Goal: Information Seeking & Learning: Learn about a topic

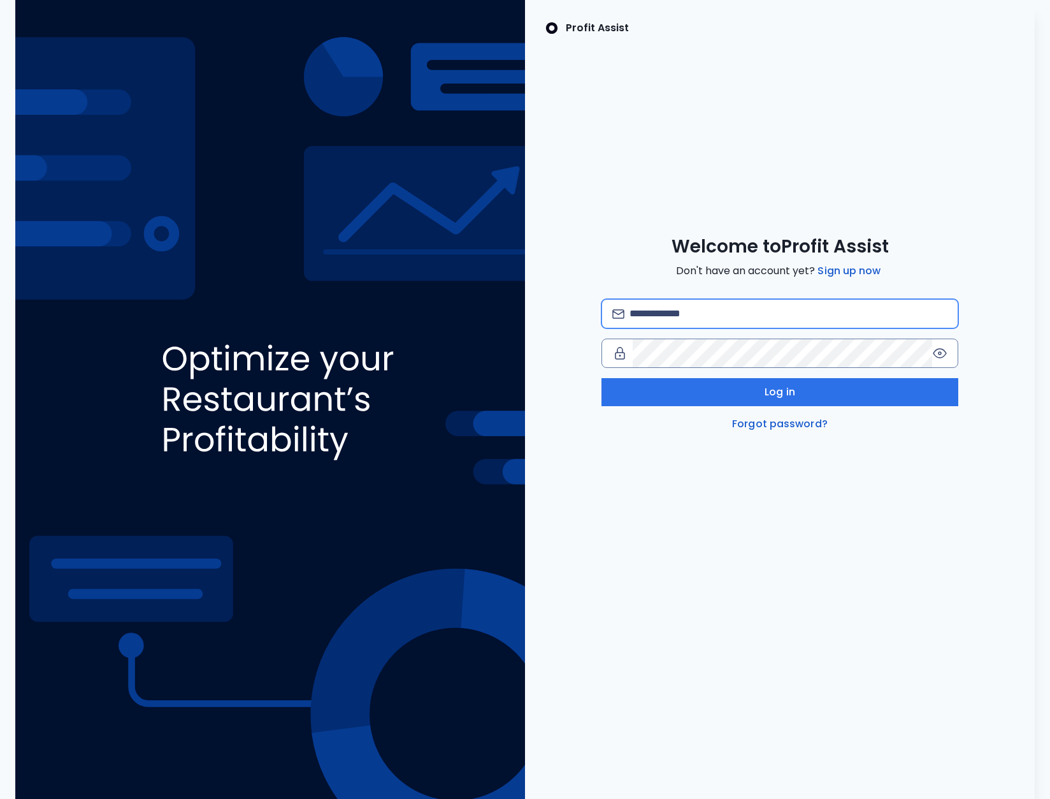
click at [657, 316] on input "email" at bounding box center [789, 314] width 318 height 28
type input "**********"
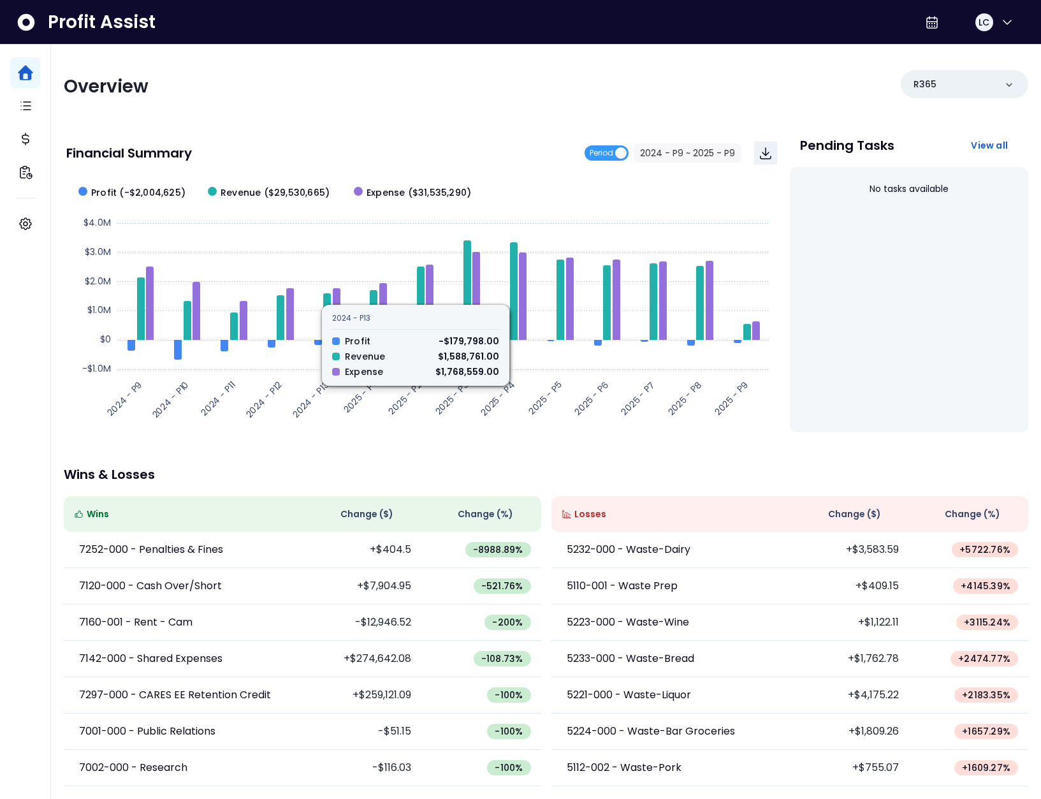
click at [435, 99] on div "Overview R365" at bounding box center [546, 86] width 964 height 33
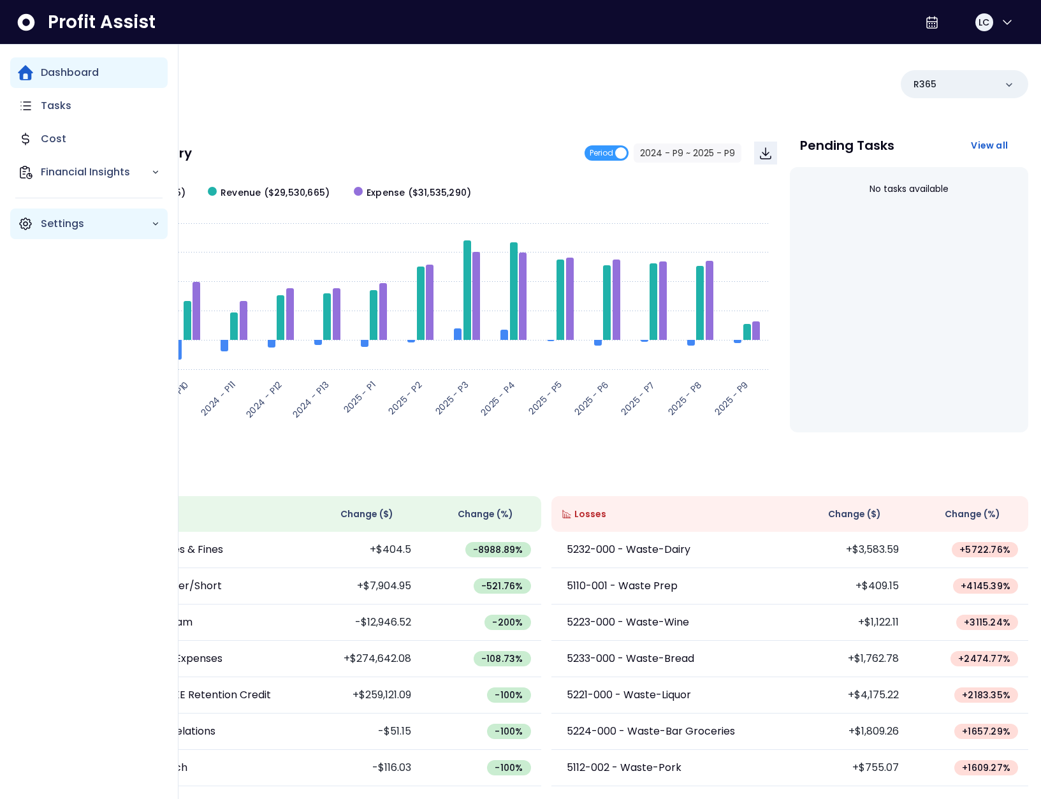
click at [53, 232] on div "Settings" at bounding box center [88, 223] width 157 height 31
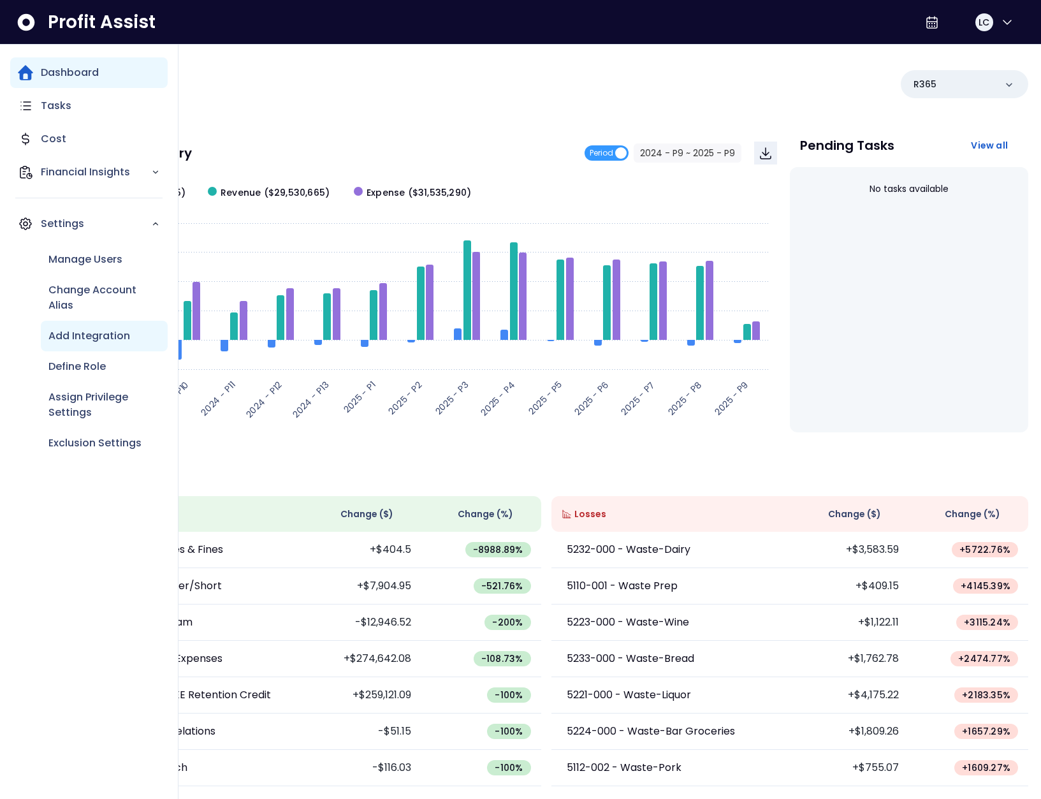
click at [92, 335] on p "Add Integration" at bounding box center [89, 335] width 82 height 15
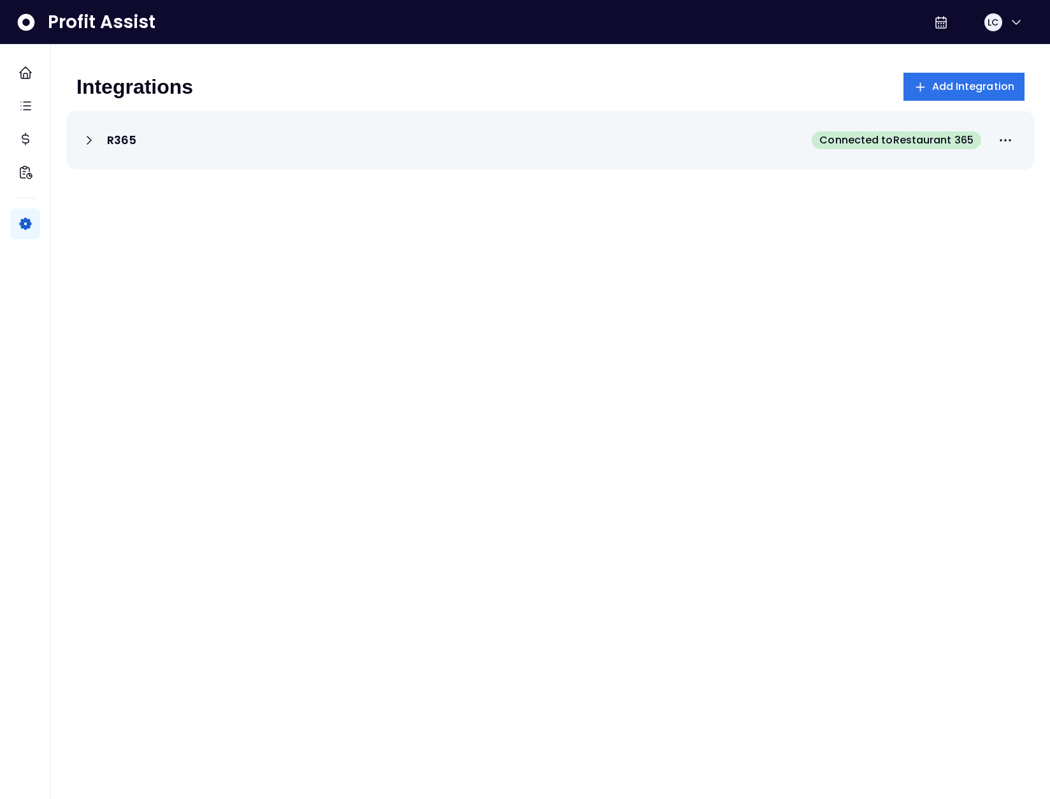
click at [89, 148] on div "R365 Connected to Restaurant 365" at bounding box center [551, 140] width 938 height 28
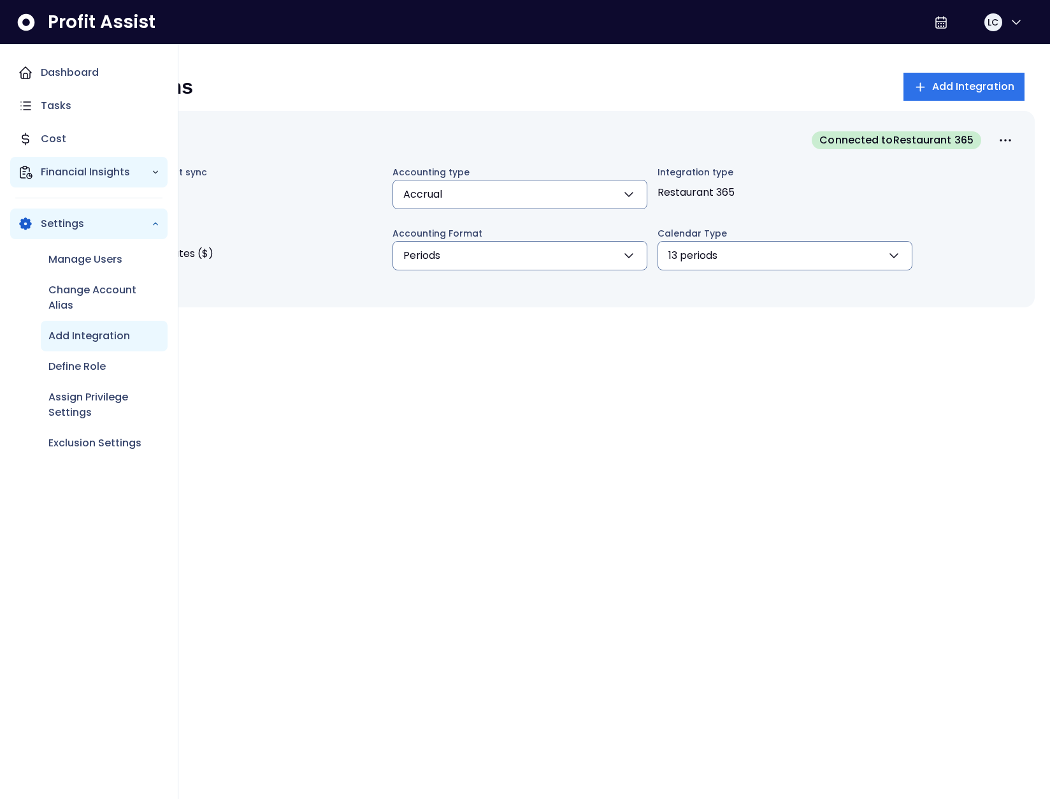
click at [39, 173] on div "Financial Insights" at bounding box center [88, 172] width 157 height 31
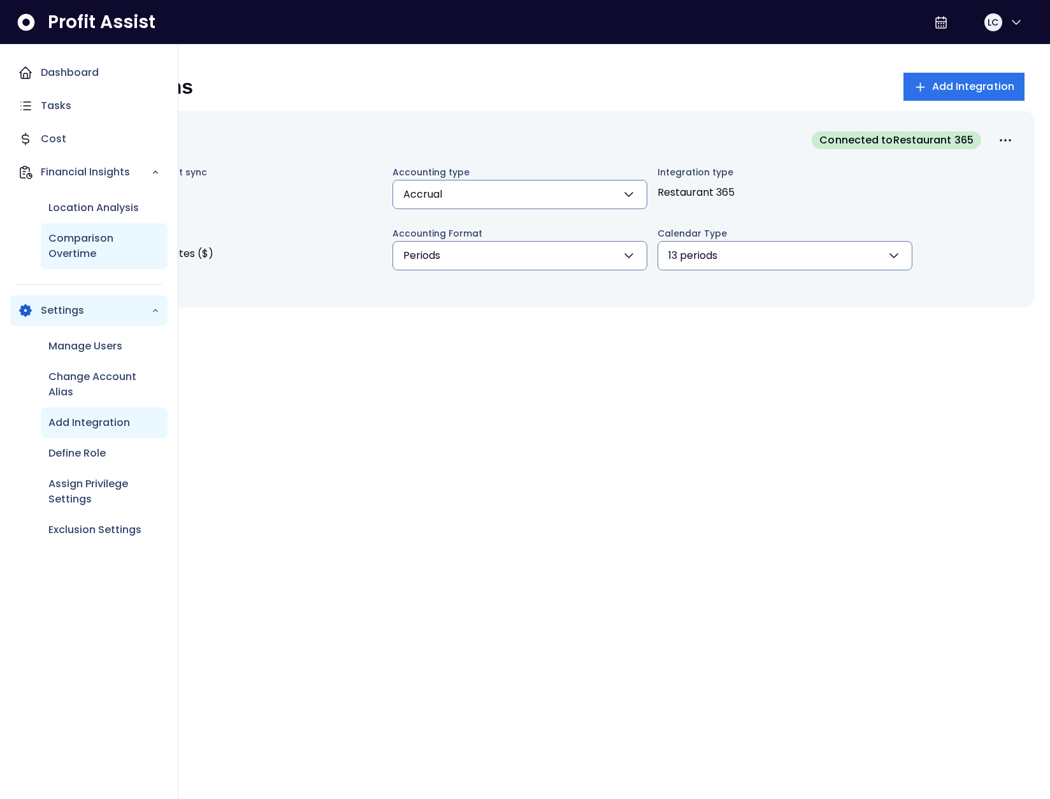
click at [82, 243] on p "Comparison Overtime" at bounding box center [104, 246] width 112 height 31
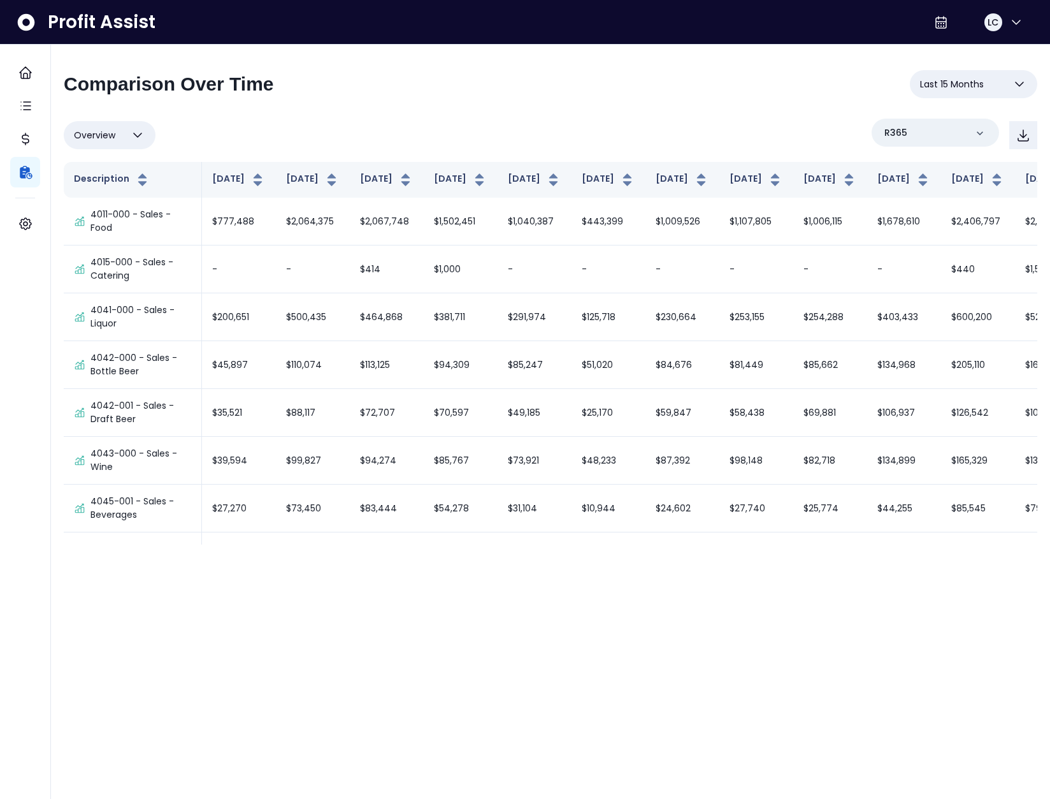
click at [956, 85] on span "Last 15 Months" at bounding box center [952, 83] width 64 height 15
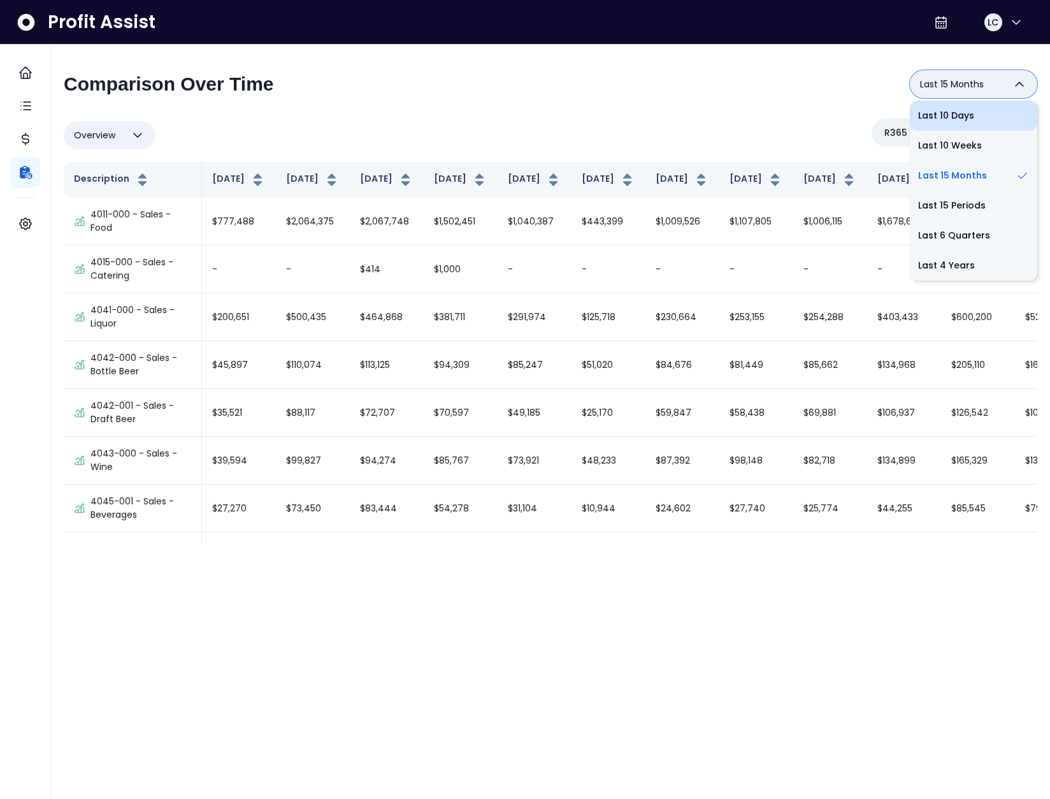
click at [953, 116] on li "Last 10 Days" at bounding box center [973, 116] width 127 height 30
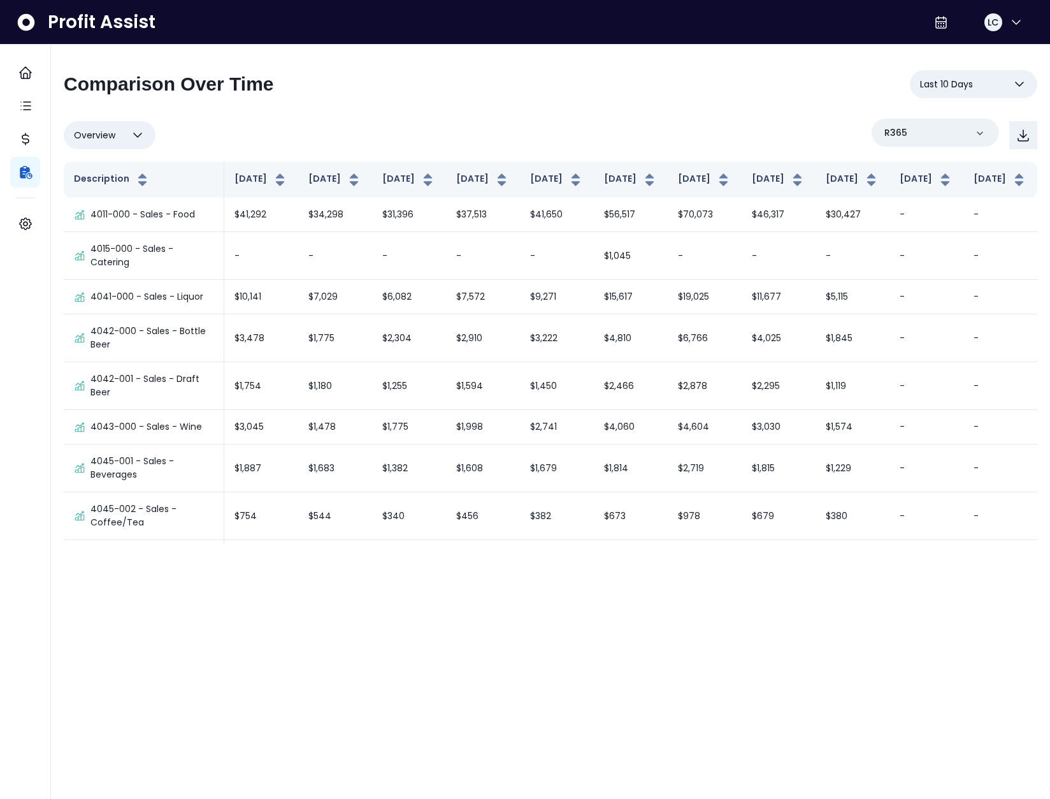
click at [960, 46] on div "**********" at bounding box center [550, 301] width 999 height 512
click at [961, 79] on span "Last 10 Days" at bounding box center [946, 83] width 53 height 15
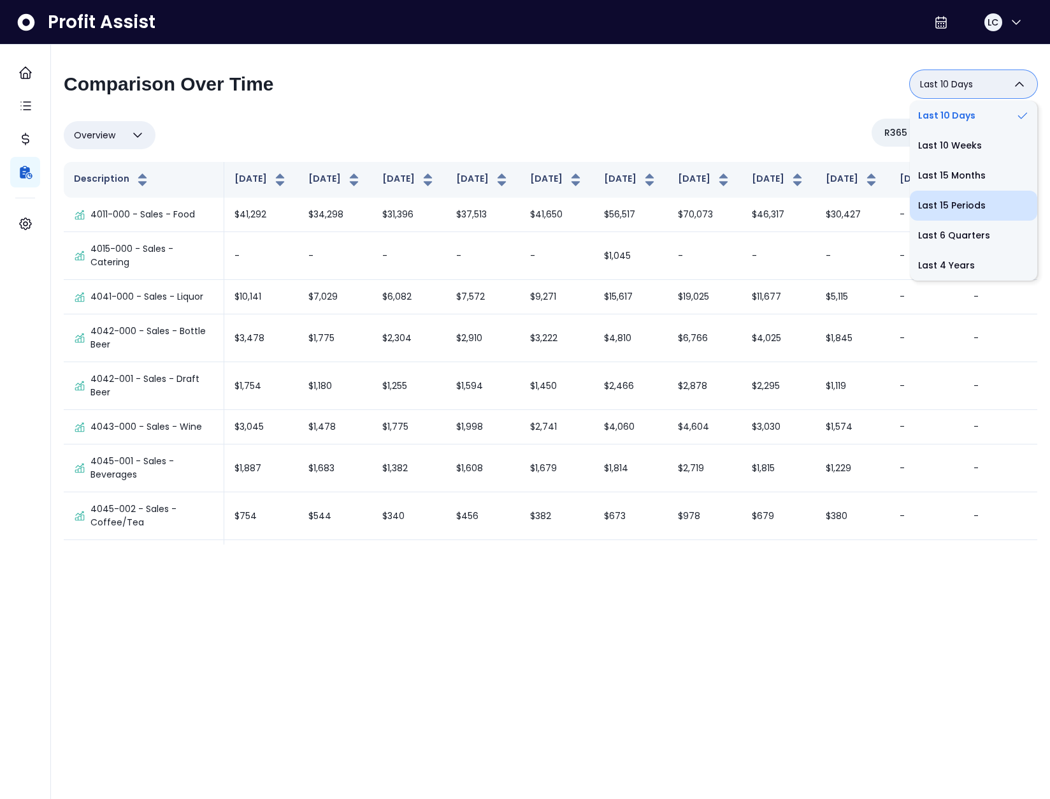
click at [954, 207] on li "Last 15 Periods" at bounding box center [973, 206] width 127 height 30
type input "**********"
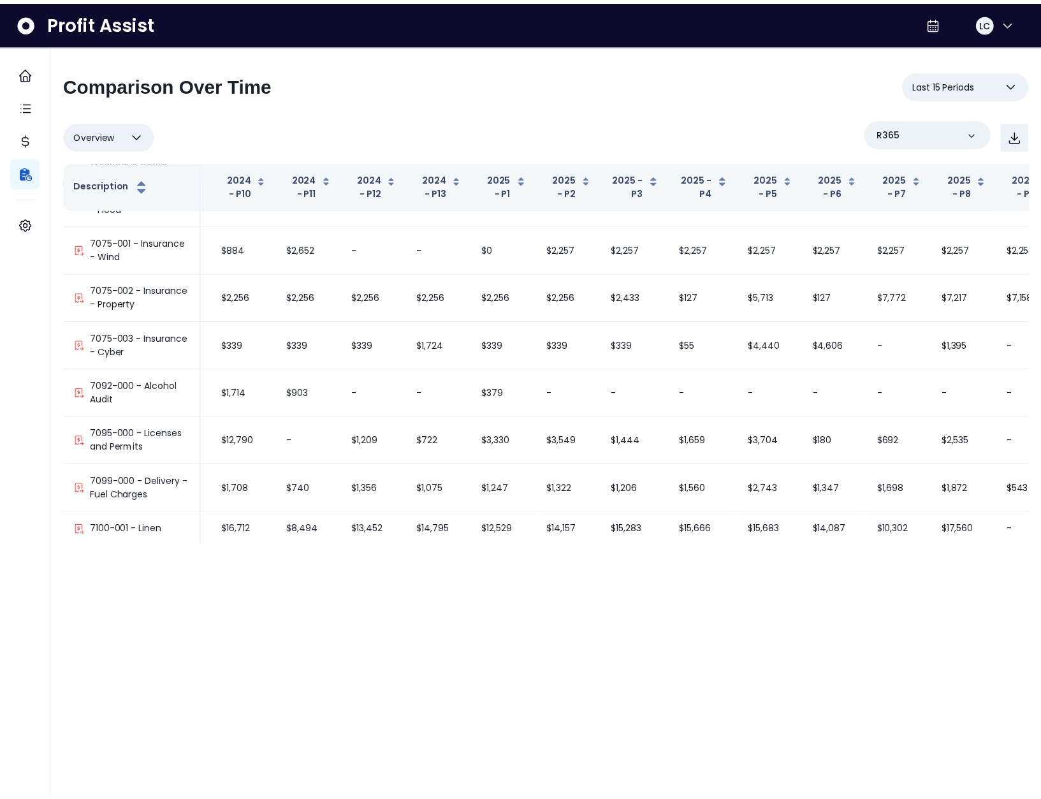
scroll to position [5162, 189]
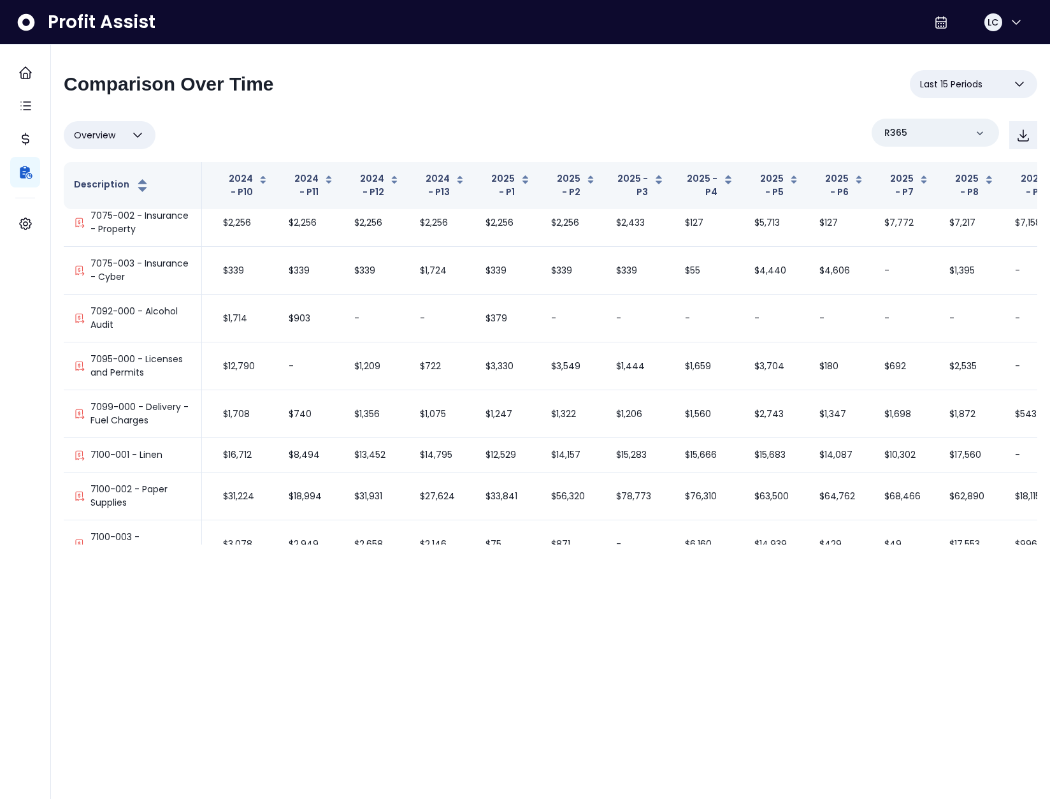
click at [133, 106] on div "**********" at bounding box center [551, 89] width 974 height 38
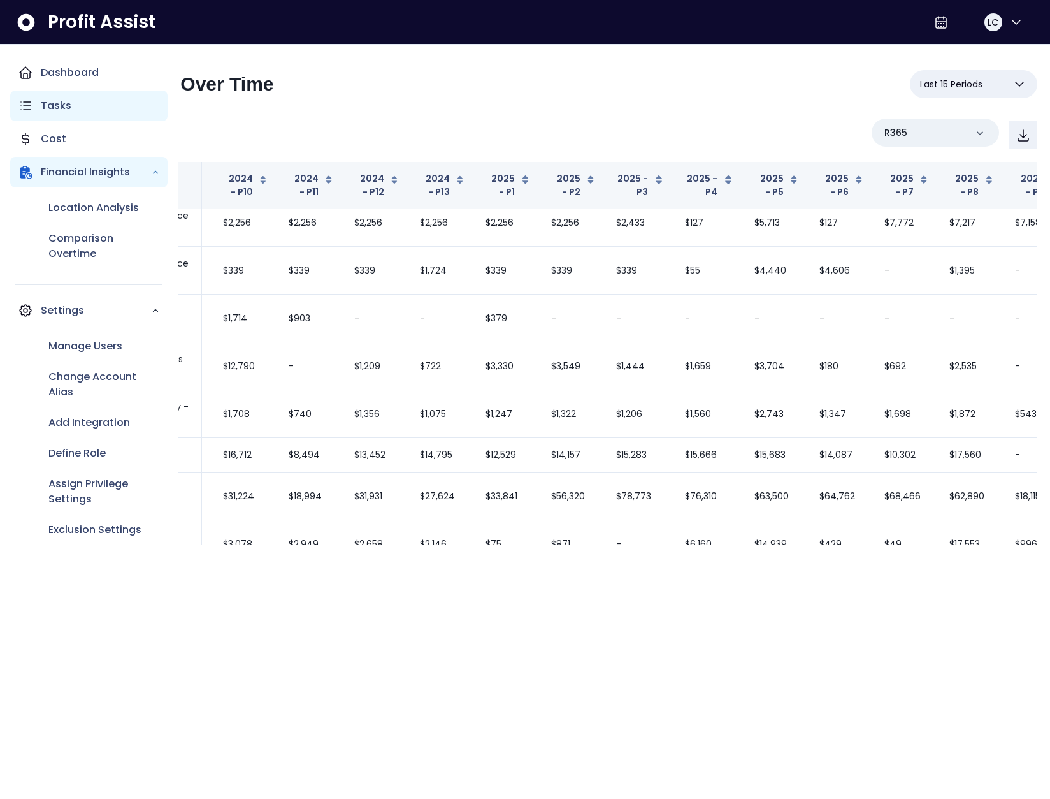
click at [29, 105] on icon "Main navigation" at bounding box center [25, 105] width 15 height 15
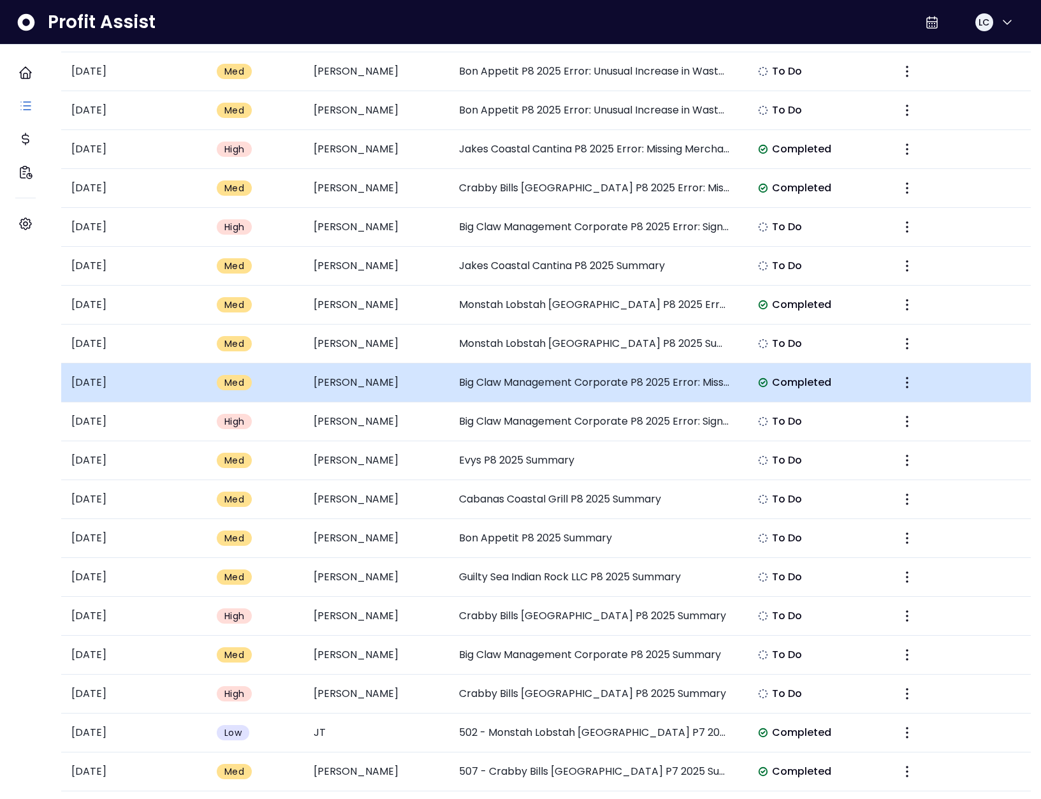
scroll to position [315, 0]
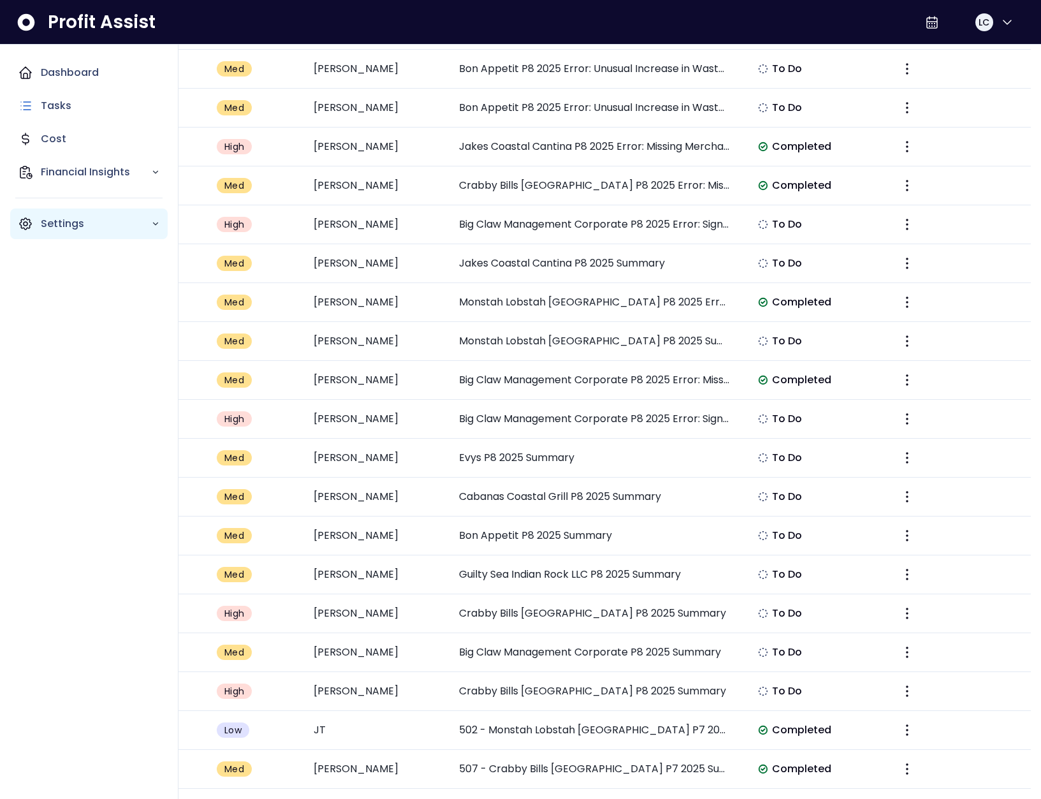
click at [25, 215] on div "Settings" at bounding box center [88, 223] width 157 height 31
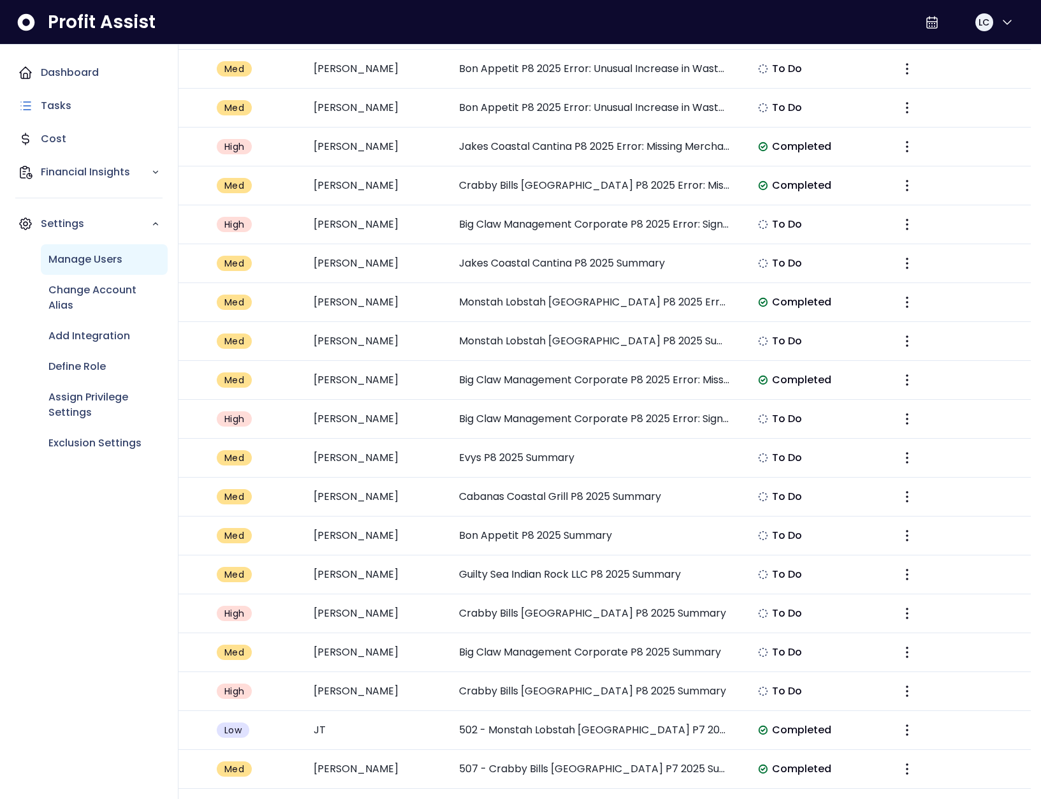
click at [97, 260] on p "Manage Users" at bounding box center [85, 259] width 74 height 15
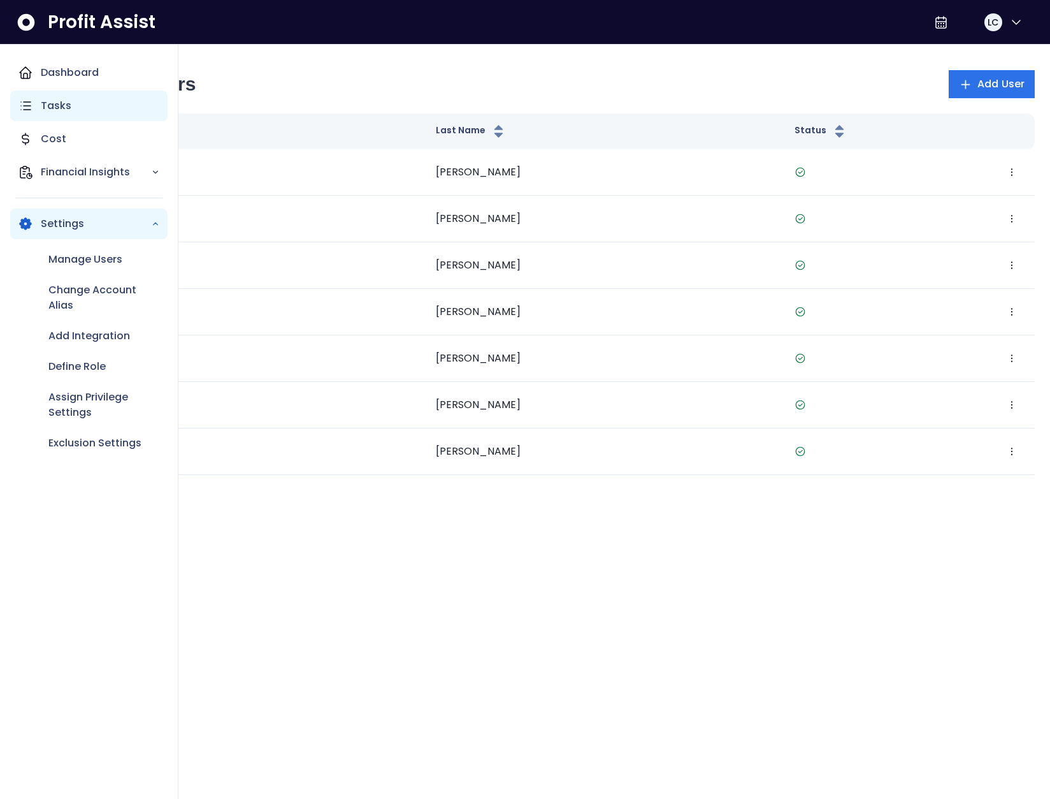
click at [27, 108] on icon "Main navigation" at bounding box center [25, 105] width 15 height 15
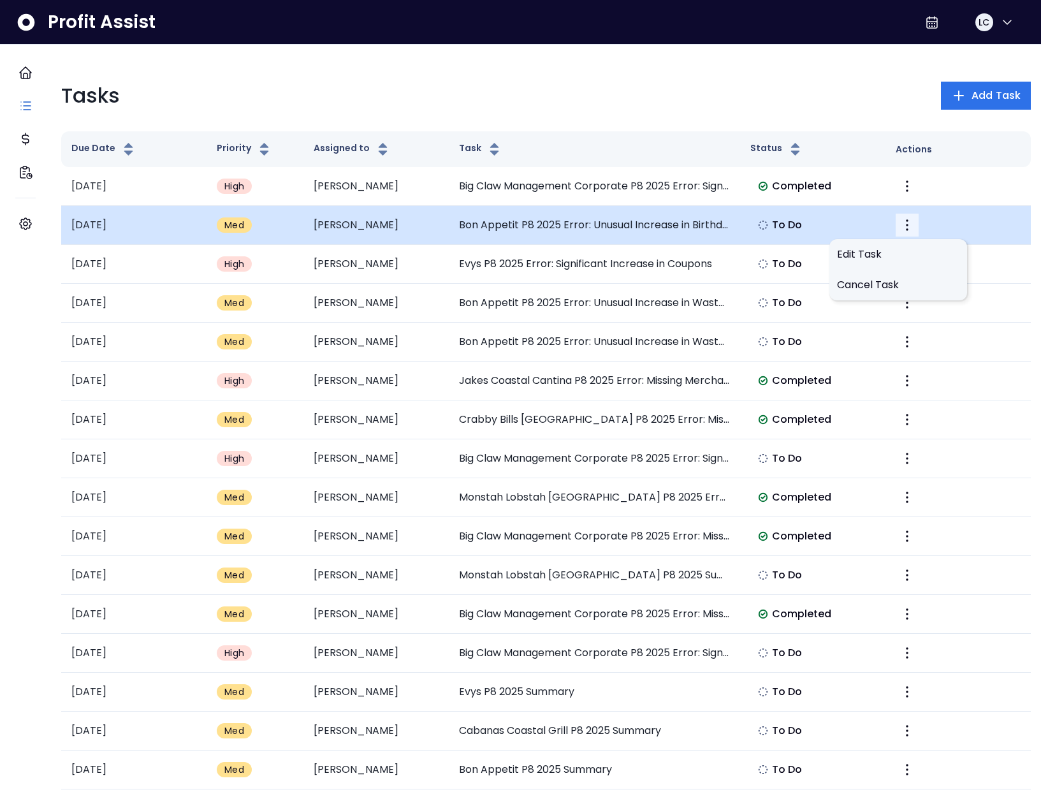
click at [899, 226] on icon "More" at bounding box center [906, 224] width 15 height 15
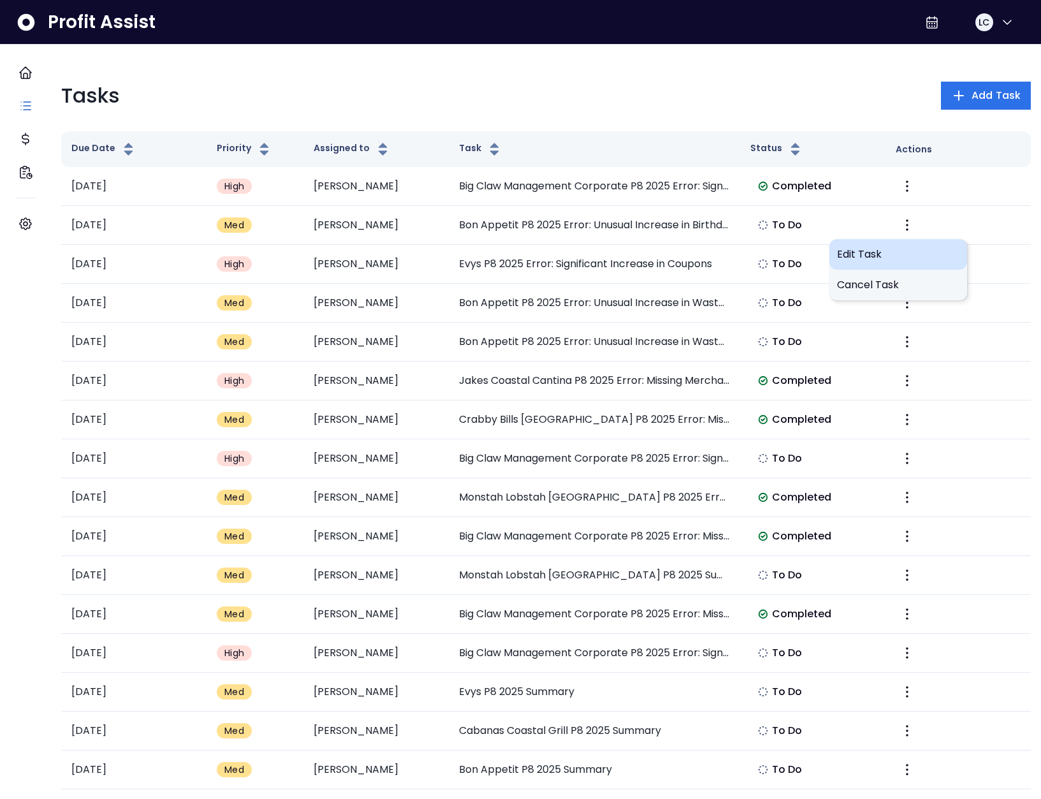
click at [881, 253] on span "Edit Task" at bounding box center [898, 254] width 122 height 15
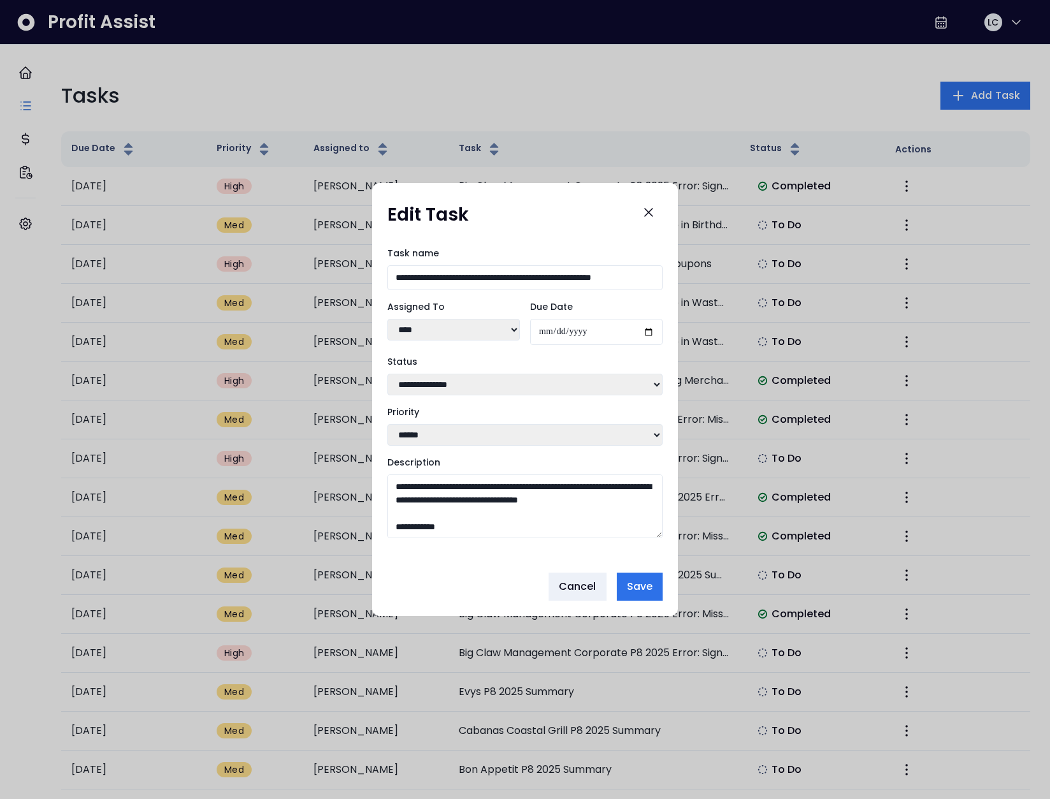
click at [474, 334] on select "**** **** **** ***** **** ** ******" at bounding box center [454, 330] width 133 height 22
select select "***"
click at [388, 319] on select "**** **** **** ***** **** ** ******" at bounding box center [454, 330] width 133 height 22
click at [649, 588] on span "Save" at bounding box center [639, 586] width 25 height 15
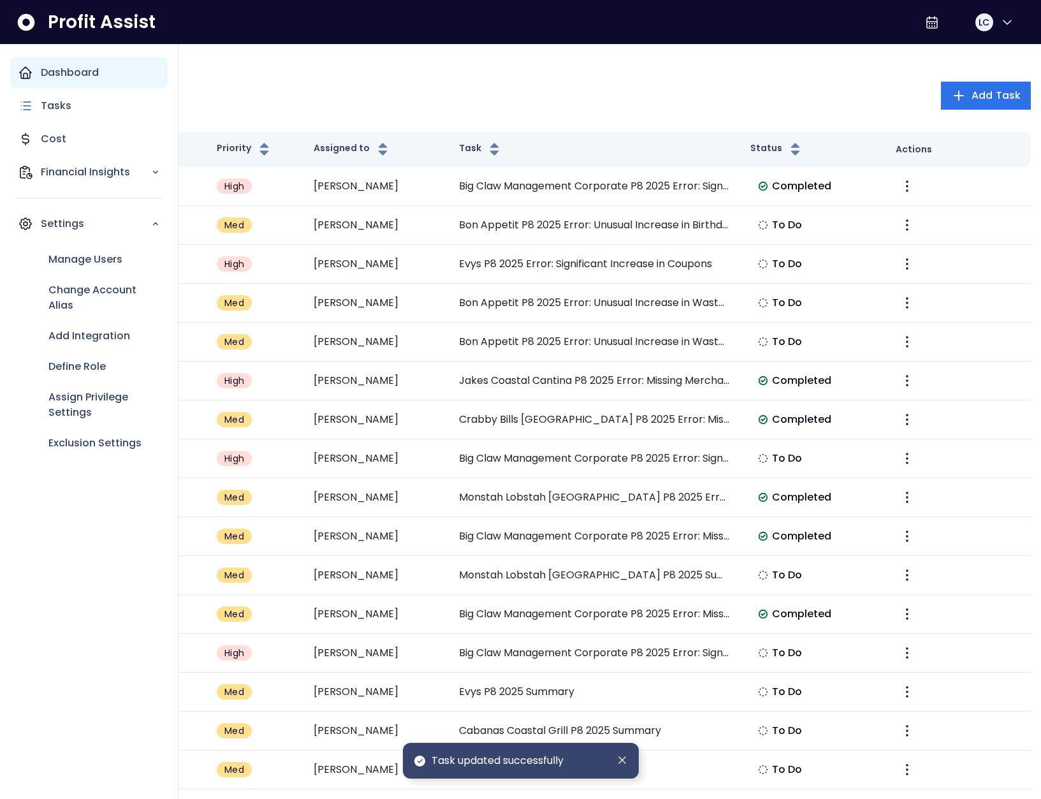
click at [22, 80] on icon "Main navigation" at bounding box center [25, 72] width 15 height 15
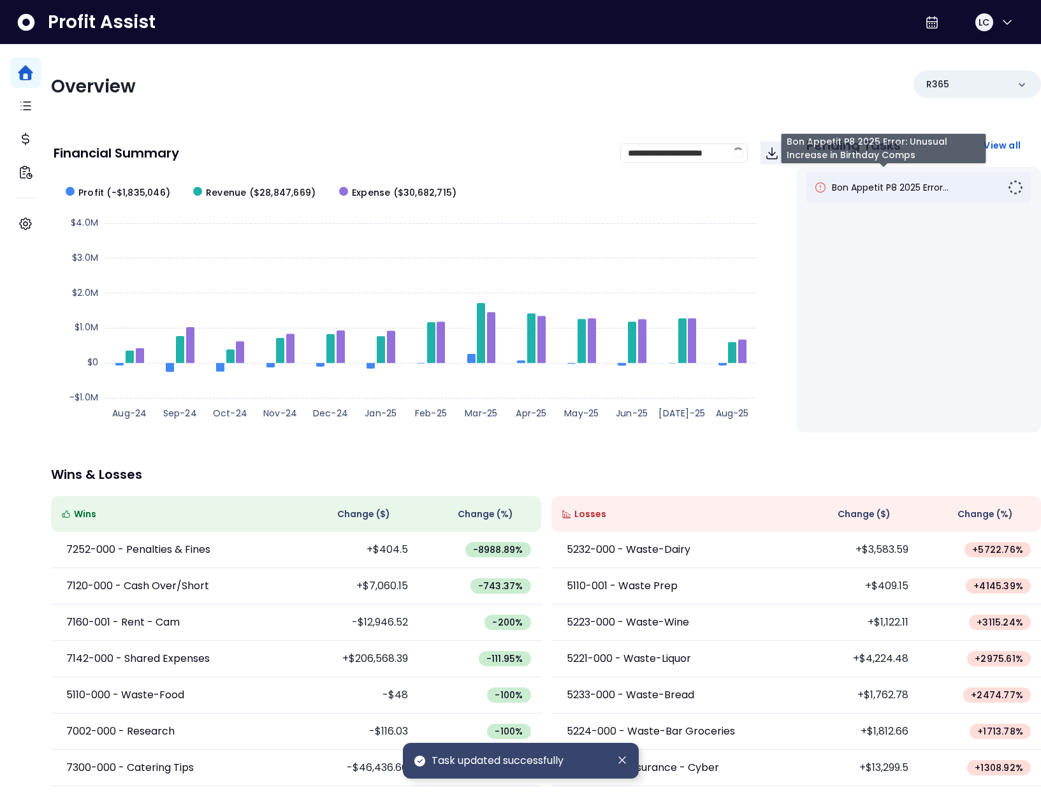
click at [931, 196] on div "Bon Appetit P8 2025 Error..." at bounding box center [918, 187] width 224 height 31
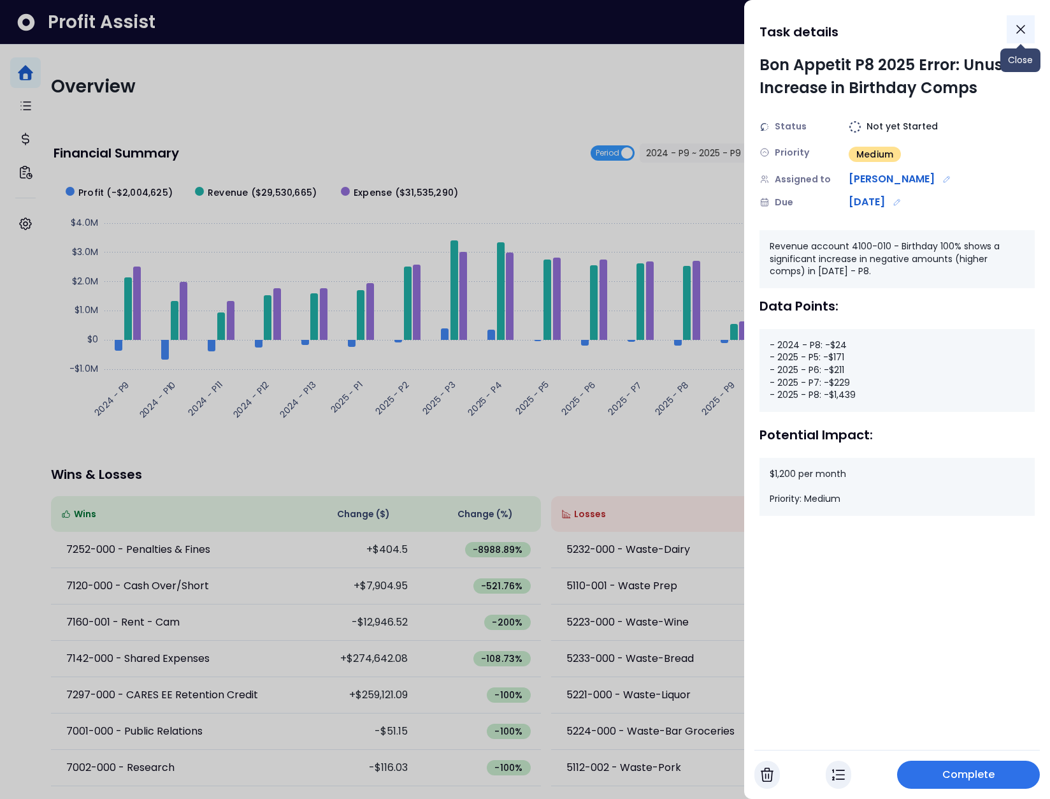
click at [1020, 34] on icon "Close" at bounding box center [1020, 29] width 15 height 15
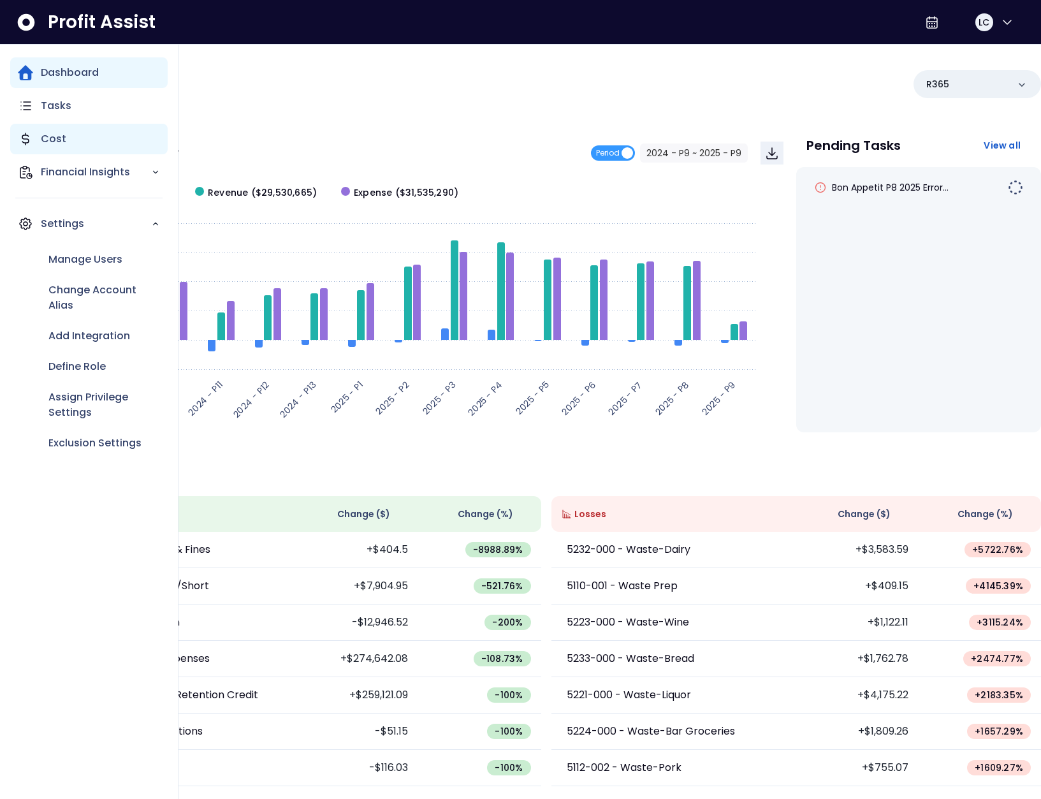
click at [42, 139] on p "Cost" at bounding box center [53, 138] width 25 height 15
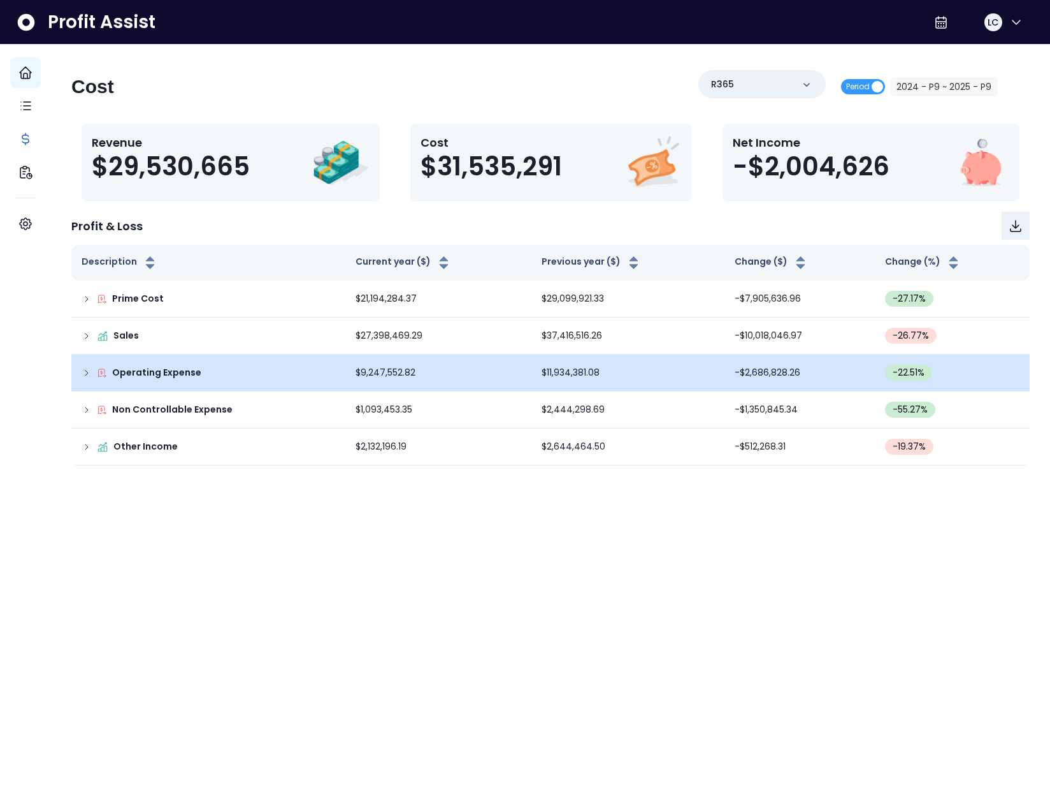
click at [92, 372] on icon at bounding box center [87, 373] width 10 height 10
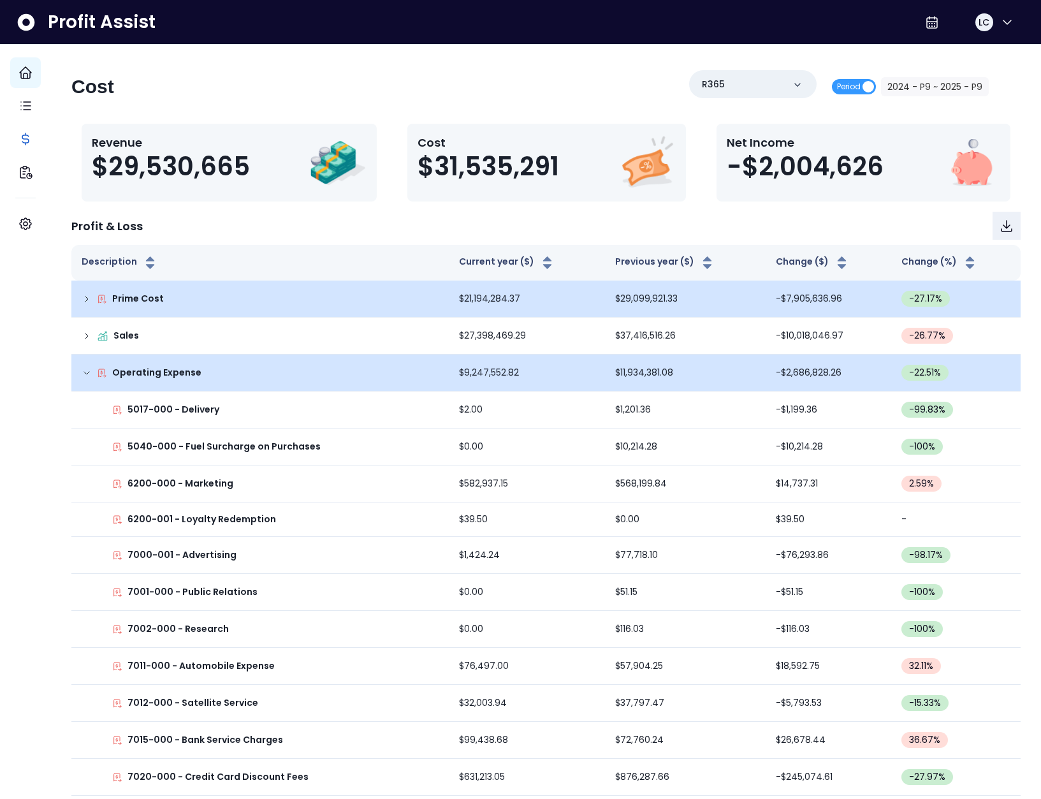
click at [98, 290] on td "Prime Cost" at bounding box center [259, 298] width 377 height 37
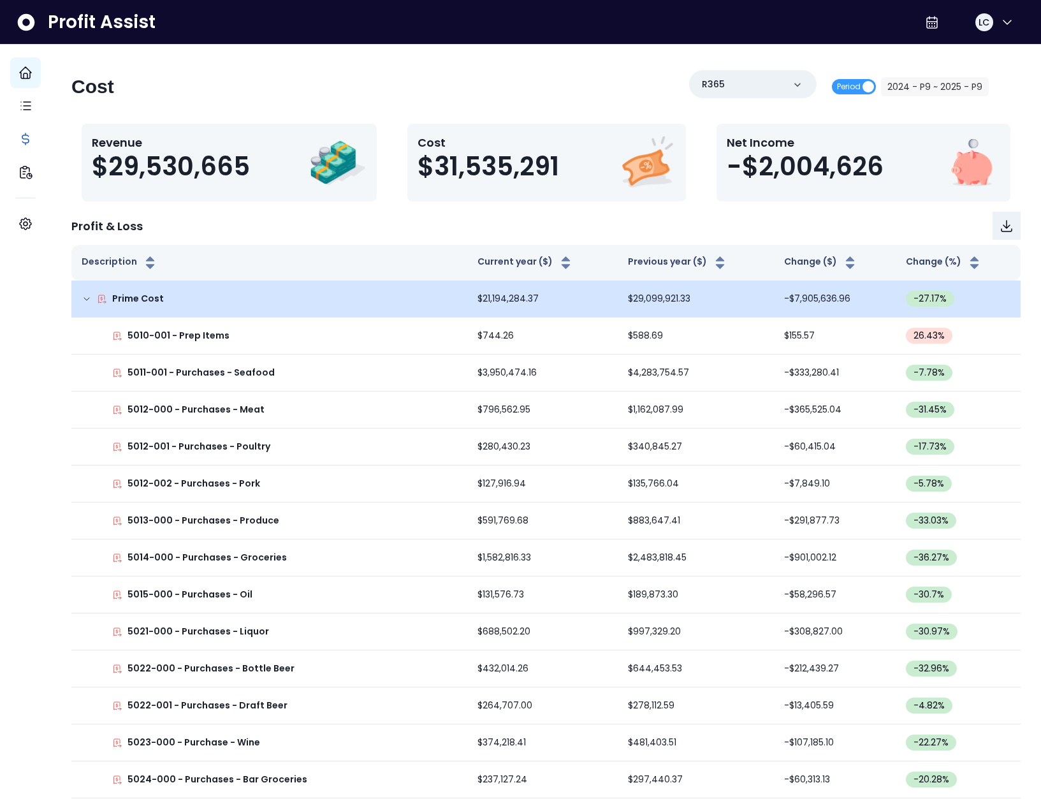
click at [89, 298] on icon at bounding box center [86, 299] width 5 height 3
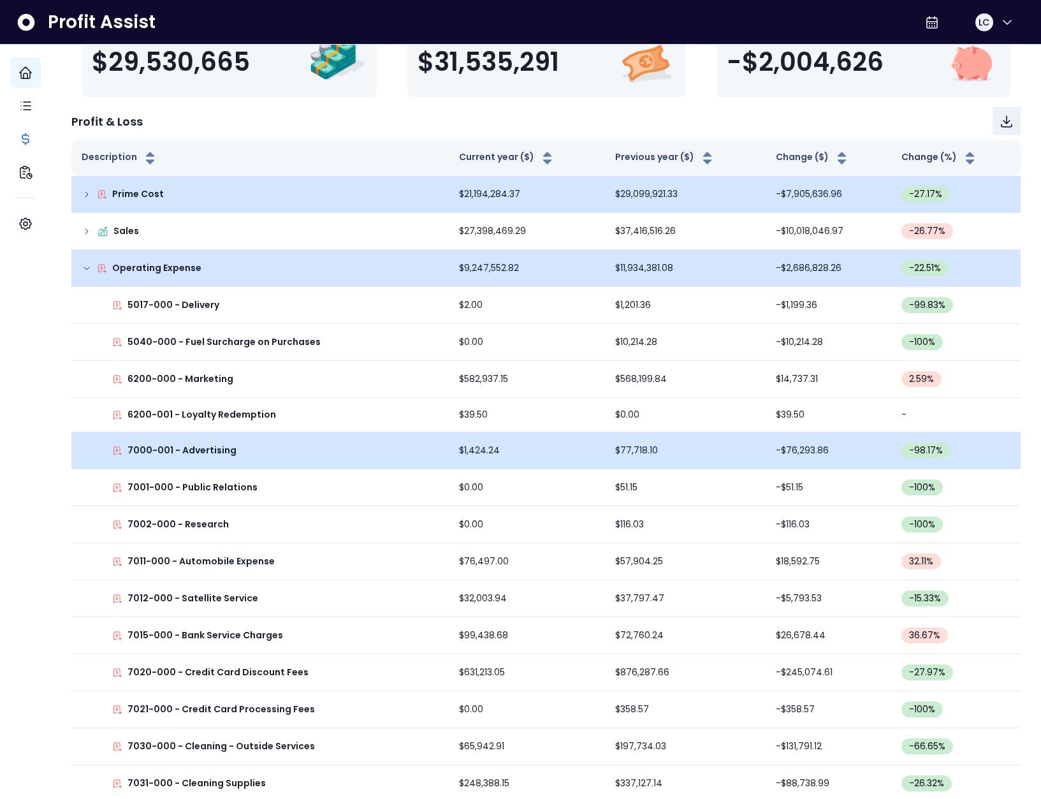
scroll to position [107, 0]
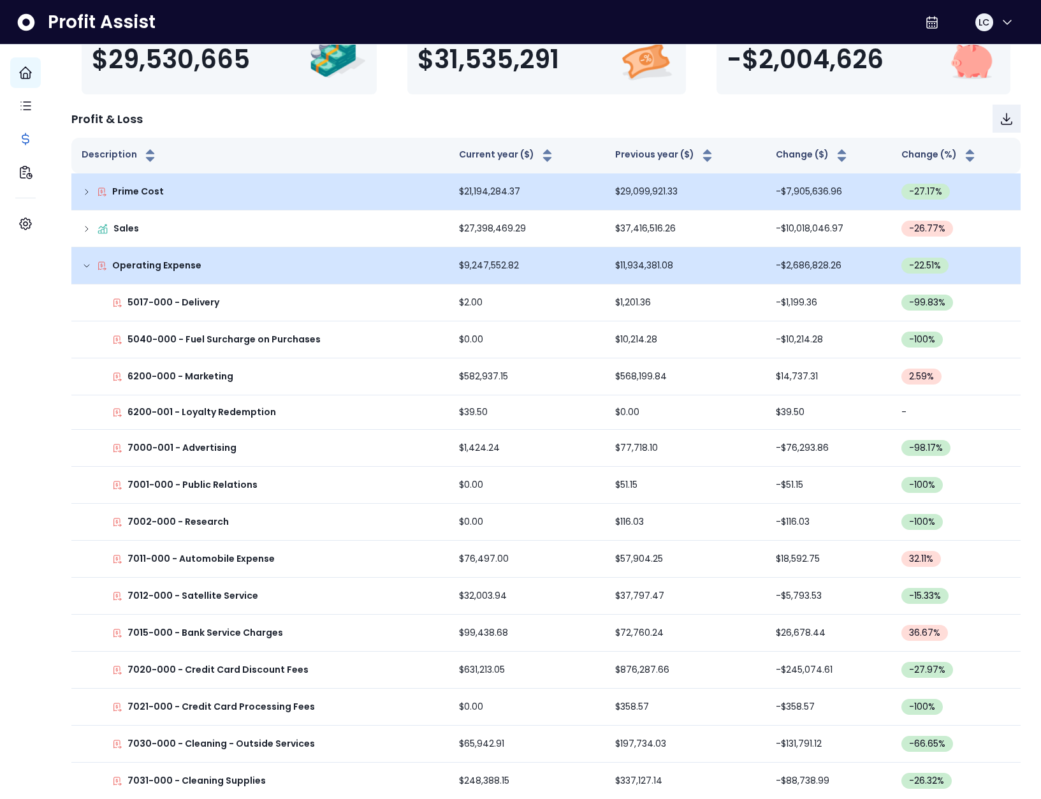
click at [92, 267] on icon at bounding box center [87, 266] width 10 height 10
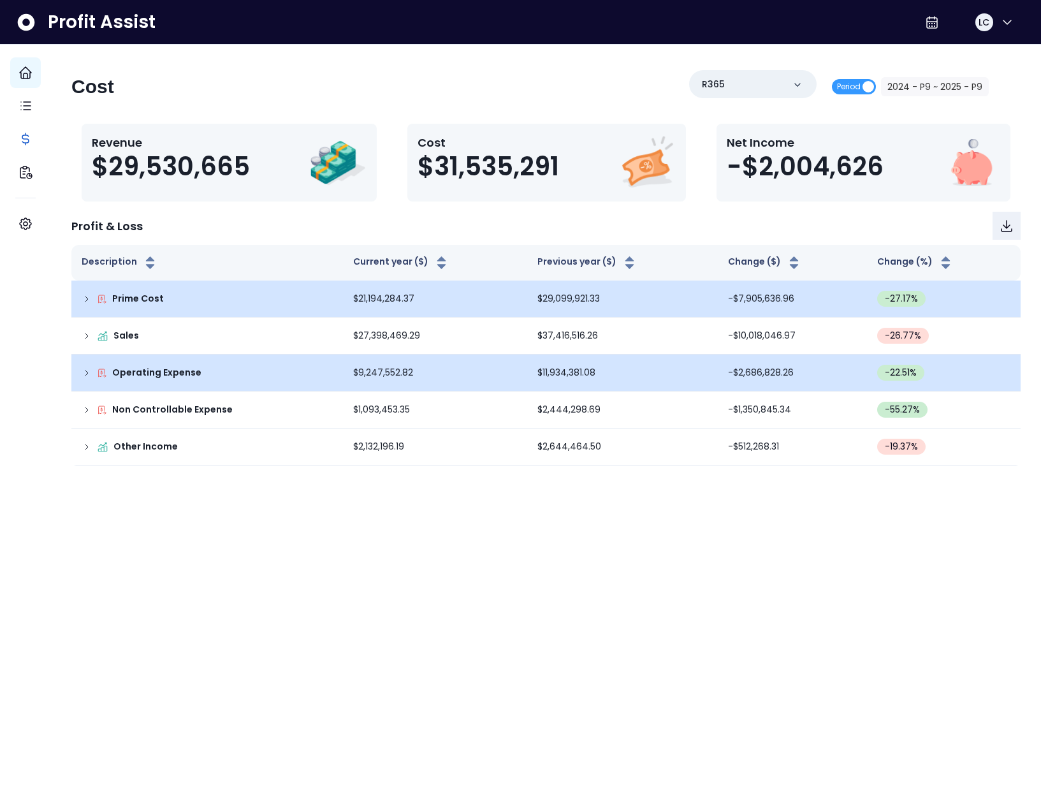
scroll to position [0, 0]
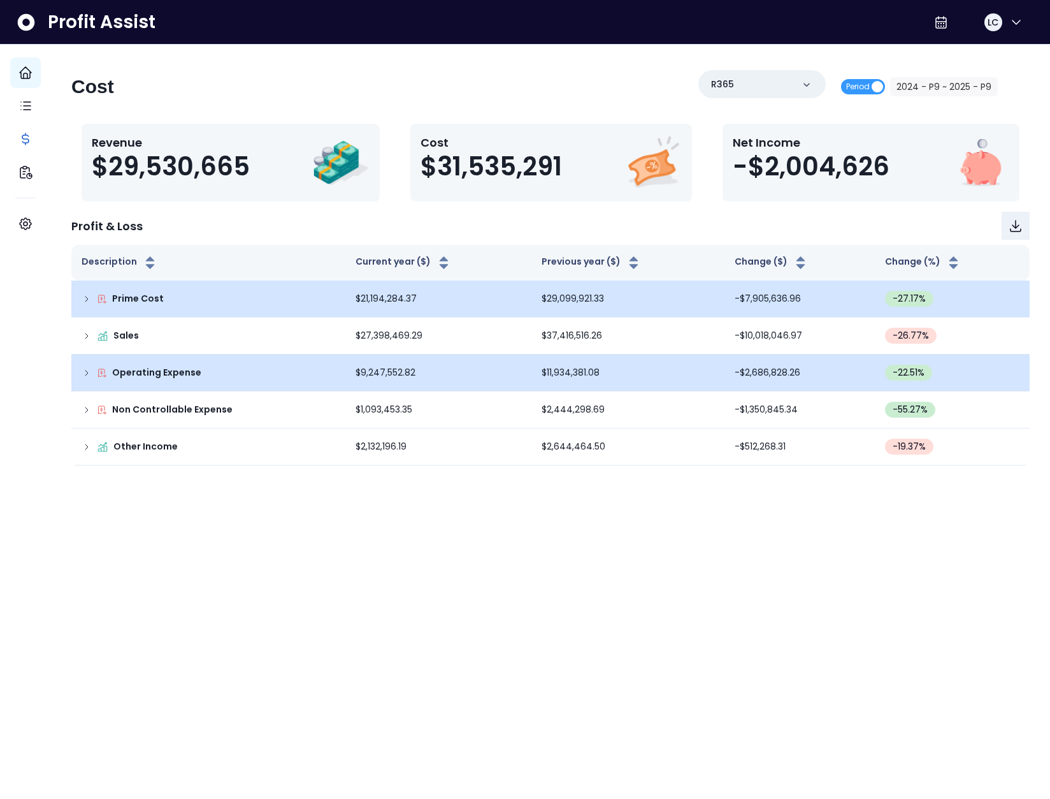
click at [98, 305] on div "Prime Cost" at bounding box center [209, 298] width 254 height 13
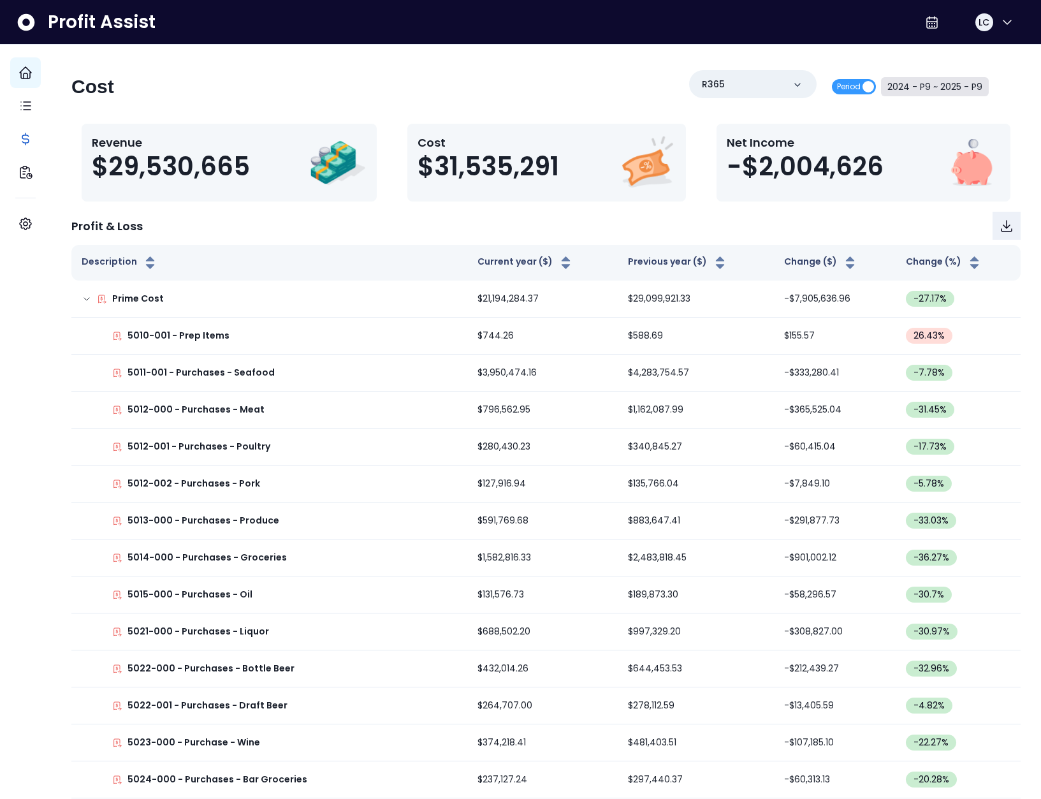
click at [929, 83] on button "2024 - P9 ~ 2025 - P9" at bounding box center [935, 86] width 108 height 19
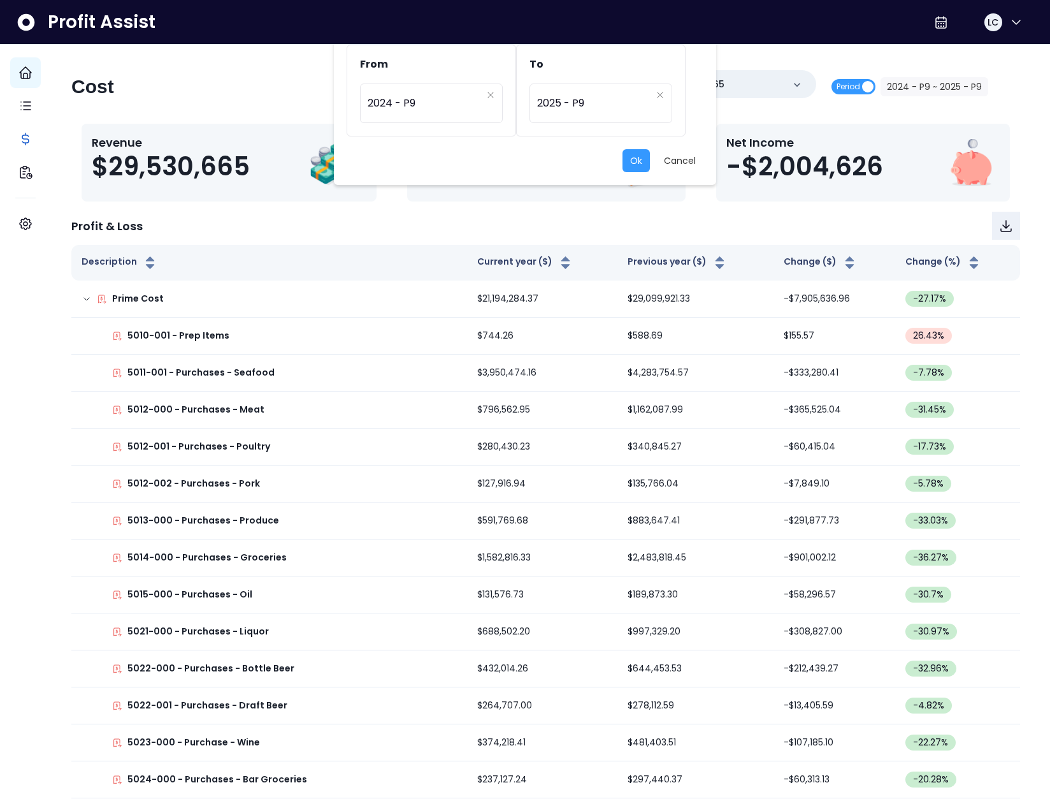
click at [215, 122] on div "From ********* 2024 - P9 To ********* 2025 - P9 Ok Cancel" at bounding box center [525, 399] width 1050 height 799
drag, startPoint x: 185, startPoint y: 110, endPoint x: 168, endPoint y: 126, distance: 23.0
click at [186, 110] on div "From ********* 2024 - P9 To ********* 2025 - P9 Ok Cancel" at bounding box center [525, 399] width 1050 height 799
click at [675, 170] on button "Cancel" at bounding box center [680, 160] width 47 height 23
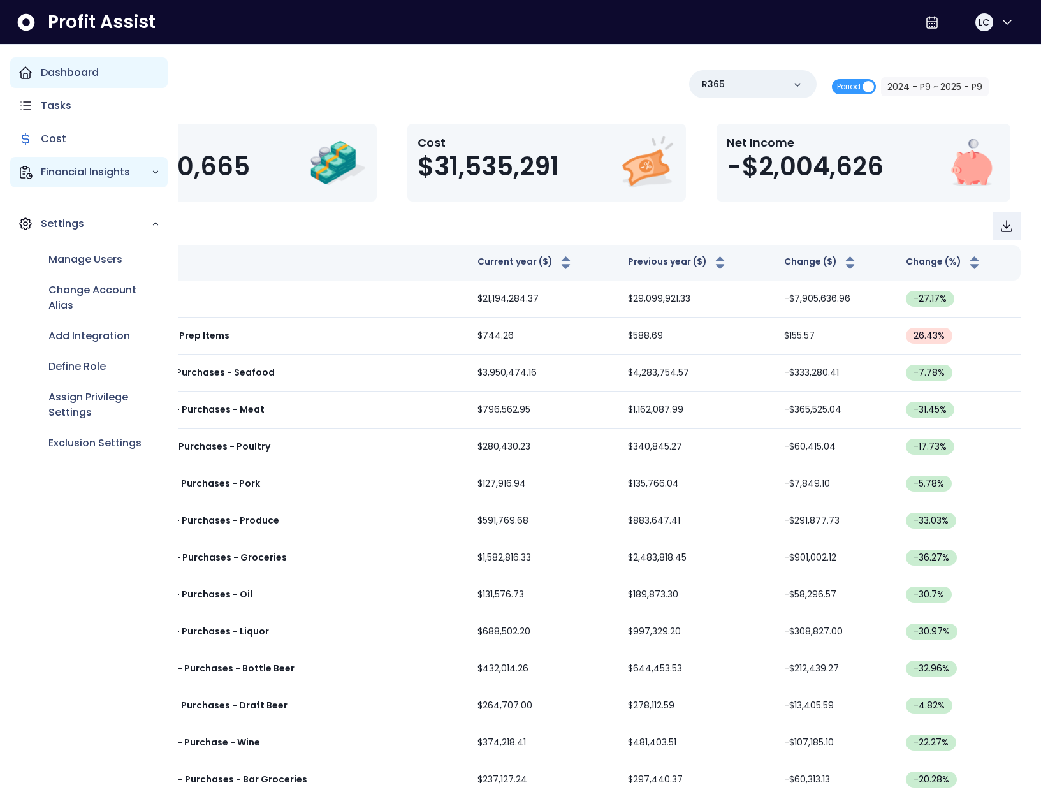
click at [43, 163] on div "Financial Insights" at bounding box center [88, 172] width 157 height 31
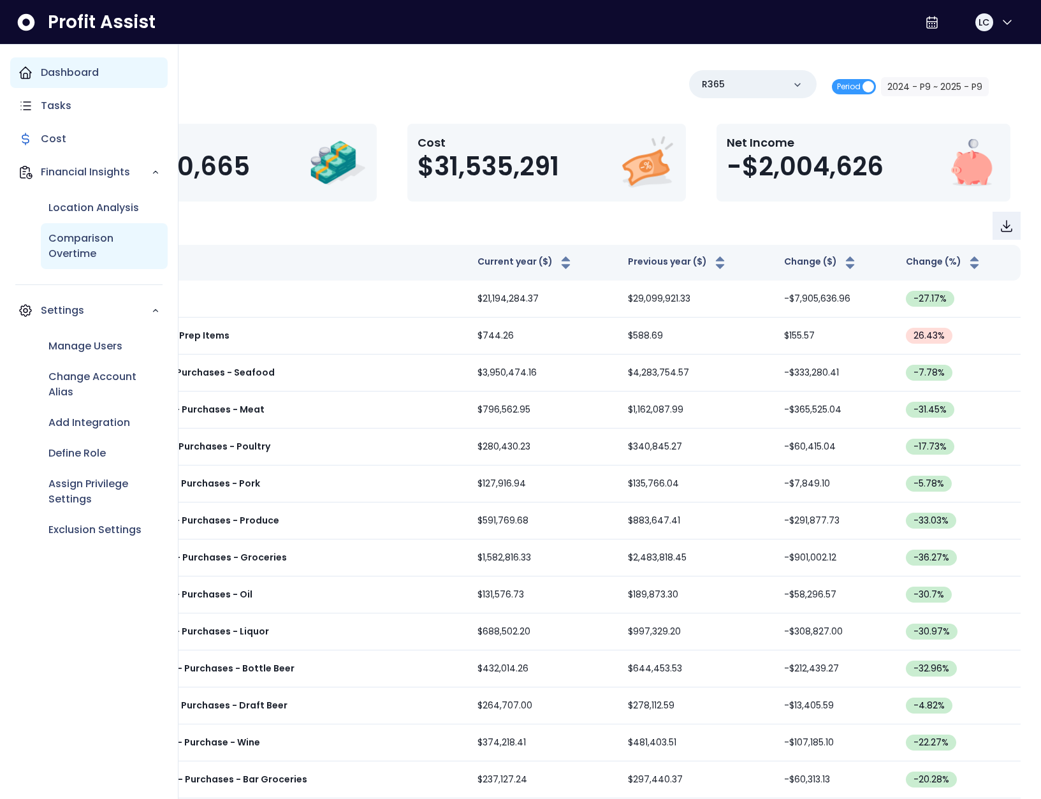
click at [98, 240] on p "Comparison Overtime" at bounding box center [104, 246] width 112 height 31
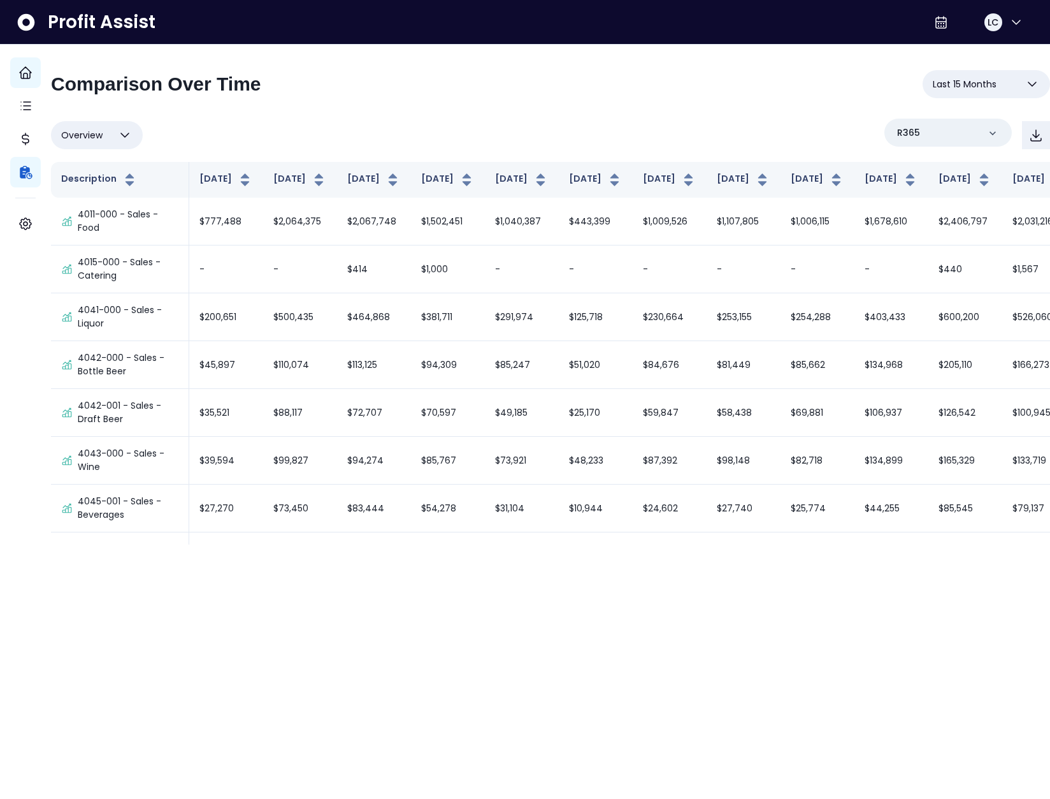
click at [1003, 81] on button "Last 15 Months" at bounding box center [986, 84] width 127 height 28
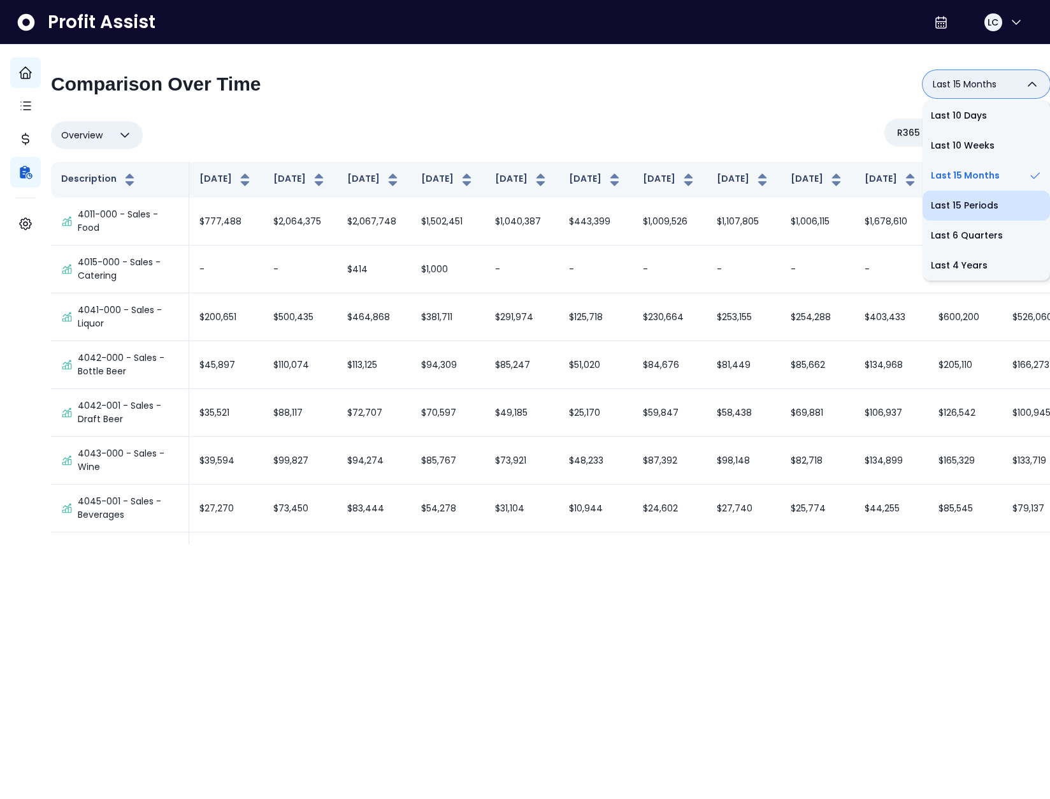
click at [961, 213] on li "Last 15 Periods" at bounding box center [986, 206] width 127 height 30
type input "**********"
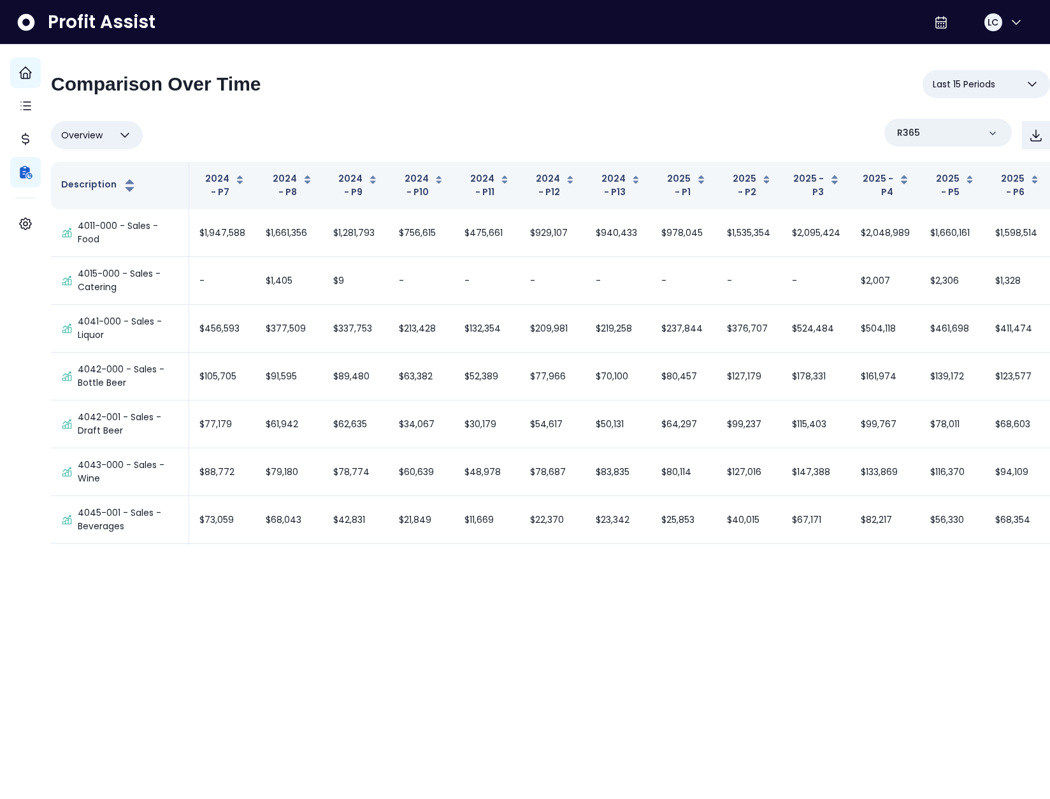
click at [662, 122] on div "Overview Overview % of cost % of sales % of budget ******** R365" at bounding box center [550, 135] width 999 height 33
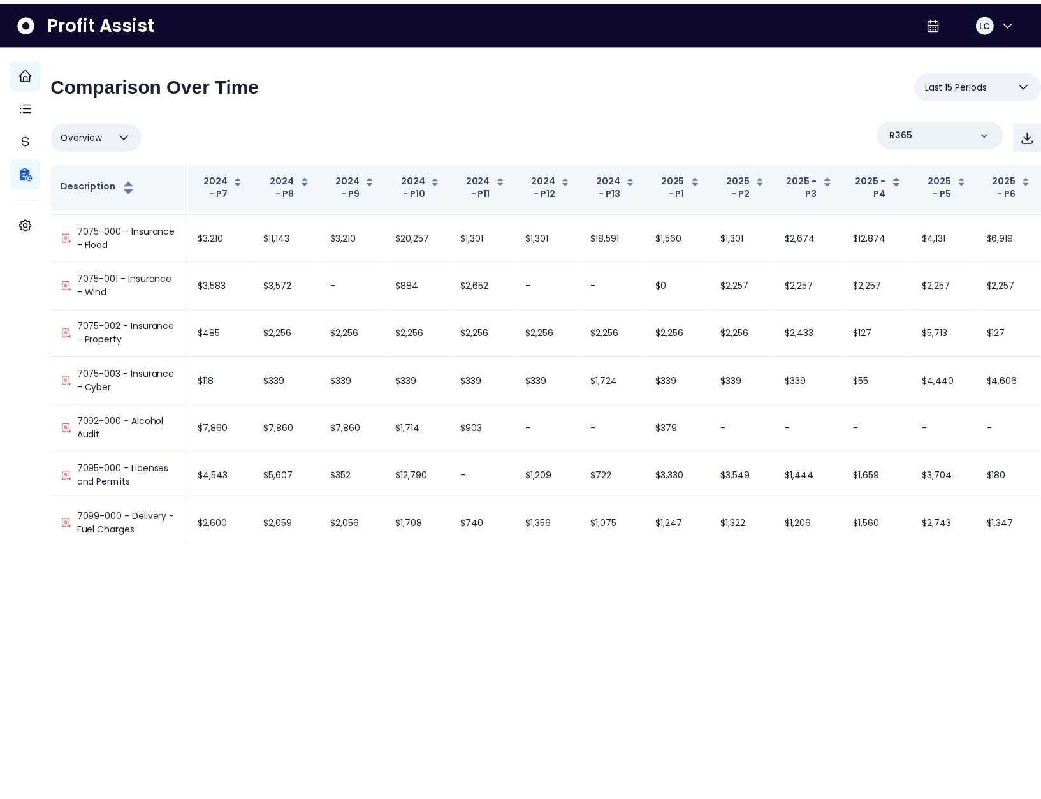
scroll to position [5052, 189]
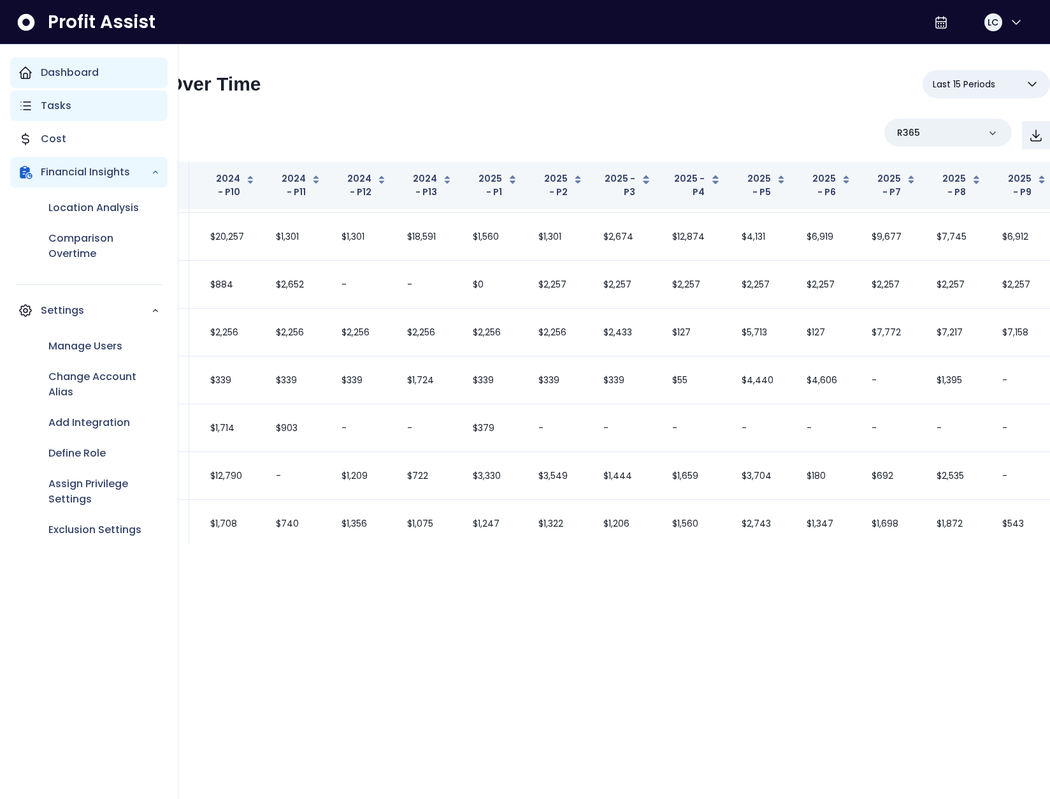
click at [51, 112] on p "Tasks" at bounding box center [56, 105] width 31 height 15
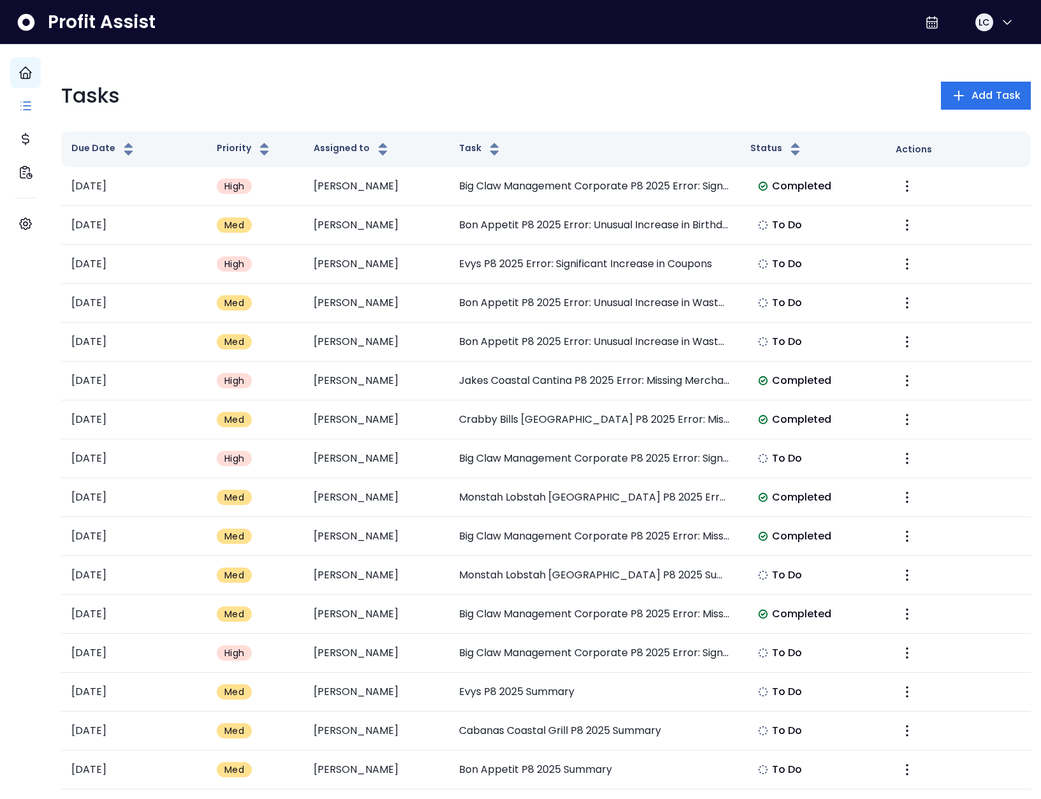
click at [509, 95] on div "Tasks Add Task" at bounding box center [545, 95] width 969 height 31
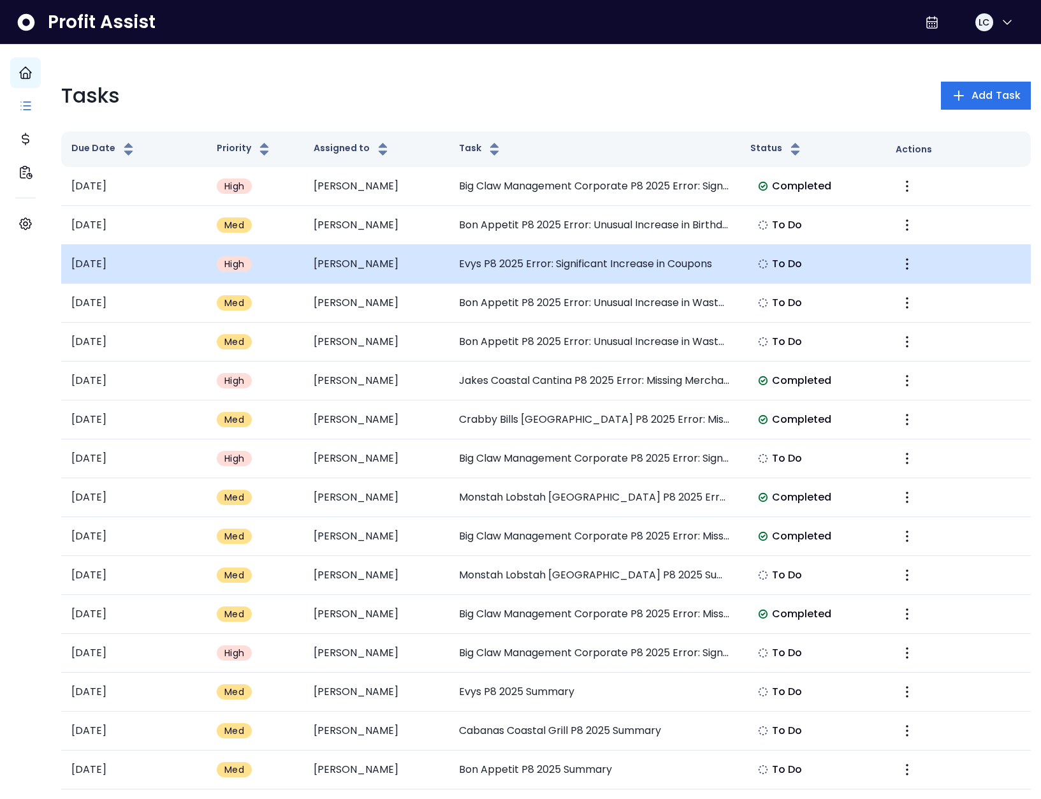
click at [548, 260] on td "Evys P8 2025 Error: Significant Increase in Coupons" at bounding box center [594, 264] width 291 height 39
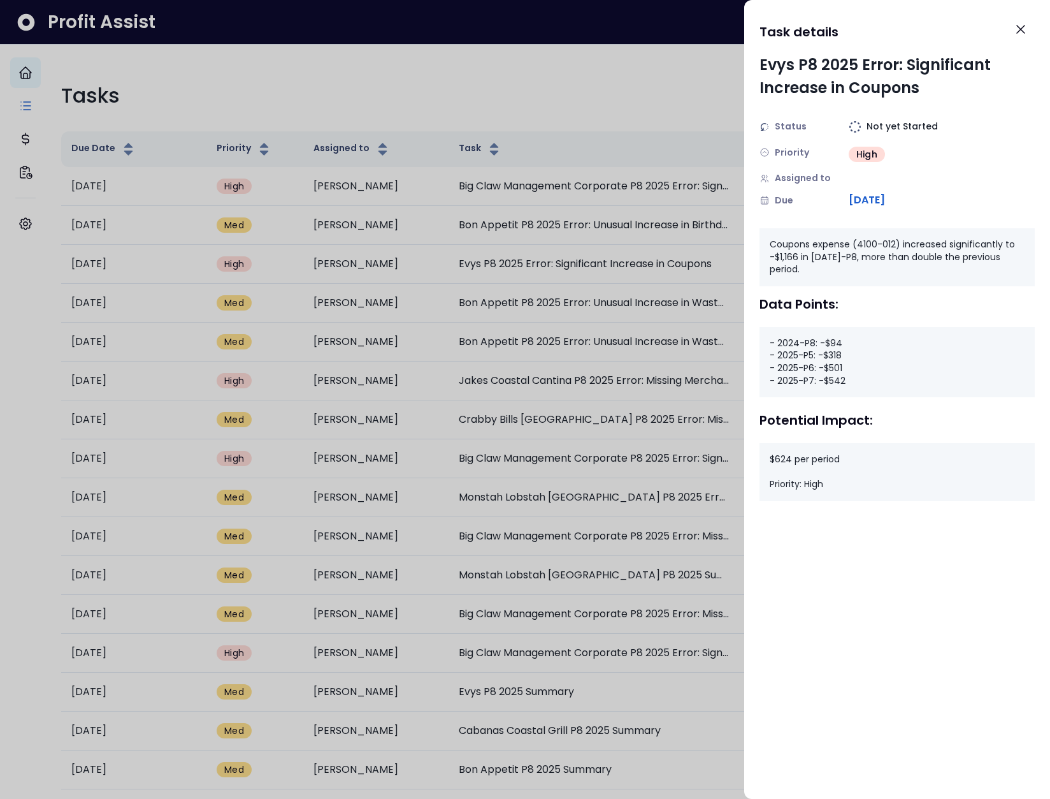
drag, startPoint x: 773, startPoint y: 243, endPoint x: 845, endPoint y: 263, distance: 73.9
click at [845, 263] on div "Coupons expense (4100-012) increased significantly to -$1,166 in 2025-P8, more …" at bounding box center [897, 257] width 275 height 58
click at [833, 260] on div "Coupons expense (4100-012) increased significantly to -$1,166 in 2025-P8, more …" at bounding box center [897, 257] width 275 height 58
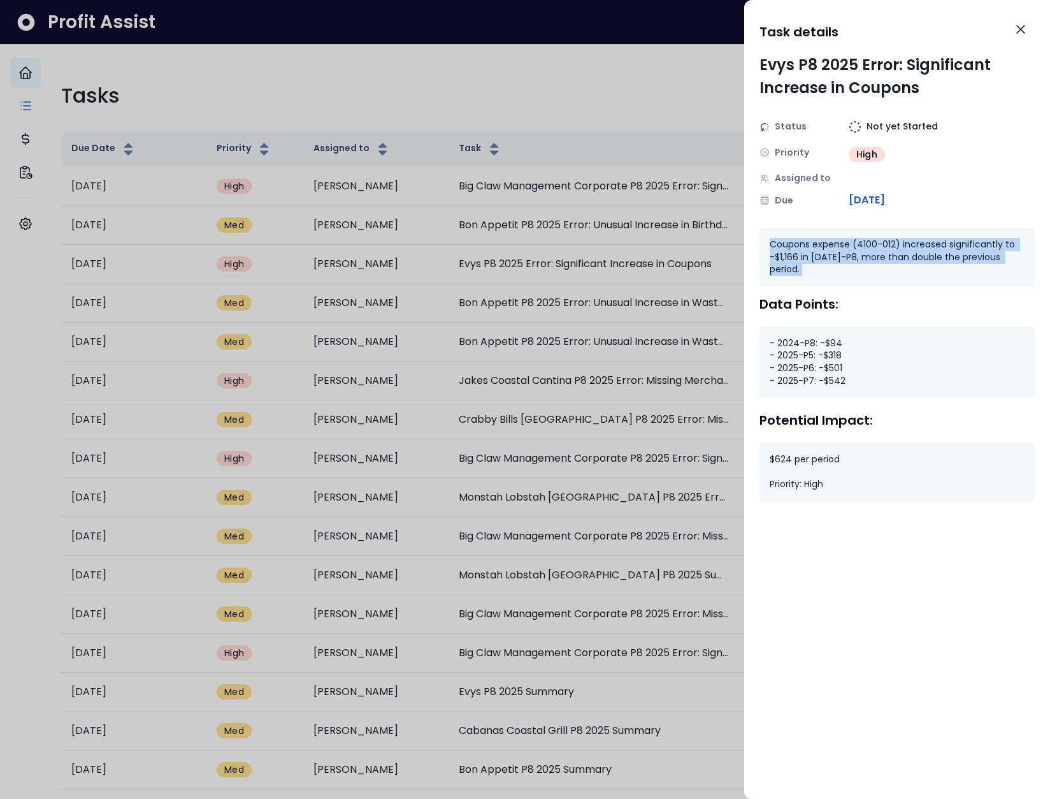
click at [884, 278] on div "Coupons expense (4100-012) increased significantly to -$1,166 in 2025-P8, more …" at bounding box center [897, 364] width 275 height 273
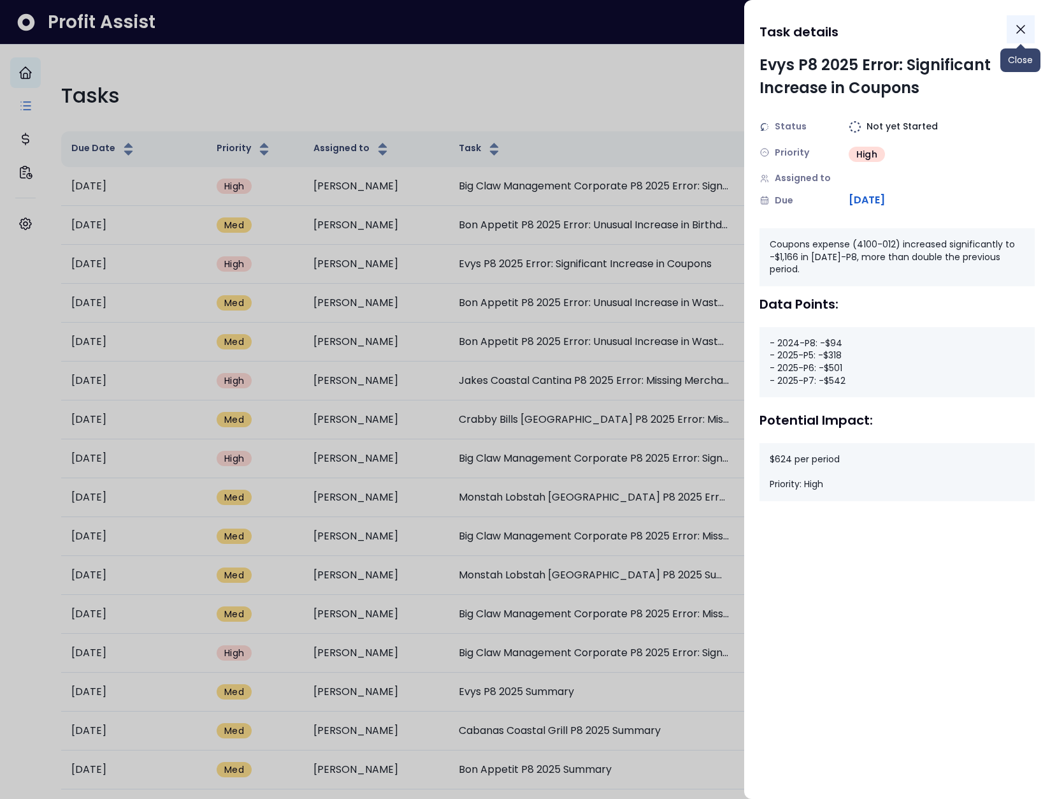
click at [1021, 34] on icon "Close" at bounding box center [1020, 29] width 15 height 15
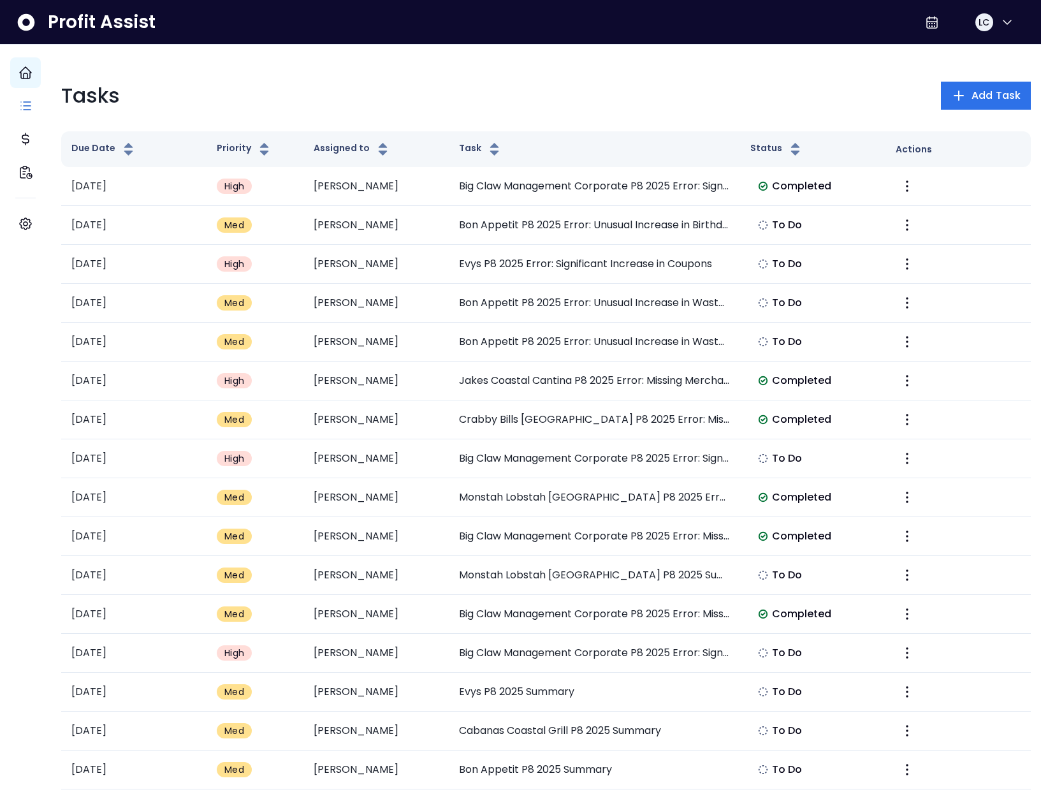
click at [751, 66] on div "Tasks Add Task Due Date Priority Assigned to Task Status Actions 2025-08-19 Hig…" at bounding box center [546, 578] width 990 height 1066
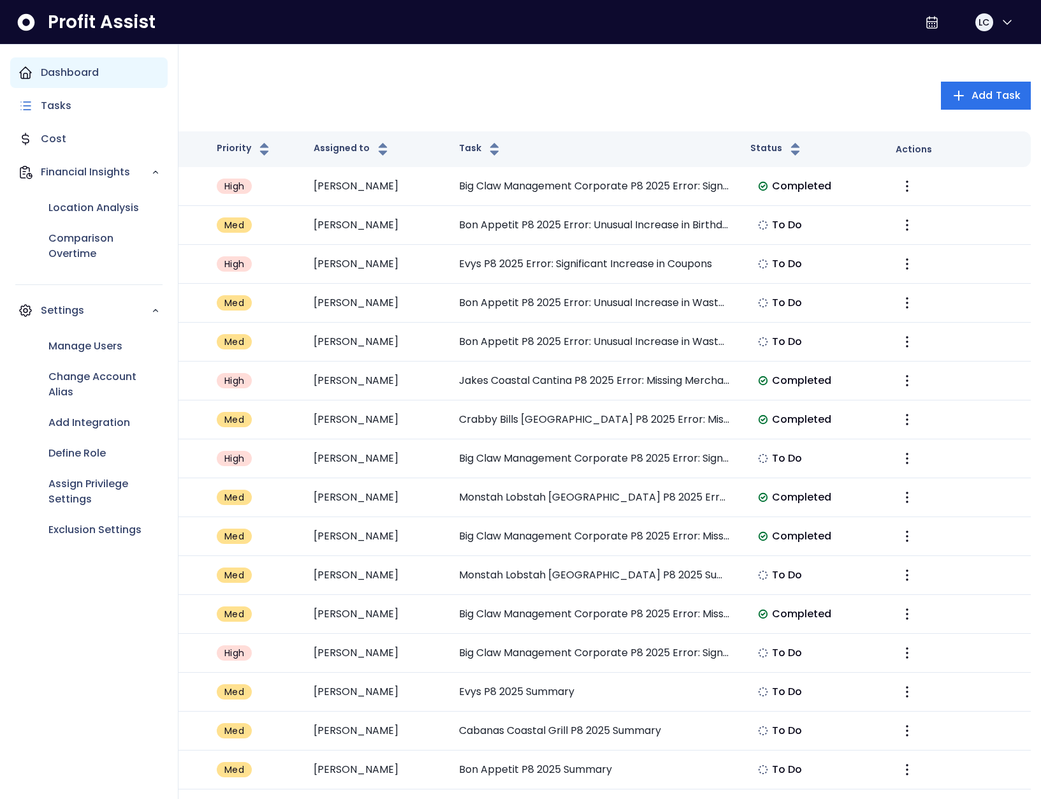
click at [34, 80] on div "Dashboard" at bounding box center [88, 72] width 157 height 31
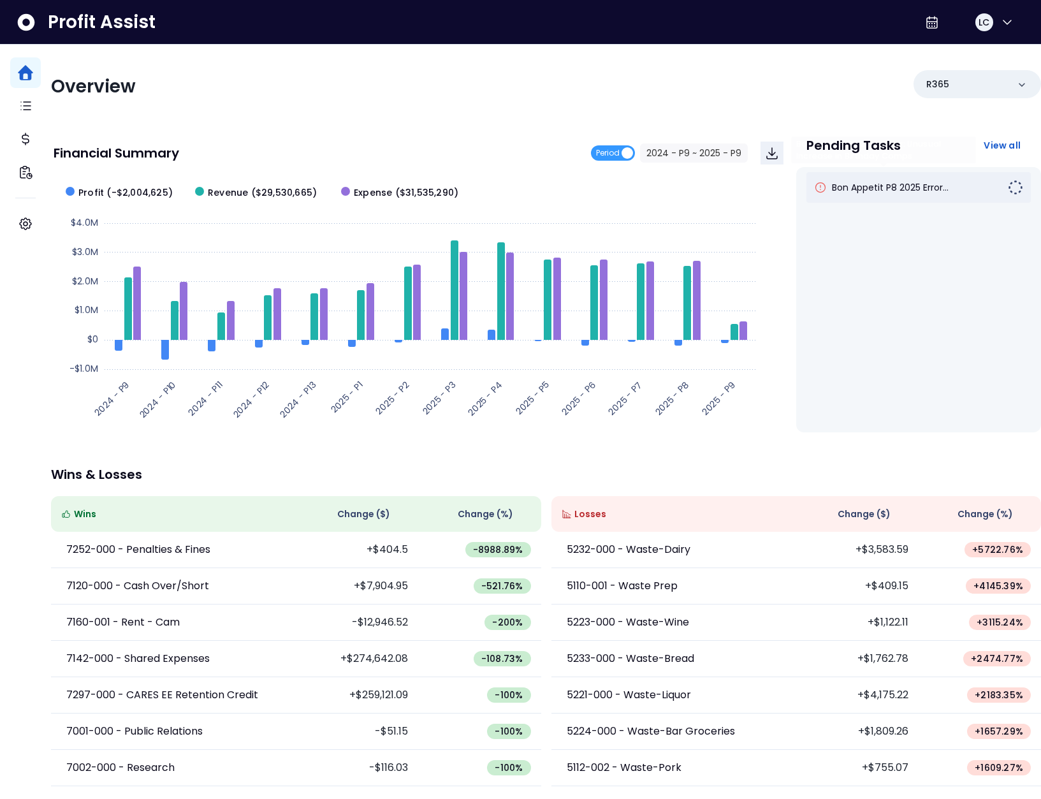
click at [871, 192] on span "Bon Appetit P8 2025 Error..." at bounding box center [890, 187] width 117 height 13
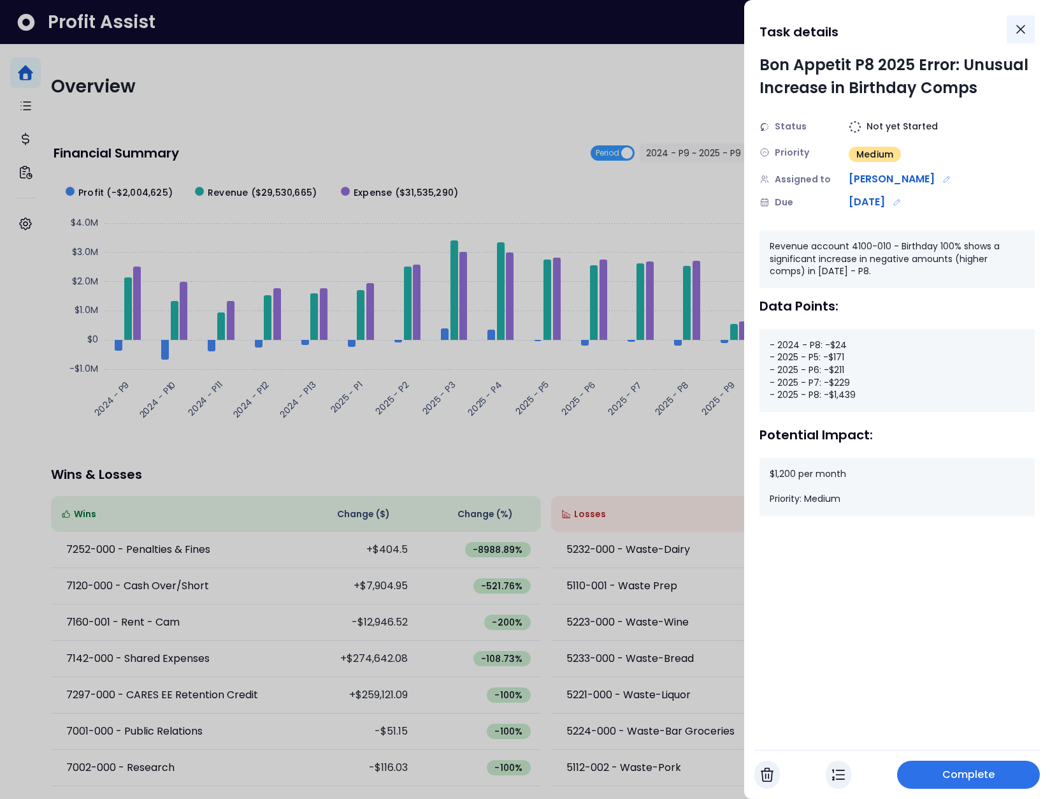
click at [1024, 31] on icon "Close" at bounding box center [1020, 29] width 15 height 15
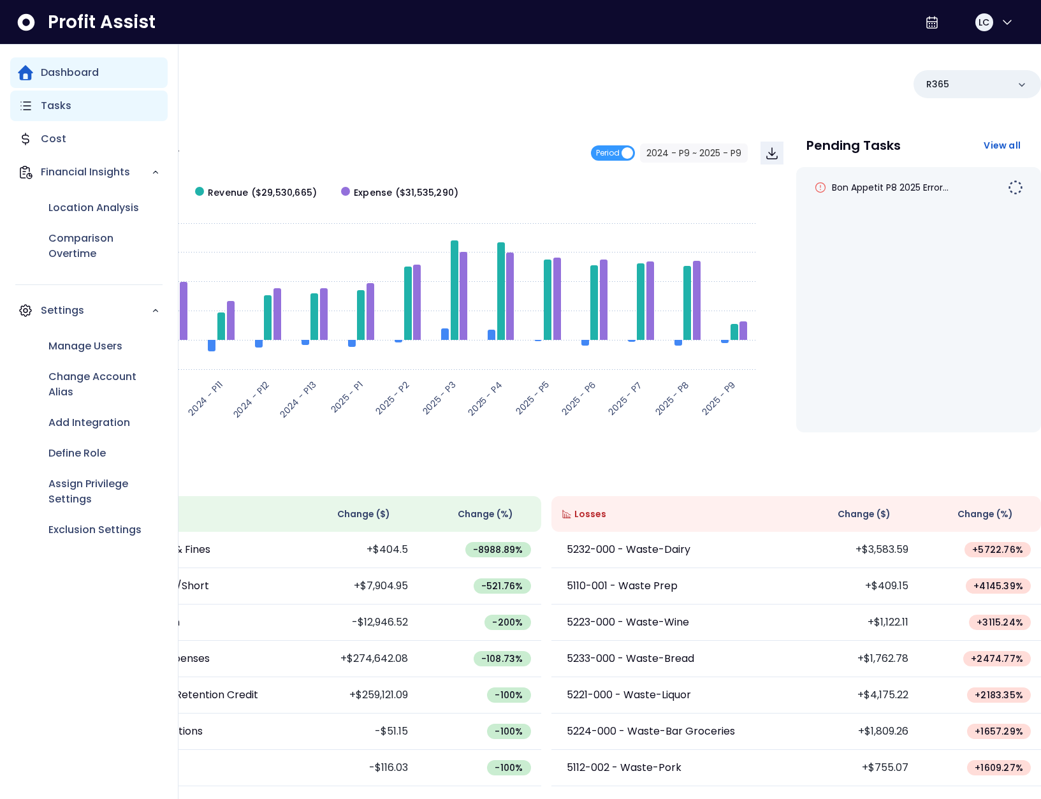
click at [22, 114] on div "Tasks" at bounding box center [88, 106] width 157 height 31
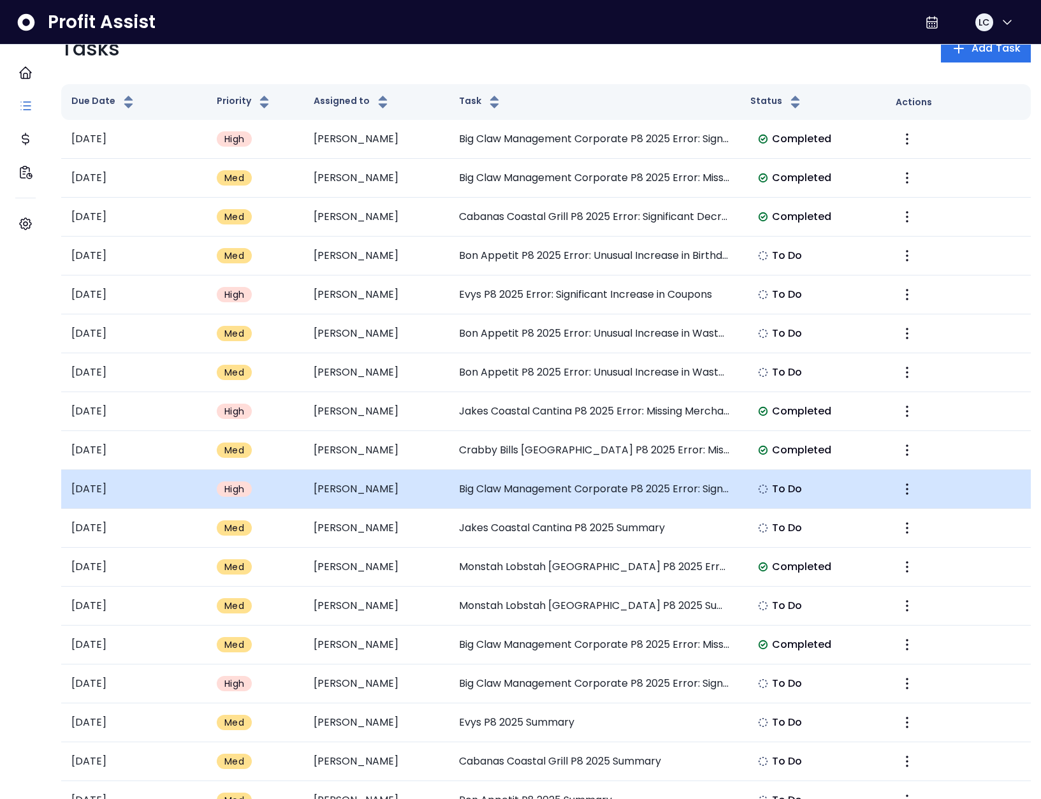
scroll to position [54, 0]
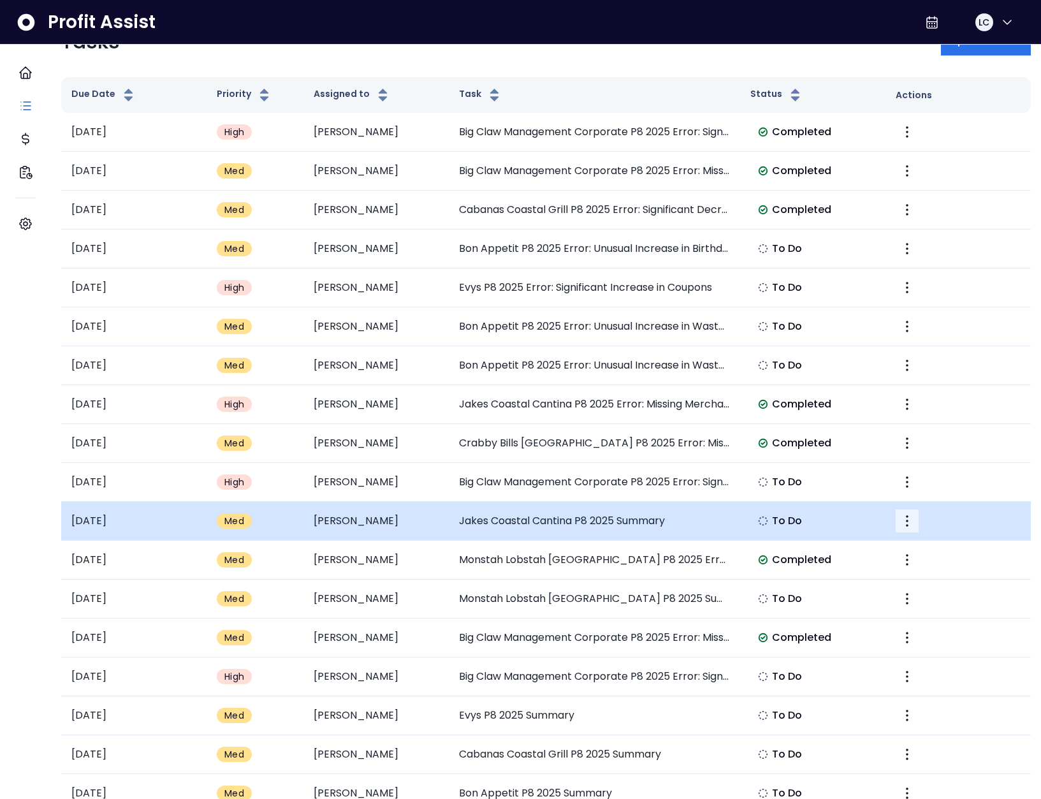
click at [899, 523] on icon "More" at bounding box center [906, 520] width 15 height 15
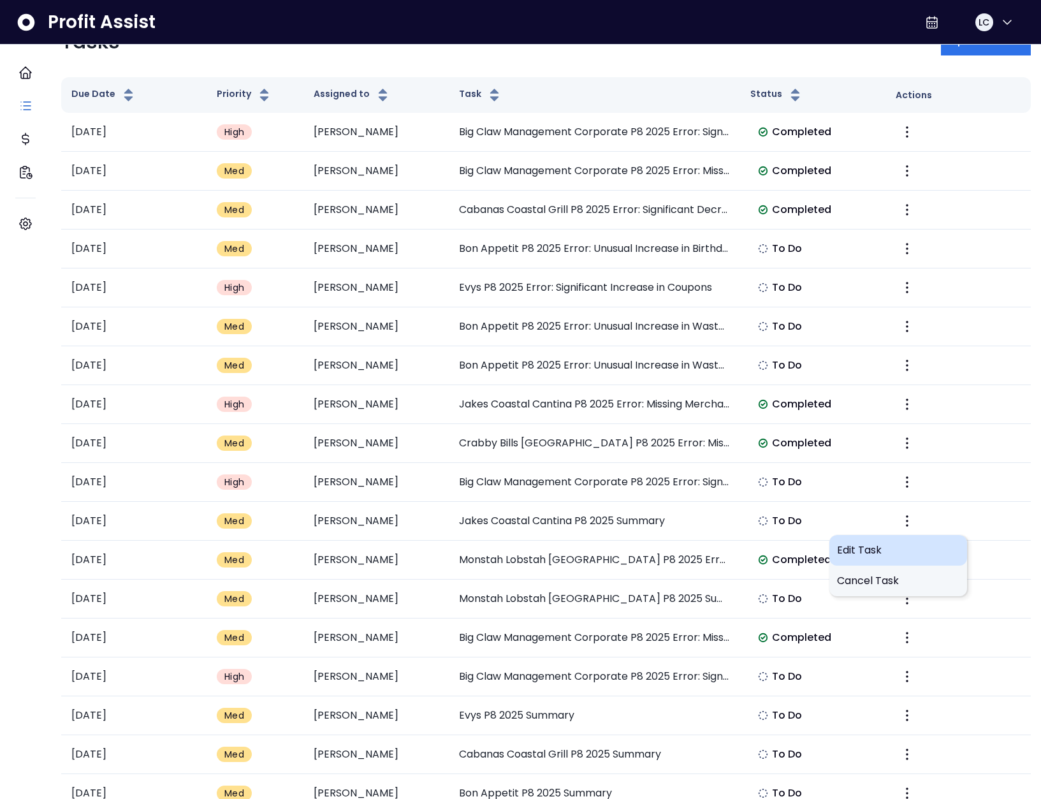
click at [869, 549] on span "Edit Task" at bounding box center [898, 549] width 122 height 15
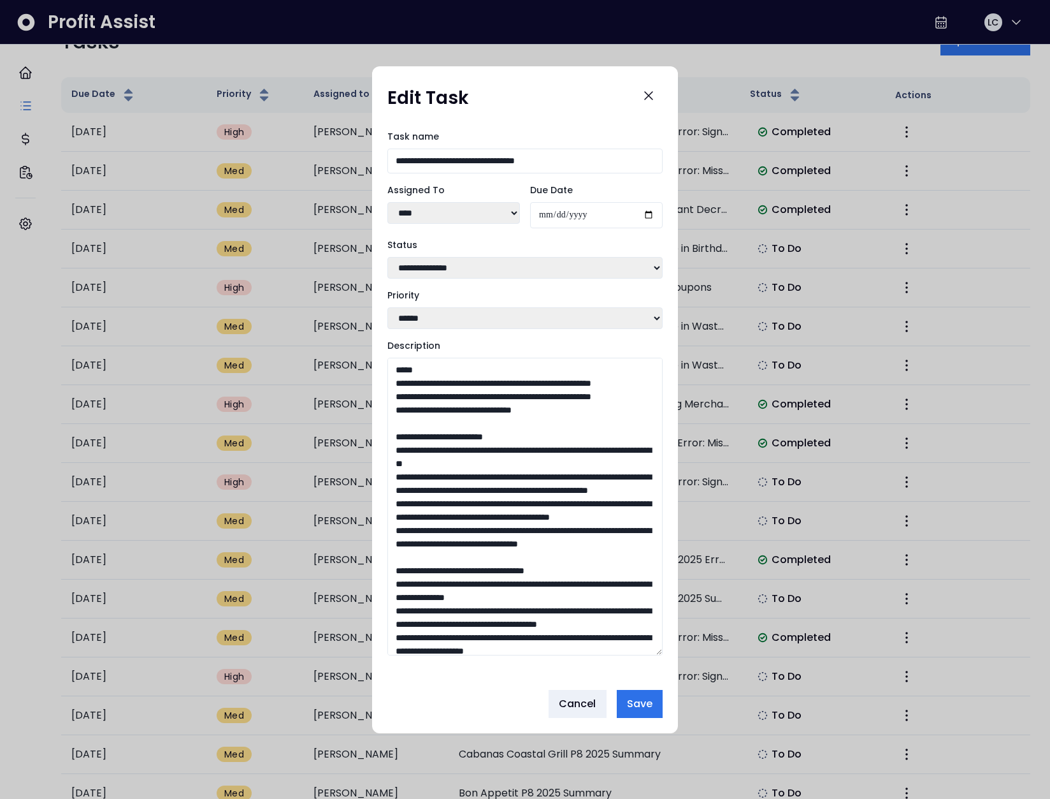
drag, startPoint x: 660, startPoint y: 537, endPoint x: 685, endPoint y: 771, distance: 235.2
click at [685, 771] on div "**********" at bounding box center [525, 399] width 1050 height 799
click at [440, 207] on select "**** **** **** ***** **** ** ******" at bounding box center [454, 213] width 133 height 22
click at [578, 702] on span "Cancel" at bounding box center [578, 703] width 38 height 15
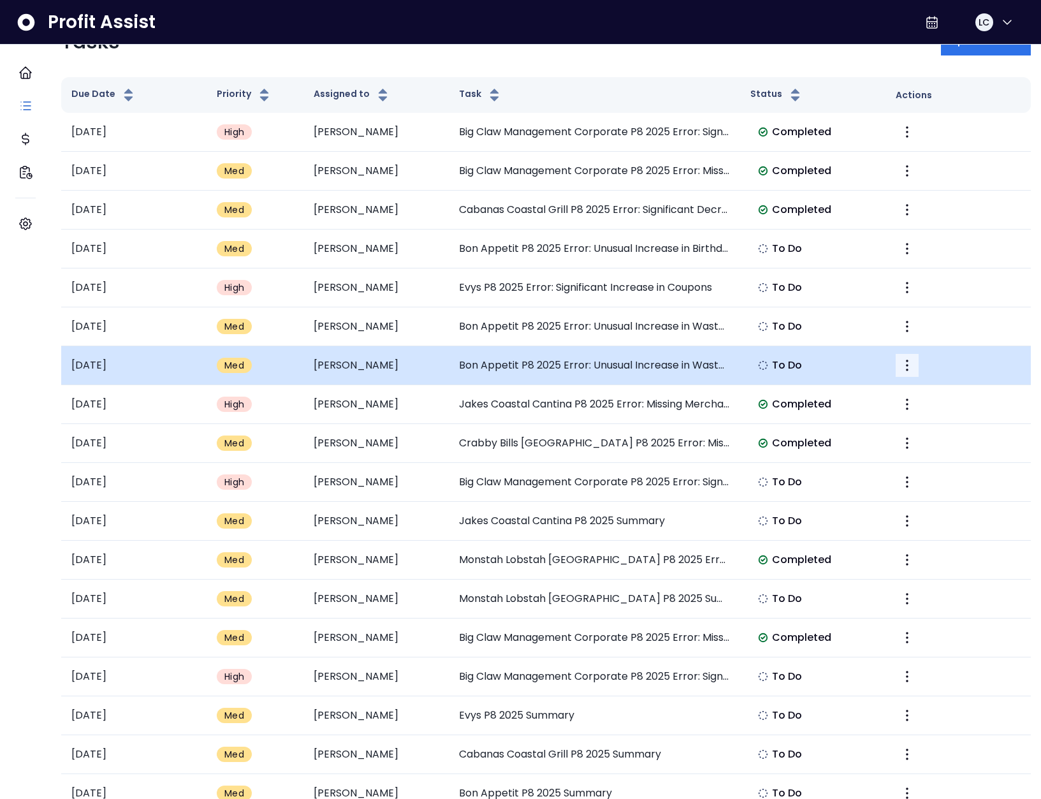
click at [908, 358] on td at bounding box center [957, 365] width 145 height 39
click at [899, 361] on icon "More" at bounding box center [906, 365] width 15 height 15
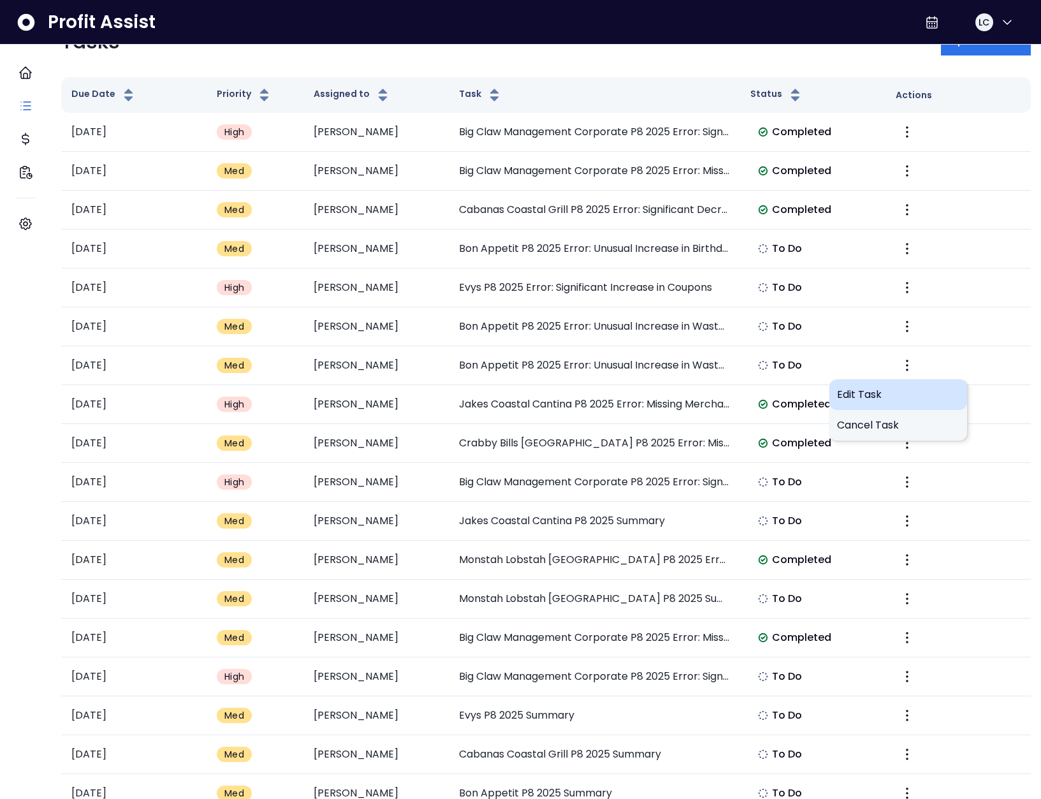
click at [876, 390] on span "Edit Task" at bounding box center [898, 394] width 122 height 15
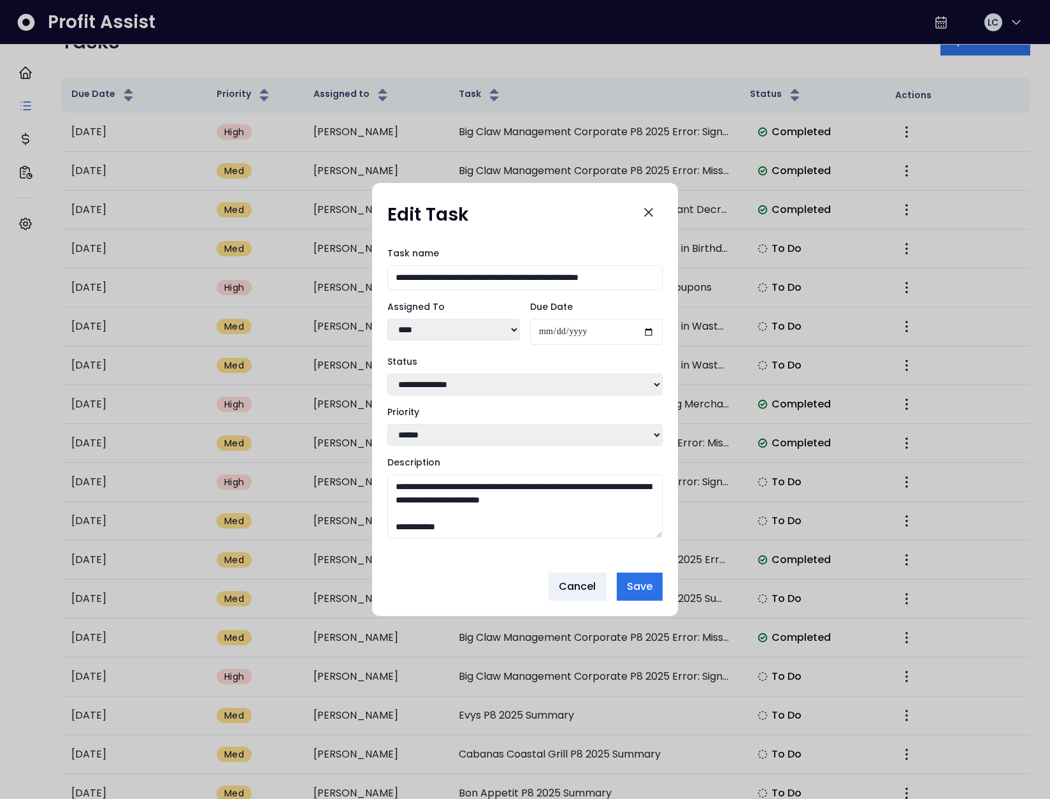
click at [391, 486] on textarea "**********" at bounding box center [525, 506] width 275 height 64
click at [507, 493] on textarea "**********" at bounding box center [525, 506] width 275 height 64
type textarea "**********"
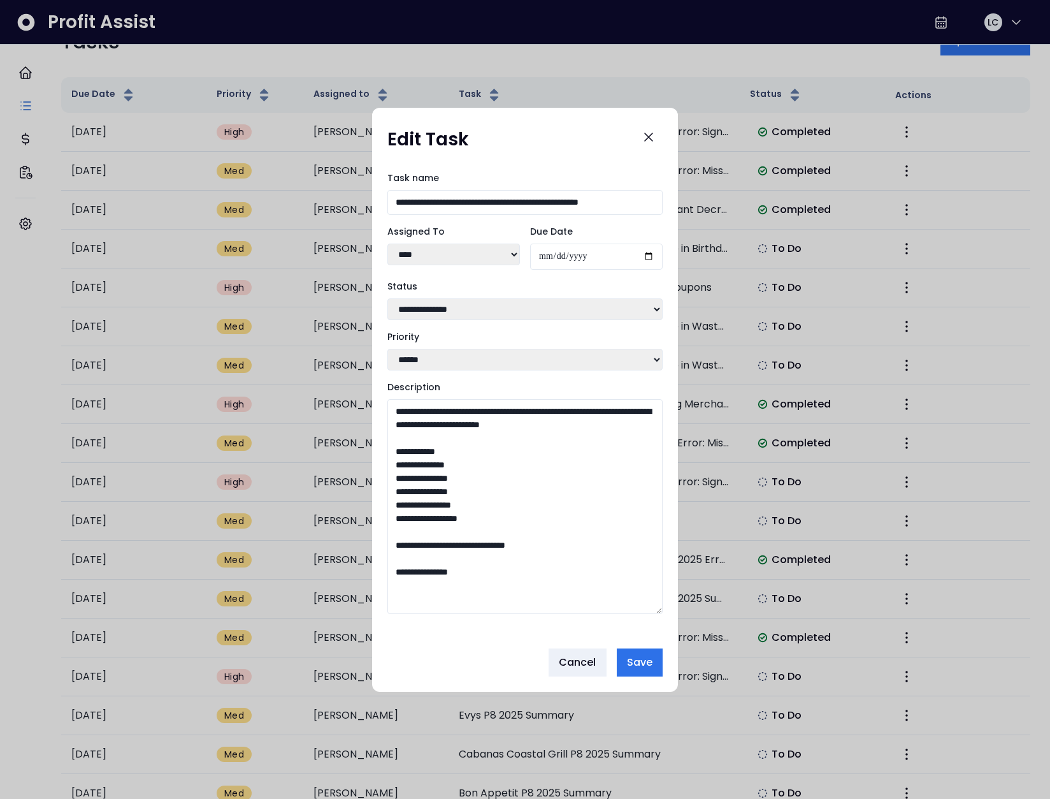
drag, startPoint x: 658, startPoint y: 532, endPoint x: 655, endPoint y: 683, distance: 151.1
click at [655, 683] on div "**********" at bounding box center [525, 400] width 306 height 584
click at [585, 660] on span "Cancel" at bounding box center [578, 662] width 38 height 15
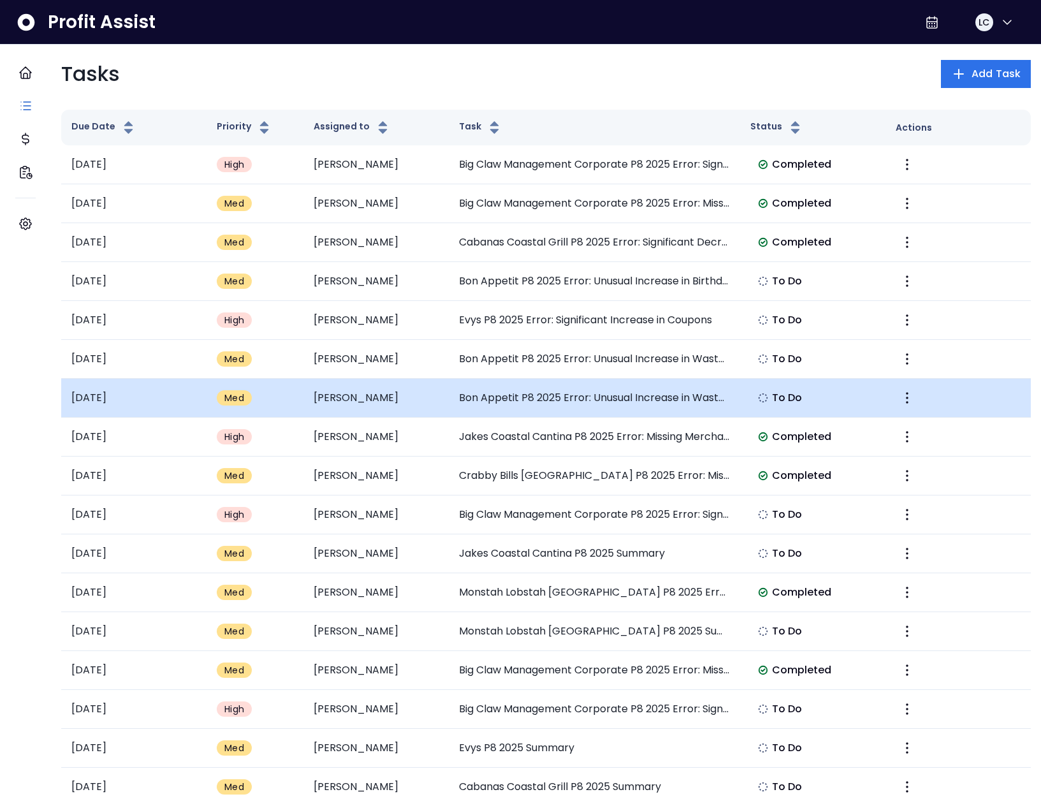
scroll to position [0, 0]
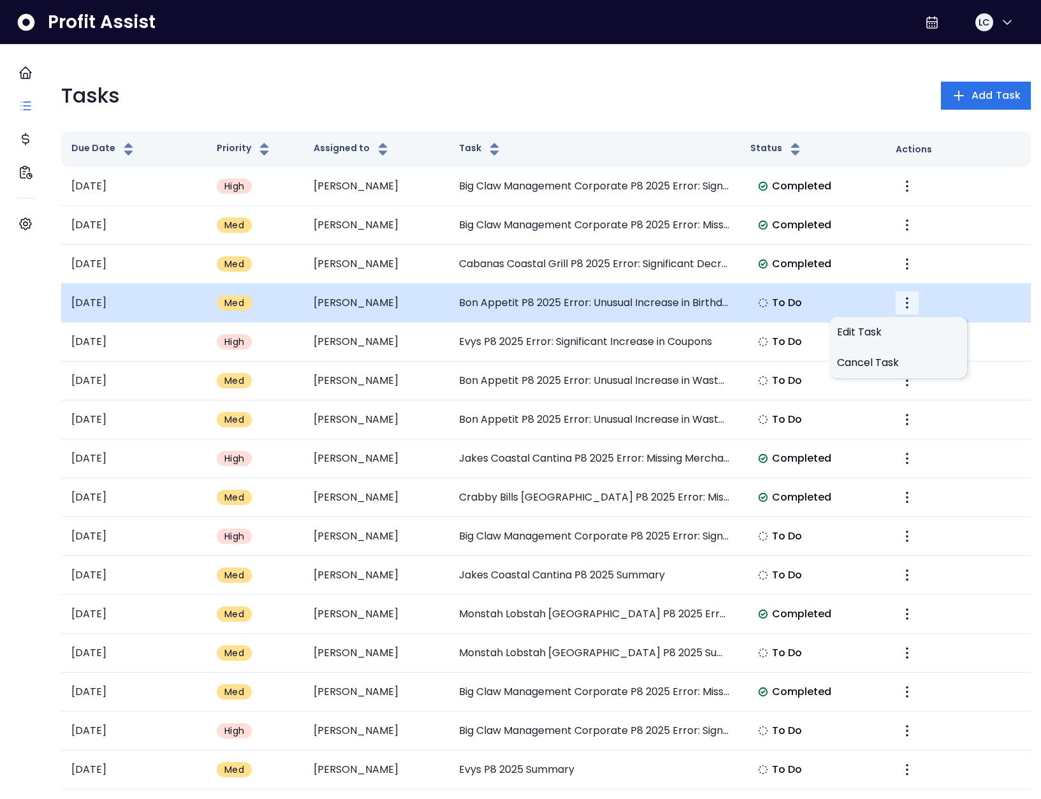
click at [908, 303] on button "More" at bounding box center [907, 302] width 23 height 23
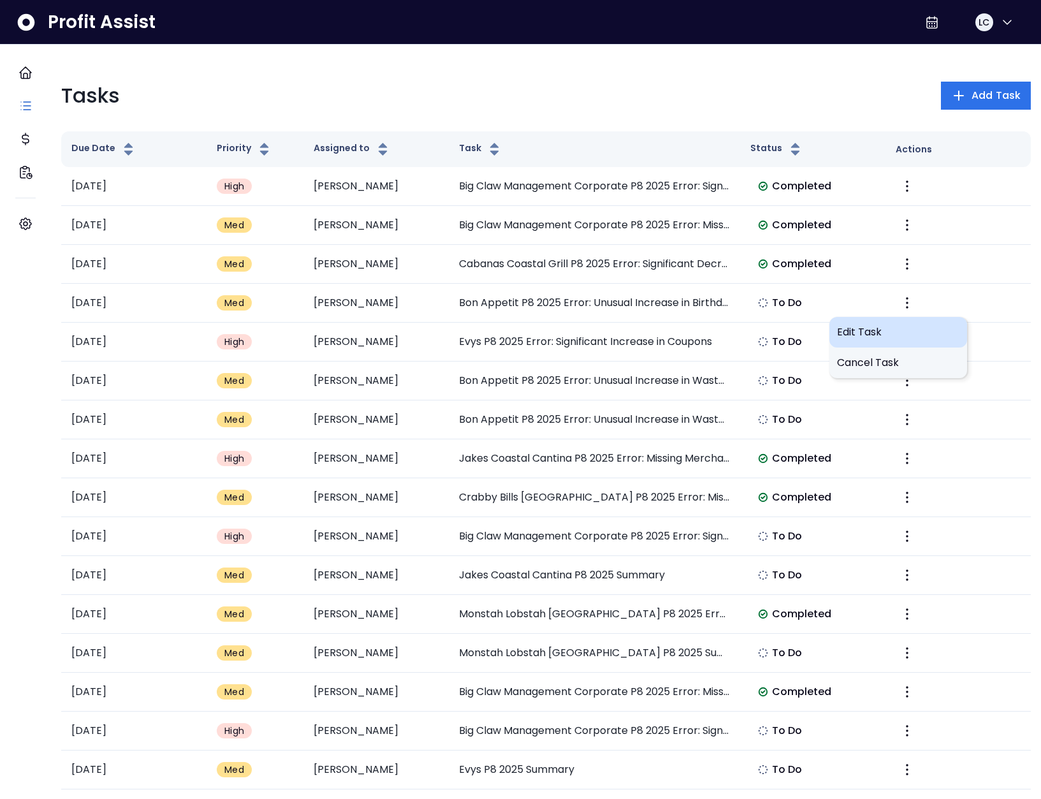
click at [889, 333] on span "Edit Task" at bounding box center [898, 331] width 122 height 15
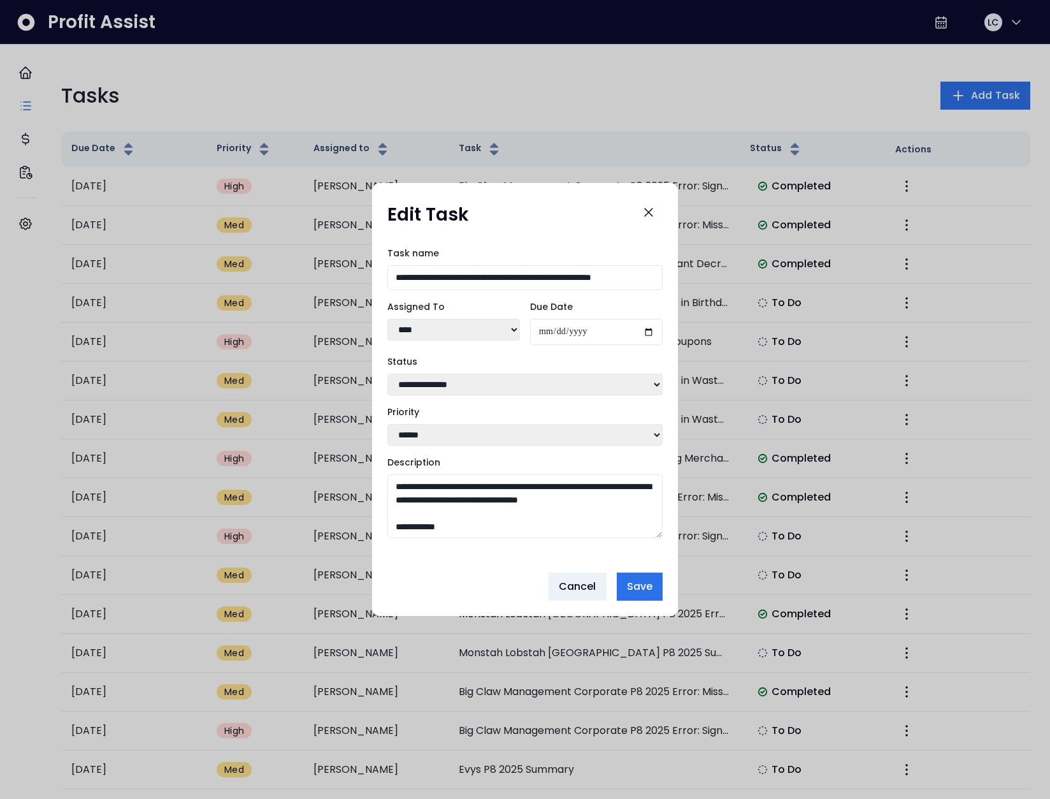
click at [443, 322] on select "**** **** **** ***** **** ** ******" at bounding box center [454, 330] width 133 height 22
select select "***"
click at [388, 319] on select "**** **** **** ***** **** ** ******" at bounding box center [454, 330] width 133 height 22
click at [639, 588] on span "Save" at bounding box center [639, 586] width 25 height 15
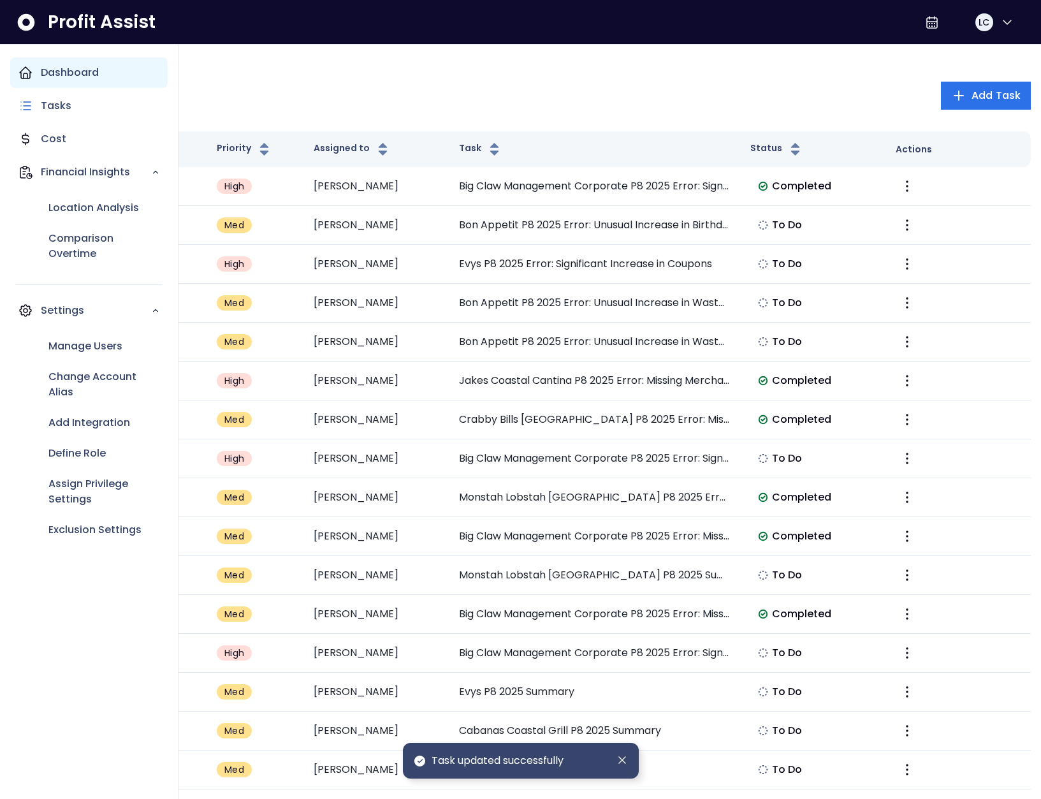
click at [15, 77] on div "Dashboard" at bounding box center [88, 72] width 157 height 31
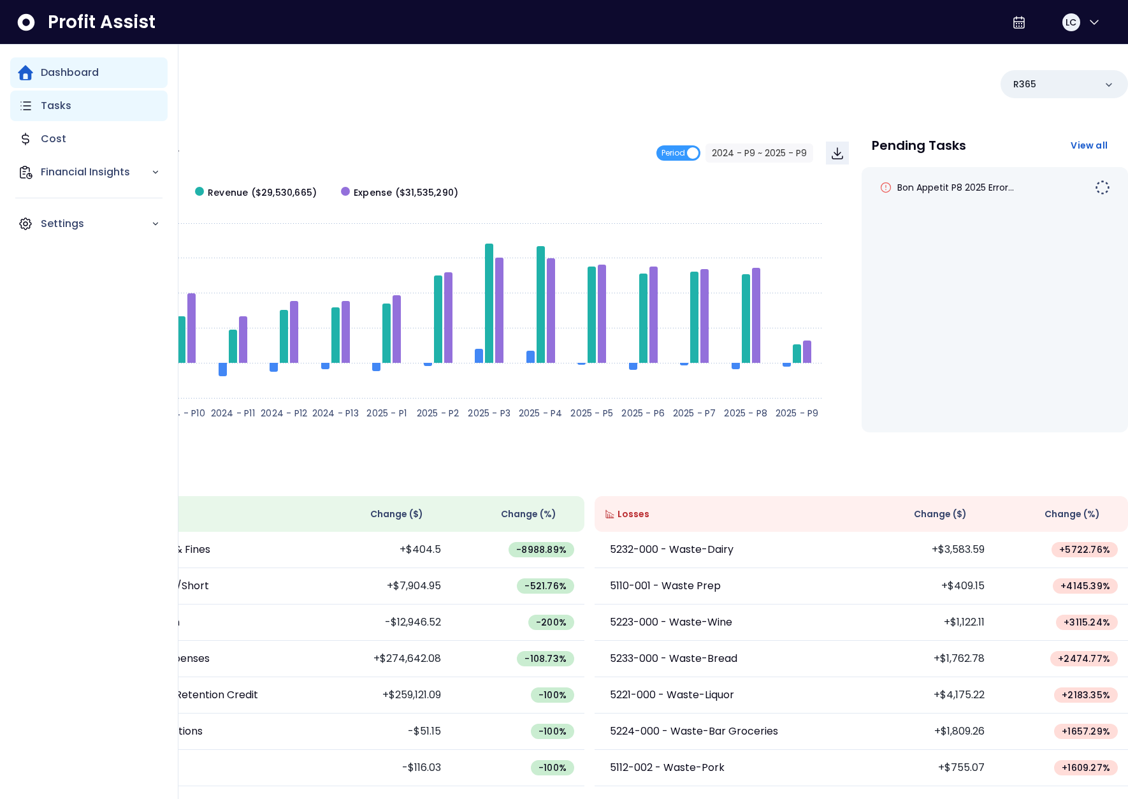
click at [33, 111] on icon "Main navigation" at bounding box center [25, 105] width 15 height 15
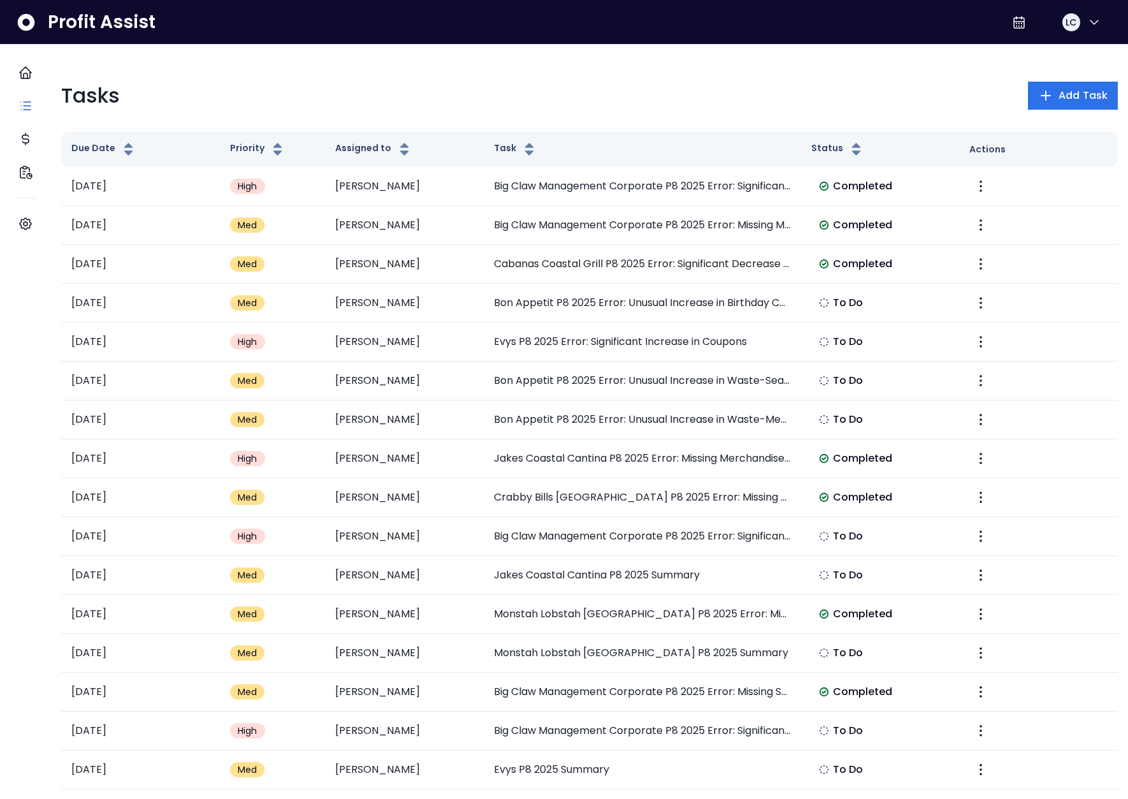
click at [387, 93] on div "Tasks Add Task" at bounding box center [589, 95] width 1057 height 31
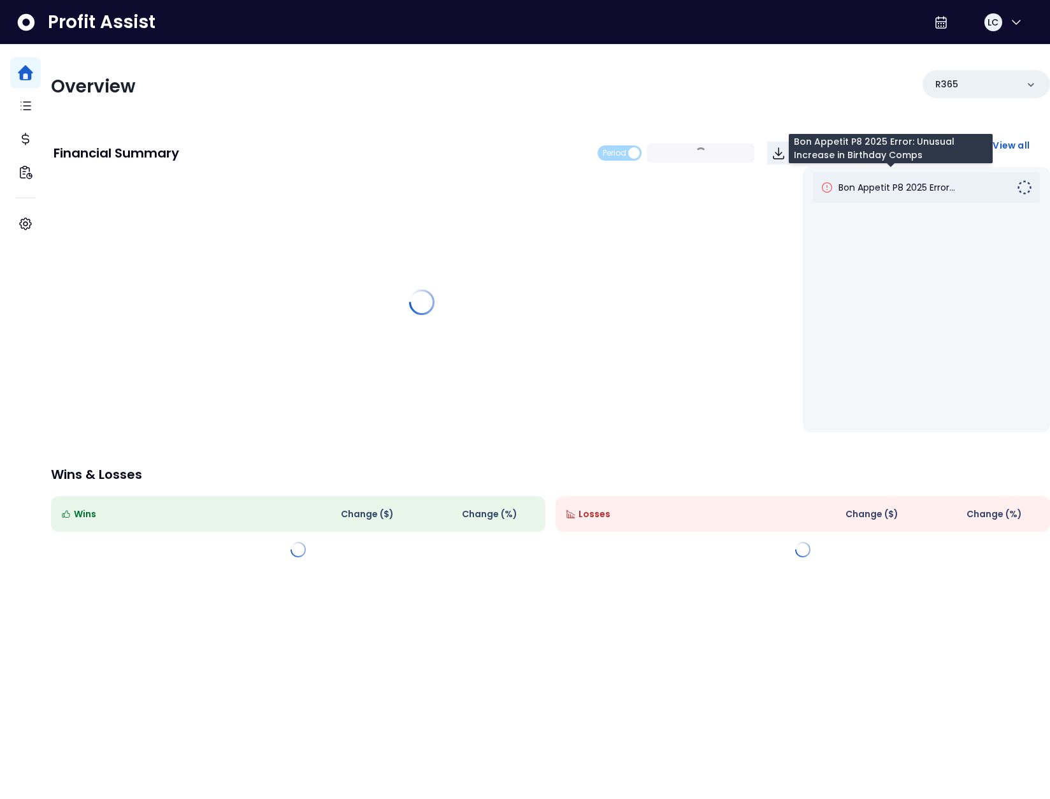
click at [896, 184] on span "Bon Appetit P8 2025 Error..." at bounding box center [897, 187] width 117 height 13
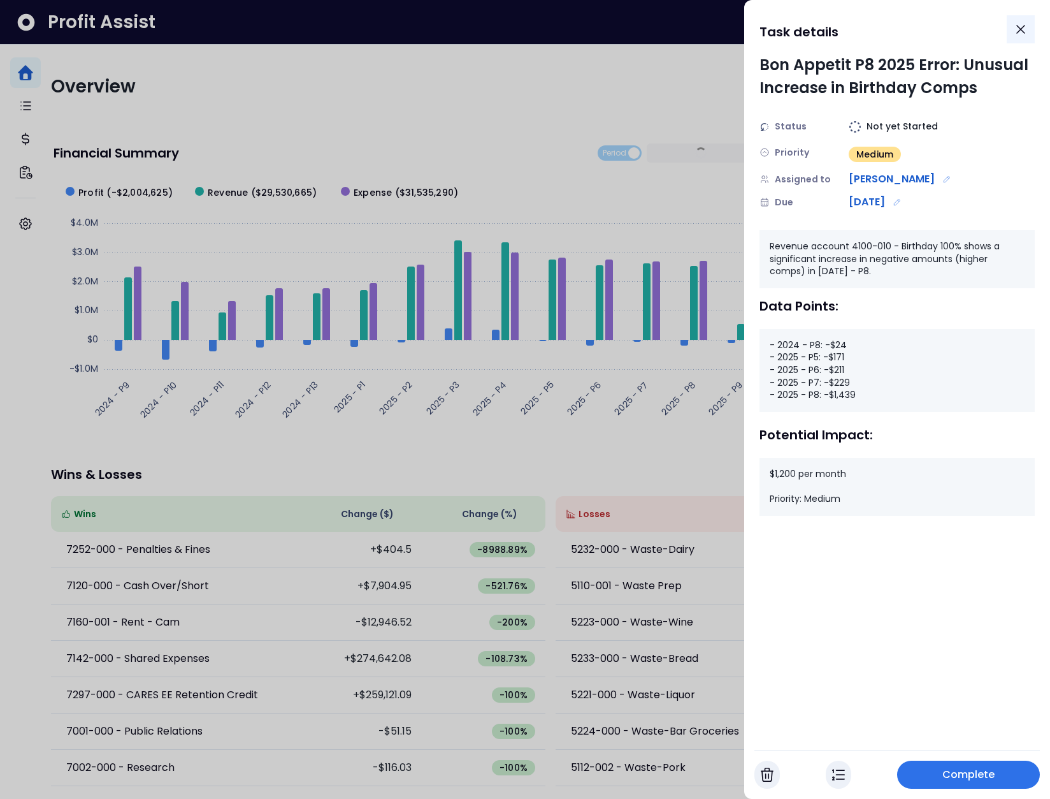
click at [1020, 31] on icon "Close" at bounding box center [1020, 29] width 15 height 15
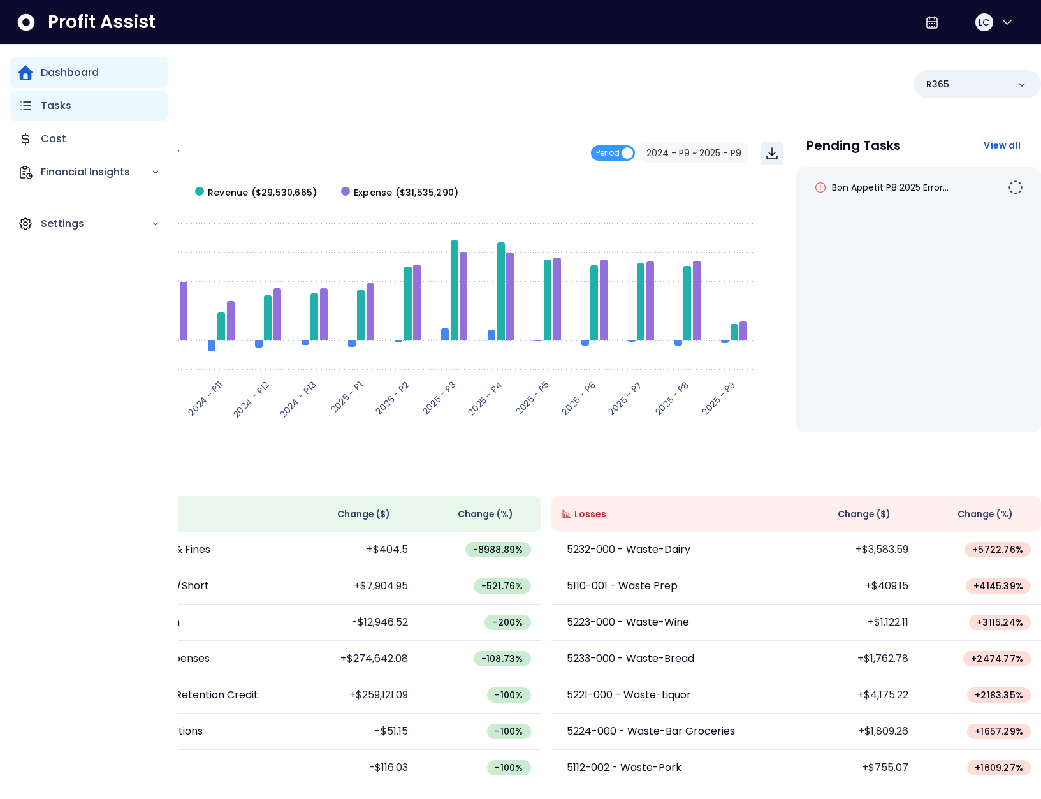
click at [34, 110] on div "Tasks" at bounding box center [88, 106] width 157 height 31
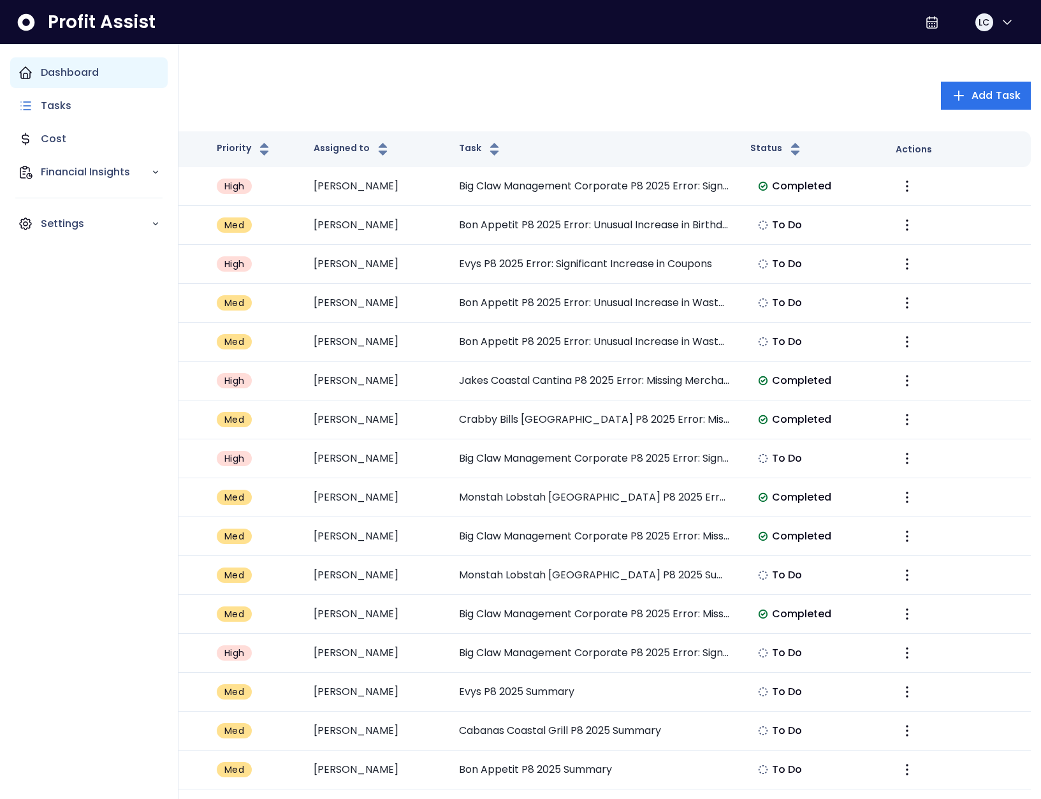
click at [26, 75] on icon "Main navigation" at bounding box center [25, 72] width 15 height 15
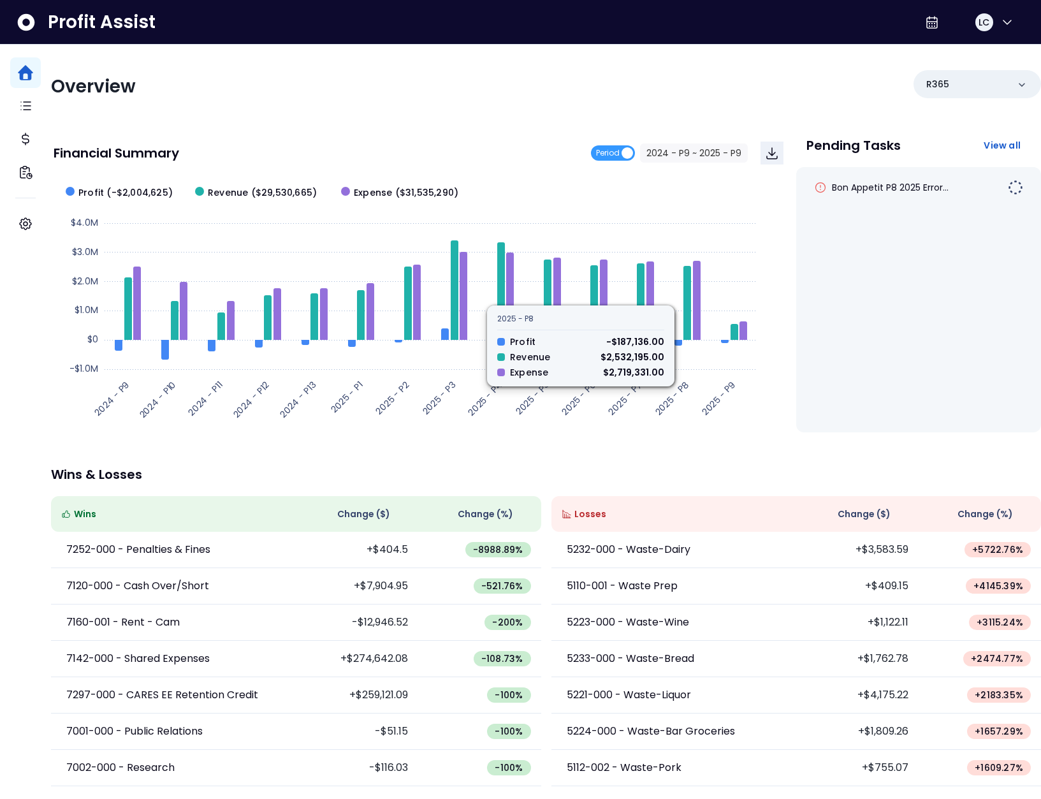
click at [432, 111] on div "Overview R365 Financial Summary Period 2024 - P9 ~ 2025 - P9 Created with Highc…" at bounding box center [546, 416] width 990 height 742
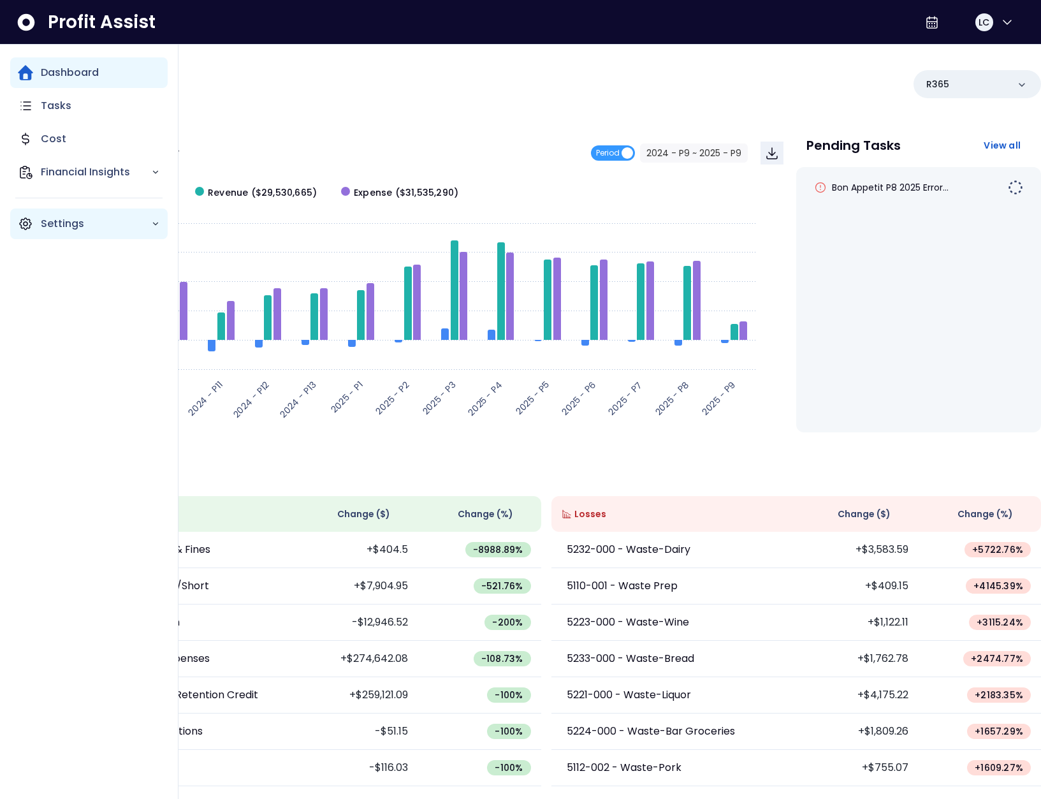
click at [35, 224] on div "Settings" at bounding box center [88, 223] width 157 height 31
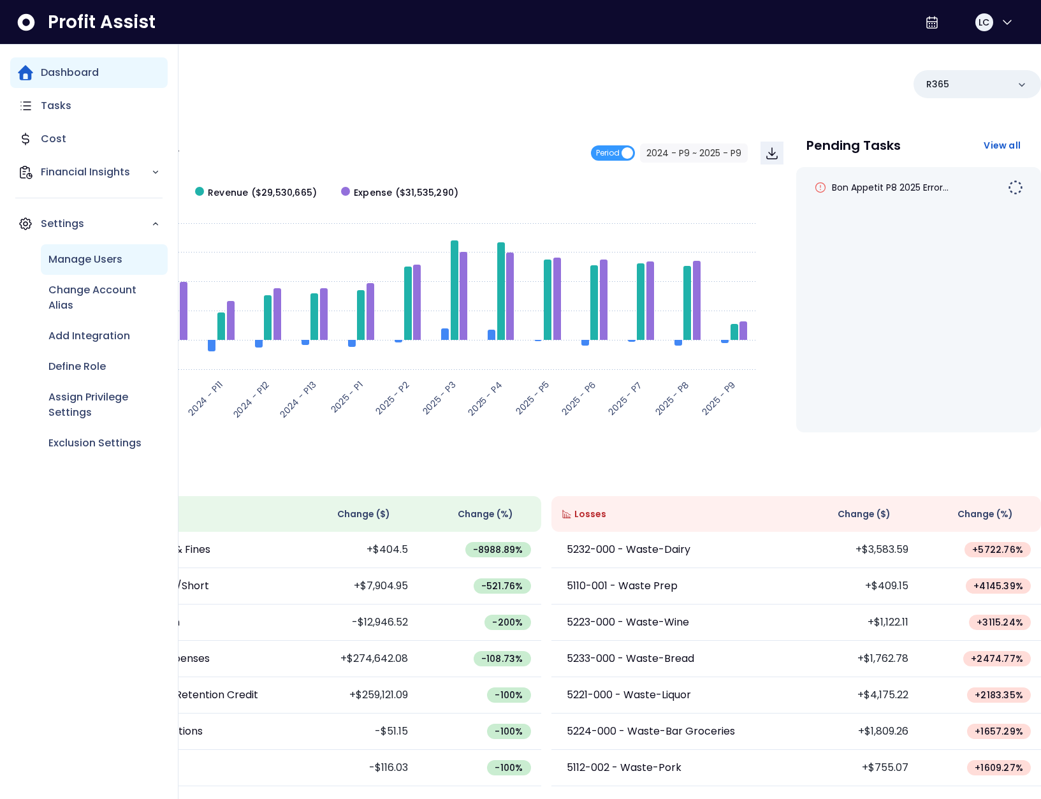
click at [94, 266] on p "Manage Users" at bounding box center [85, 259] width 74 height 15
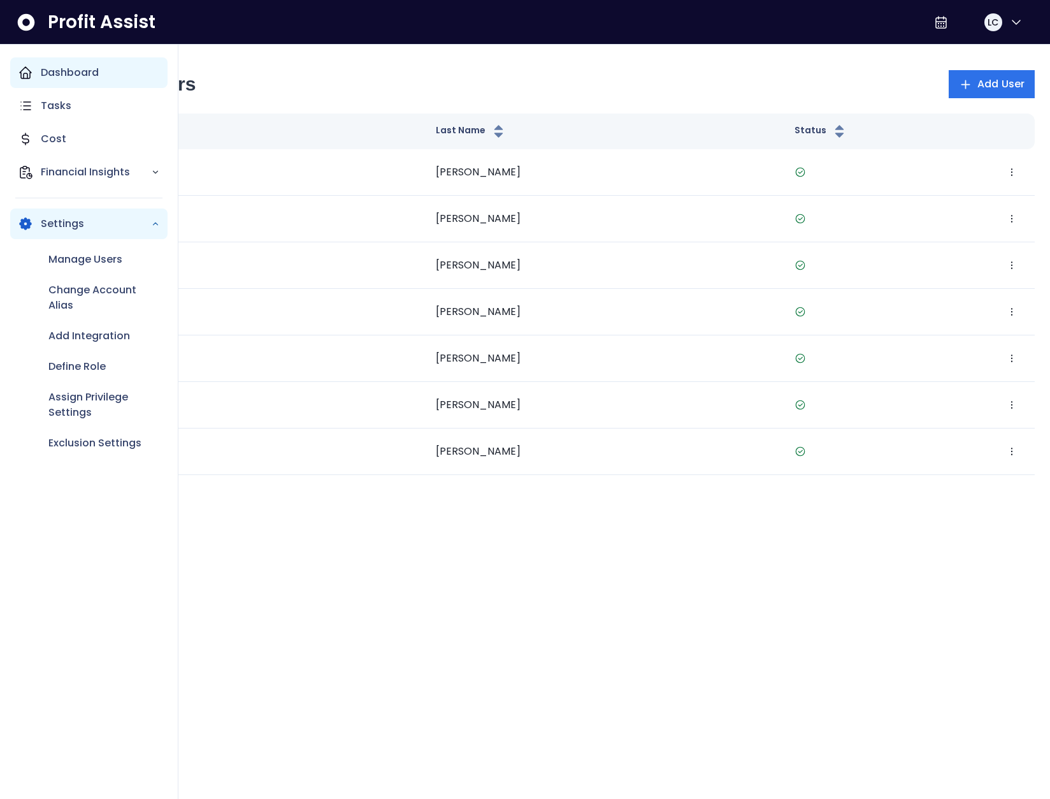
click at [29, 231] on div "Settings" at bounding box center [88, 223] width 157 height 31
click at [39, 229] on div "Settings" at bounding box center [88, 223] width 157 height 31
click at [98, 395] on p "Assign Privilege Settings" at bounding box center [104, 404] width 112 height 31
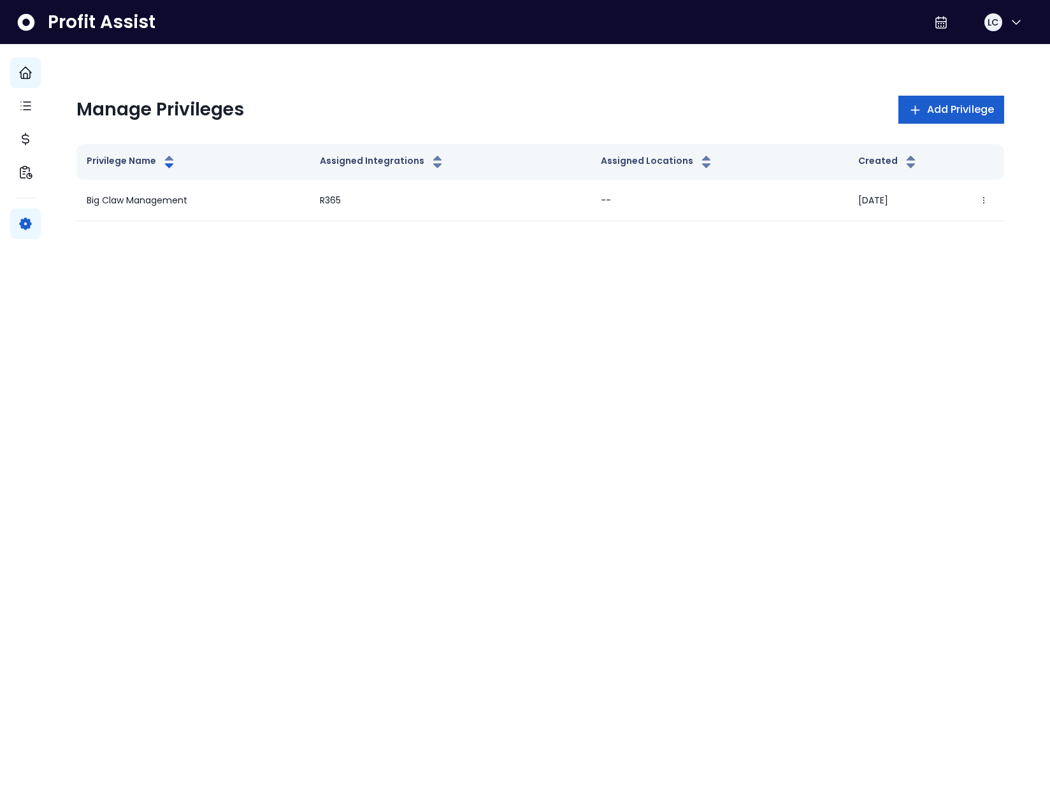
click at [948, 107] on span "Add Privilege" at bounding box center [960, 109] width 67 height 15
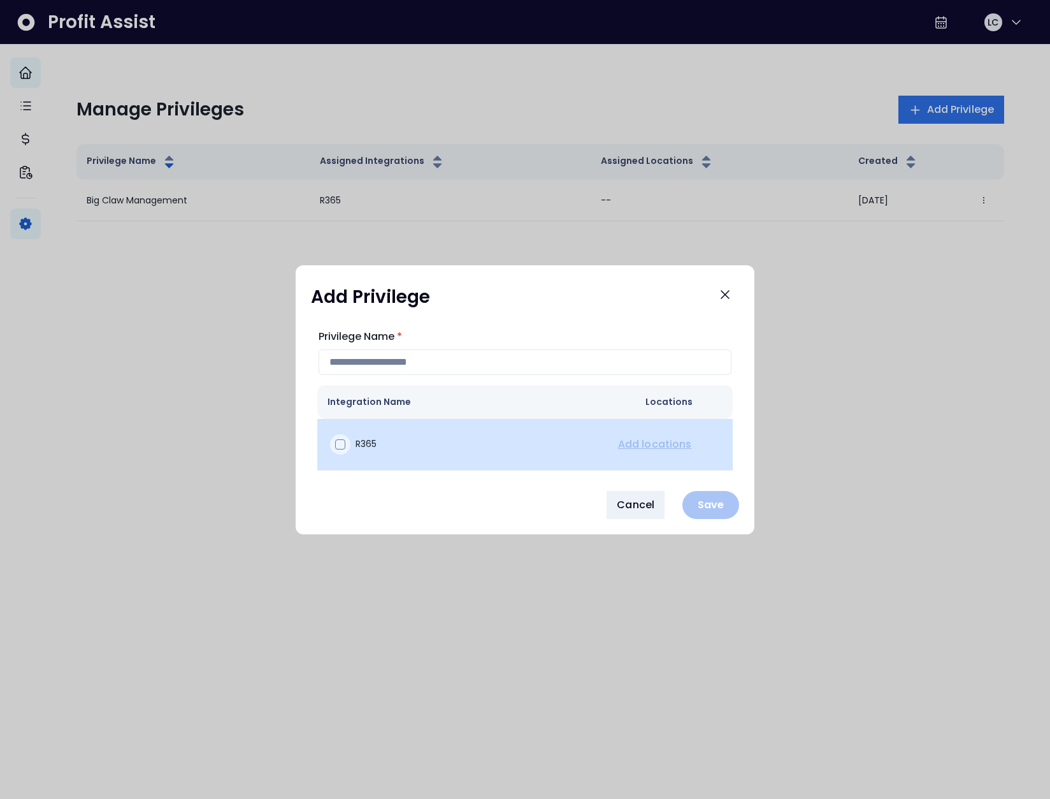
click at [343, 438] on div at bounding box center [340, 444] width 20 height 20
click at [639, 439] on link "Add locations" at bounding box center [655, 444] width 78 height 15
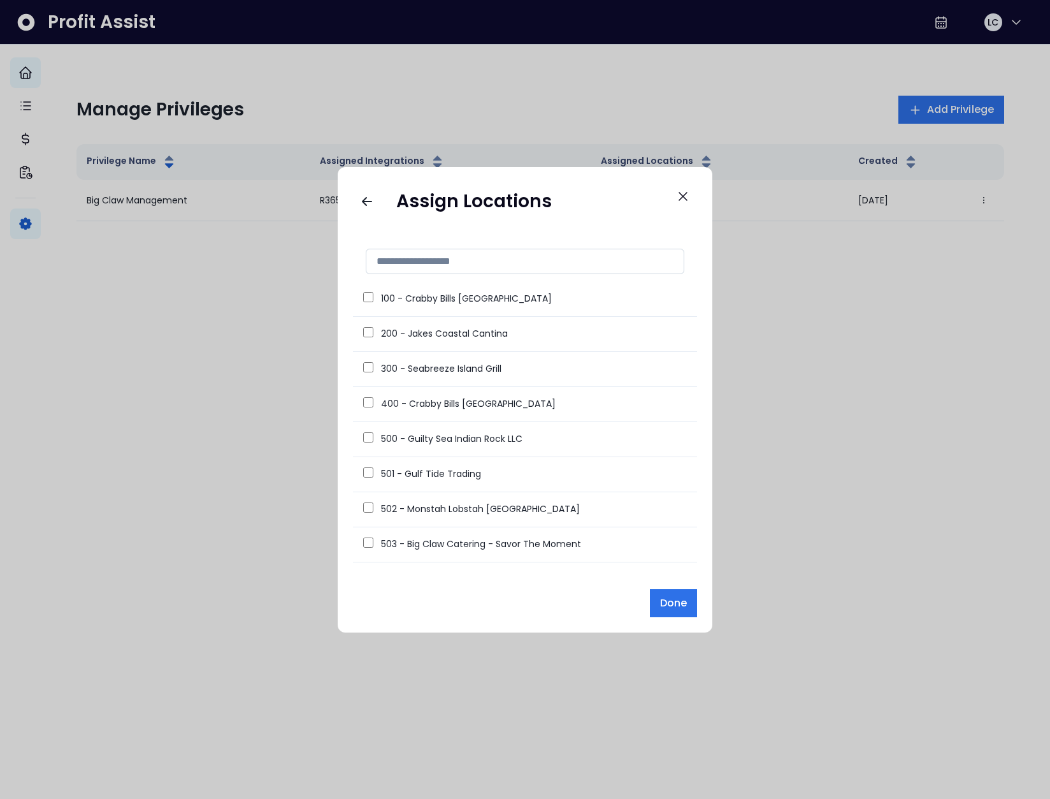
click at [444, 262] on input at bounding box center [525, 261] width 319 height 25
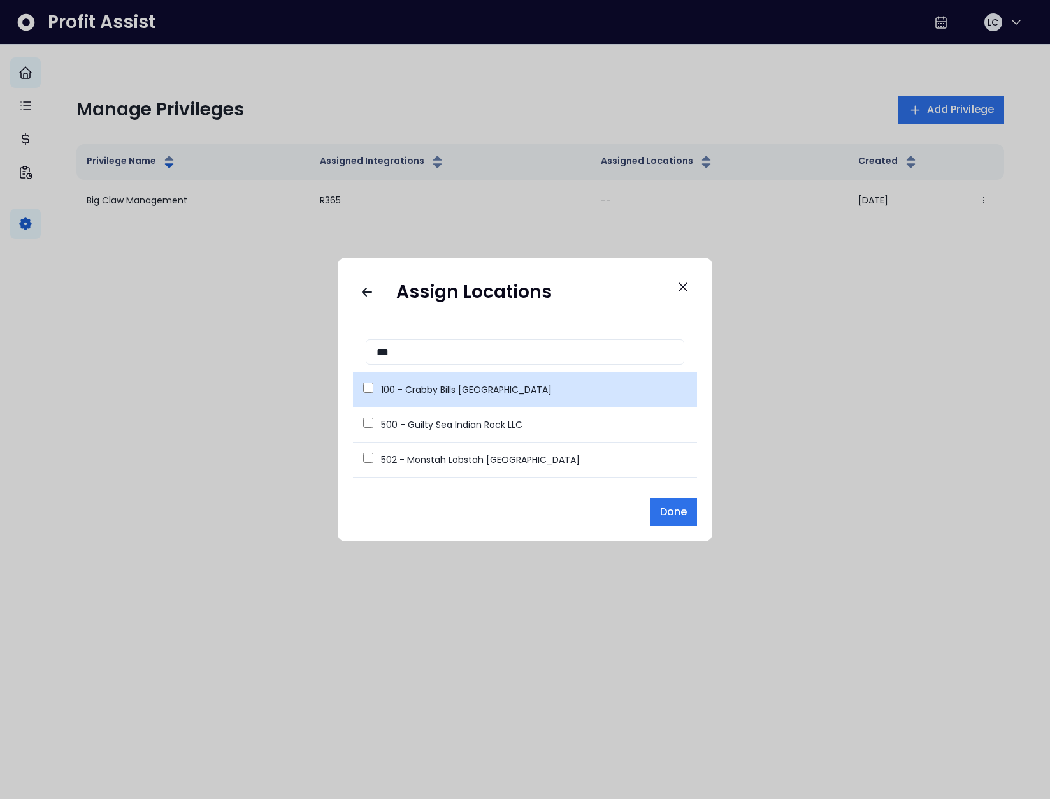
type input "***"
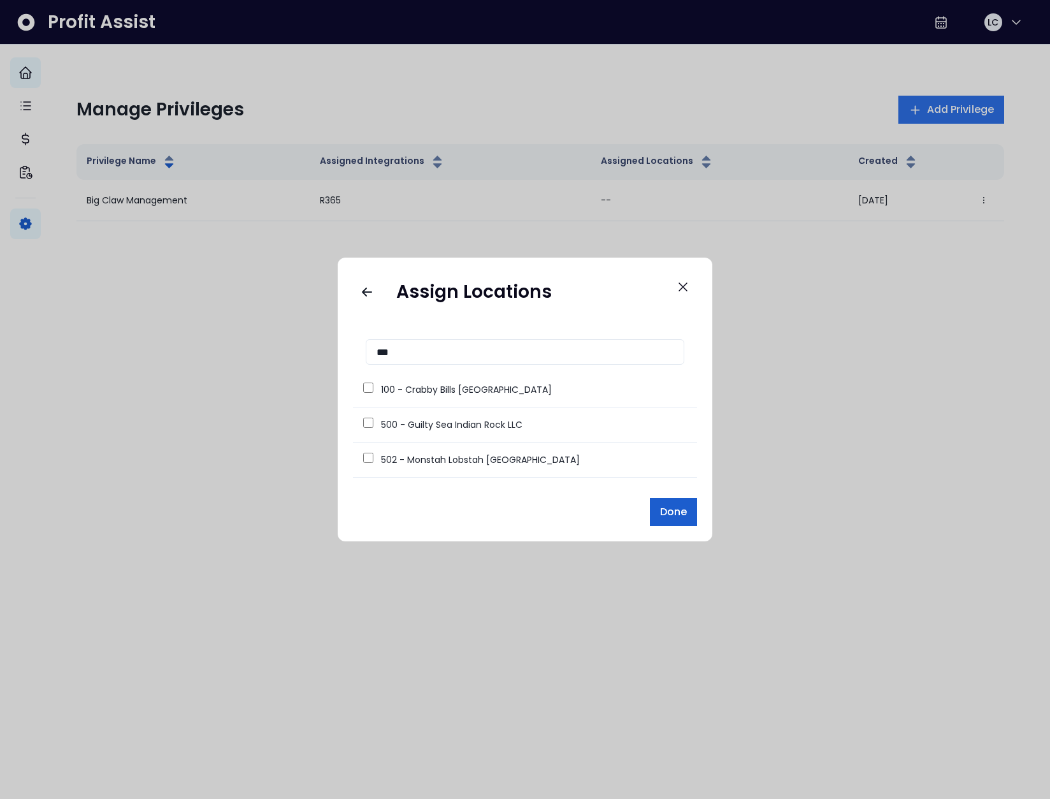
click at [671, 518] on span "Done" at bounding box center [673, 511] width 27 height 15
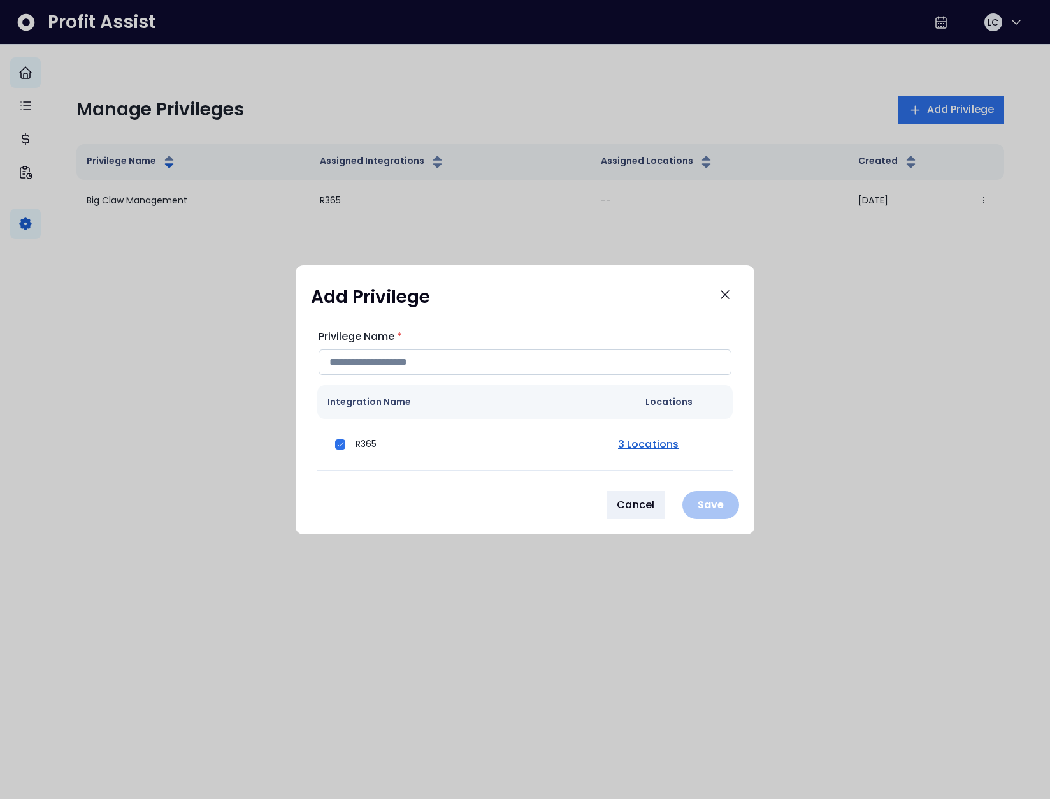
click at [403, 361] on input "Privilege Name *" at bounding box center [525, 361] width 413 height 25
type input "**********"
drag, startPoint x: 631, startPoint y: 511, endPoint x: 612, endPoint y: 507, distance: 19.6
click at [631, 511] on span "Cancel" at bounding box center [636, 504] width 38 height 15
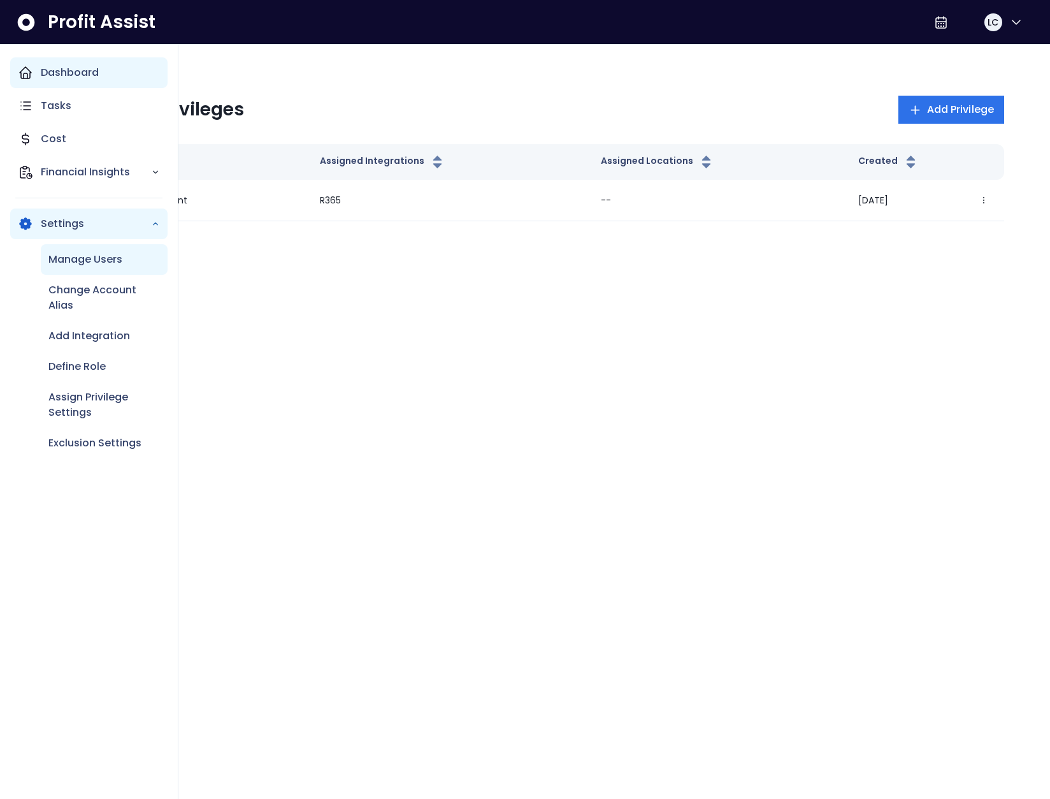
click at [66, 262] on p "Manage Users" at bounding box center [85, 259] width 74 height 15
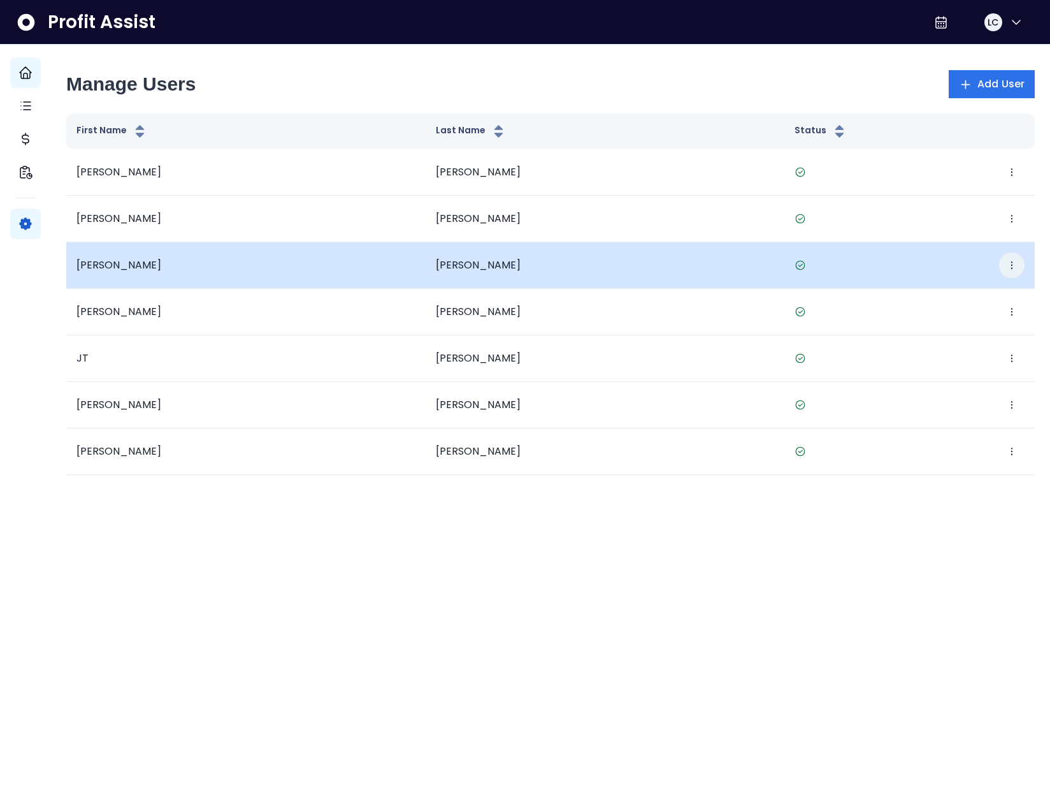
click at [1012, 261] on div "Edit Deactivate" at bounding box center [910, 264] width 230 height 25
click at [1007, 263] on button "button" at bounding box center [1011, 264] width 25 height 25
click at [959, 294] on button "Edit" at bounding box center [941, 304] width 142 height 31
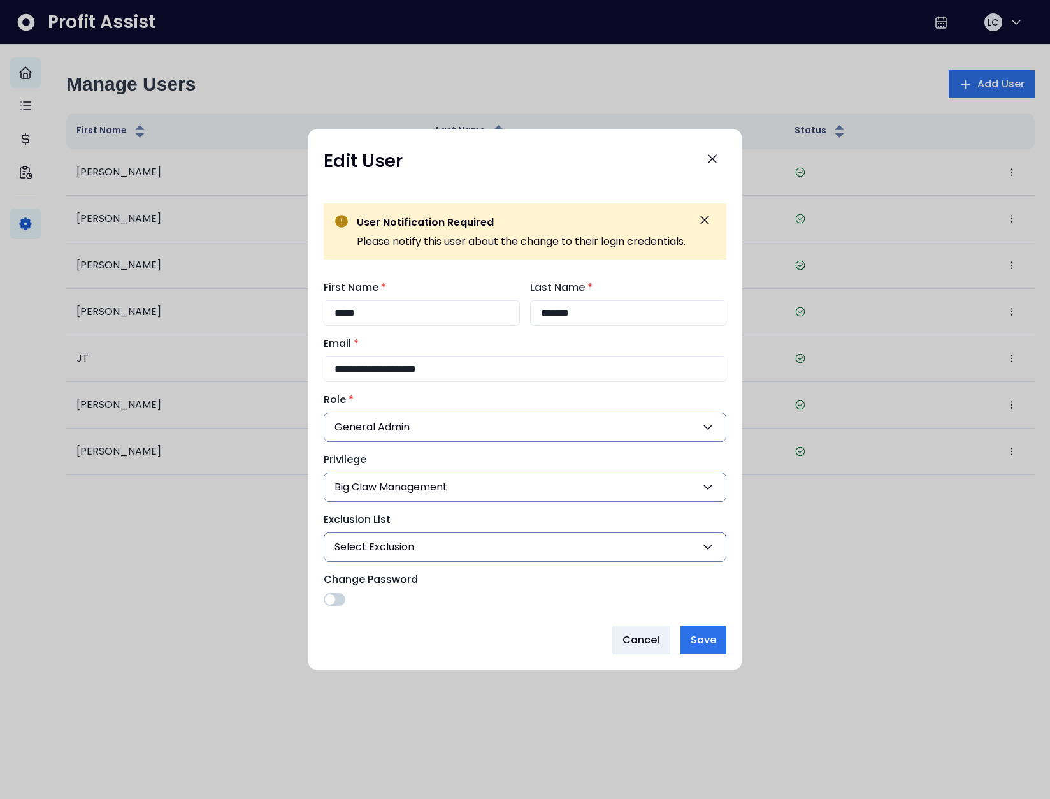
click at [444, 485] on span "Big Claw Management" at bounding box center [391, 486] width 113 height 15
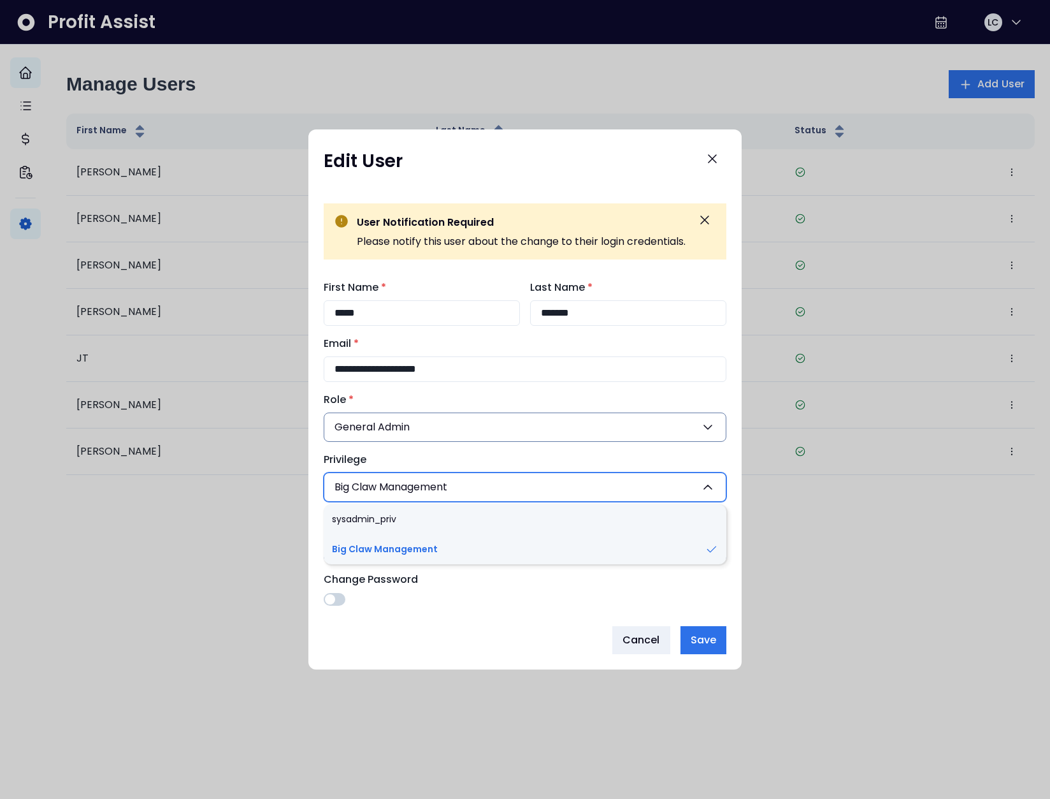
click at [505, 457] on label "Privilege" at bounding box center [521, 459] width 395 height 15
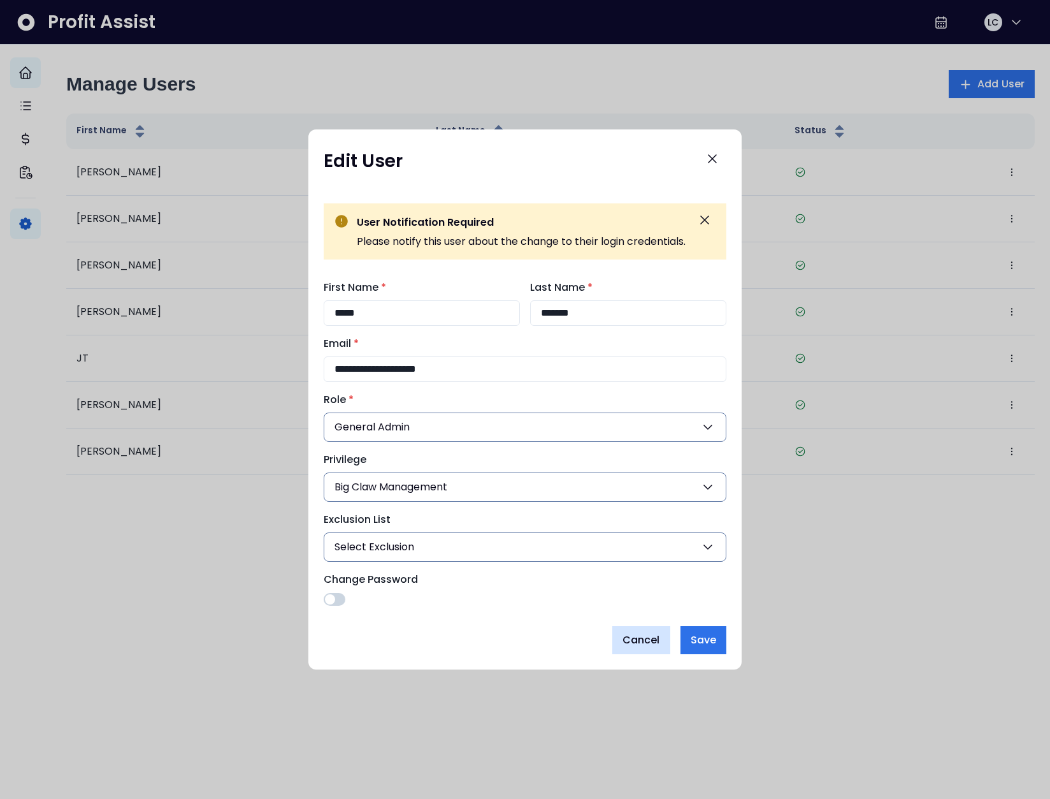
click at [637, 645] on span "Cancel" at bounding box center [642, 639] width 38 height 15
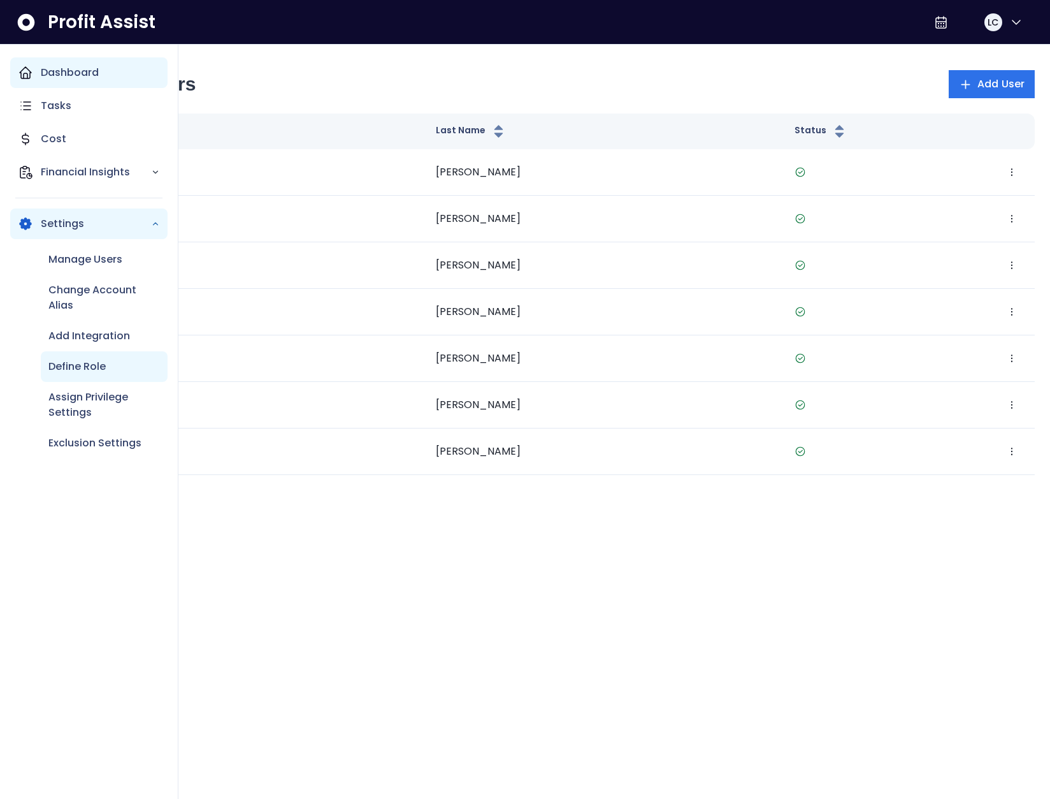
click at [87, 367] on p "Define Role" at bounding box center [76, 366] width 57 height 15
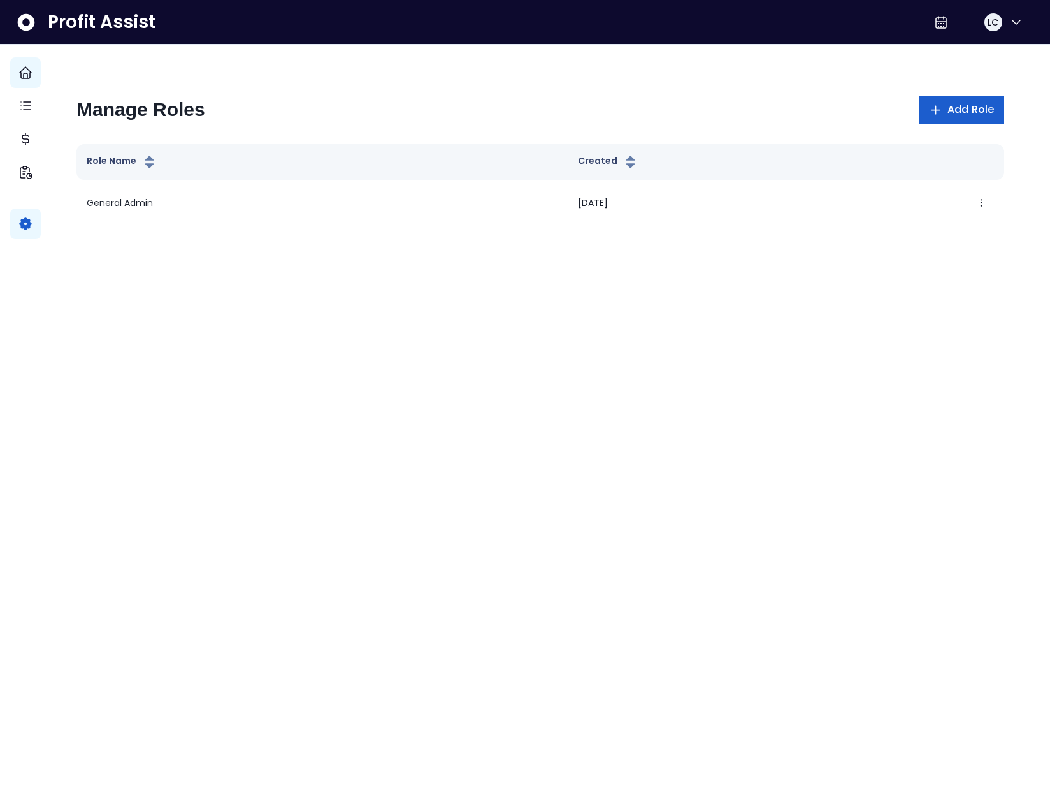
click at [954, 118] on button "Add Role" at bounding box center [961, 110] width 85 height 28
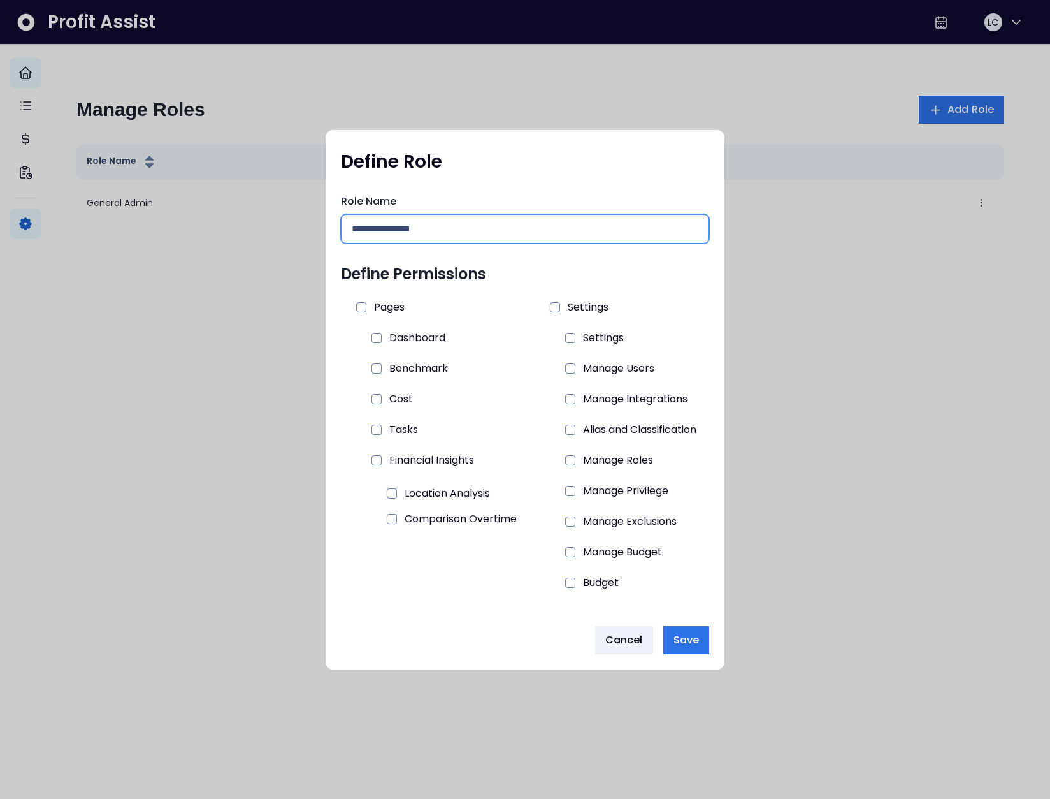
click at [462, 236] on input "text" at bounding box center [525, 229] width 347 height 28
type input "**********"
click at [372, 337] on span at bounding box center [377, 338] width 10 height 10
click at [374, 399] on span at bounding box center [377, 399] width 10 height 10
click at [374, 461] on span at bounding box center [377, 460] width 10 height 10
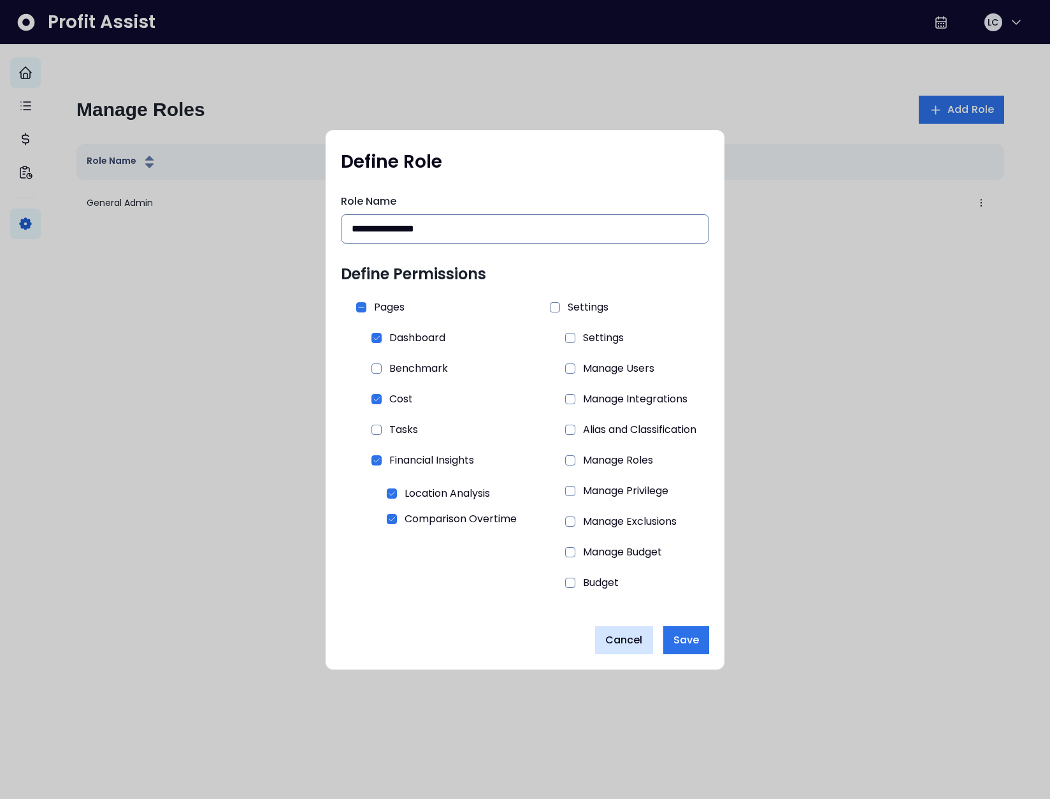
click at [637, 643] on span "Cancel" at bounding box center [625, 639] width 38 height 15
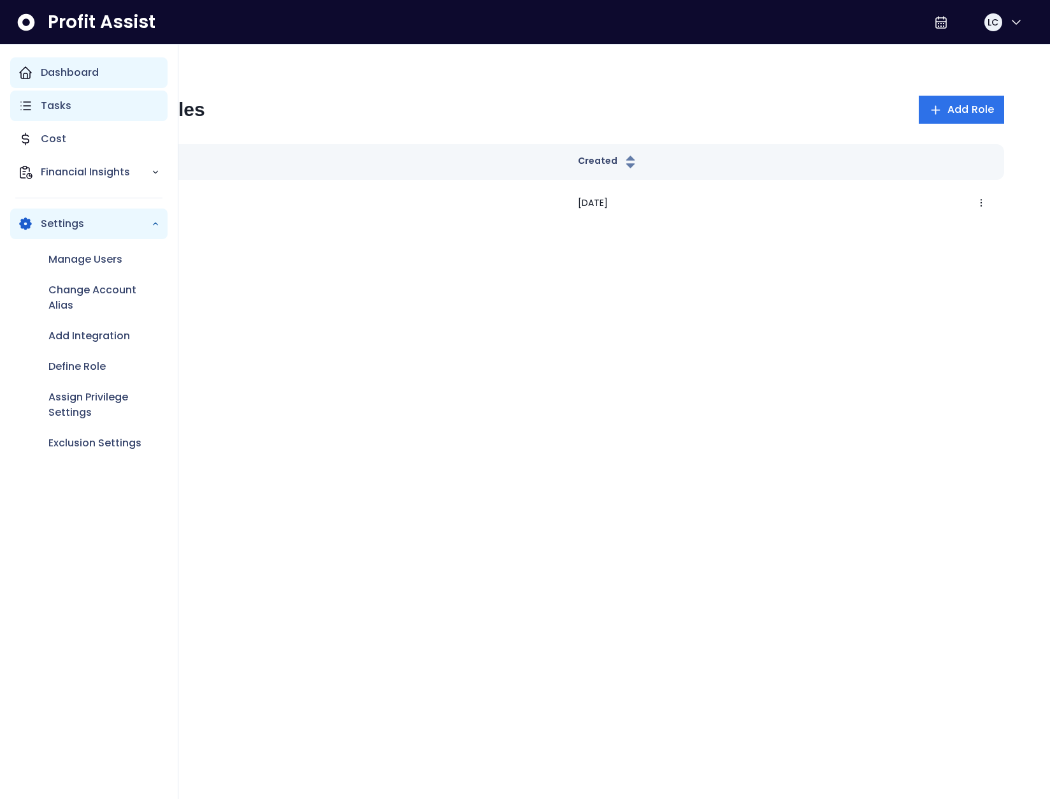
click at [35, 112] on div "Tasks" at bounding box center [88, 106] width 157 height 31
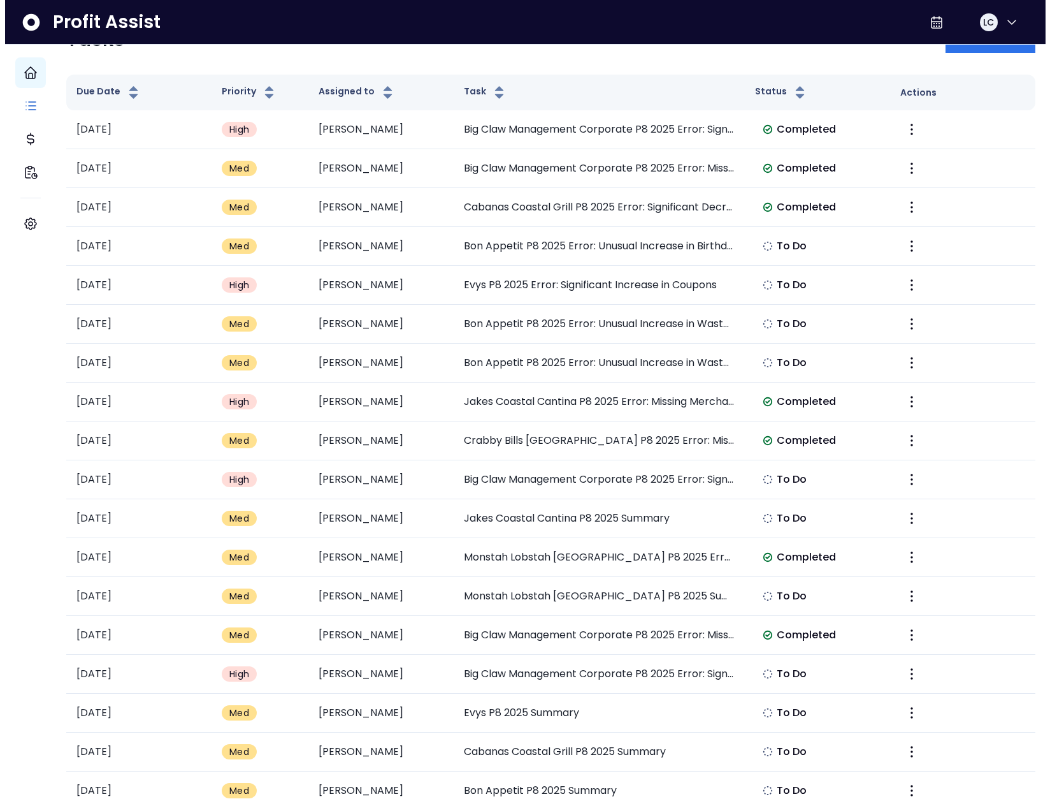
scroll to position [126, 0]
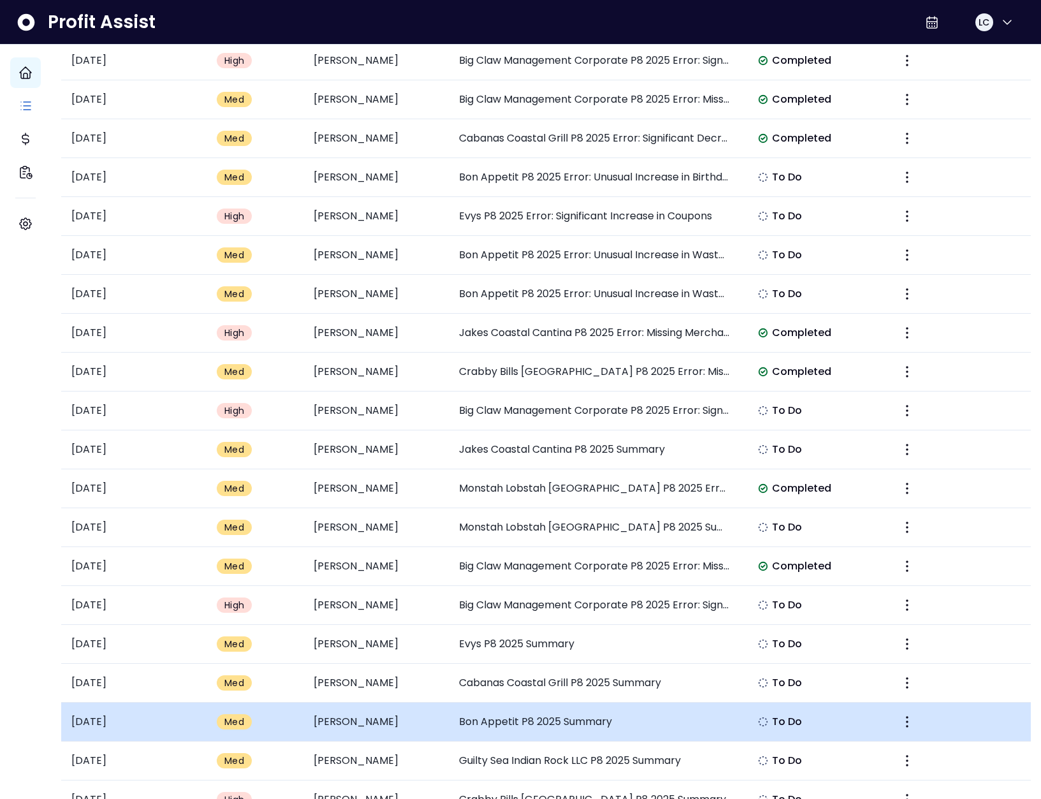
click at [521, 725] on td "Bon Appetit P8 2025 Summary" at bounding box center [594, 721] width 291 height 39
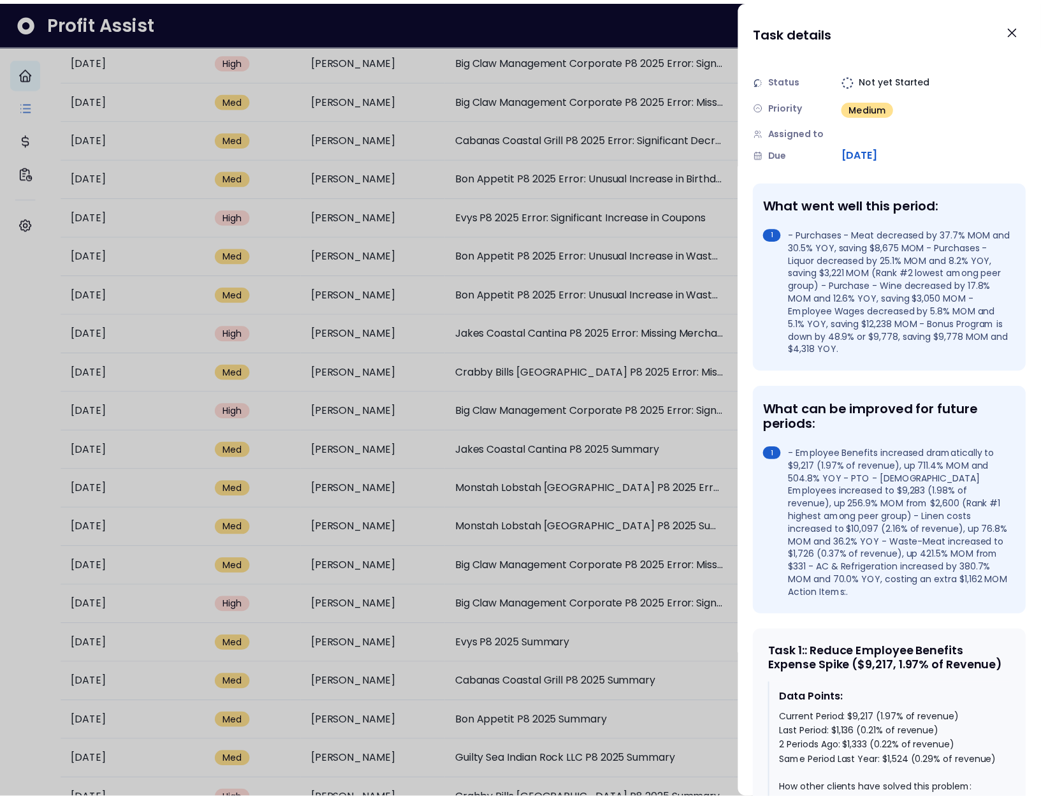
scroll to position [0, 0]
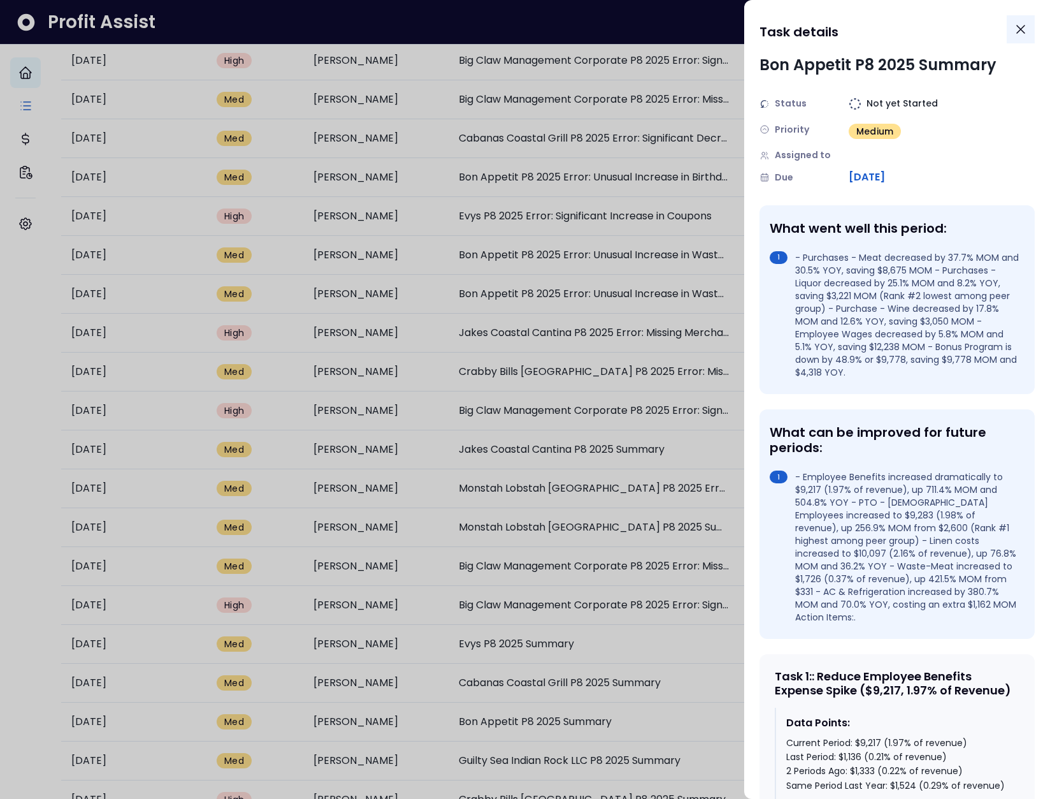
click at [1023, 33] on icon "Close" at bounding box center [1020, 29] width 15 height 15
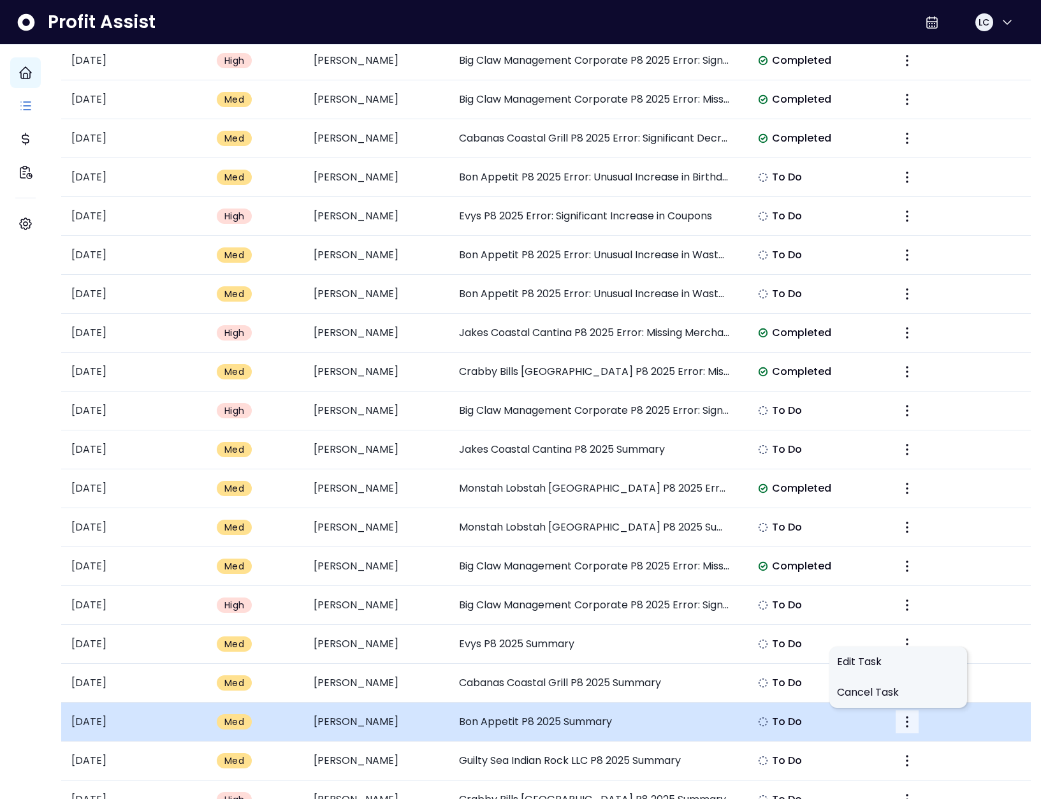
click at [902, 725] on icon "More" at bounding box center [906, 721] width 15 height 15
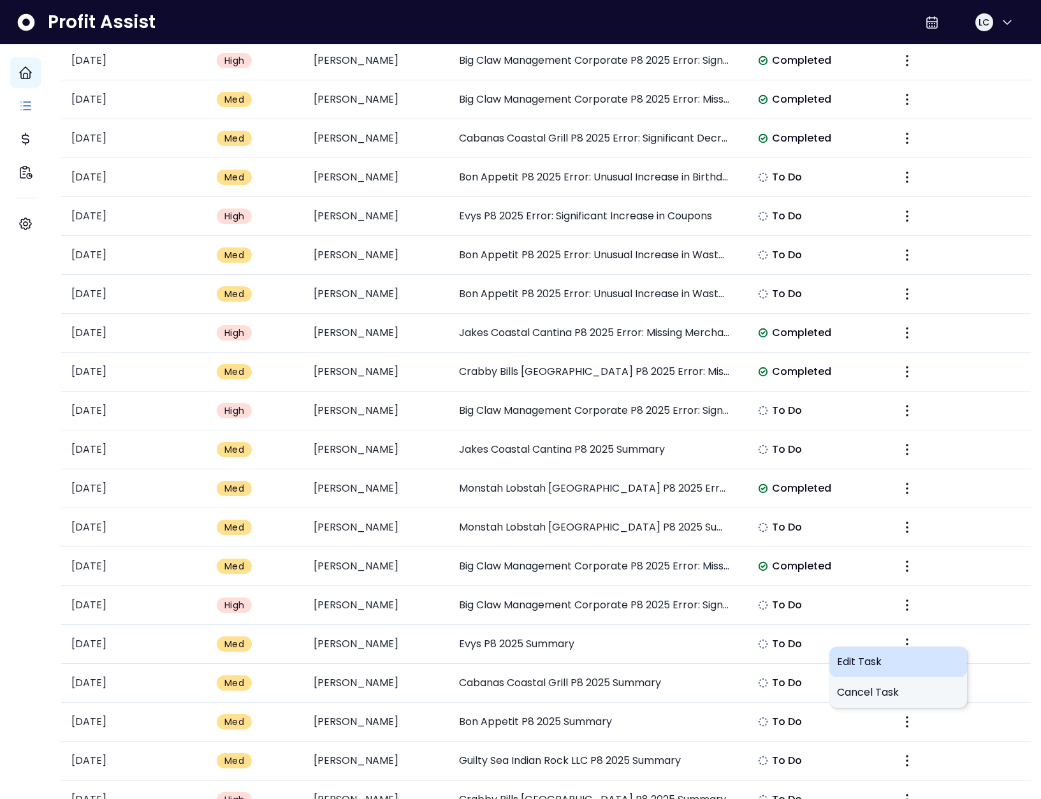
click at [869, 666] on span "Edit Task" at bounding box center [898, 661] width 122 height 15
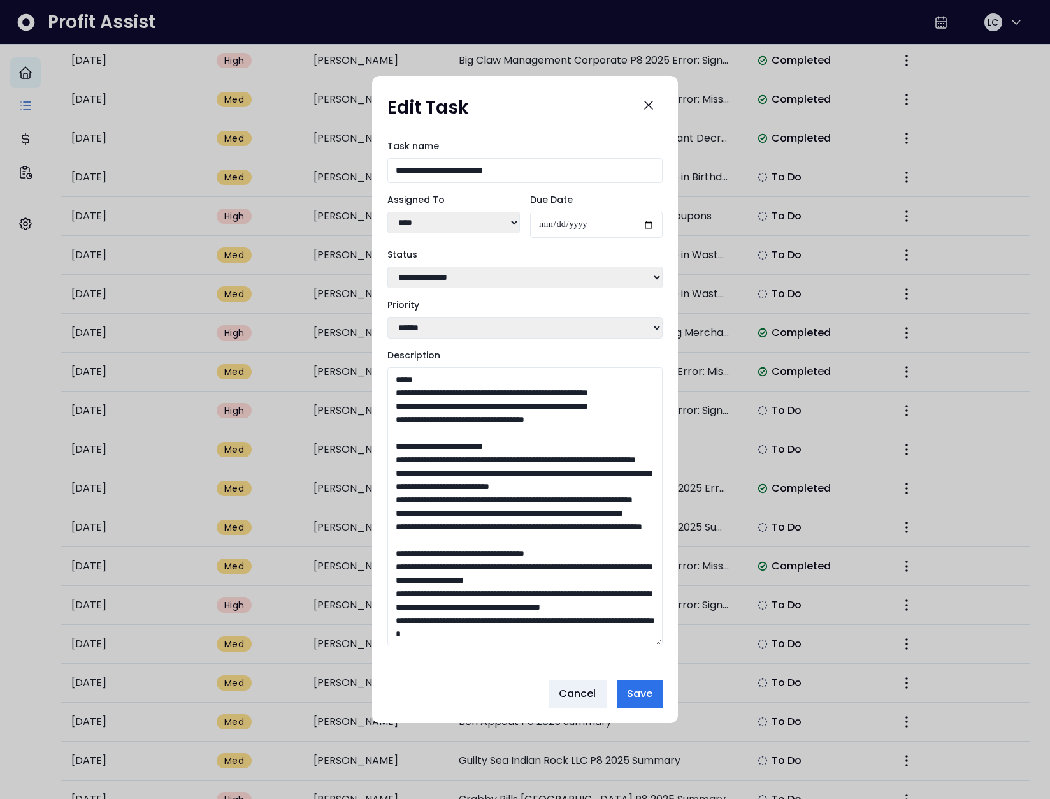
drag, startPoint x: 662, startPoint y: 537, endPoint x: 669, endPoint y: 753, distance: 216.2
click at [669, 753] on div "**********" at bounding box center [525, 399] width 1050 height 799
drag, startPoint x: 455, startPoint y: 544, endPoint x: 375, endPoint y: 514, distance: 84.9
click at [375, 514] on div "**********" at bounding box center [525, 400] width 306 height 542
click at [578, 702] on span "Cancel" at bounding box center [578, 694] width 38 height 15
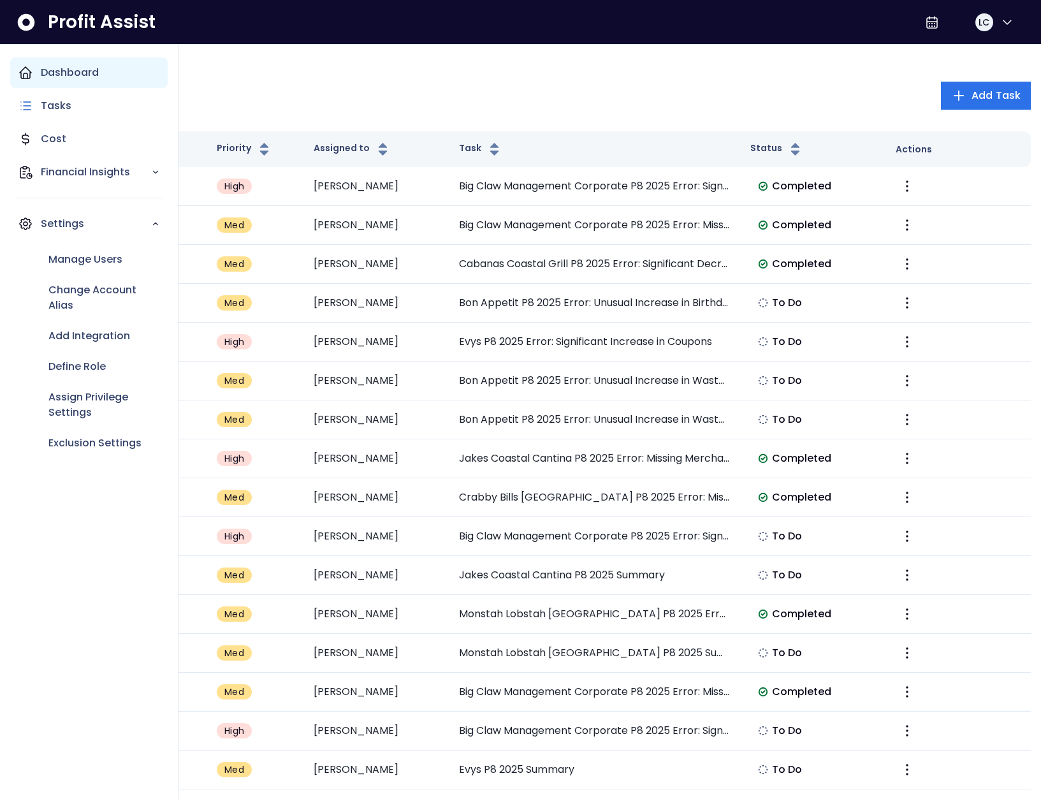
click at [89, 66] on p "Dashboard" at bounding box center [70, 72] width 58 height 15
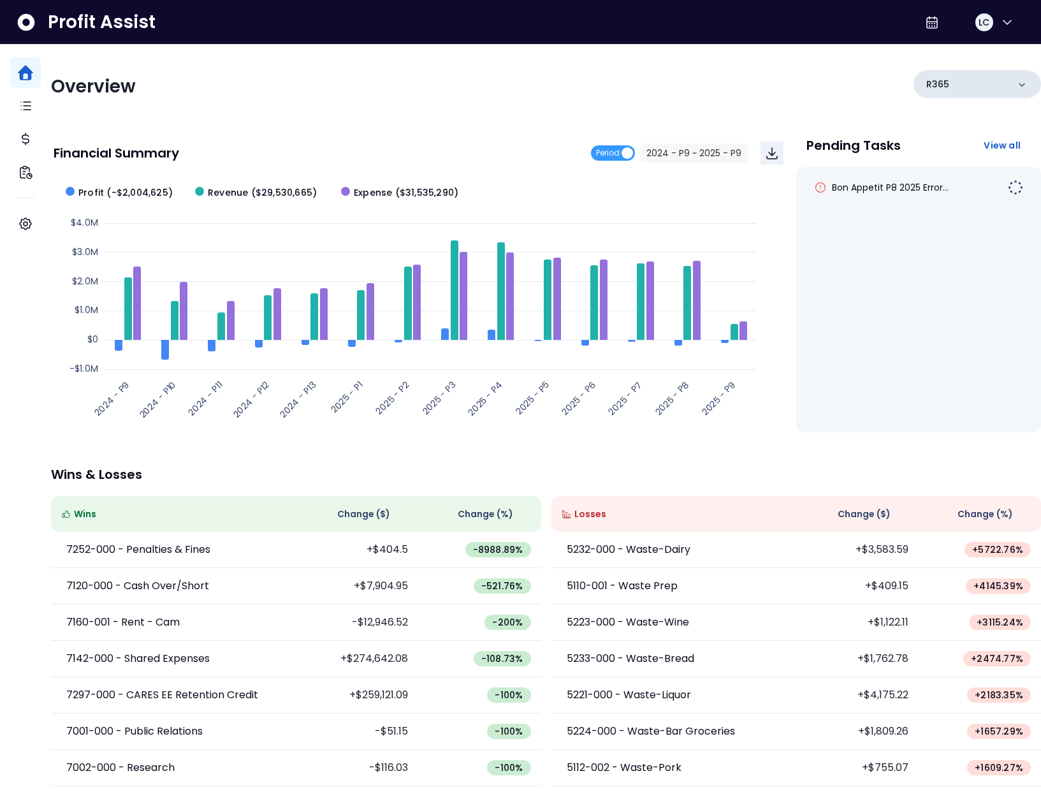
click at [940, 83] on div "R365" at bounding box center [976, 84] width 127 height 28
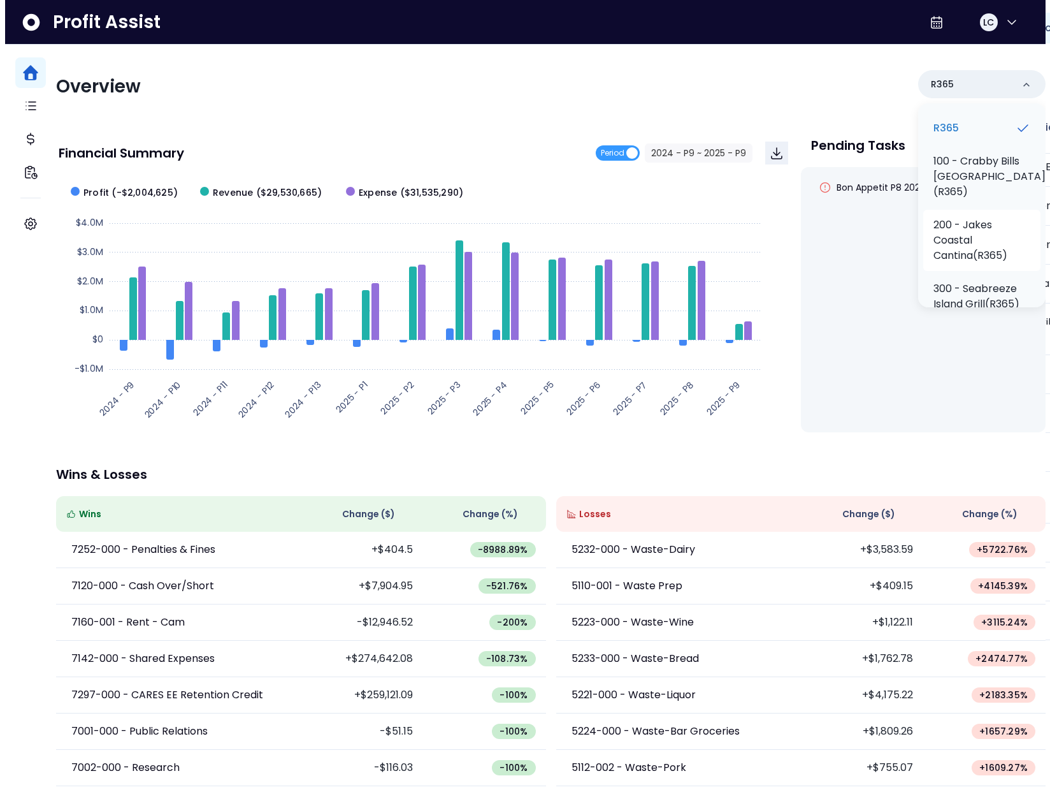
scroll to position [101, 0]
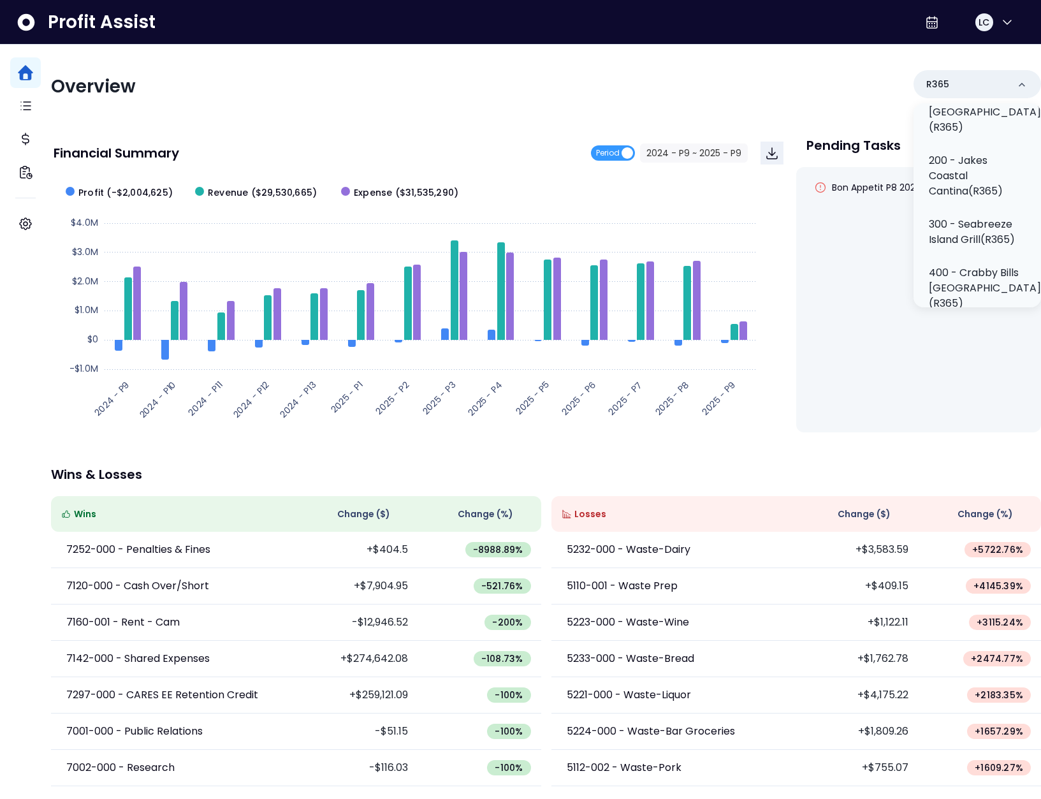
click at [481, 120] on div "Overview R365 R365 100 - Crabby Bills Indian Rocks Beach(R365) 200 - Jakes Coas…" at bounding box center [546, 416] width 990 height 742
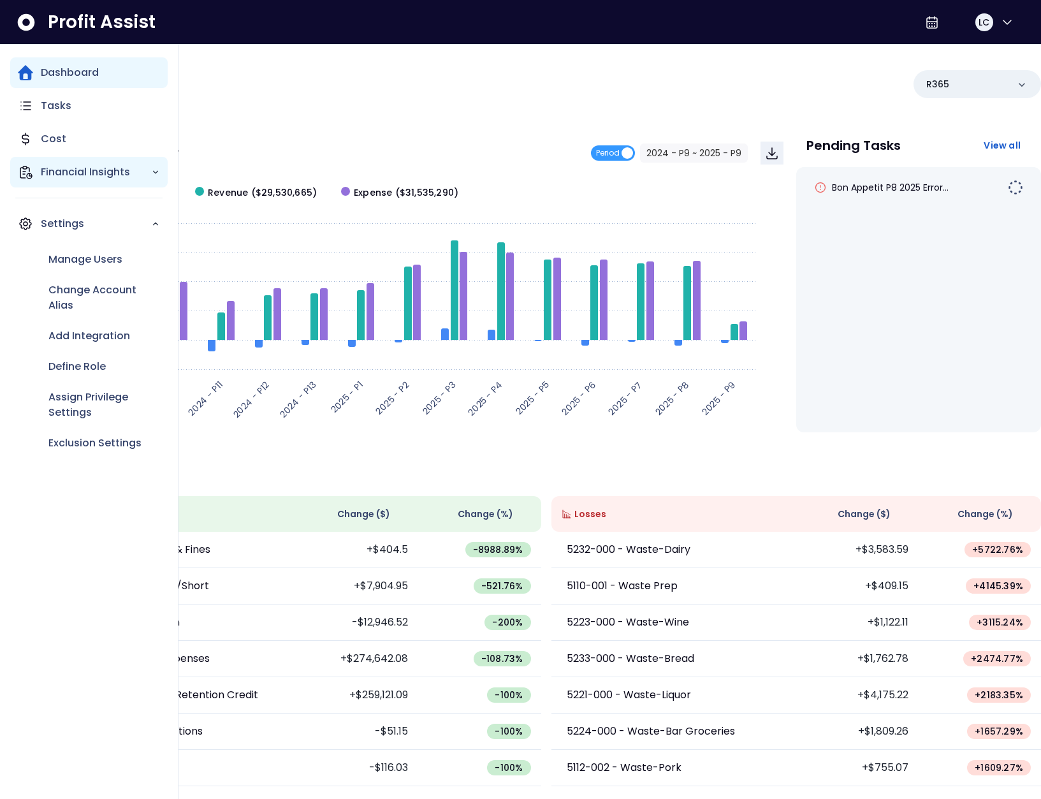
click at [43, 177] on p "Financial Insights" at bounding box center [96, 171] width 110 height 15
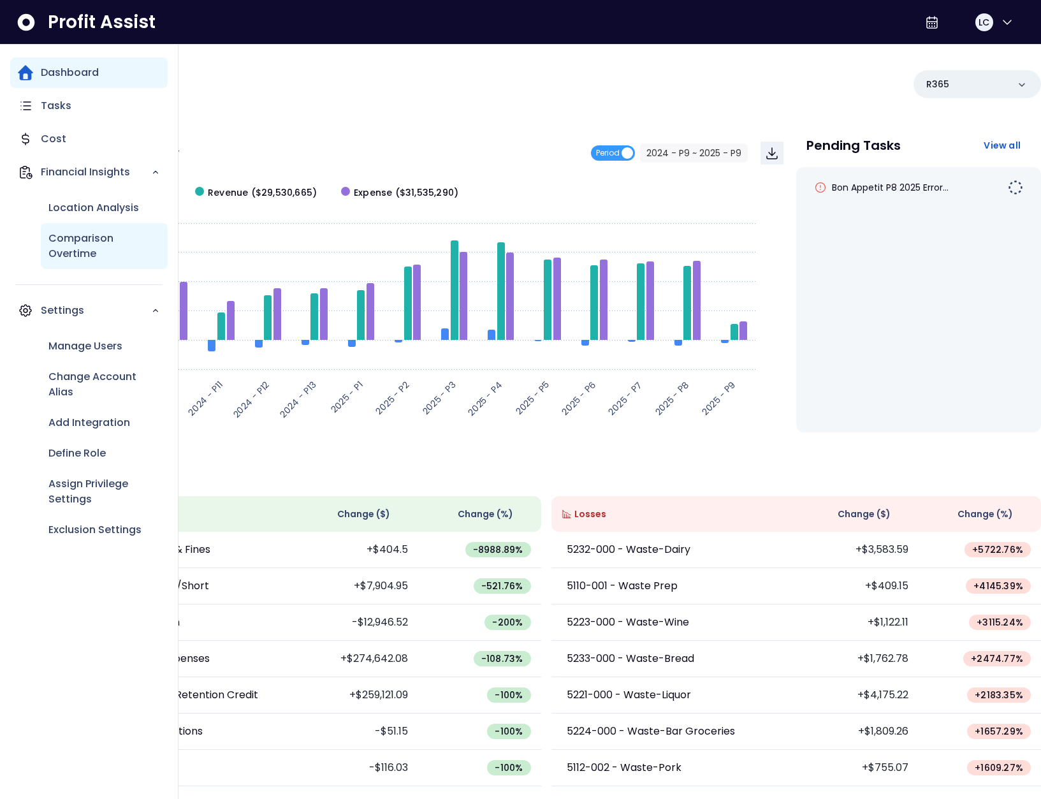
click at [80, 238] on p "Comparison Overtime" at bounding box center [104, 246] width 112 height 31
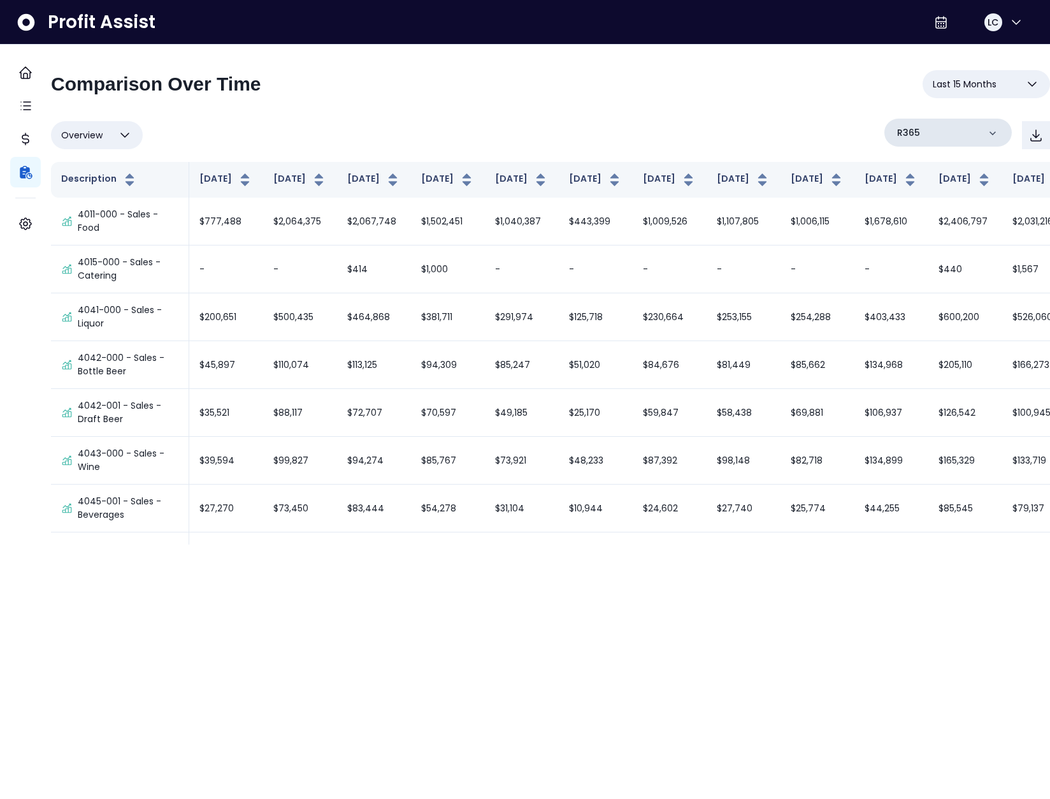
click at [936, 143] on div "R365" at bounding box center [948, 133] width 127 height 28
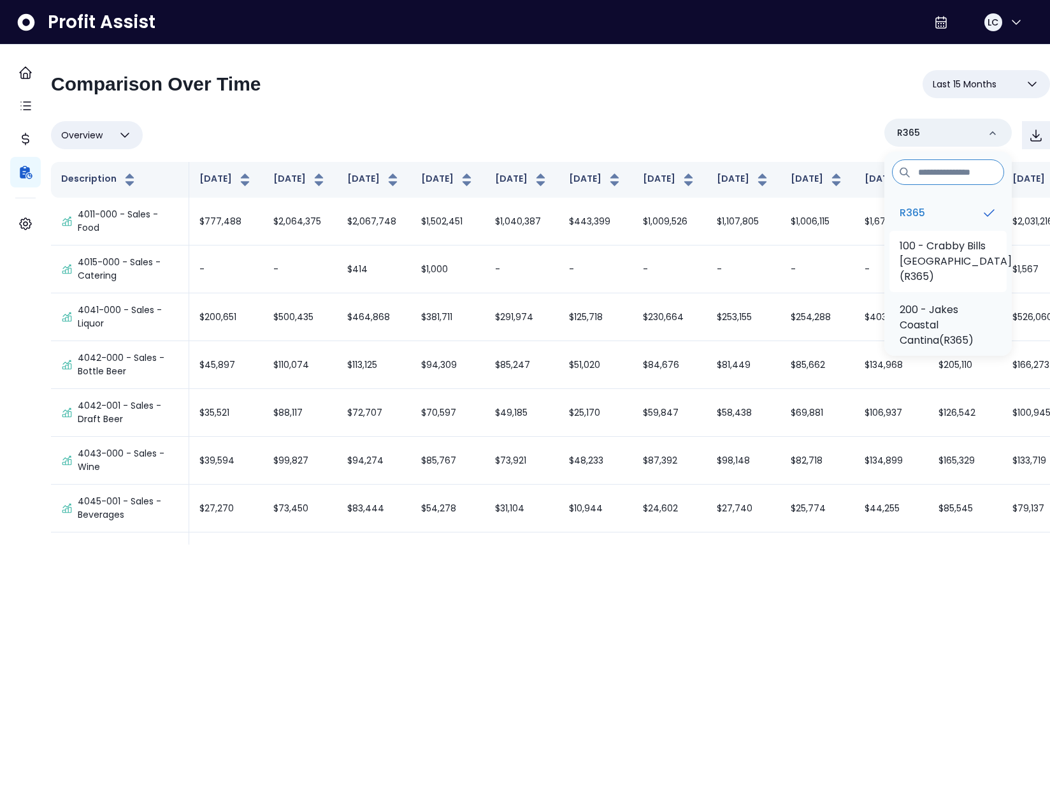
click at [933, 258] on p "100 - Crabby Bills Indian Rocks Beach(R365)" at bounding box center [956, 261] width 112 height 46
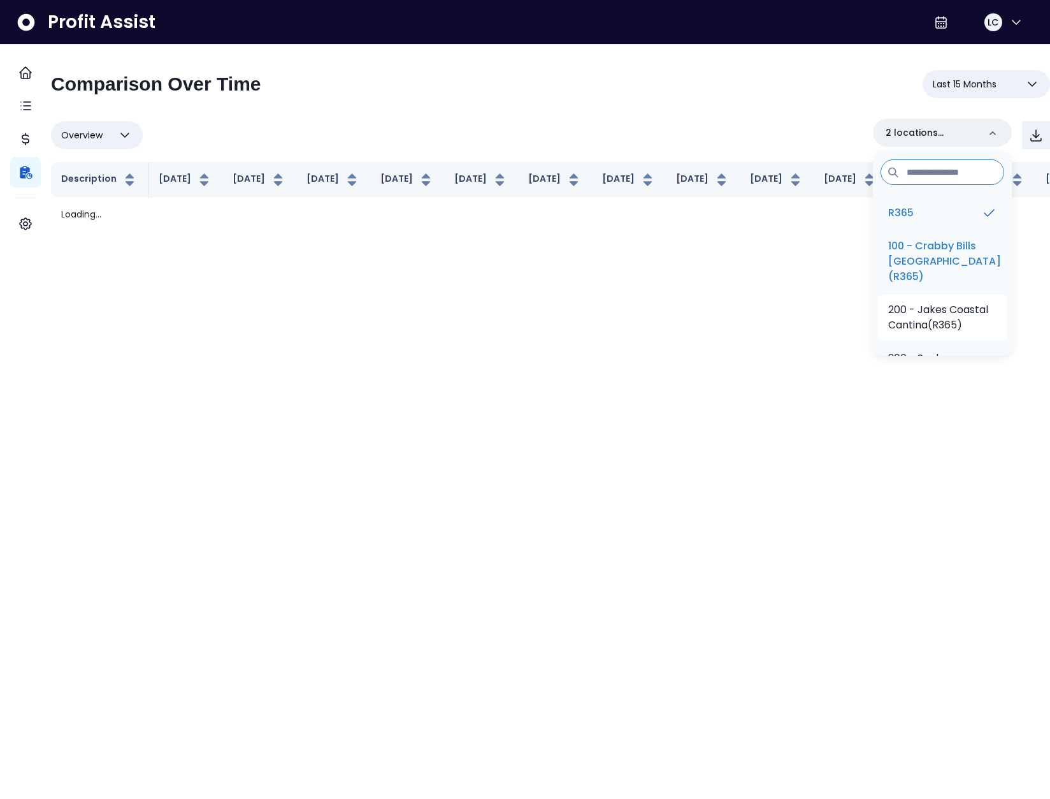
click at [919, 316] on li "200 - Jakes Coastal Cantina(R365)" at bounding box center [942, 317] width 129 height 46
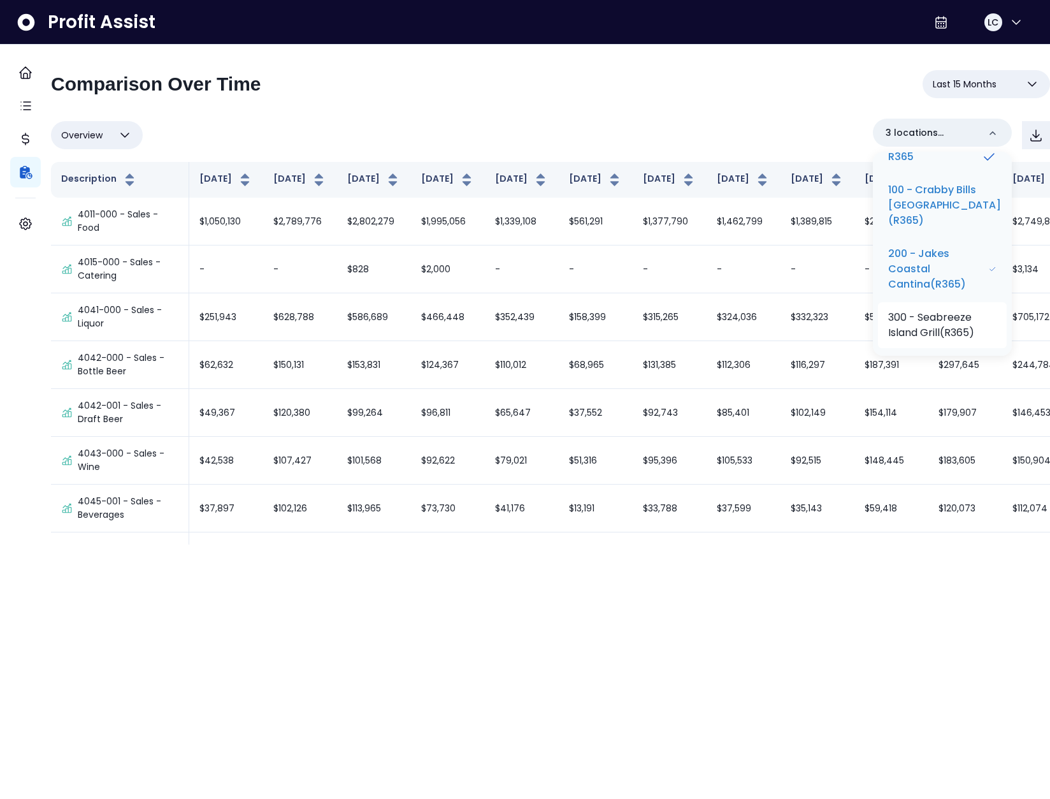
click at [930, 326] on p "300 - Seabreeze Island Grill(R365)" at bounding box center [943, 325] width 108 height 31
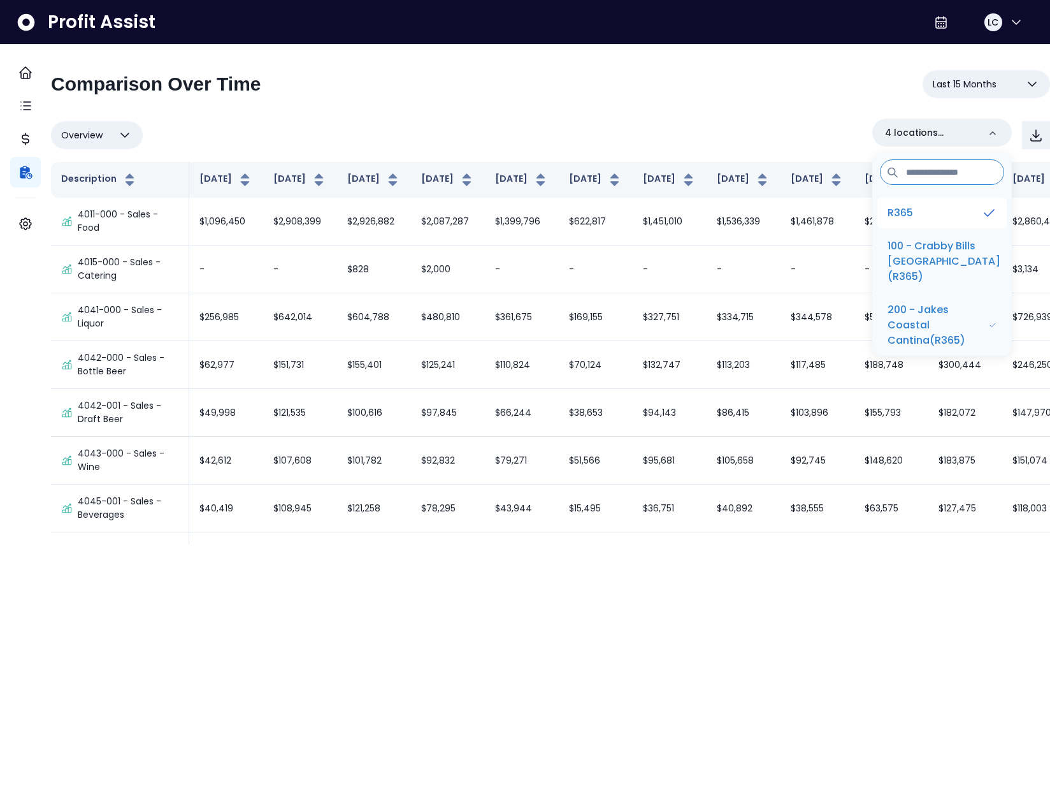
click at [914, 210] on li "R365" at bounding box center [942, 213] width 129 height 31
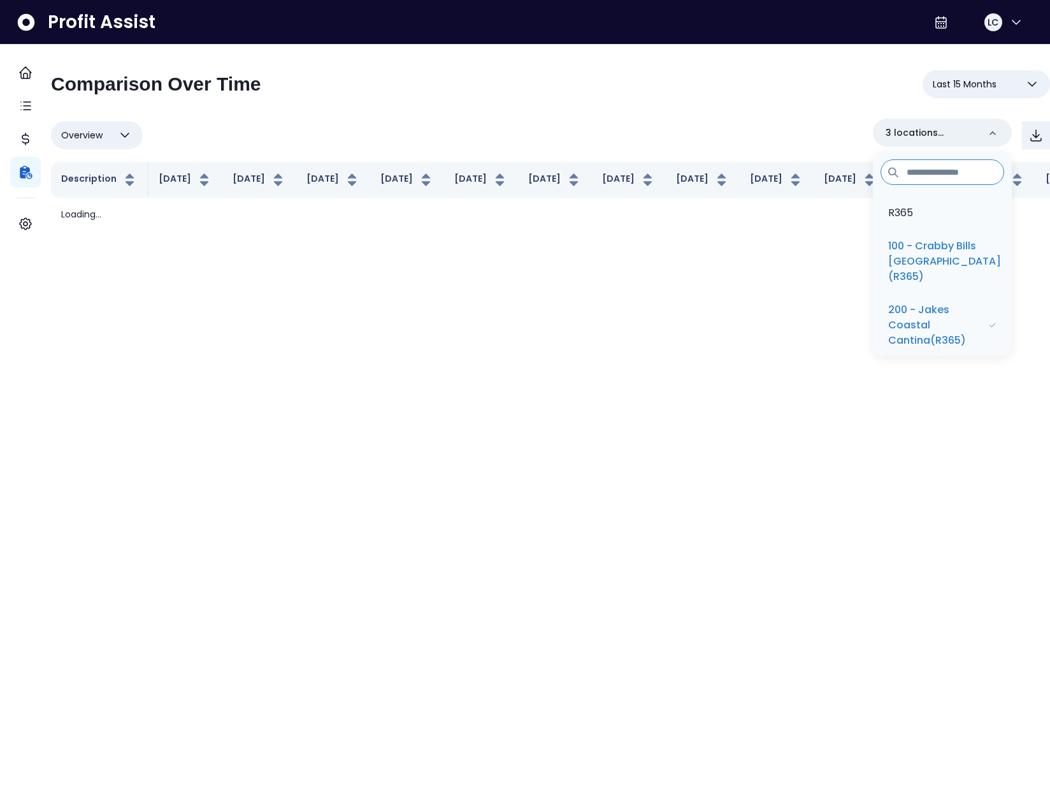
click at [710, 124] on div "Overview Overview % of cost % of sales % of budget ******** 3 locations selecte…" at bounding box center [550, 135] width 999 height 33
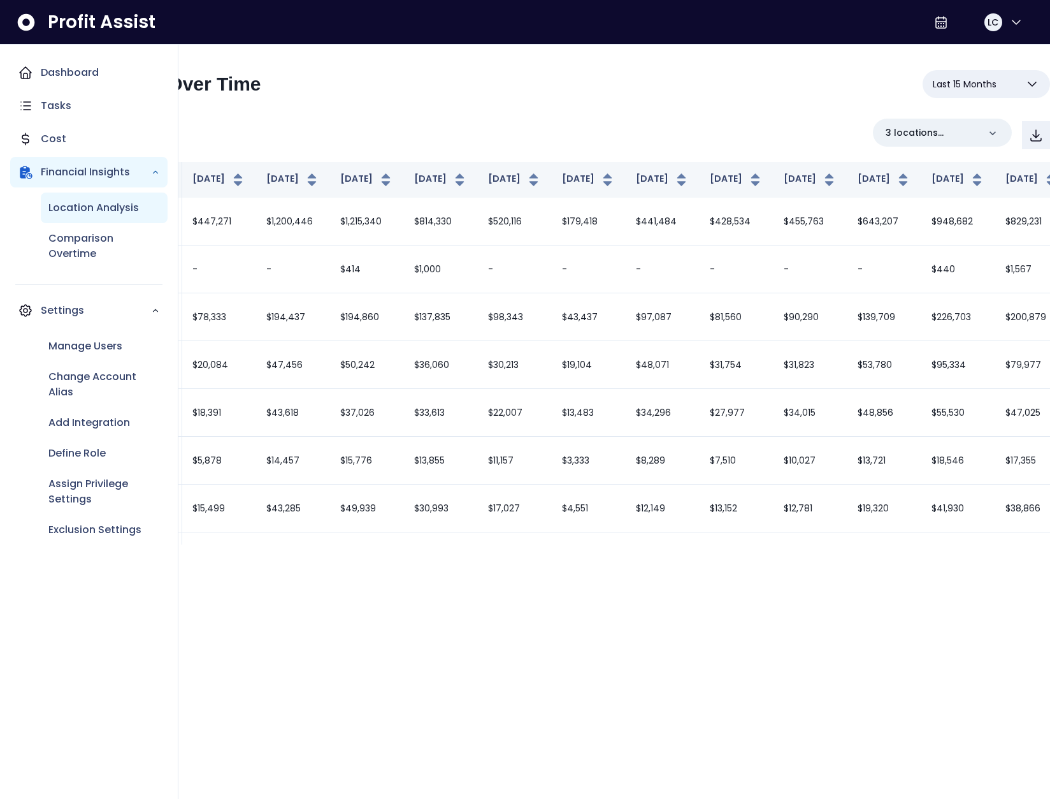
click at [76, 207] on p "Location Analysis" at bounding box center [93, 207] width 91 height 15
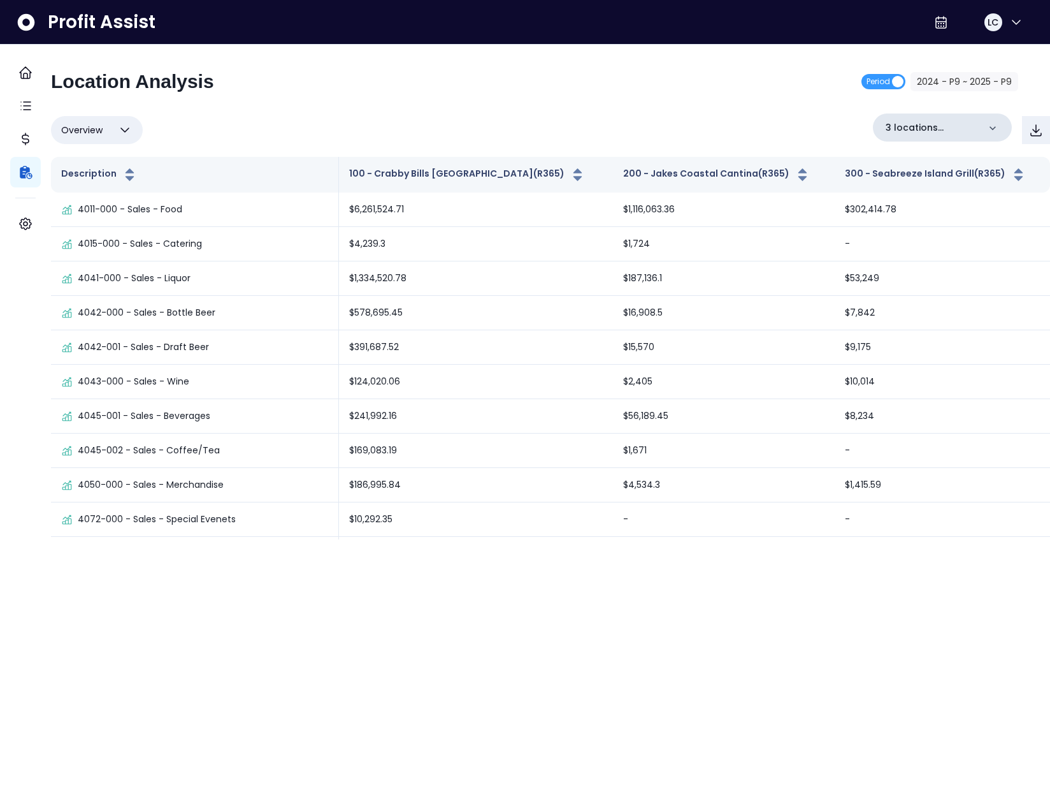
click at [945, 131] on p "3 locations selected" at bounding box center [932, 127] width 93 height 13
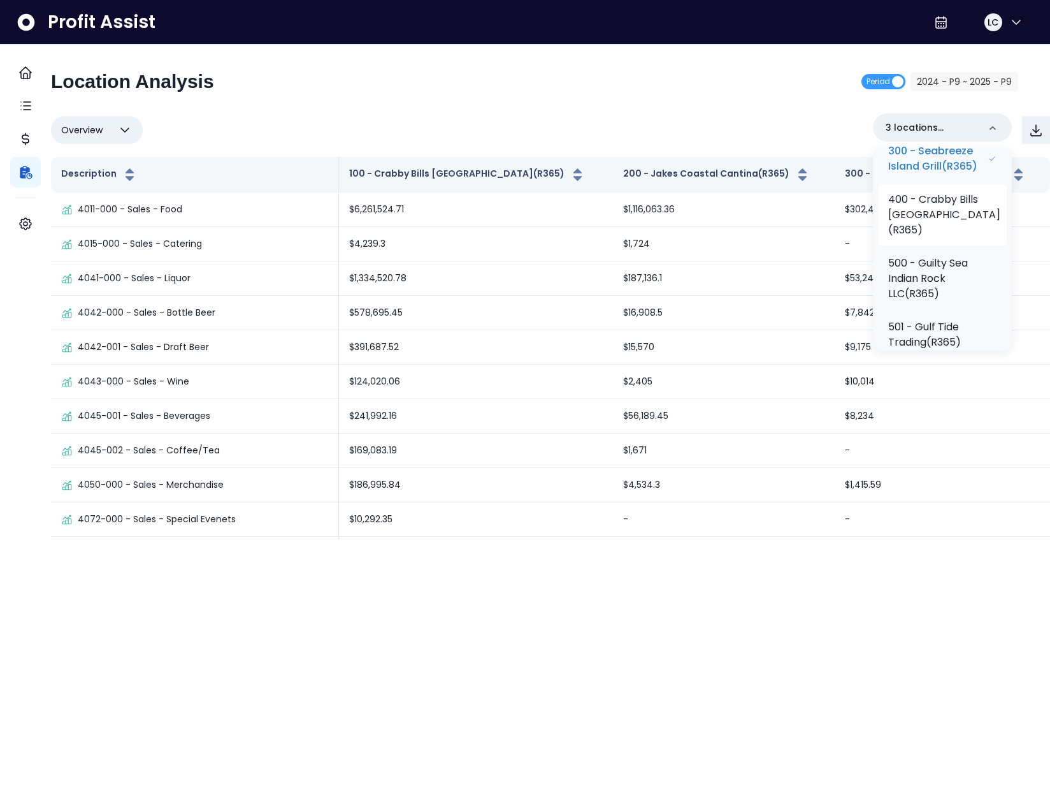
scroll to position [212, 0]
click at [630, 141] on div "Overview Overview % of cost % of sales % of budget ******** 3 locations selecte…" at bounding box center [550, 129] width 999 height 33
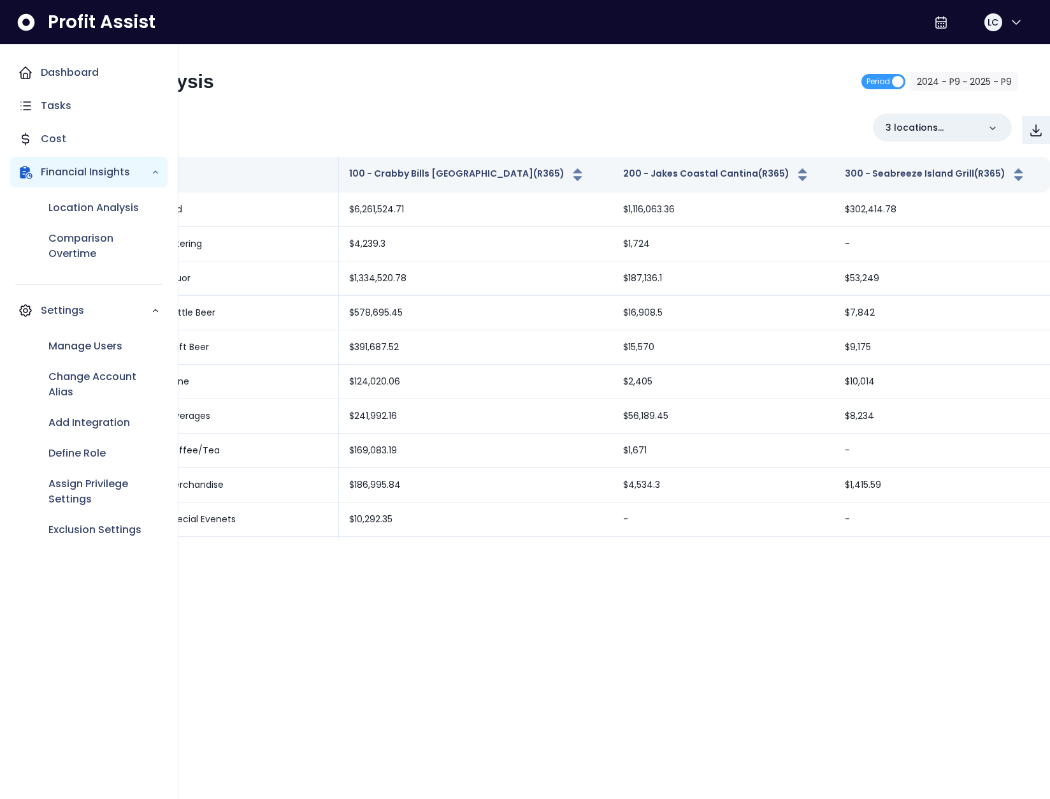
click at [31, 219] on div "Location Analysis Comparison Overtime" at bounding box center [88, 230] width 157 height 87
click at [95, 482] on p "Assign Privilege Settings" at bounding box center [104, 491] width 112 height 31
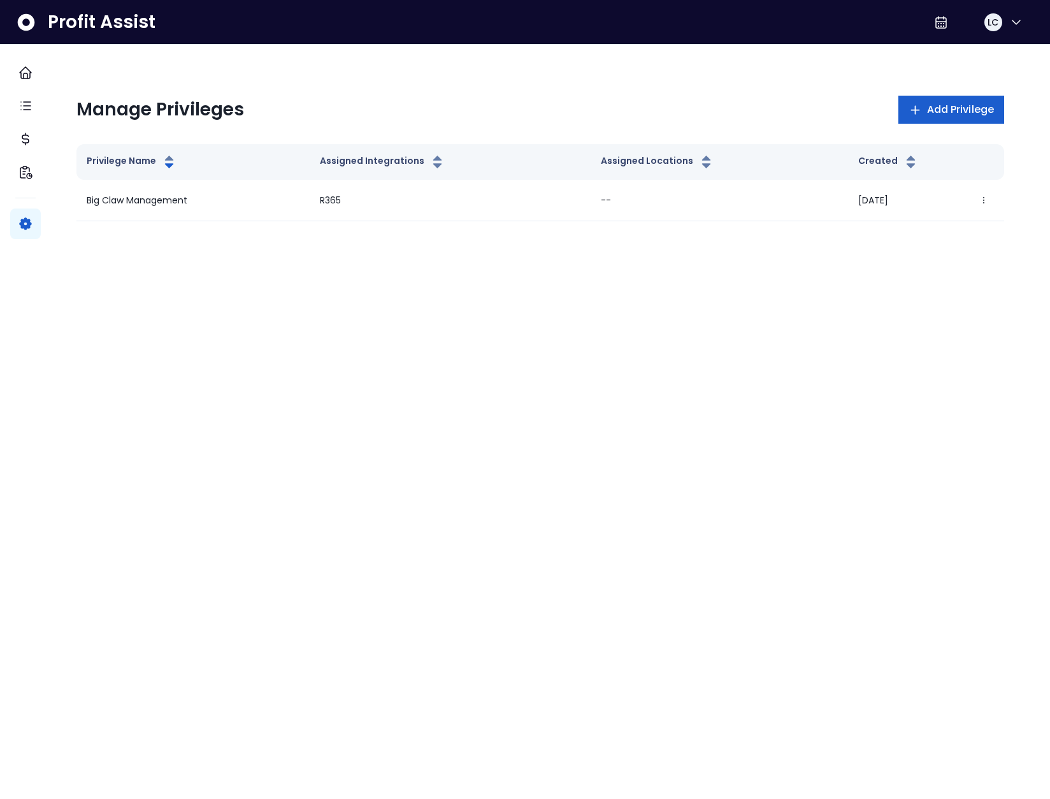
click at [927, 113] on span "Add Privilege" at bounding box center [960, 109] width 67 height 15
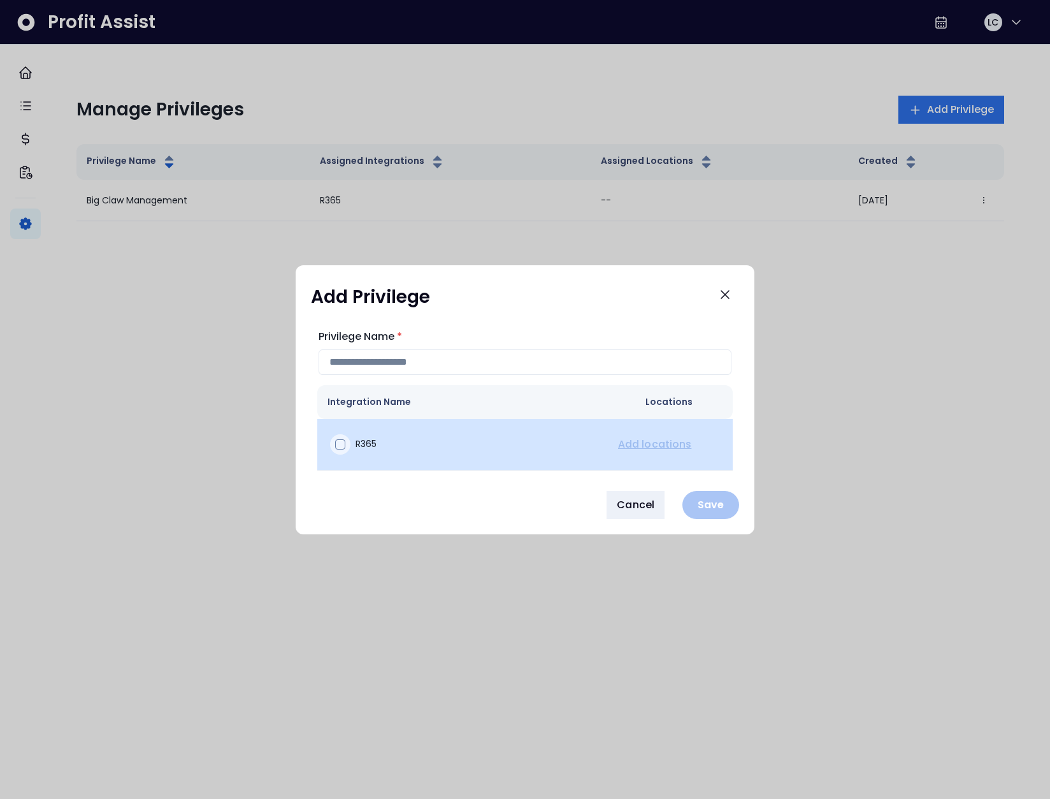
click at [337, 440] on span at bounding box center [340, 444] width 10 height 10
click at [655, 442] on link "Add locations" at bounding box center [655, 444] width 78 height 15
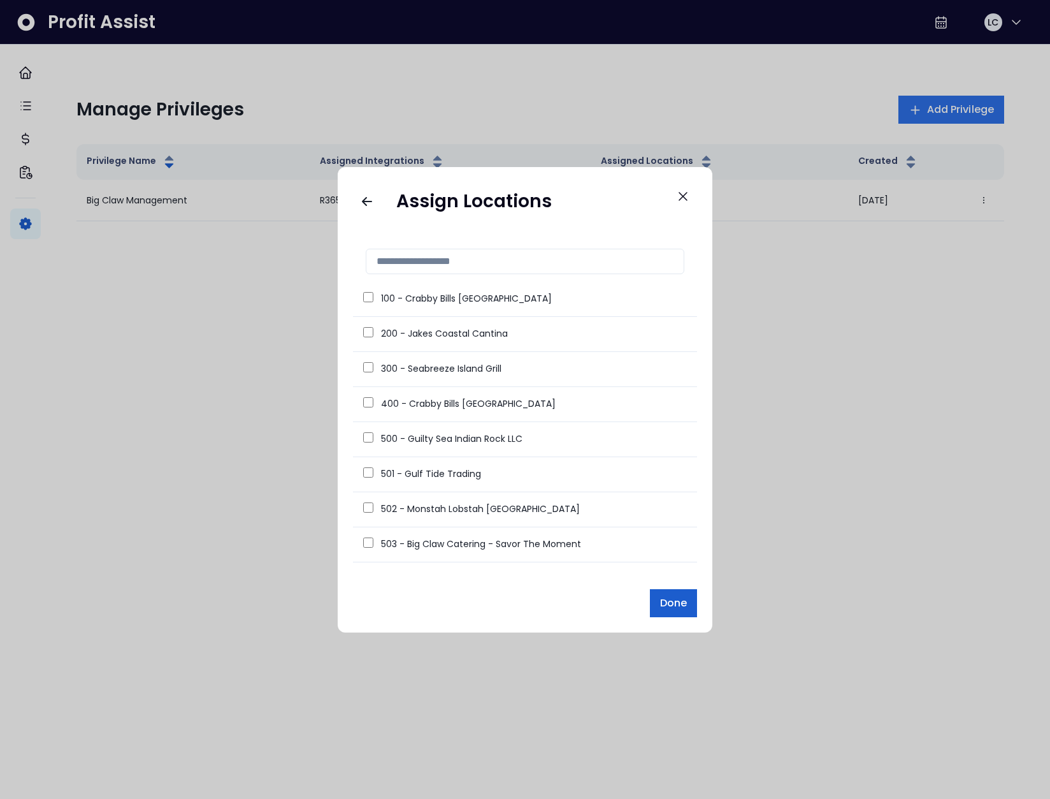
click at [672, 610] on span "Done" at bounding box center [673, 602] width 27 height 15
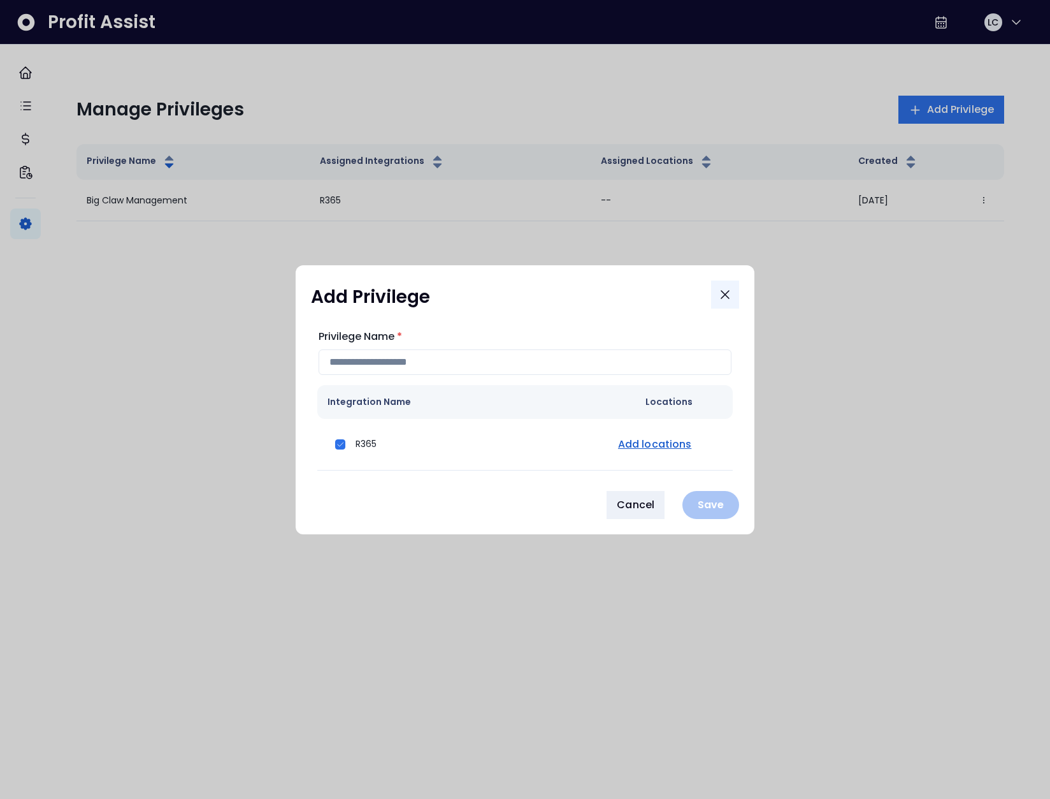
click at [719, 294] on icon "Close" at bounding box center [725, 294] width 15 height 15
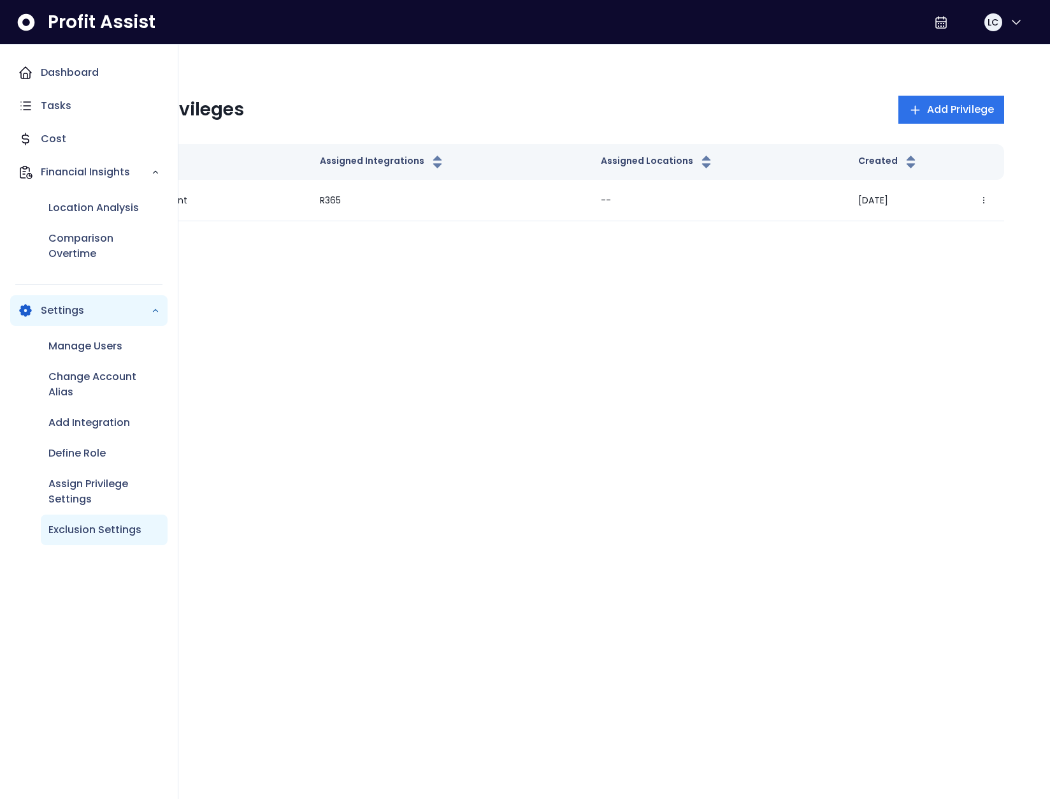
click at [108, 527] on p "Exclusion Settings" at bounding box center [94, 529] width 93 height 15
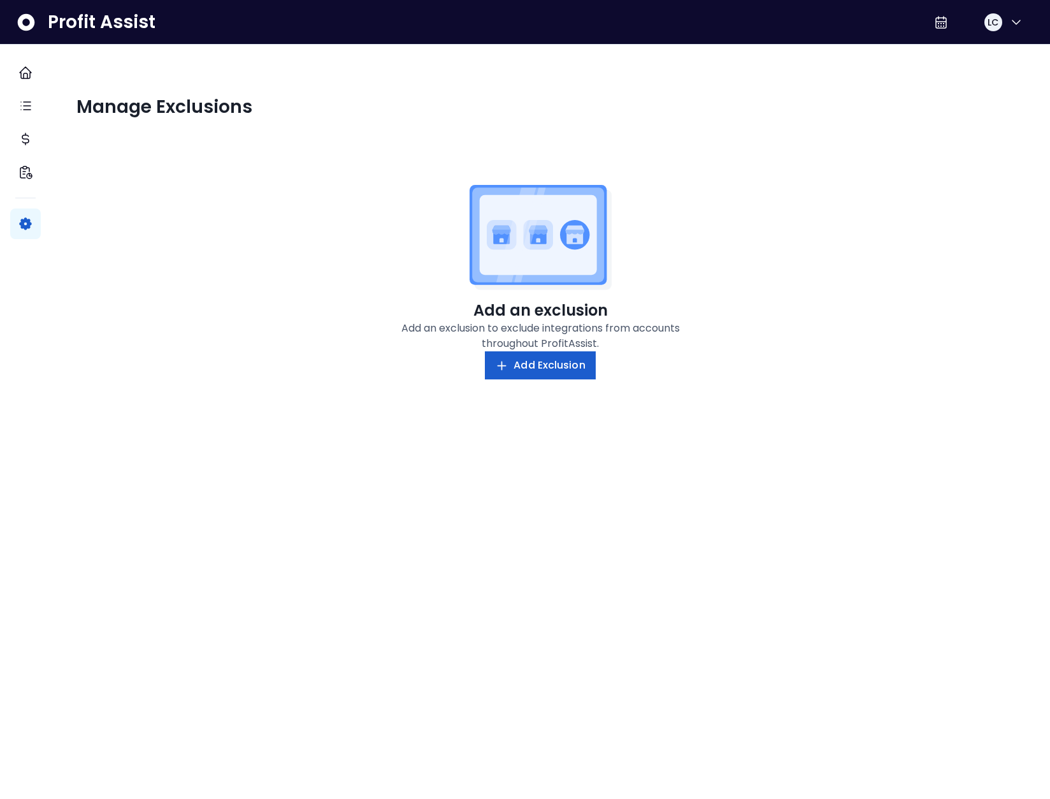
click at [570, 368] on span "Add Exclusion" at bounding box center [549, 365] width 71 height 15
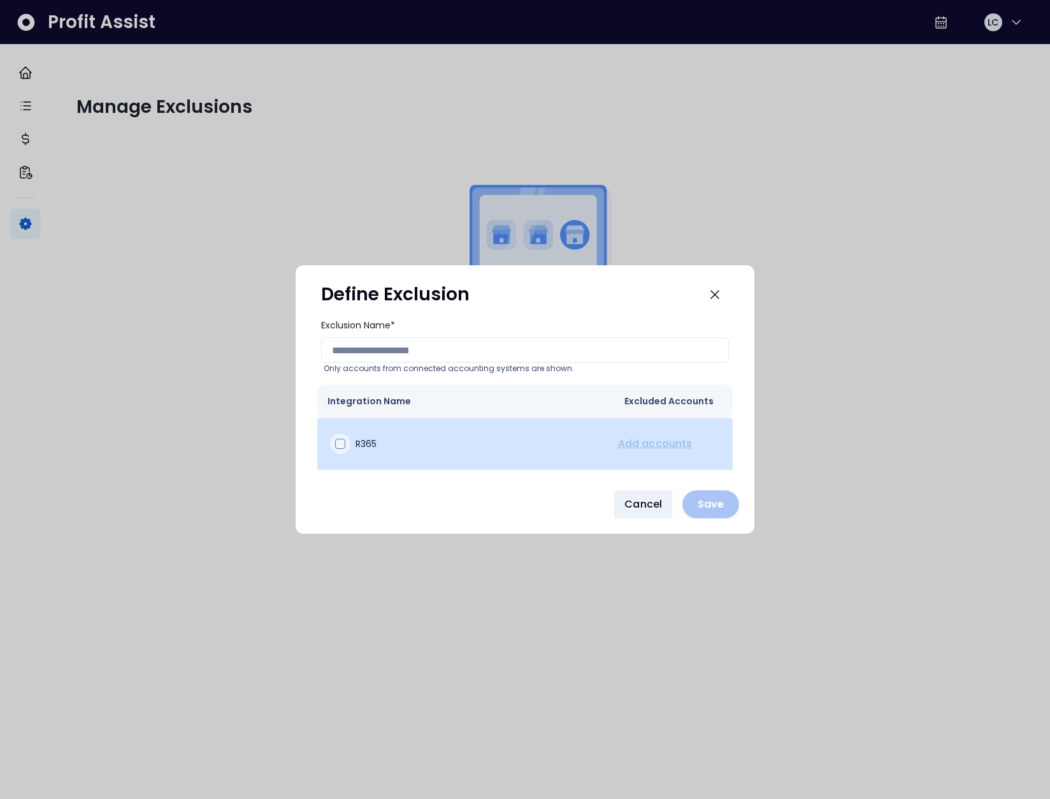
click at [342, 445] on span at bounding box center [340, 444] width 10 height 10
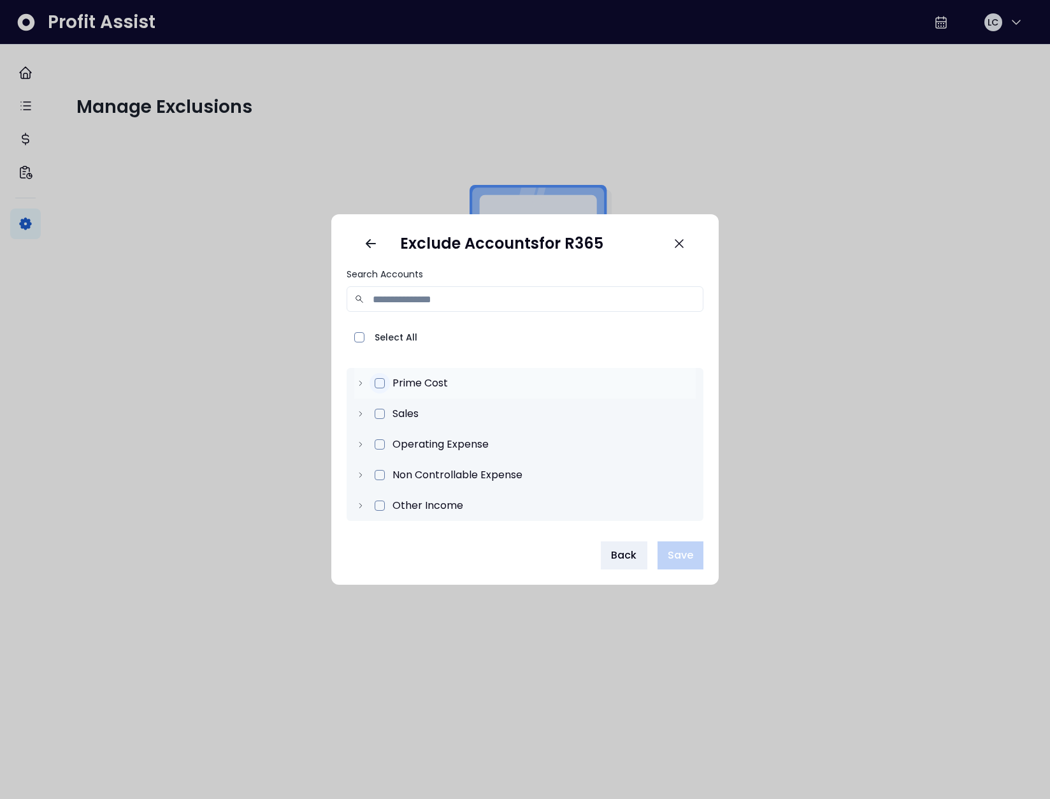
click at [382, 384] on span at bounding box center [380, 383] width 10 height 10
click at [381, 412] on span at bounding box center [380, 414] width 10 height 10
click at [384, 441] on span at bounding box center [380, 444] width 10 height 10
click at [377, 444] on icon at bounding box center [379, 444] width 9 height 9
click at [357, 444] on icon at bounding box center [360, 444] width 9 height 9
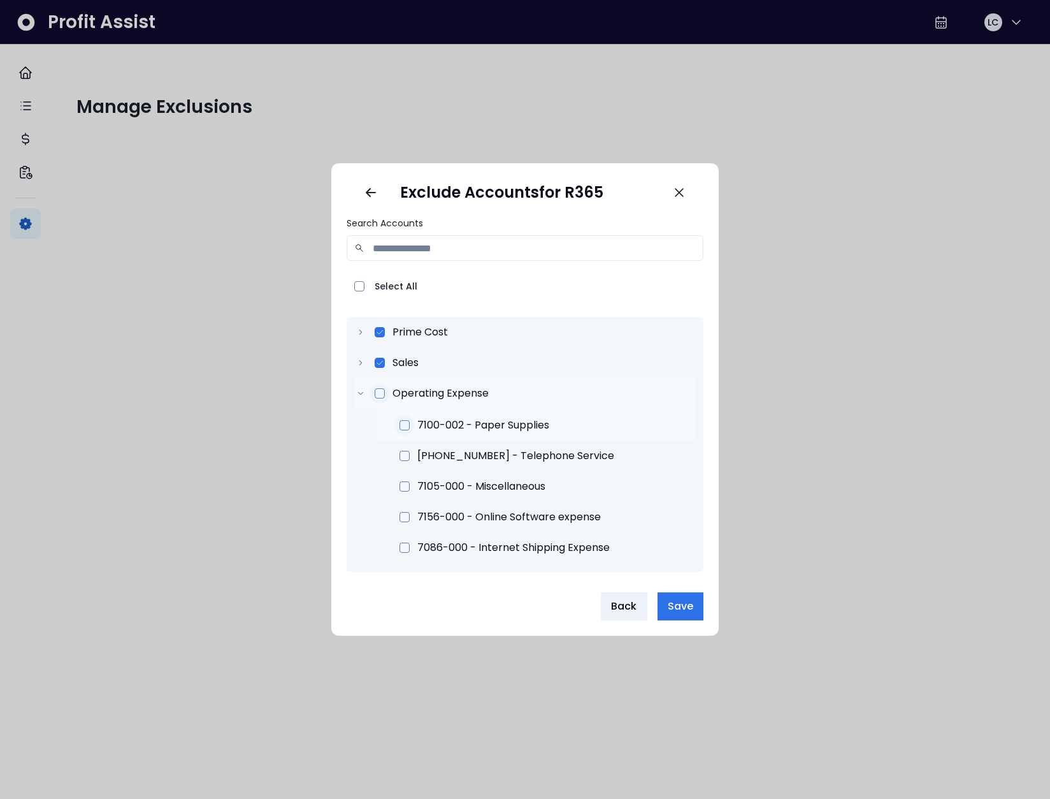
click at [396, 423] on div at bounding box center [405, 425] width 20 height 20
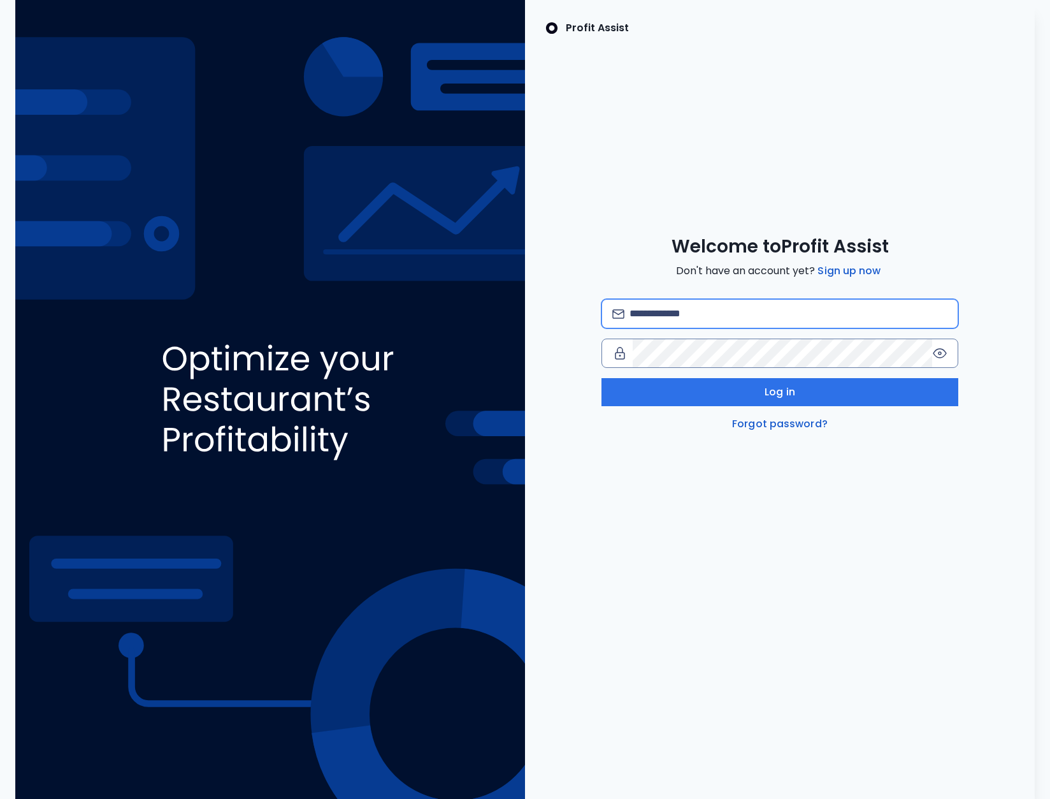
click at [722, 314] on input "email" at bounding box center [789, 314] width 318 height 28
type input "**********"
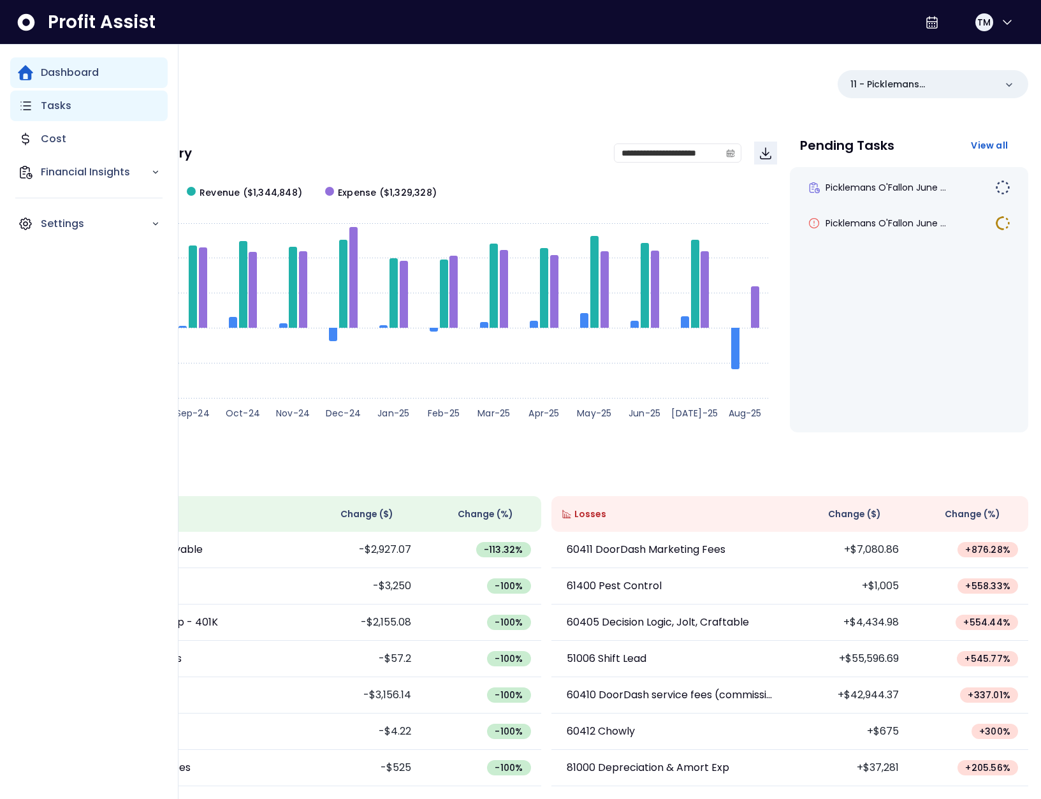
click at [56, 106] on p "Tasks" at bounding box center [56, 105] width 31 height 15
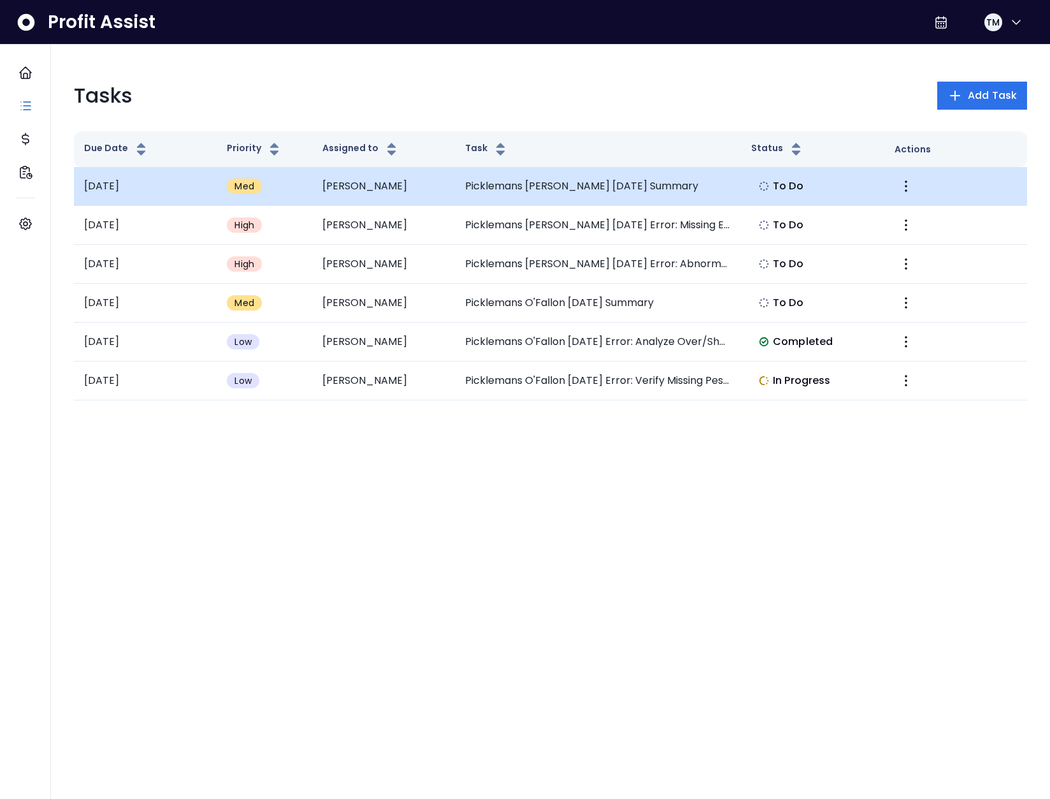
click at [346, 183] on td "[PERSON_NAME]" at bounding box center [383, 186] width 143 height 39
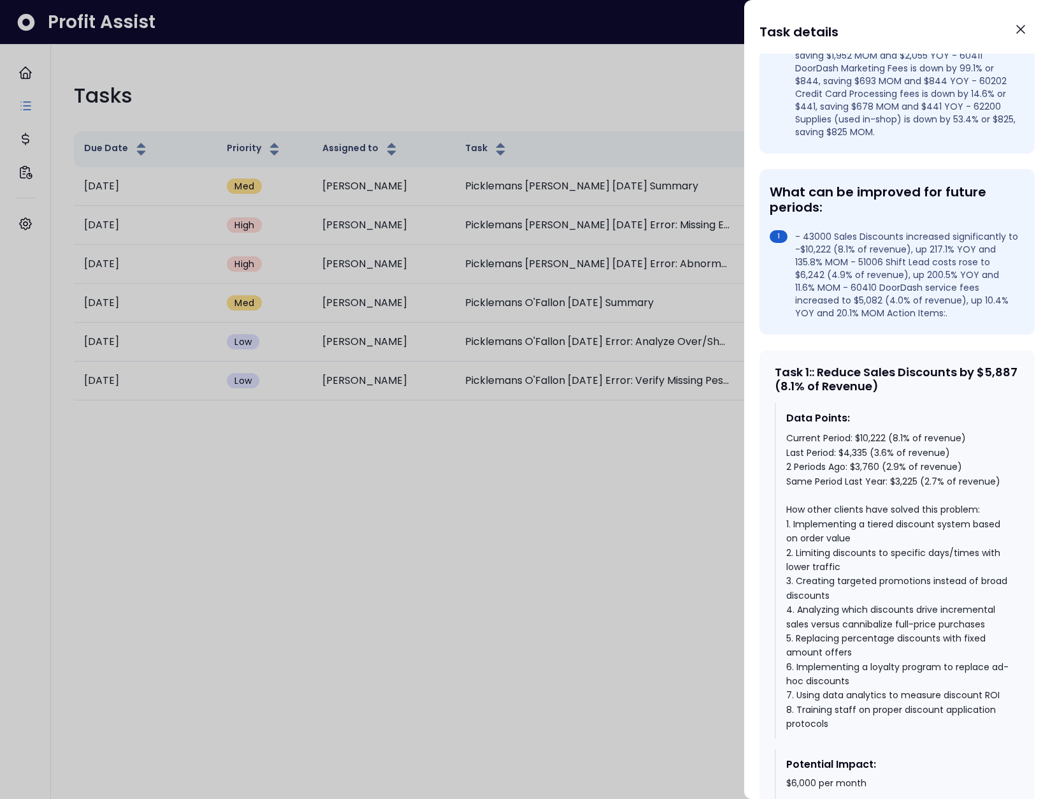
scroll to position [287, 0]
click at [362, 431] on div at bounding box center [525, 399] width 1050 height 799
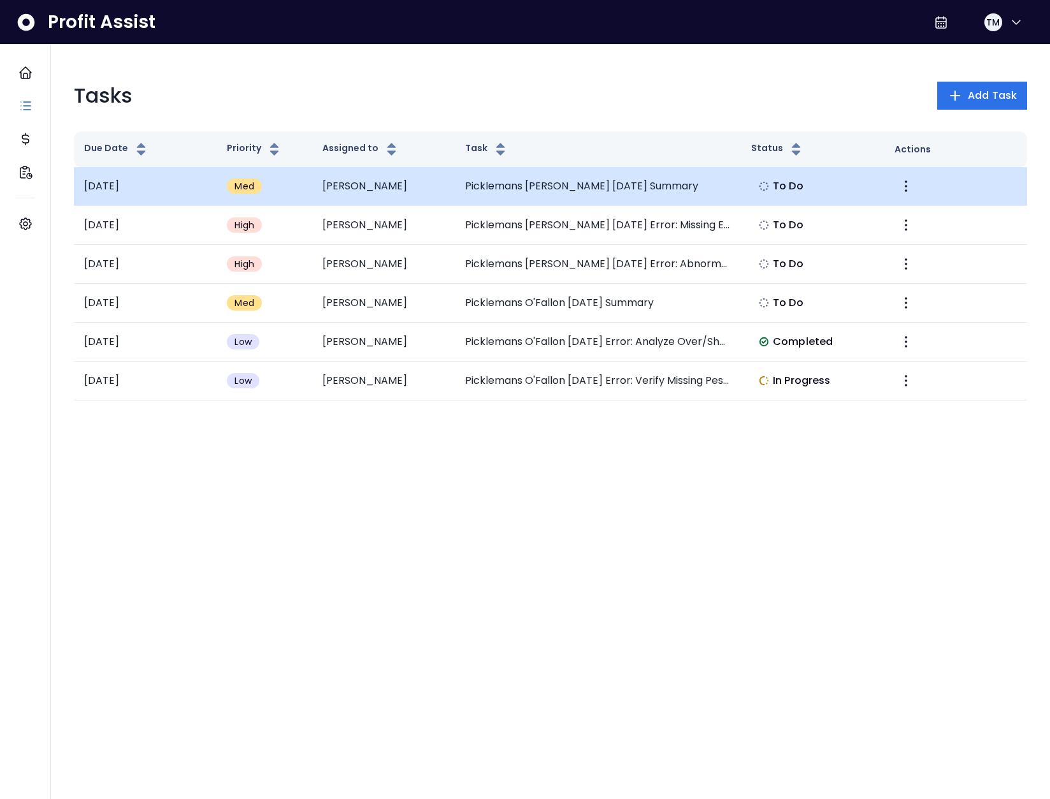
click at [447, 195] on td "[PERSON_NAME]" at bounding box center [383, 186] width 143 height 39
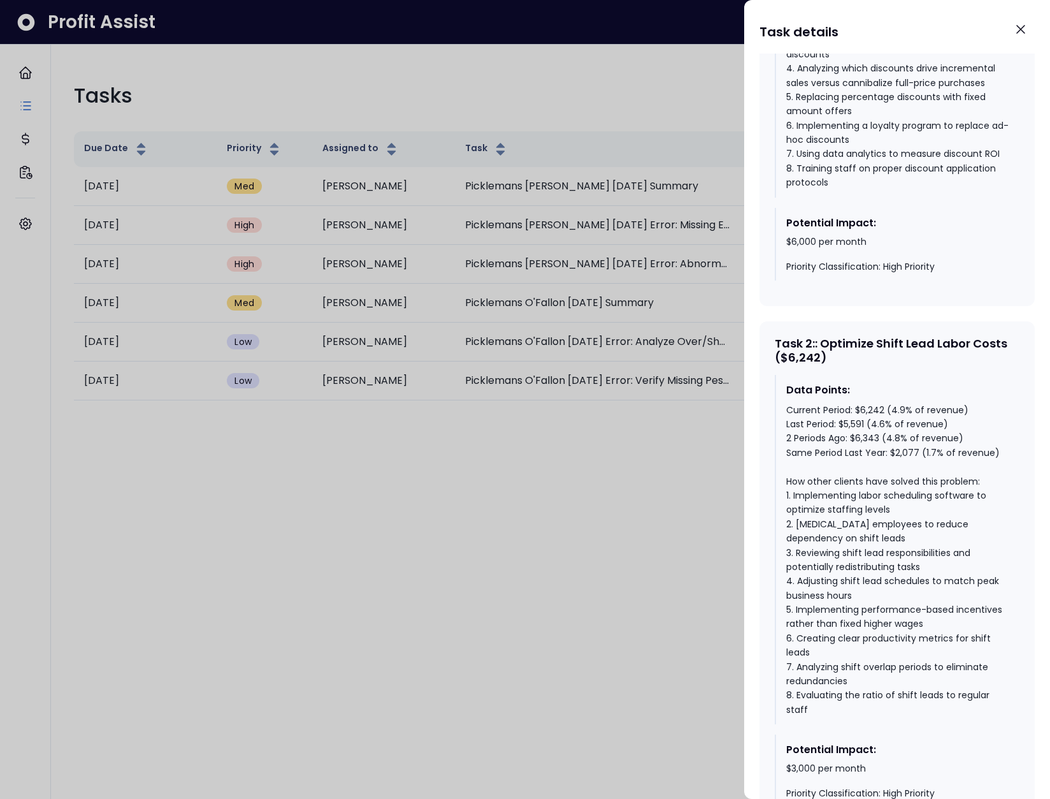
scroll to position [887, 0]
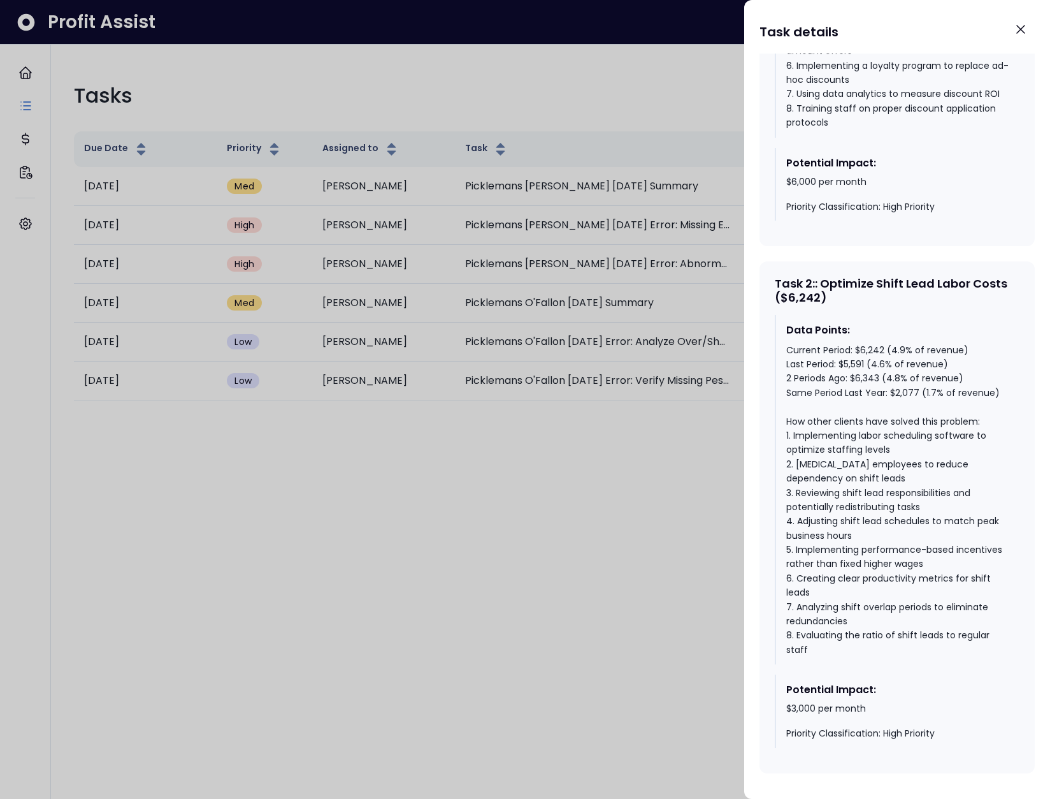
click at [338, 370] on div at bounding box center [525, 399] width 1050 height 799
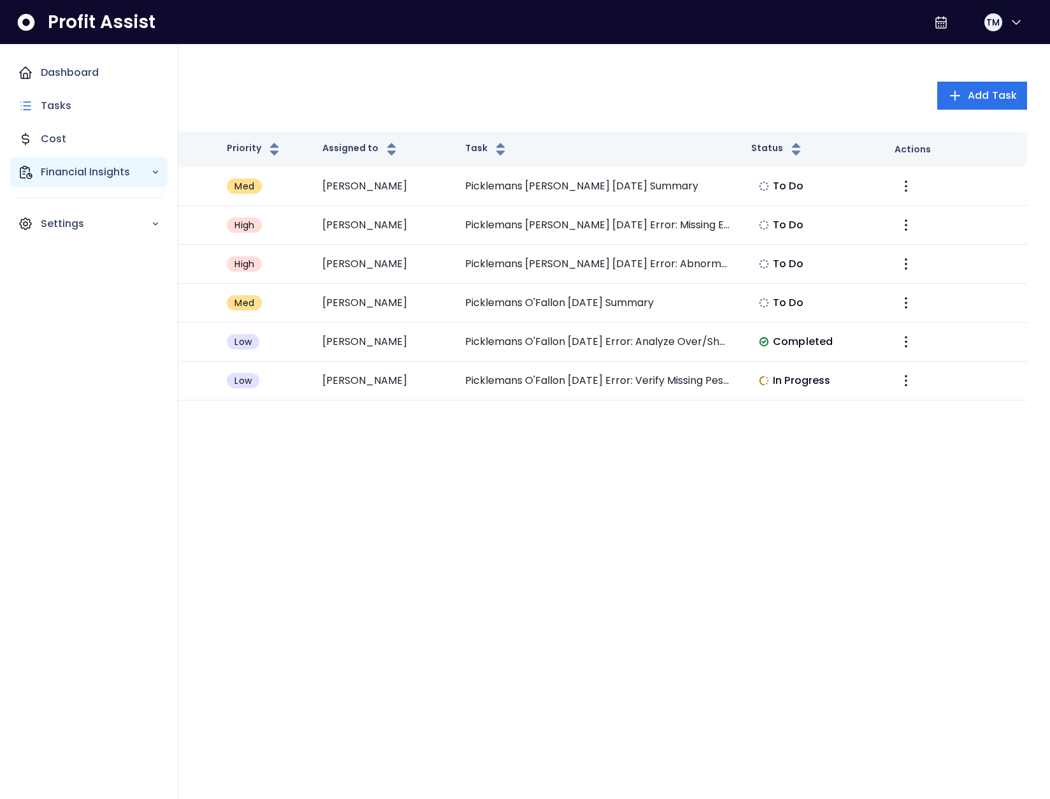
click at [30, 176] on icon "Main navigation" at bounding box center [25, 171] width 15 height 15
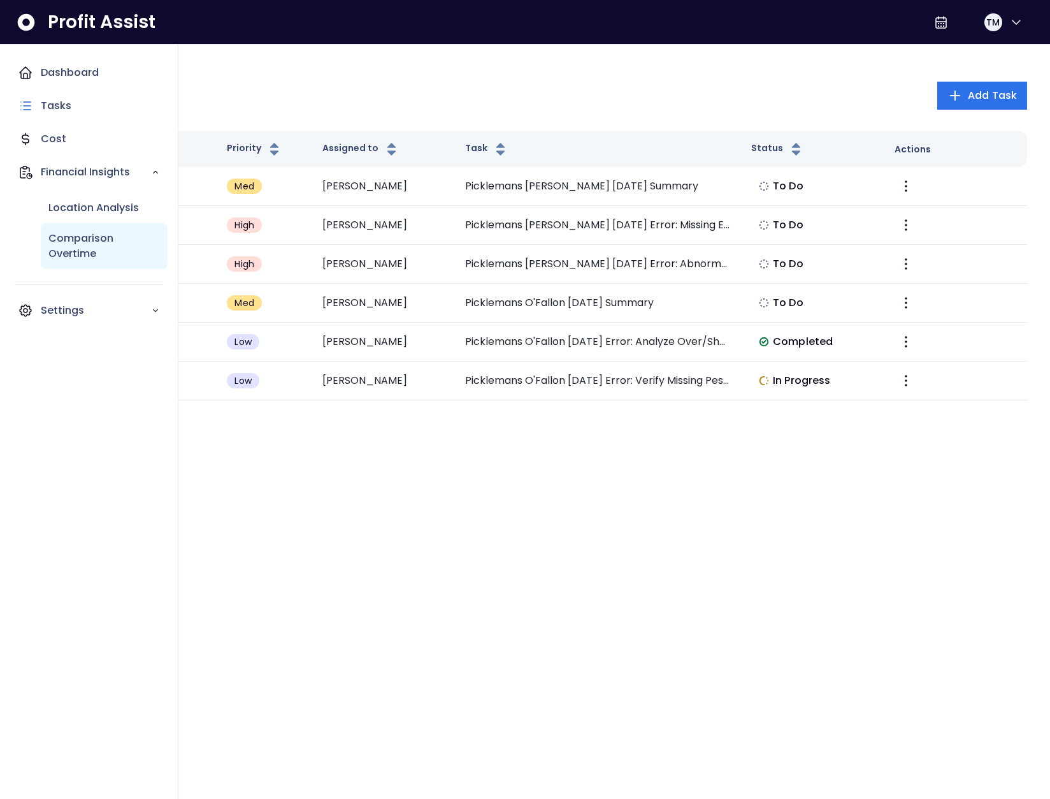
click at [91, 229] on div "Comparison Overtime" at bounding box center [104, 246] width 127 height 46
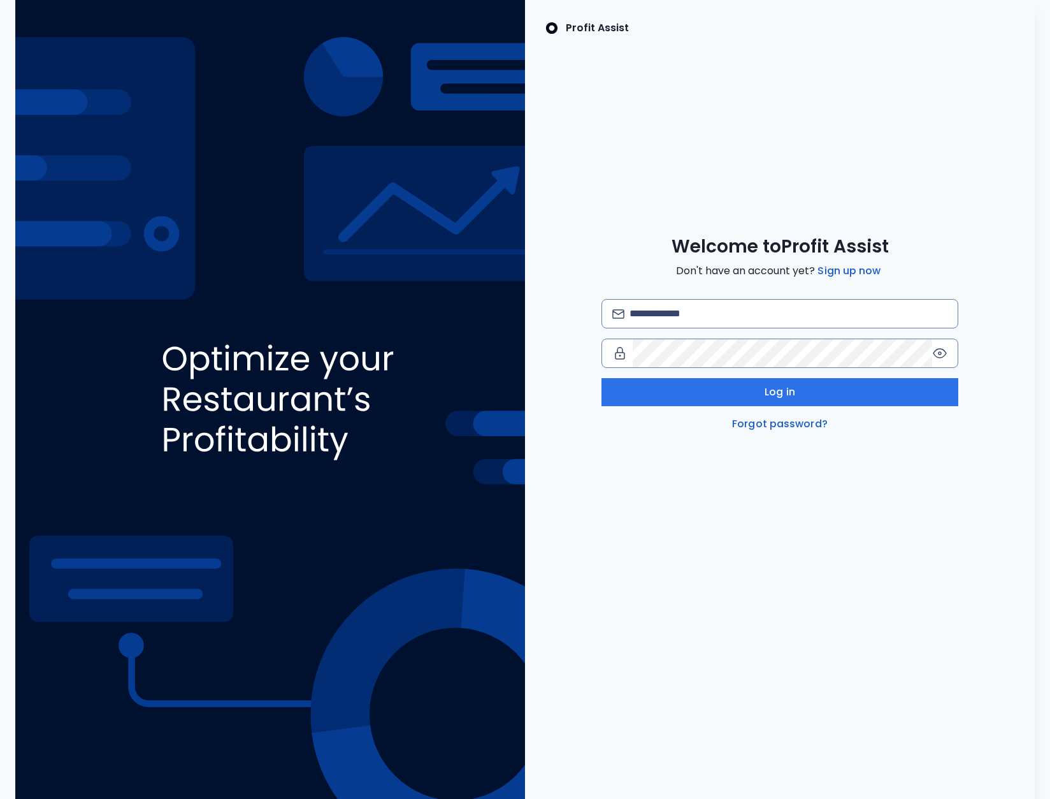
click at [682, 331] on div "Log in Forgot password?" at bounding box center [780, 365] width 357 height 133
click at [674, 319] on input "email" at bounding box center [789, 314] width 318 height 28
type input "*"
type input "**********"
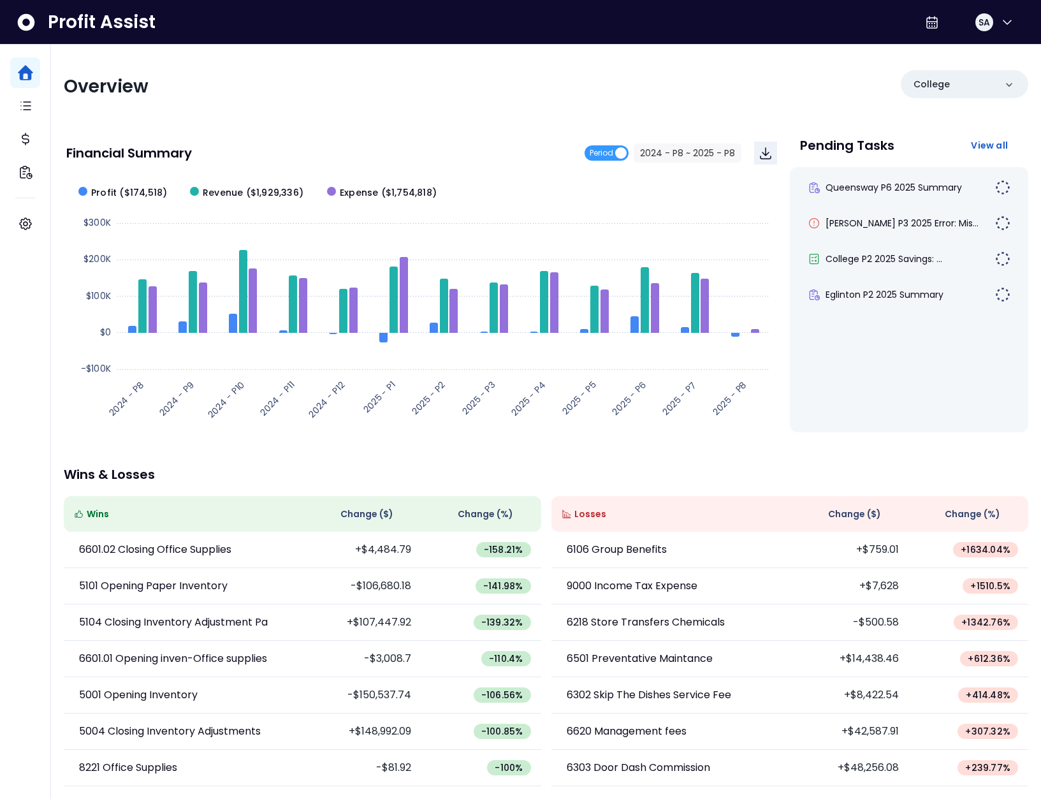
click at [349, 112] on div "Overview College Financial Summary Period 2024 - P8 ~ 2025 - P8 Created with Hi…" at bounding box center [546, 422] width 990 height 755
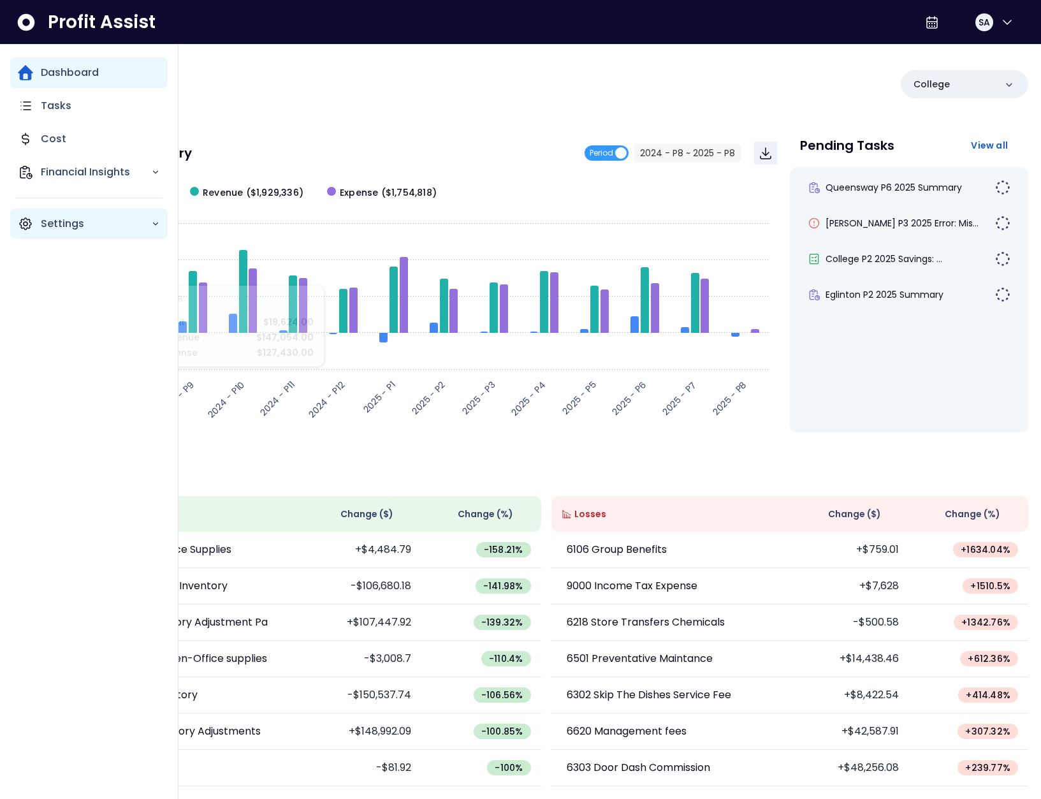
click at [27, 226] on icon "Main navigation" at bounding box center [25, 223] width 15 height 15
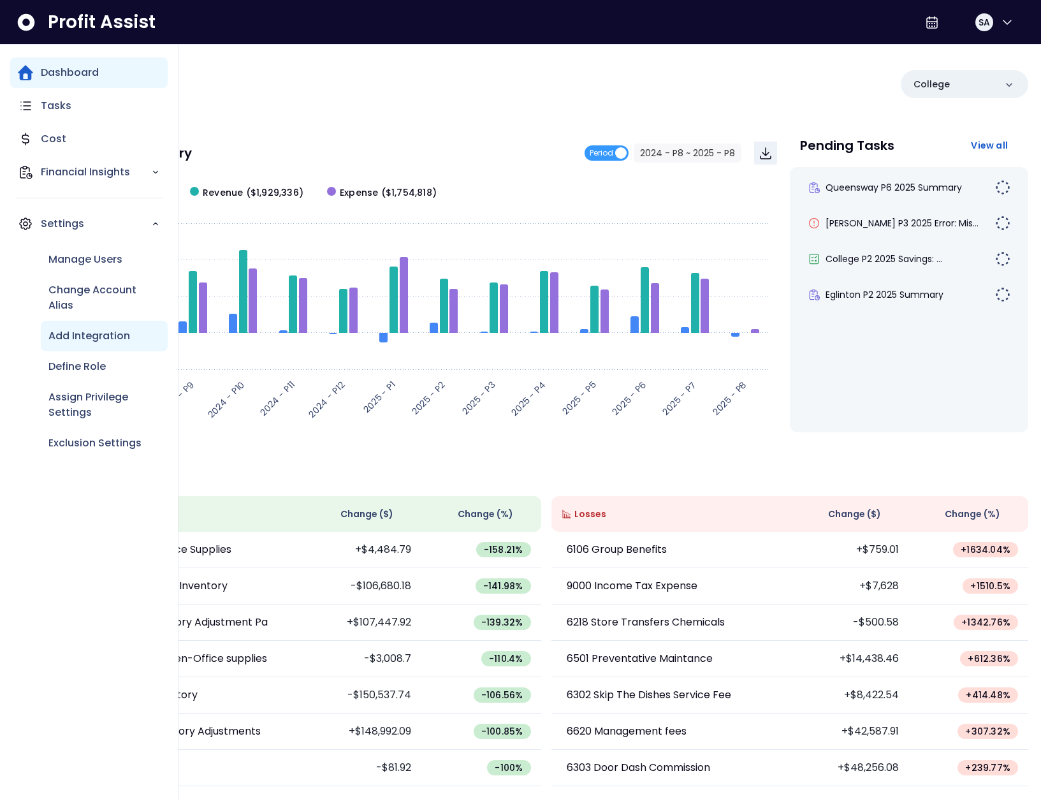
click at [91, 341] on p "Add Integration" at bounding box center [89, 335] width 82 height 15
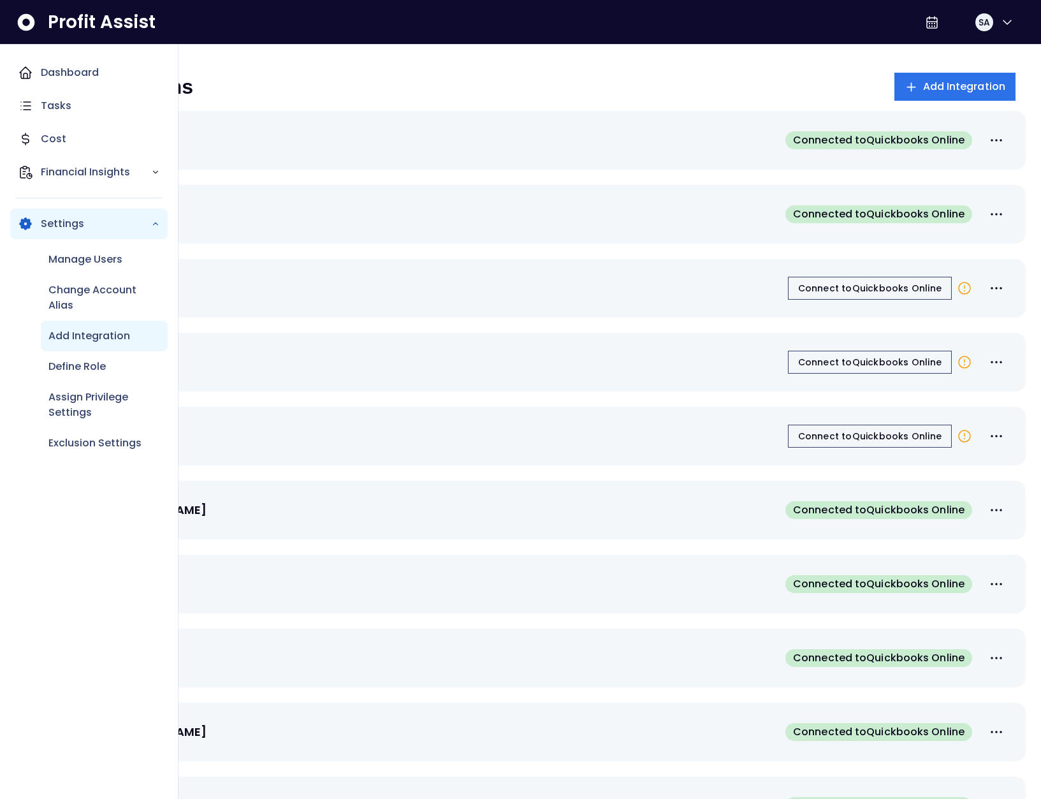
click at [29, 223] on icon "Main navigation" at bounding box center [25, 223] width 12 height 13
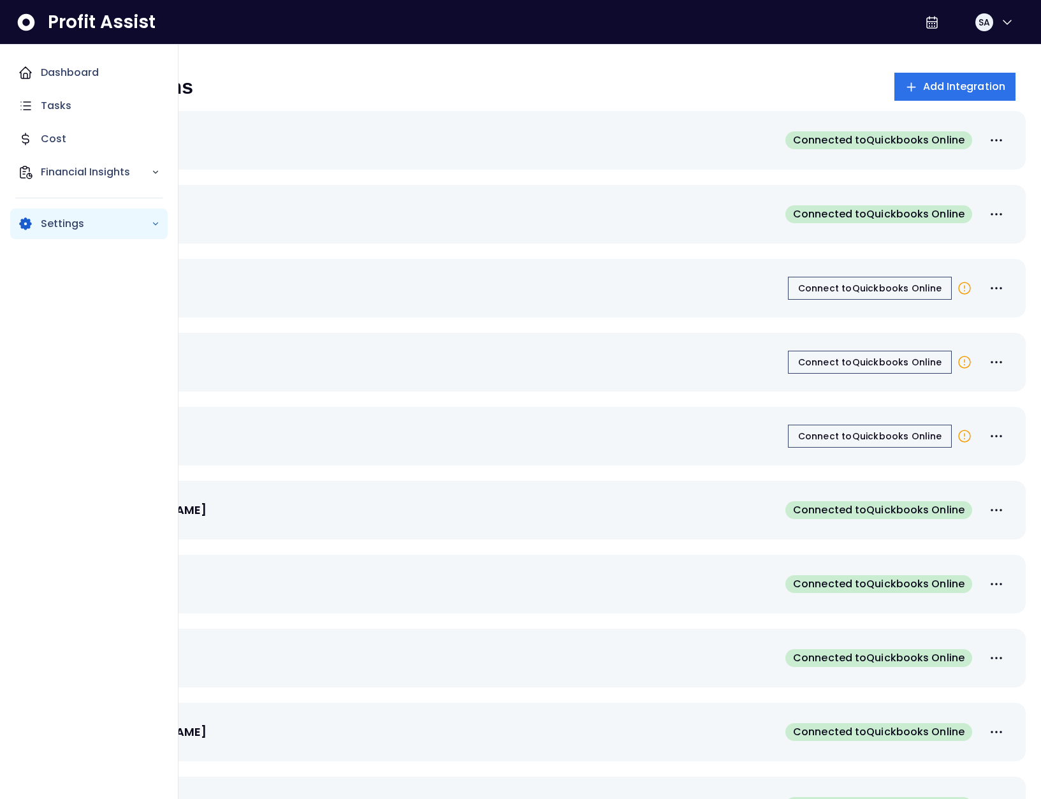
click at [31, 224] on icon "Main navigation" at bounding box center [25, 223] width 12 height 13
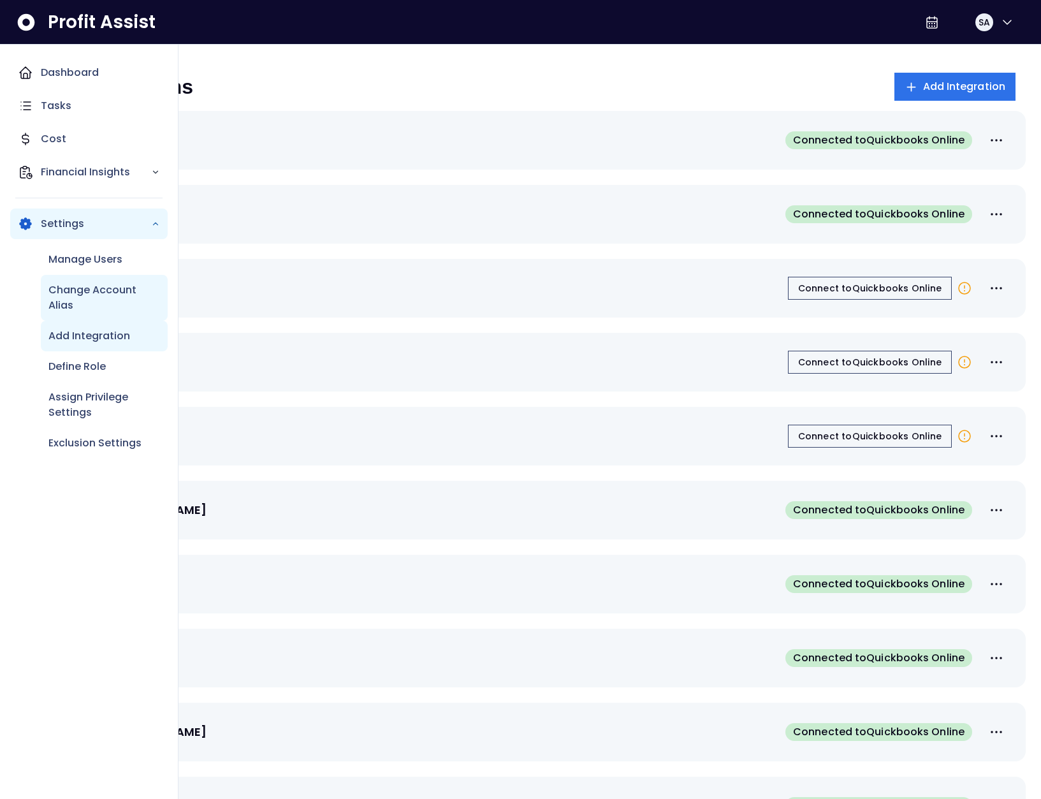
click at [93, 309] on p "Change Account Alias" at bounding box center [104, 297] width 112 height 31
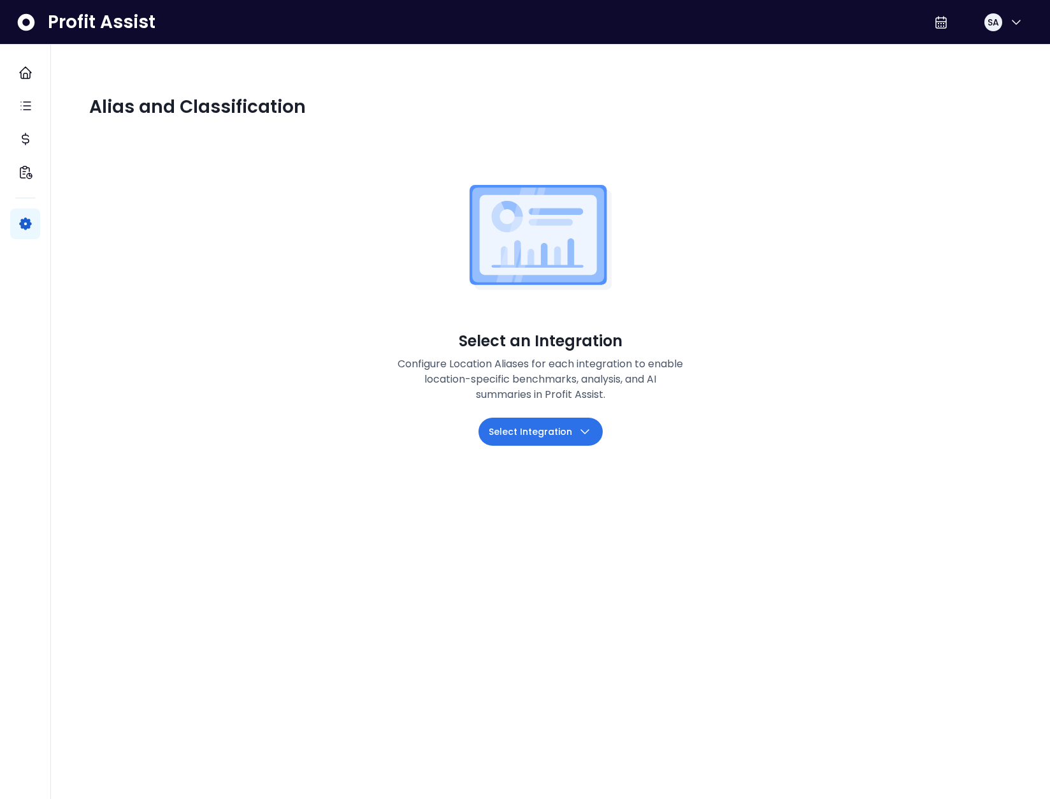
click at [558, 424] on span "Select Integration" at bounding box center [531, 431] width 84 height 15
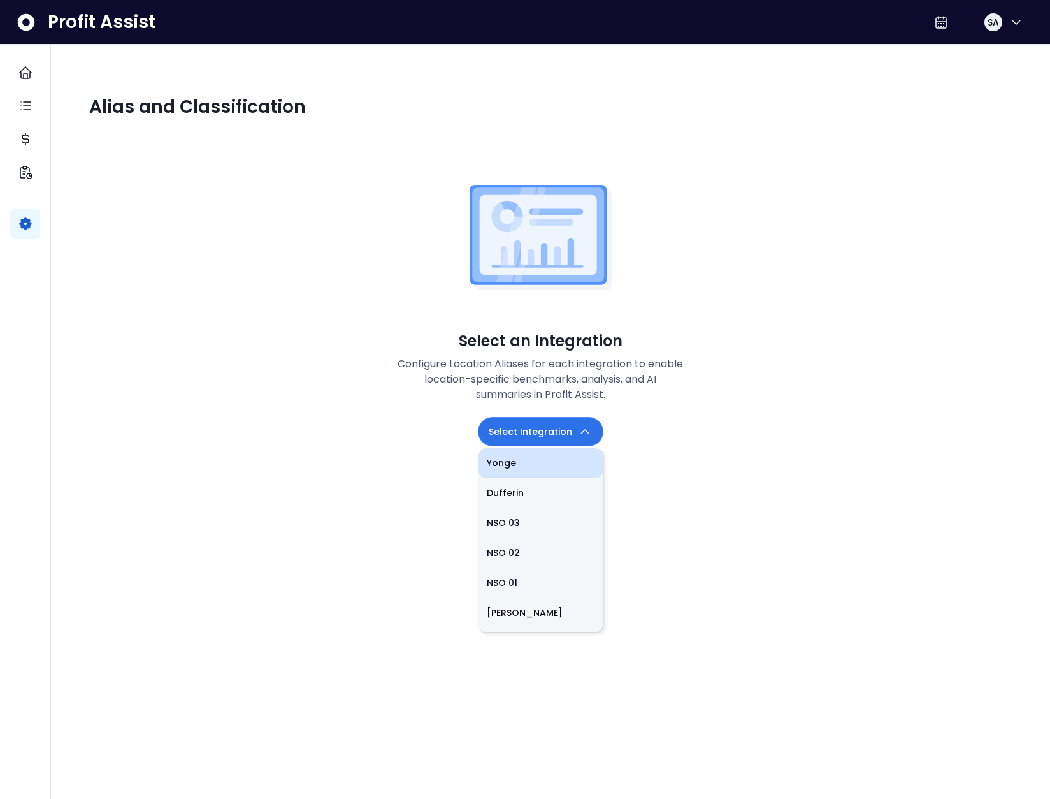
click at [530, 448] on li "Yonge" at bounding box center [541, 463] width 124 height 30
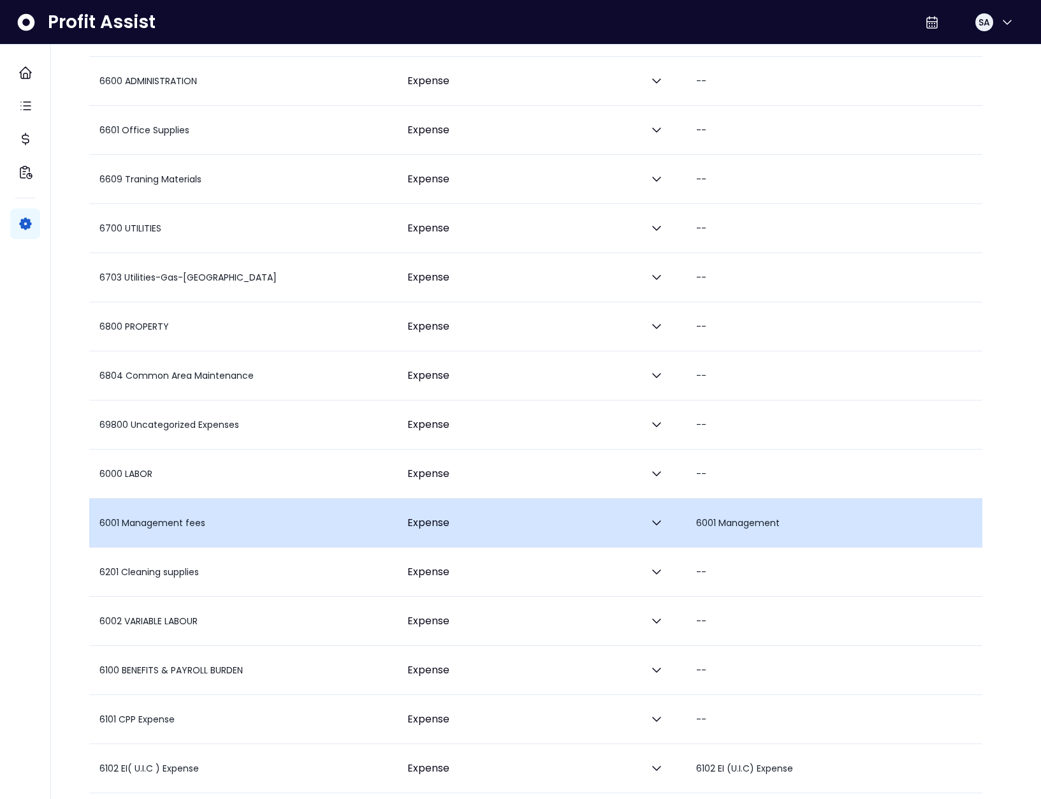
scroll to position [1121, 0]
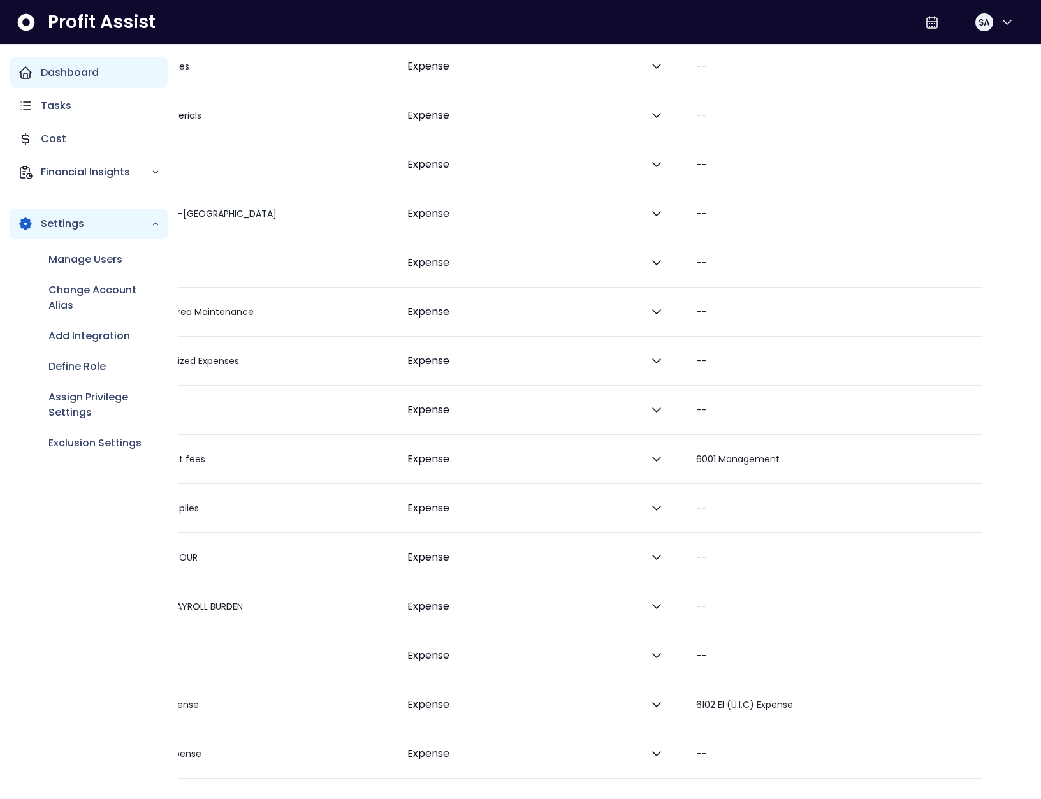
click at [73, 81] on div "Dashboard" at bounding box center [88, 72] width 157 height 31
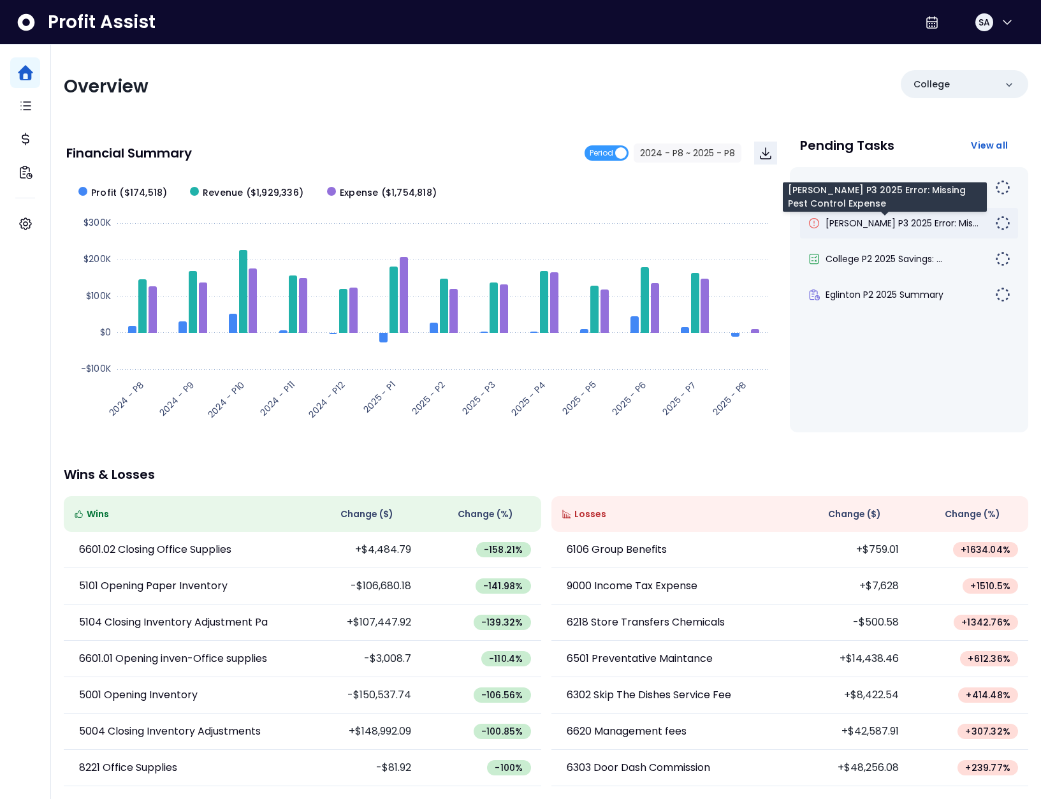
click at [873, 226] on span "Duncan P3 2025 Error: Mis..." at bounding box center [901, 223] width 153 height 13
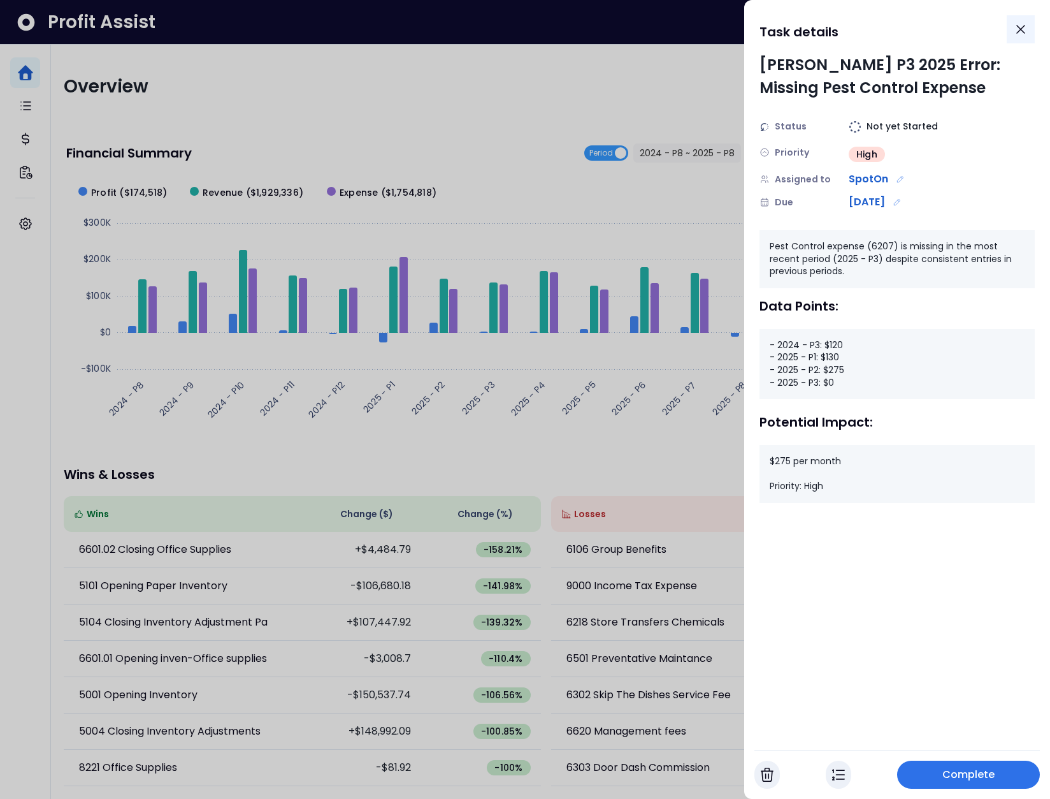
click at [1026, 33] on icon "Close" at bounding box center [1020, 29] width 15 height 15
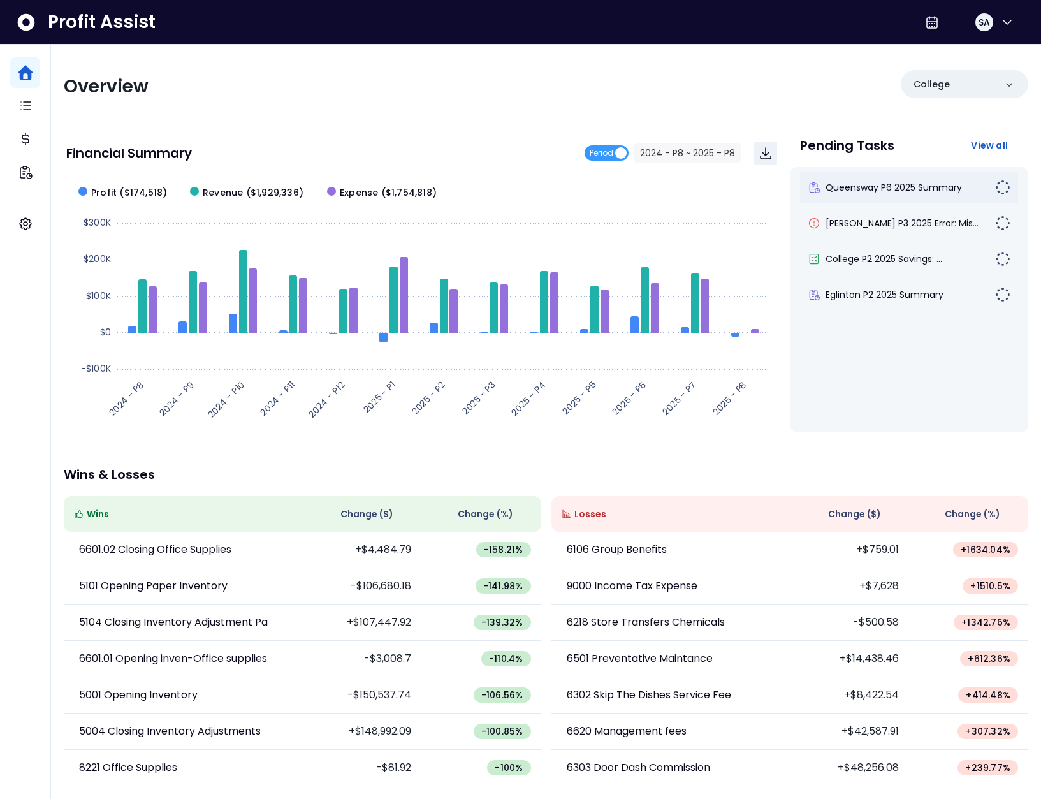
click at [859, 178] on div "Queensway P6 2025 Summary" at bounding box center [909, 187] width 218 height 31
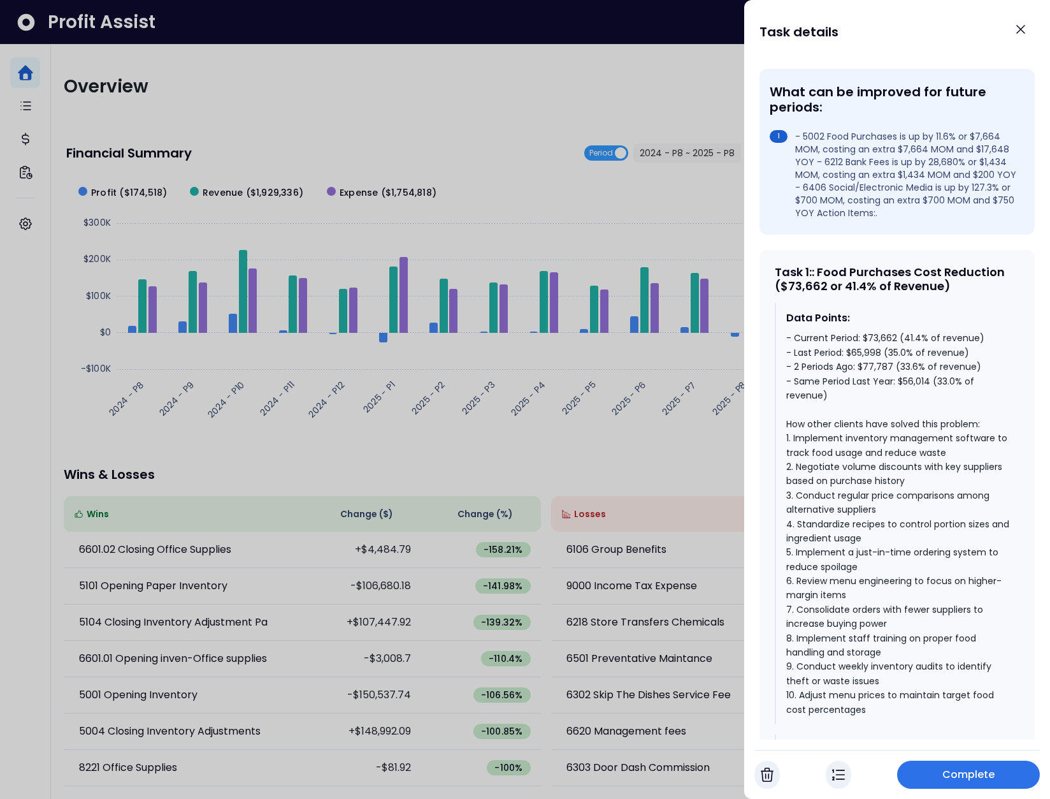
scroll to position [435, 0]
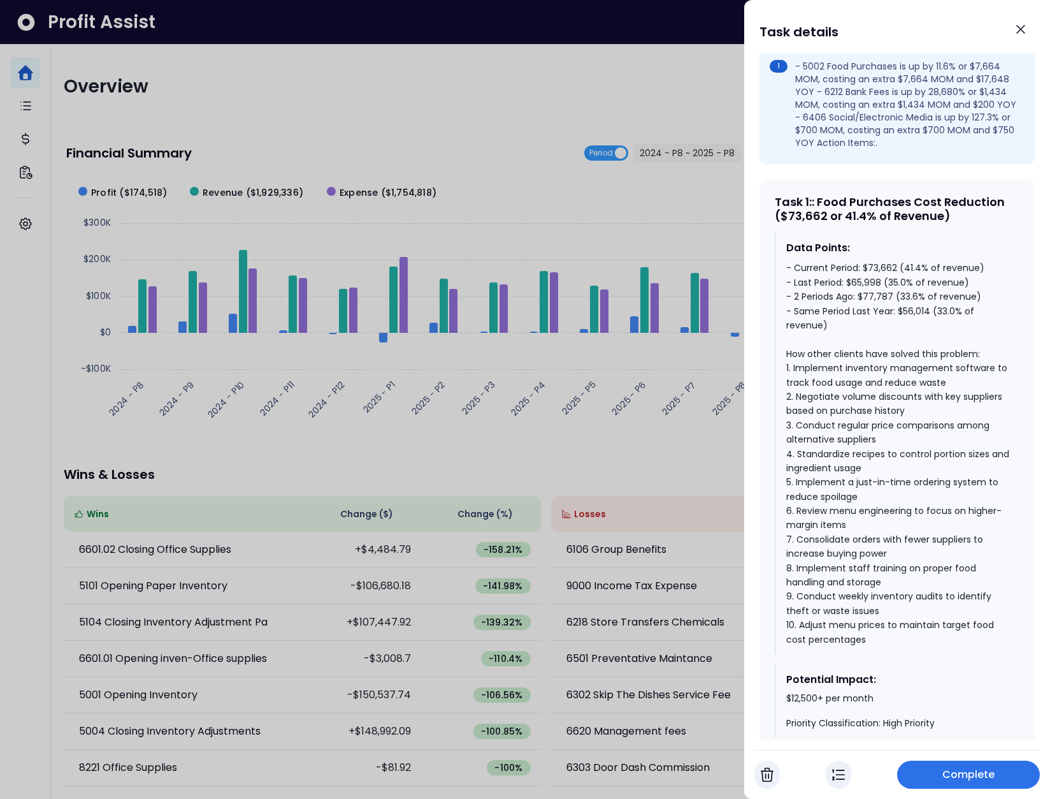
click at [792, 219] on div "Task 1 : : Food Purchases Cost Reduction ($73,662 or 41.4% of Revenue)" at bounding box center [897, 208] width 245 height 27
drag, startPoint x: 773, startPoint y: 212, endPoint x: 961, endPoint y: 229, distance: 188.8
click at [961, 229] on div "Task 1 : : Food Purchases Cost Reduction ($73,662 or 41.4% of Revenue) Data Poi…" at bounding box center [897, 471] width 275 height 583
click at [961, 222] on div "Task 1 : : Food Purchases Cost Reduction ($73,662 or 41.4% of Revenue)" at bounding box center [897, 208] width 245 height 27
click at [902, 308] on div "- Current Period: $73,662 (41.4% of revenue) - Last Period: $65,998 (35.0% of r…" at bounding box center [898, 454] width 223 height 386
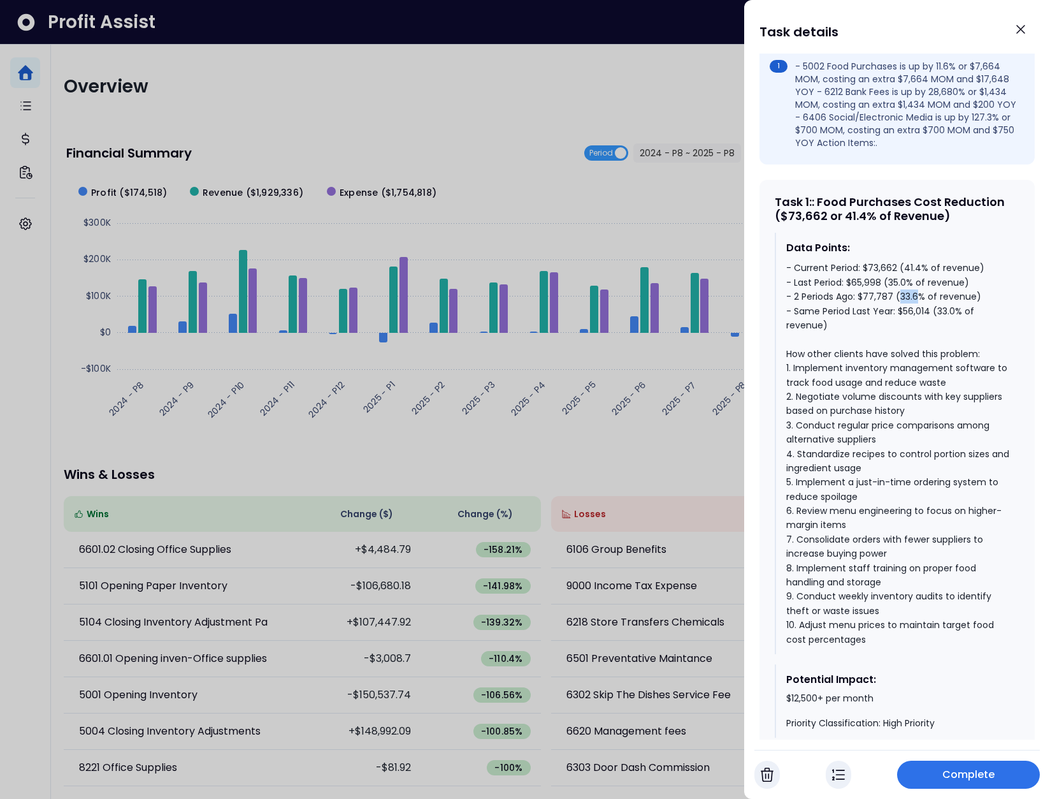
click at [902, 308] on div "- Current Period: $73,662 (41.4% of revenue) - Last Period: $65,998 (35.0% of r…" at bounding box center [898, 454] width 223 height 386
click at [895, 295] on div "- Current Period: $73,662 (41.4% of revenue) - Last Period: $65,998 (35.0% of r…" at bounding box center [898, 454] width 223 height 386
click at [912, 278] on div "- Current Period: $73,662 (41.4% of revenue) - Last Period: $65,998 (35.0% of r…" at bounding box center [898, 454] width 223 height 386
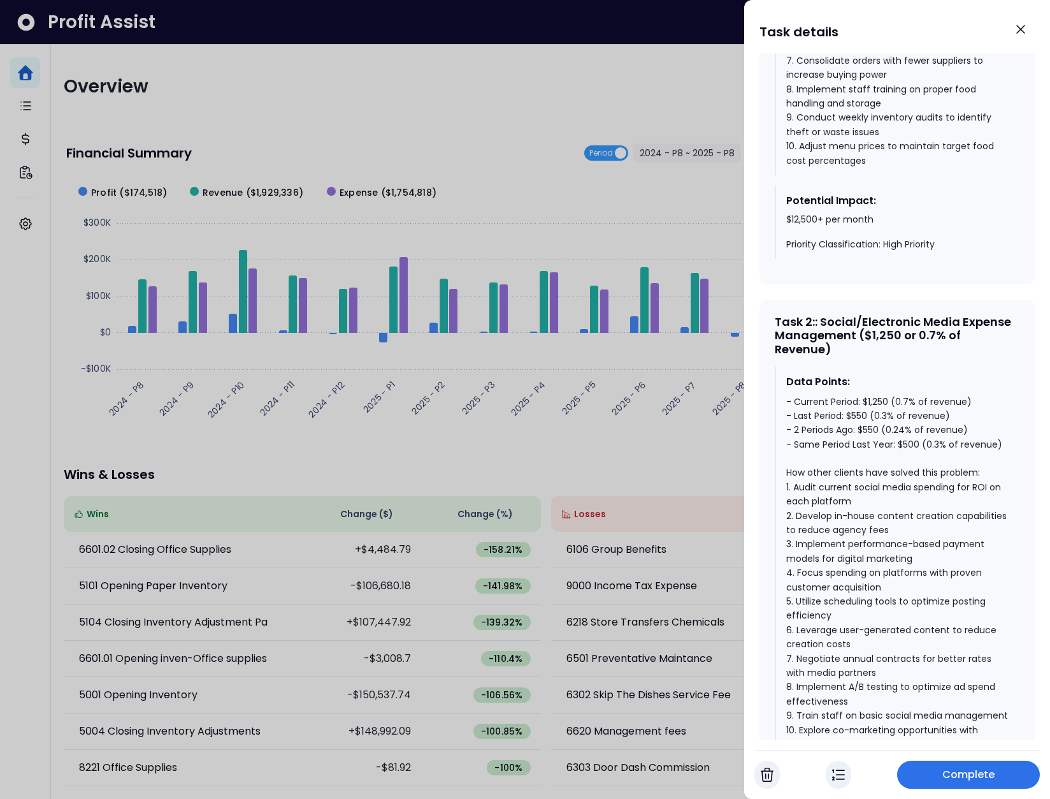
scroll to position [918, 0]
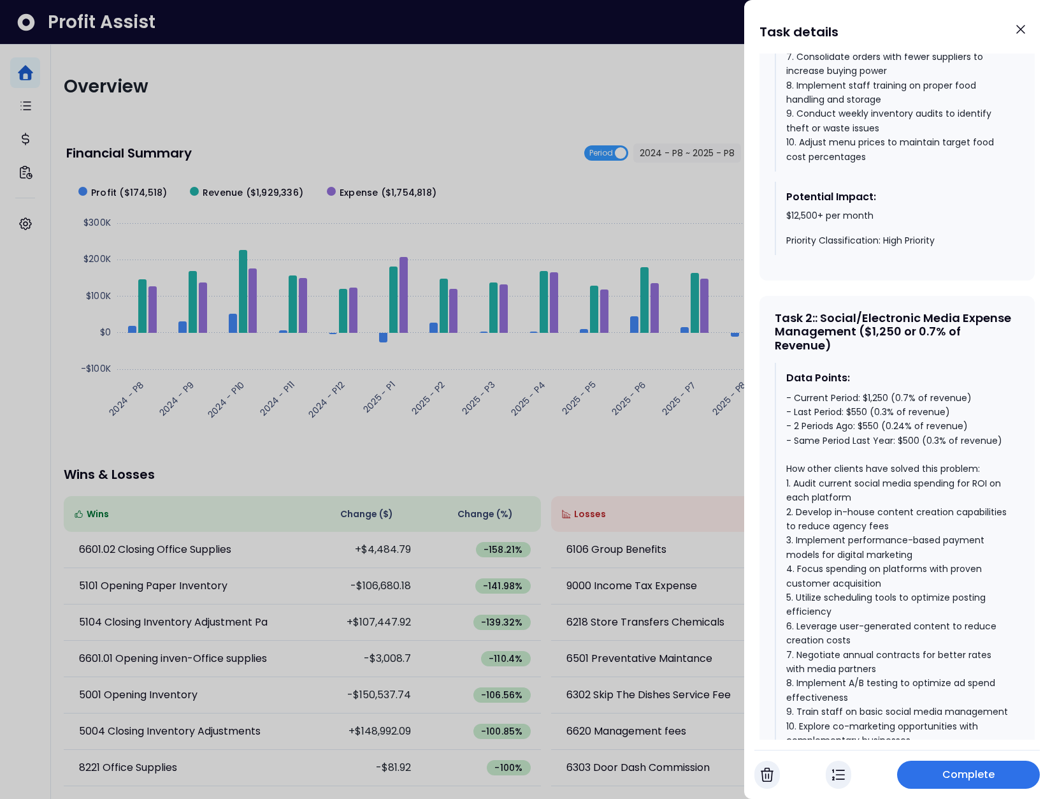
click at [901, 402] on div "Data Points: - Current Period: $1,250 (0.7% of revenue) - Last Period: $550 (0.…" at bounding box center [897, 559] width 245 height 393
drag, startPoint x: 824, startPoint y: 330, endPoint x: 906, endPoint y: 344, distance: 83.4
click at [906, 344] on div "Task 2 : : Social/Electronic Media Expense Management ($1,250 or 0.7% of Revenu…" at bounding box center [897, 331] width 245 height 41
click at [913, 455] on div "- Current Period: $1,250 (0.7% of revenue) - Last Period: $550 (0.3% of revenue…" at bounding box center [898, 569] width 223 height 357
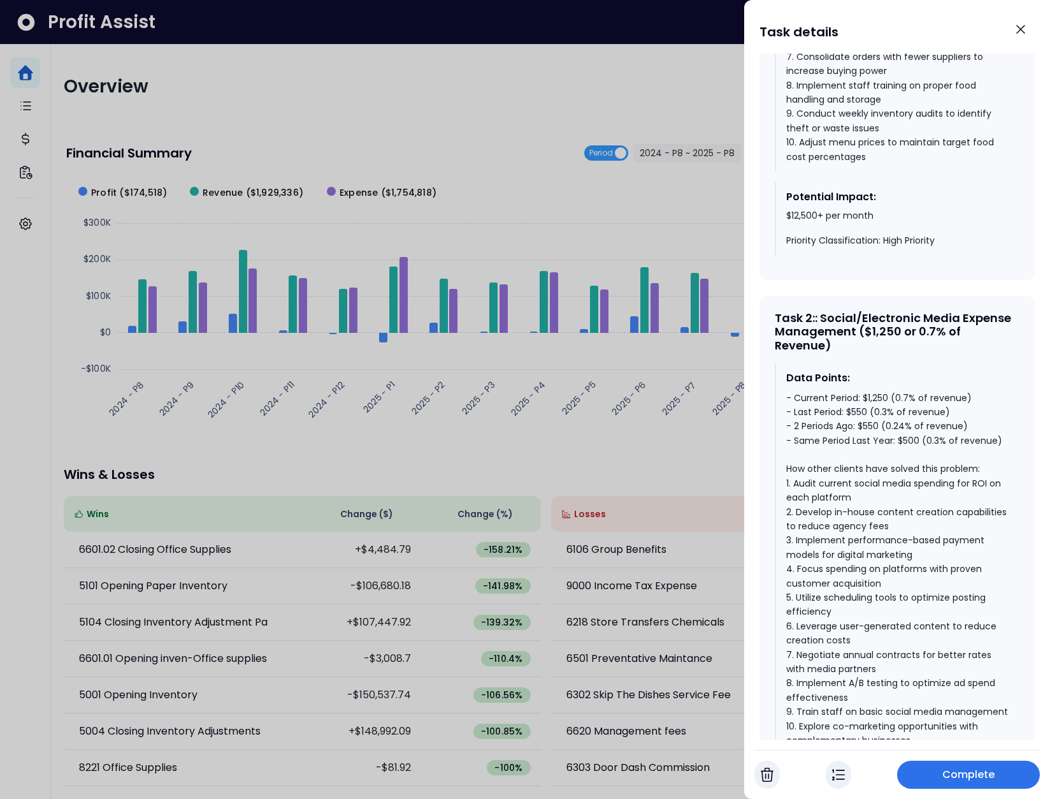
click at [869, 437] on div "- Current Period: $1,250 (0.7% of revenue) - Last Period: $550 (0.3% of revenue…" at bounding box center [898, 569] width 223 height 357
click at [874, 408] on div "- Current Period: $1,250 (0.7% of revenue) - Last Period: $550 (0.3% of revenue…" at bounding box center [898, 569] width 223 height 357
click at [875, 409] on div "- Current Period: $1,250 (0.7% of revenue) - Last Period: $550 (0.3% of revenue…" at bounding box center [898, 569] width 223 height 357
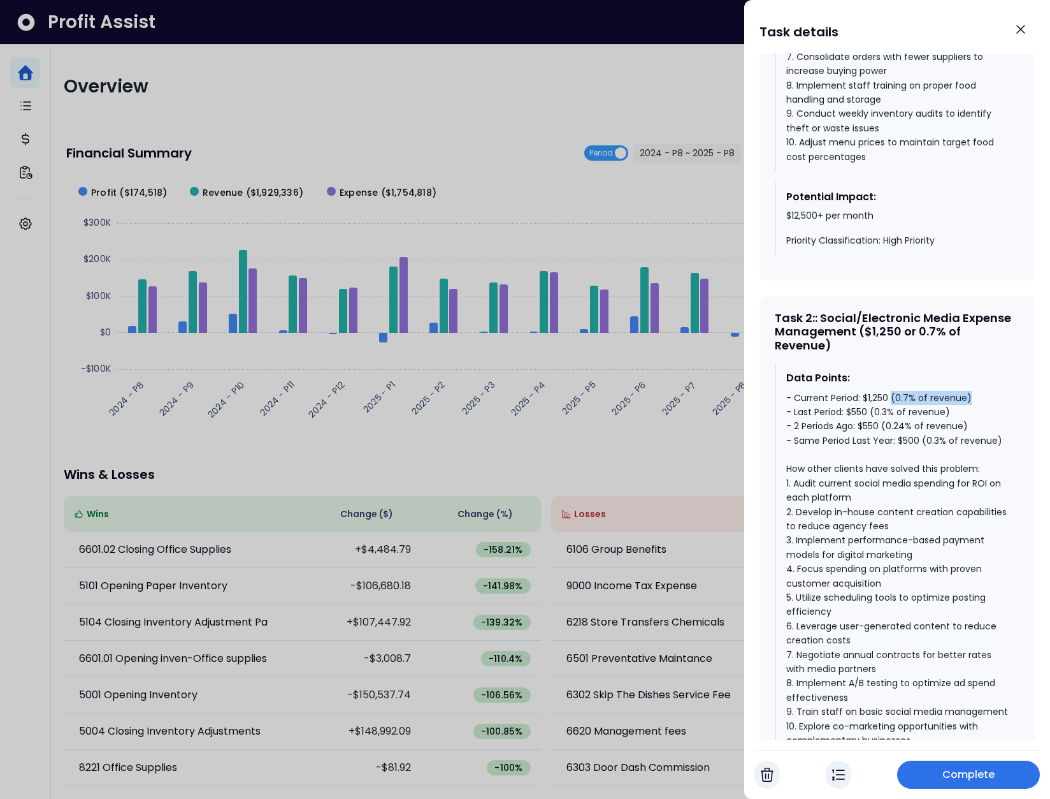
drag, startPoint x: 892, startPoint y: 409, endPoint x: 967, endPoint y: 407, distance: 74.6
click at [967, 407] on div "- Current Period: $1,250 (0.7% of revenue) - Last Period: $550 (0.3% of revenue…" at bounding box center [898, 569] width 223 height 357
click at [1017, 31] on icon "Close" at bounding box center [1020, 29] width 15 height 15
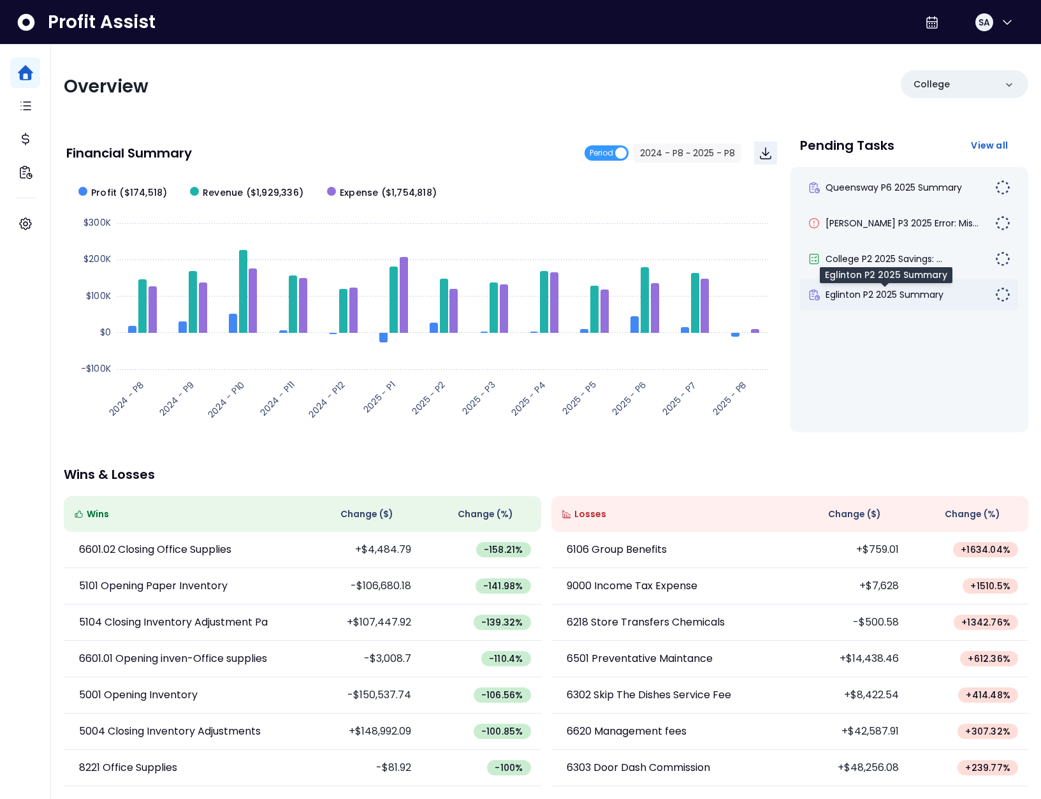
click at [894, 291] on span "Eglinton P2 2025 Summary" at bounding box center [884, 294] width 118 height 13
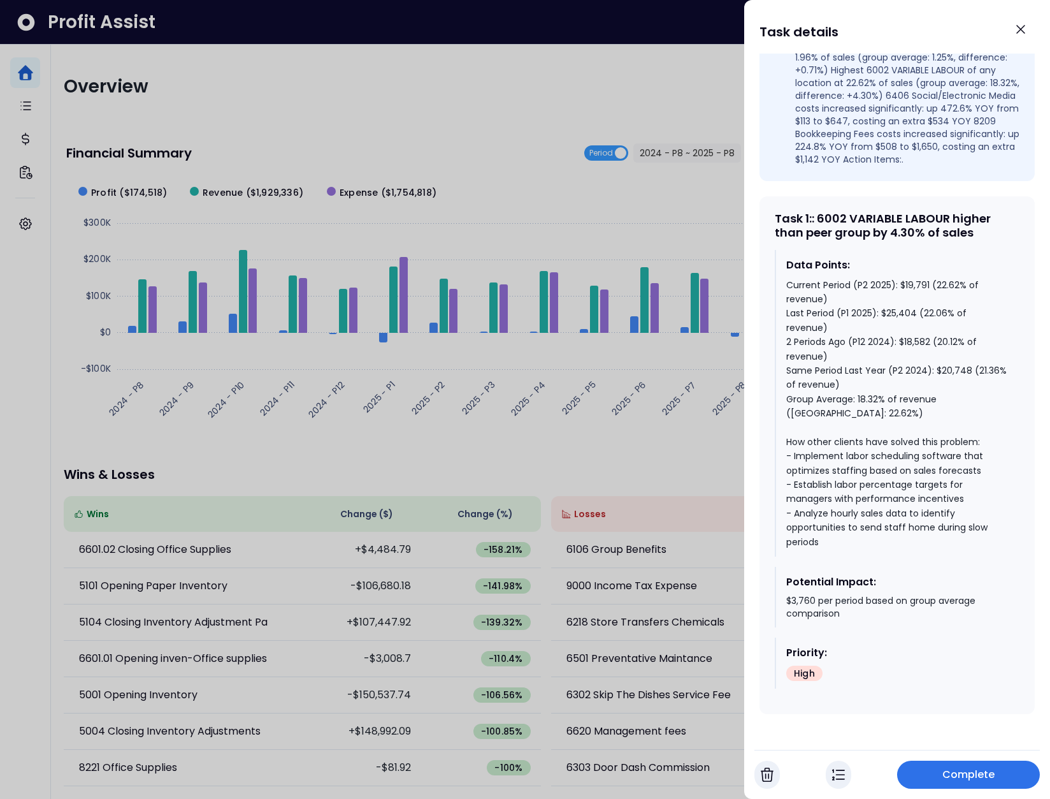
scroll to position [610, 0]
drag, startPoint x: 975, startPoint y: 259, endPoint x: 768, endPoint y: 246, distance: 207.6
click at [768, 246] on div "Task 1 : : 6002 VARIABLE LABOUR higher than peer group by 4.30% of sales Data P…" at bounding box center [897, 455] width 275 height 518
click at [869, 423] on div "Current Period (P2 2025): $19,791 (22.62% of revenue) Last Period (P1 2025): $2…" at bounding box center [898, 413] width 223 height 271
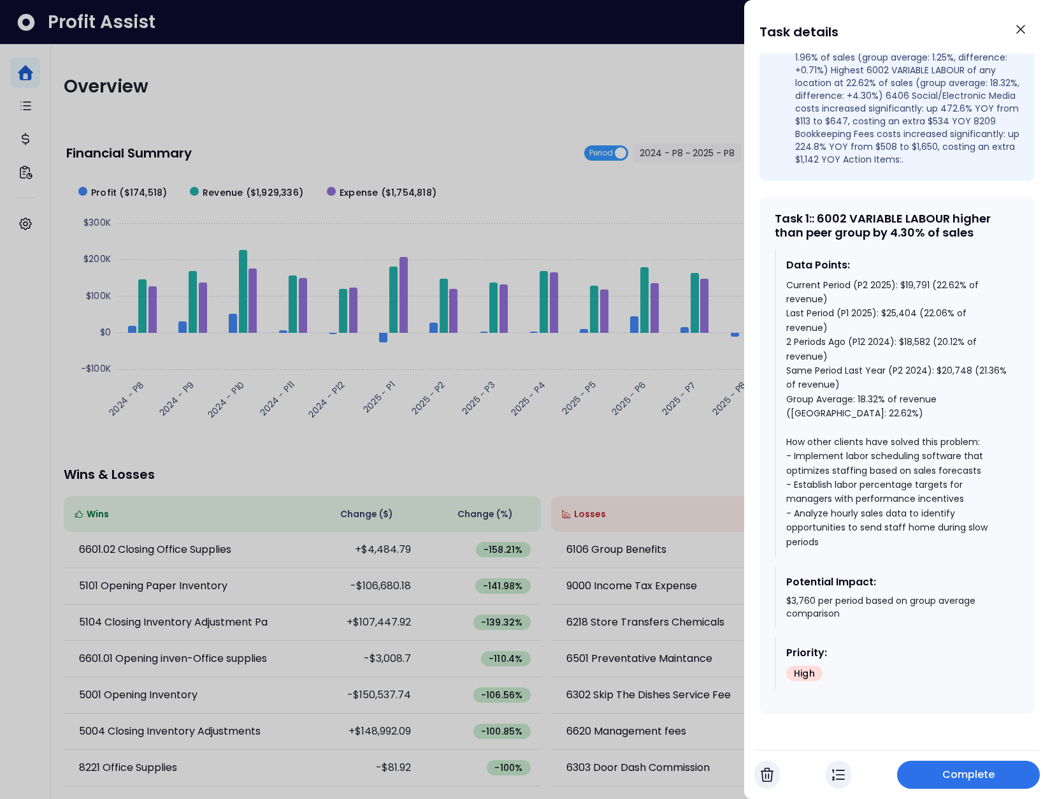
click at [801, 405] on div "Current Period (P2 2025): $19,791 (22.62% of revenue) Last Period (P1 2025): $2…" at bounding box center [898, 413] width 223 height 271
click at [941, 306] on div "Current Period (P2 2025): $19,791 (22.62% of revenue) Last Period (P1 2025): $2…" at bounding box center [898, 413] width 223 height 271
drag, startPoint x: 846, startPoint y: 437, endPoint x: 772, endPoint y: 421, distance: 76.4
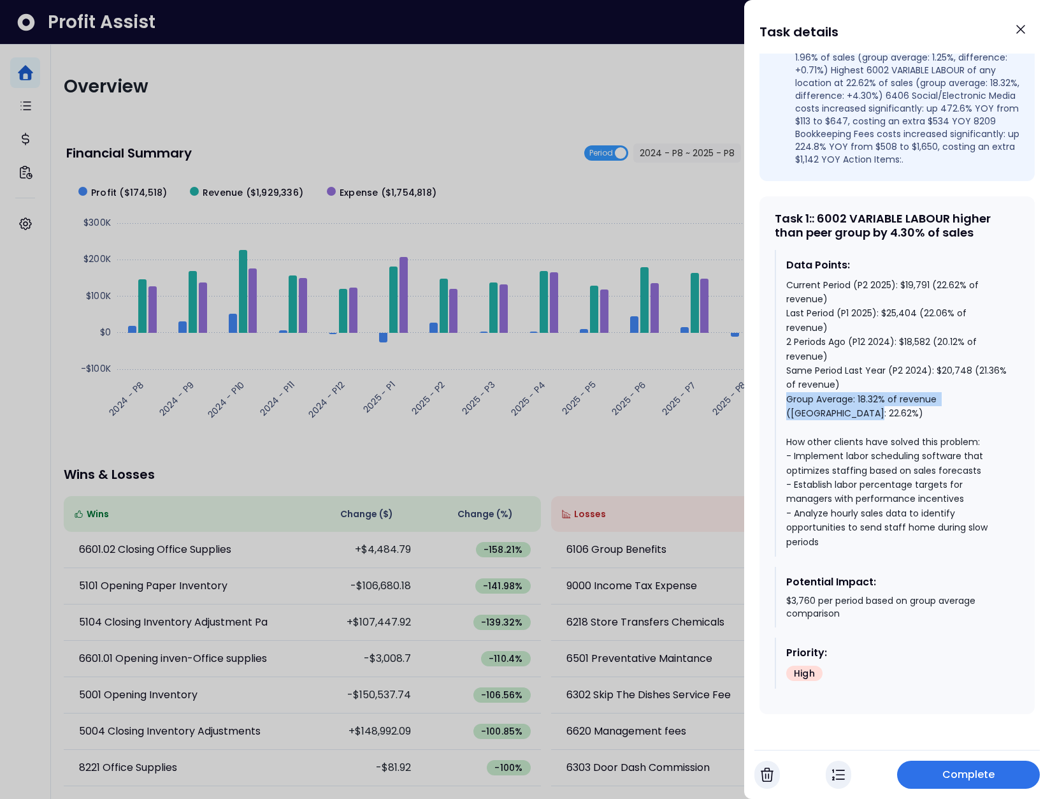
click at [772, 421] on div "Task 1 : : 6002 VARIABLE LABOUR higher than peer group by 4.30% of sales Data P…" at bounding box center [897, 455] width 275 height 518
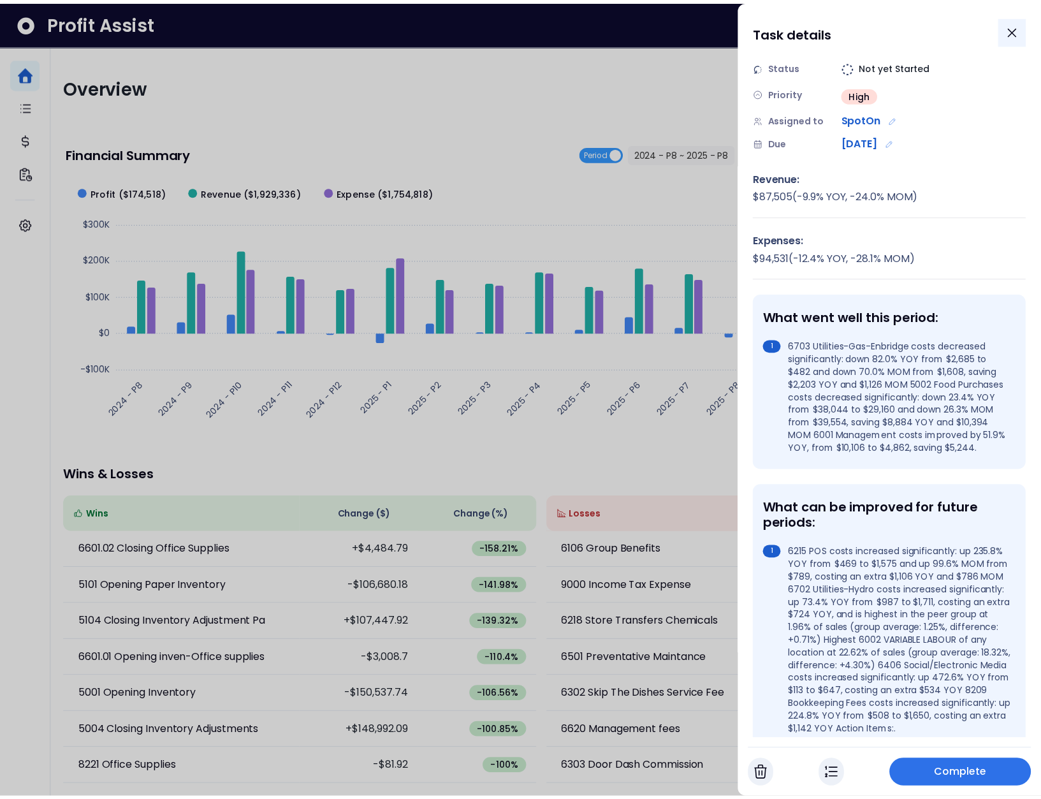
scroll to position [0, 0]
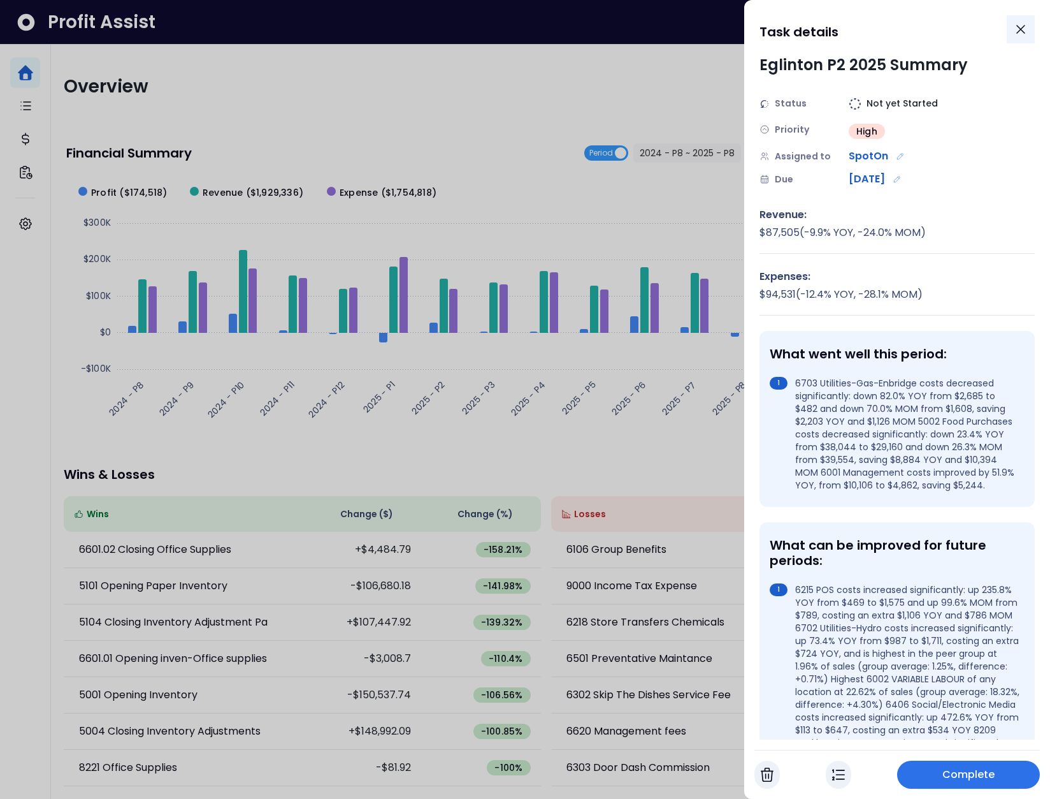
click at [1029, 32] on button "Close" at bounding box center [1021, 29] width 28 height 28
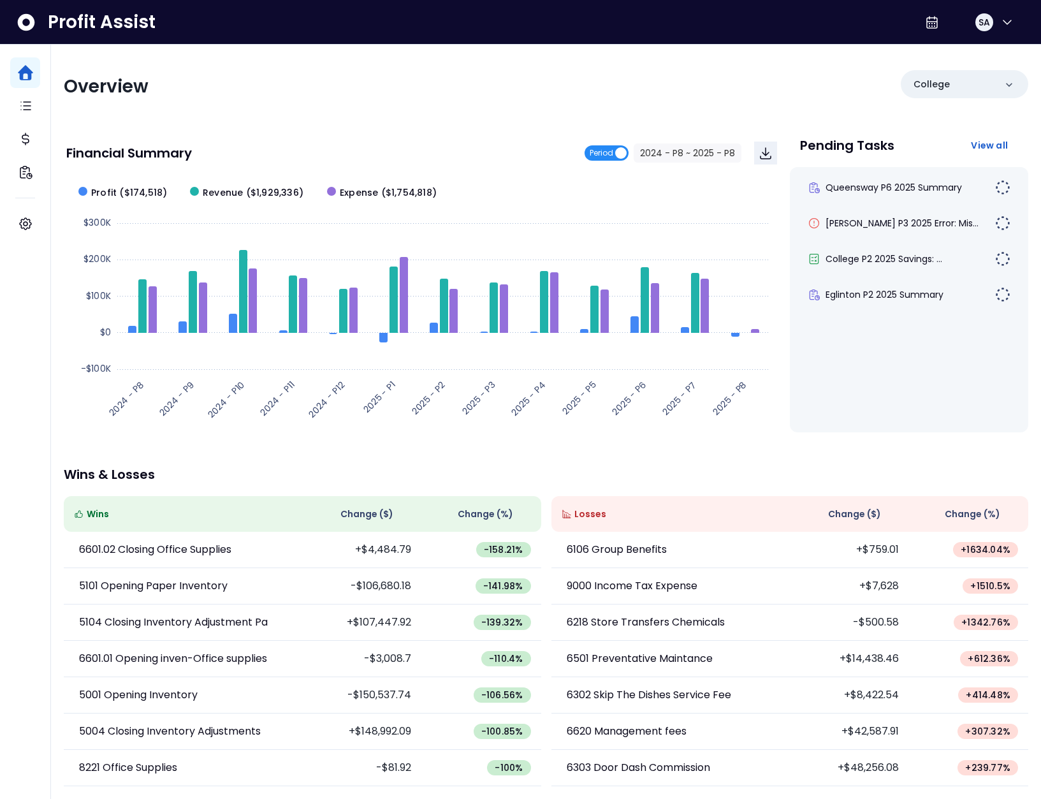
click at [604, 150] on span "Period" at bounding box center [602, 152] width 24 height 15
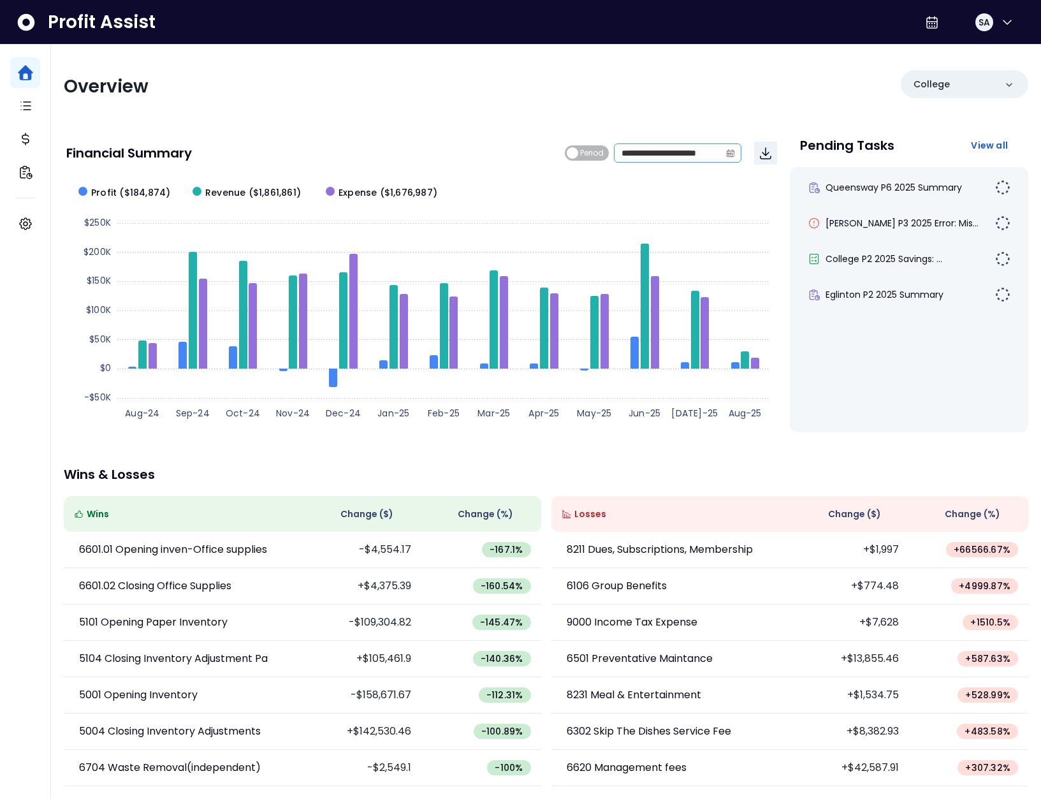
click at [732, 154] on icon "calendar" at bounding box center [731, 153] width 8 height 7
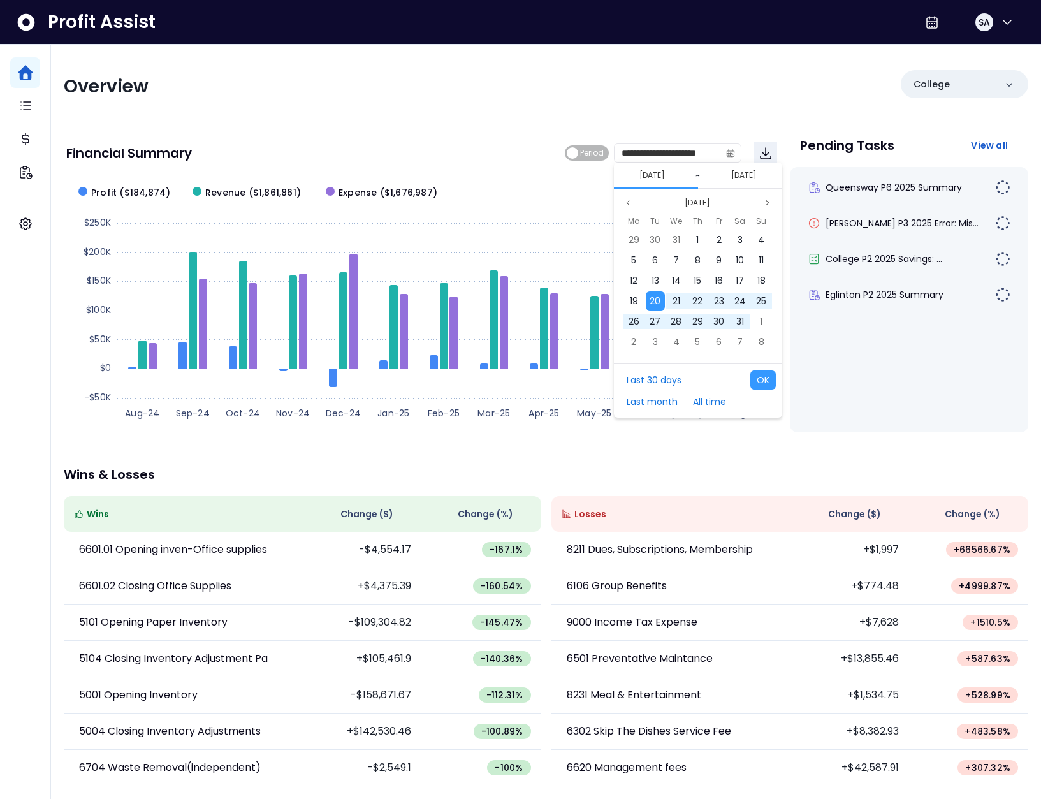
click at [476, 205] on rect at bounding box center [421, 302] width 710 height 255
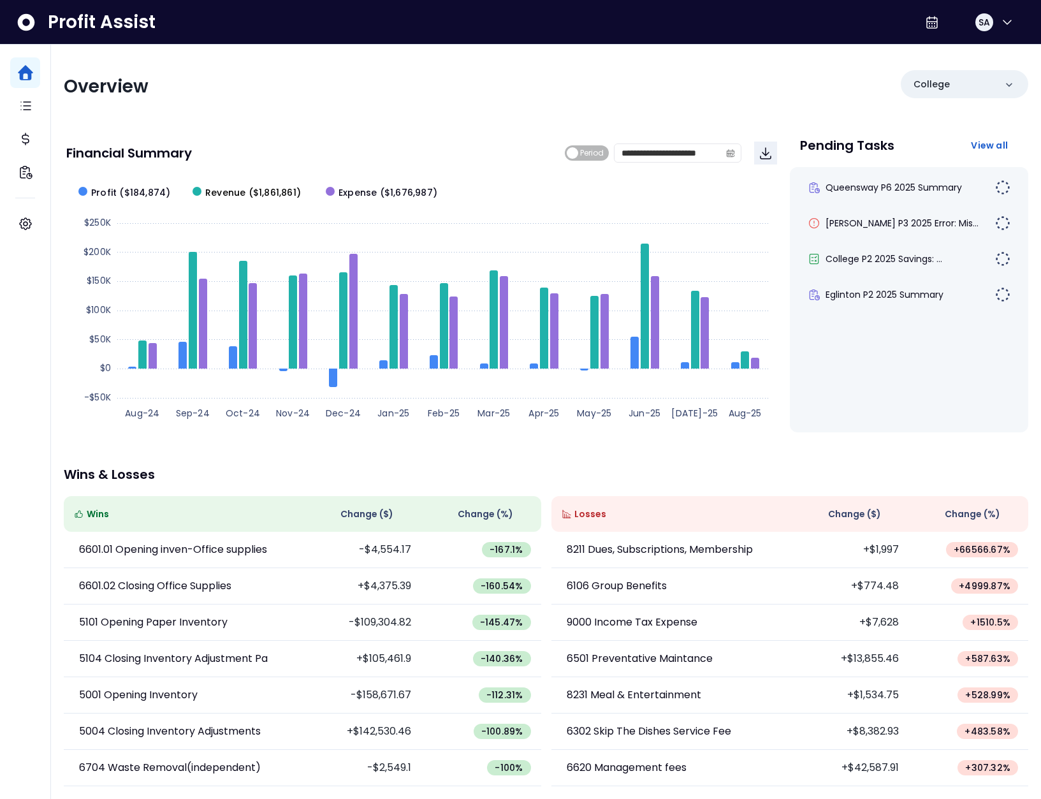
click at [221, 194] on span "Revenue ($1,861,861)" at bounding box center [253, 192] width 96 height 13
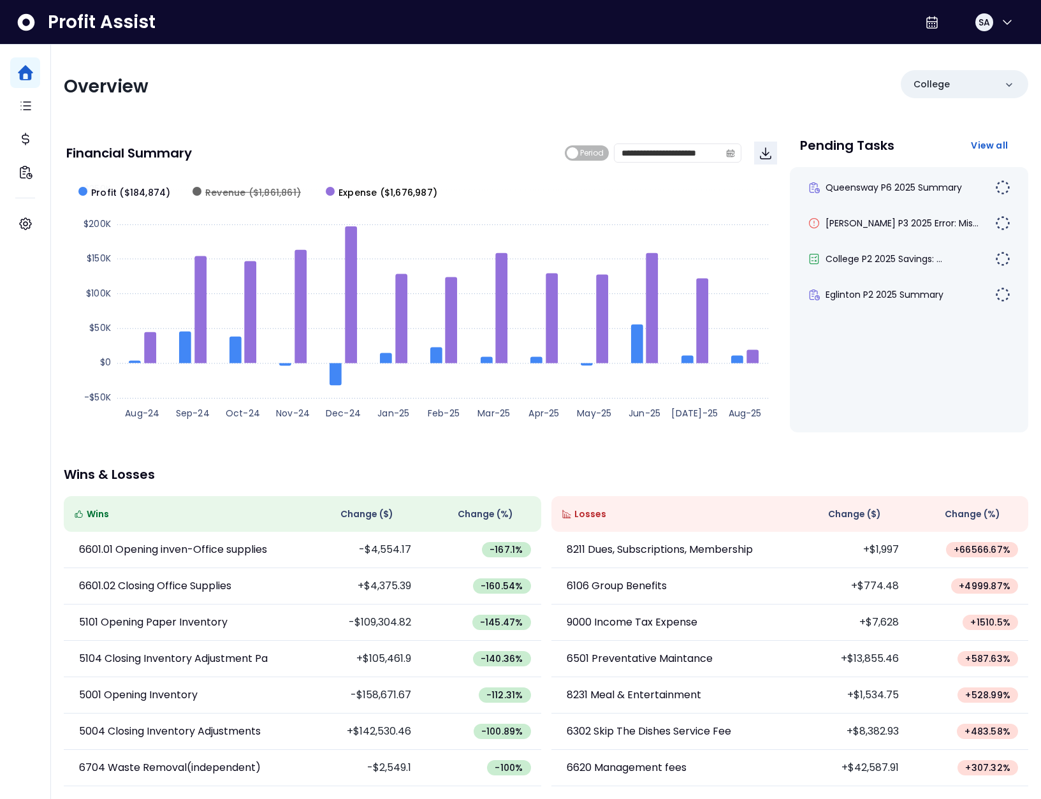
click at [351, 187] on span "Expense ($1,676,987)" at bounding box center [387, 192] width 99 height 13
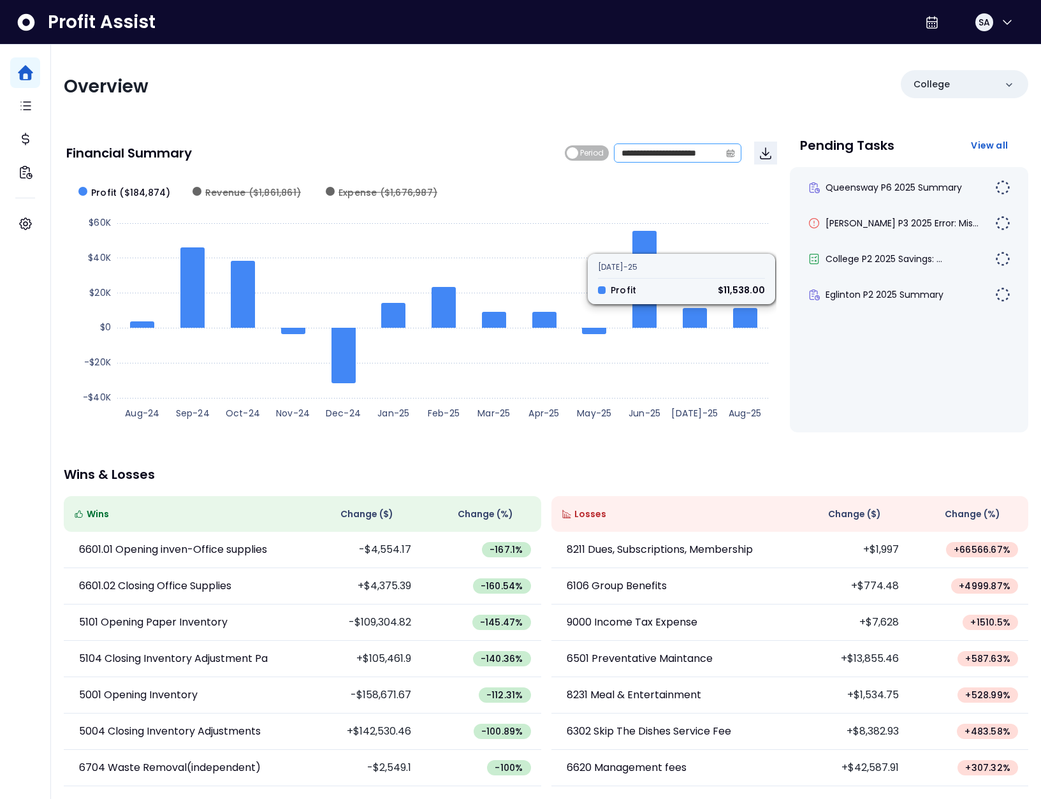
click at [730, 154] on icon "calendar" at bounding box center [730, 153] width 9 height 9
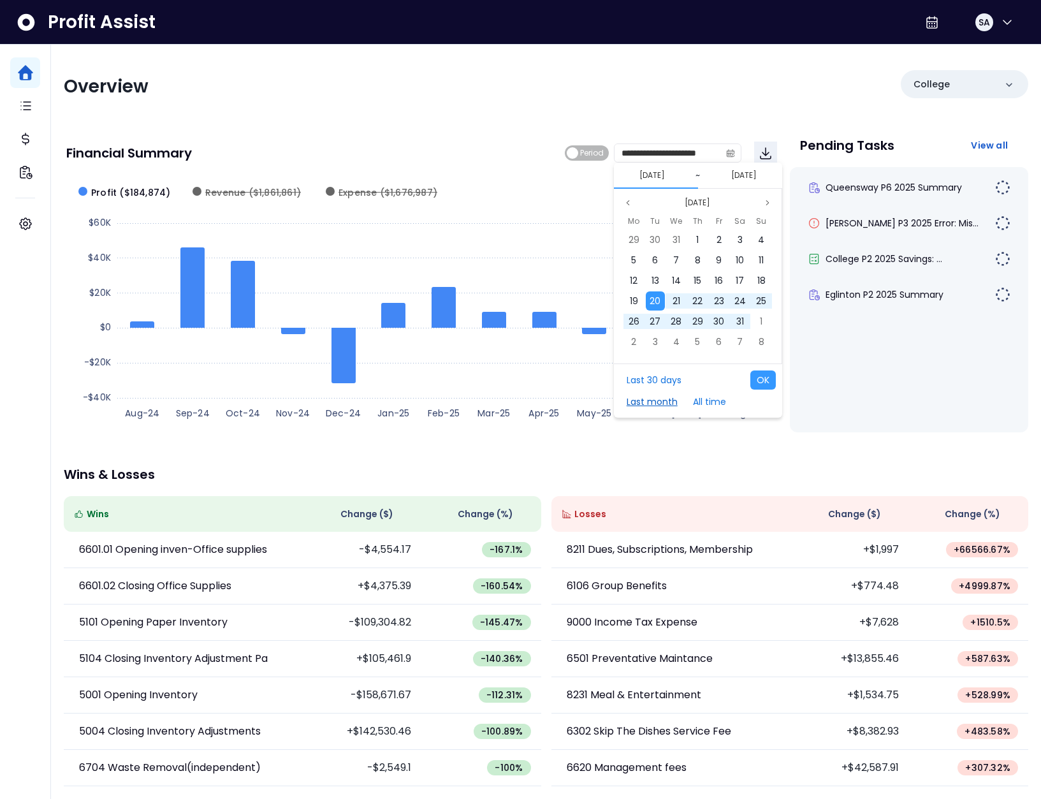
click at [660, 400] on button "Last month" at bounding box center [652, 401] width 64 height 19
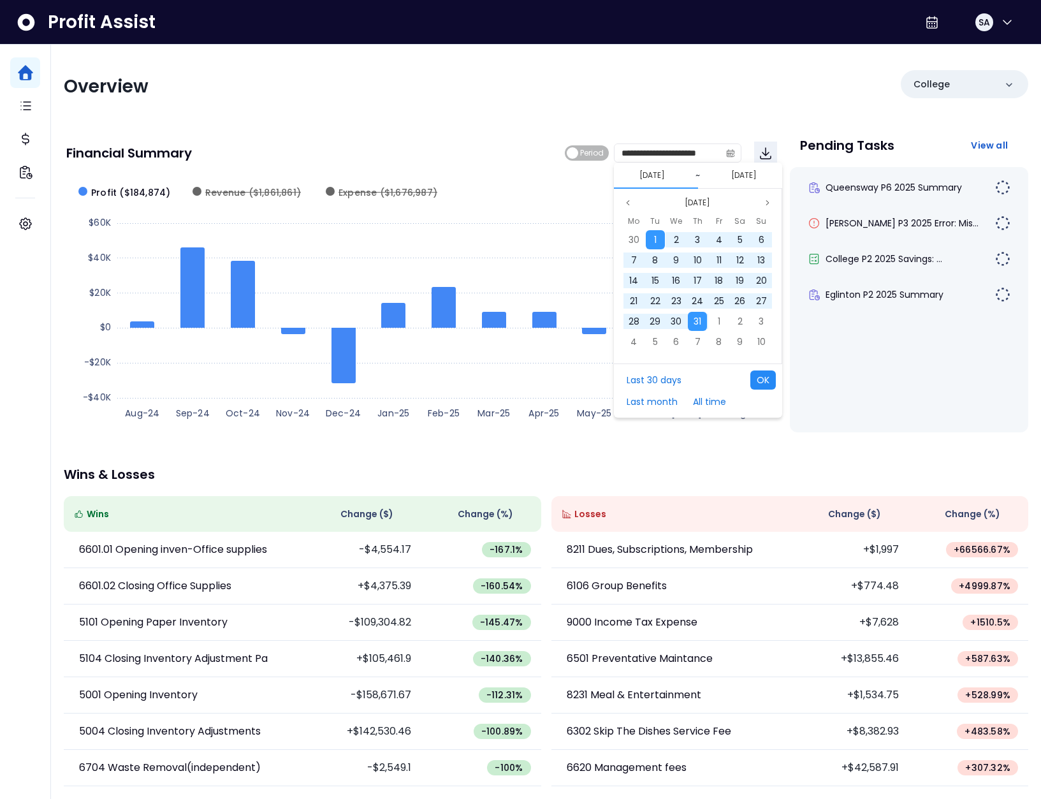
click at [758, 372] on button "OK" at bounding box center [762, 379] width 25 height 19
type input "**********"
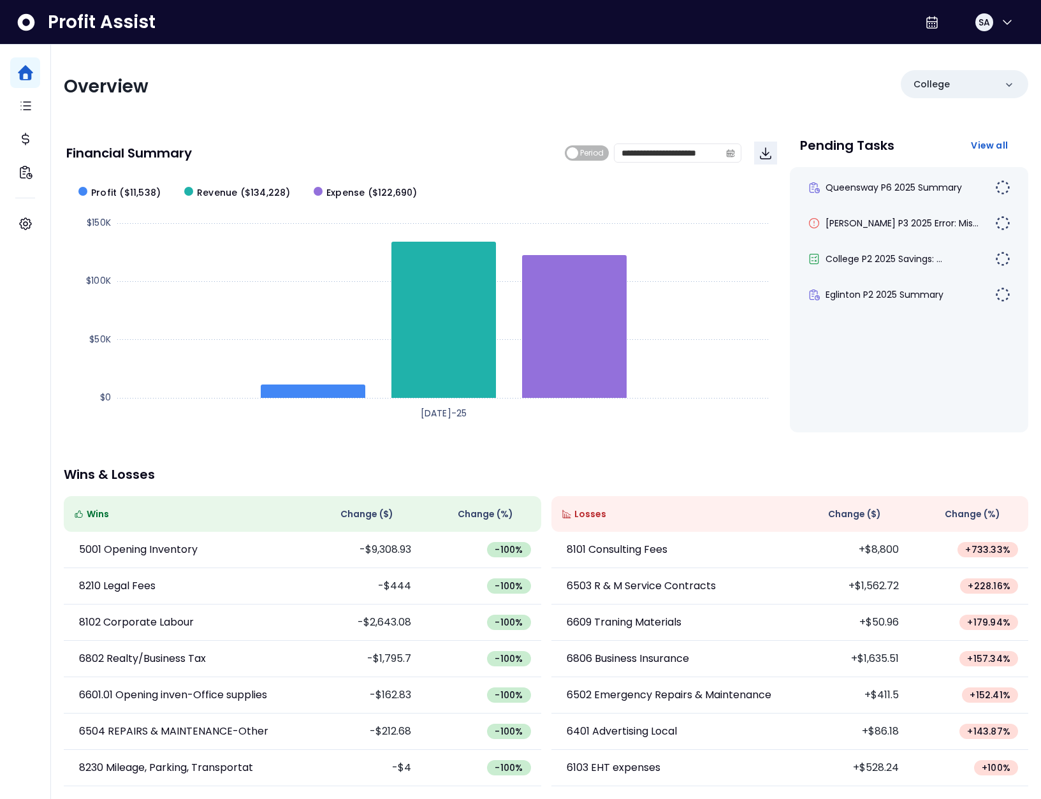
click at [854, 518] on span "Change ( $ )" at bounding box center [854, 513] width 53 height 13
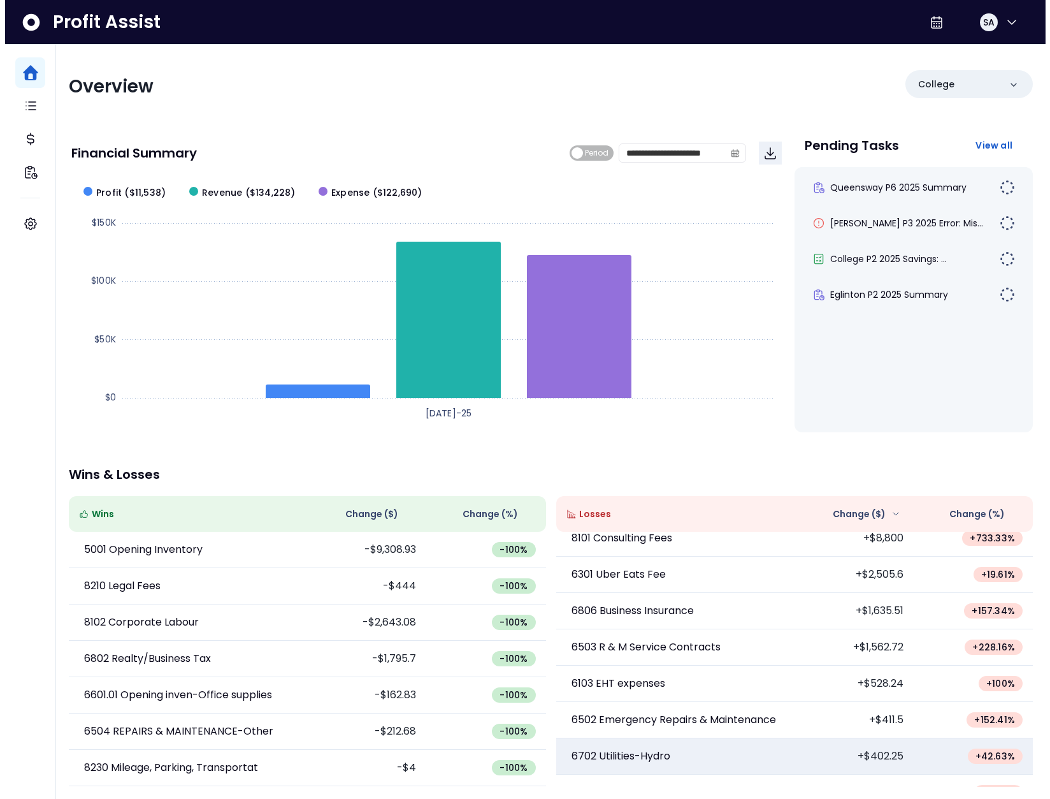
scroll to position [20, 0]
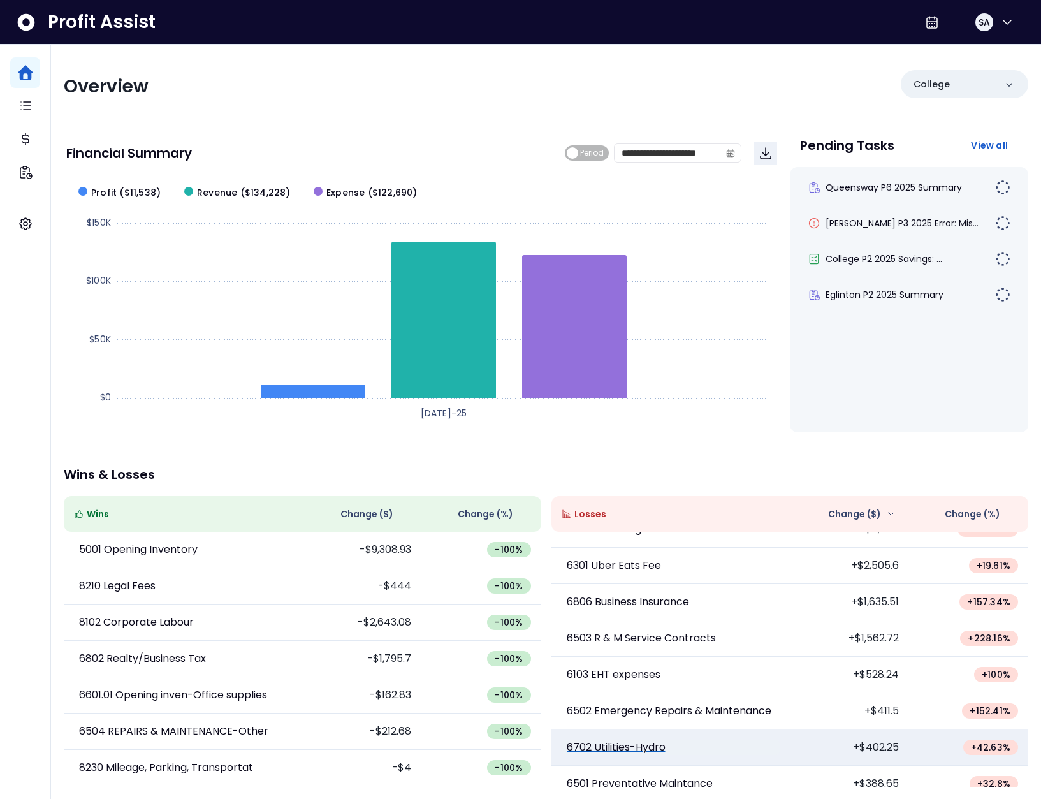
click at [614, 749] on p "6702 Utilities-Hydro" at bounding box center [616, 746] width 99 height 15
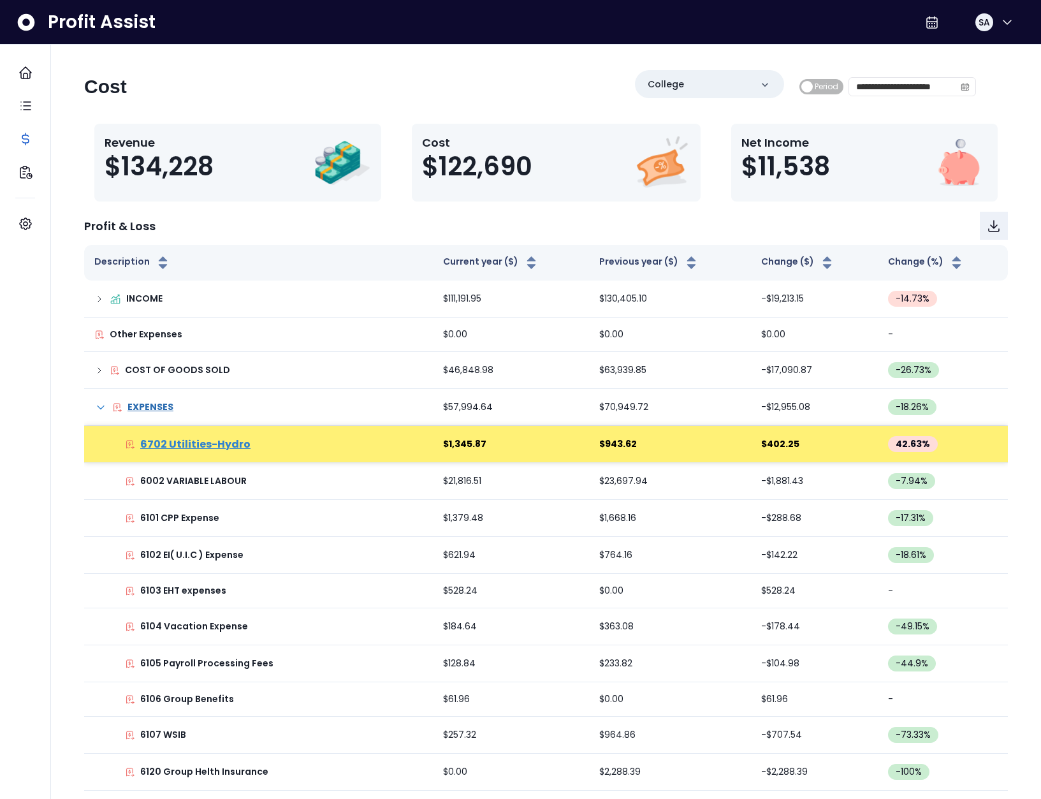
click at [223, 442] on p "6702 Utilities-Hydro" at bounding box center [195, 444] width 110 height 15
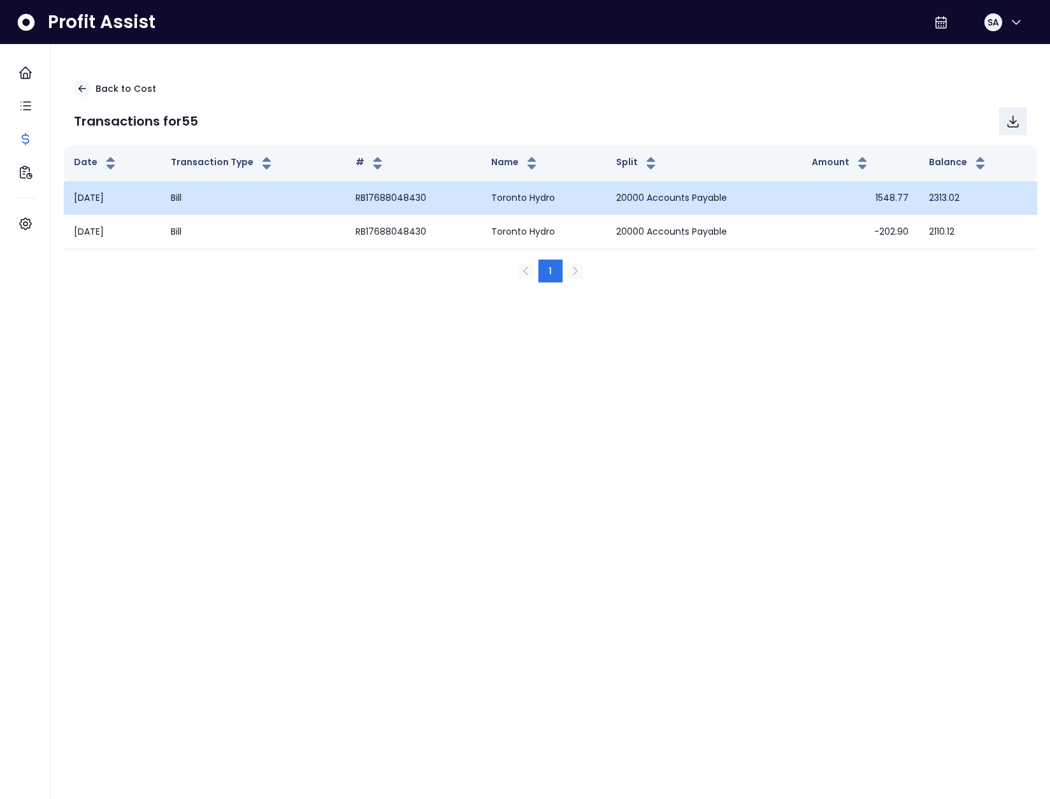
click at [901, 194] on td "1548.77" at bounding box center [860, 198] width 117 height 34
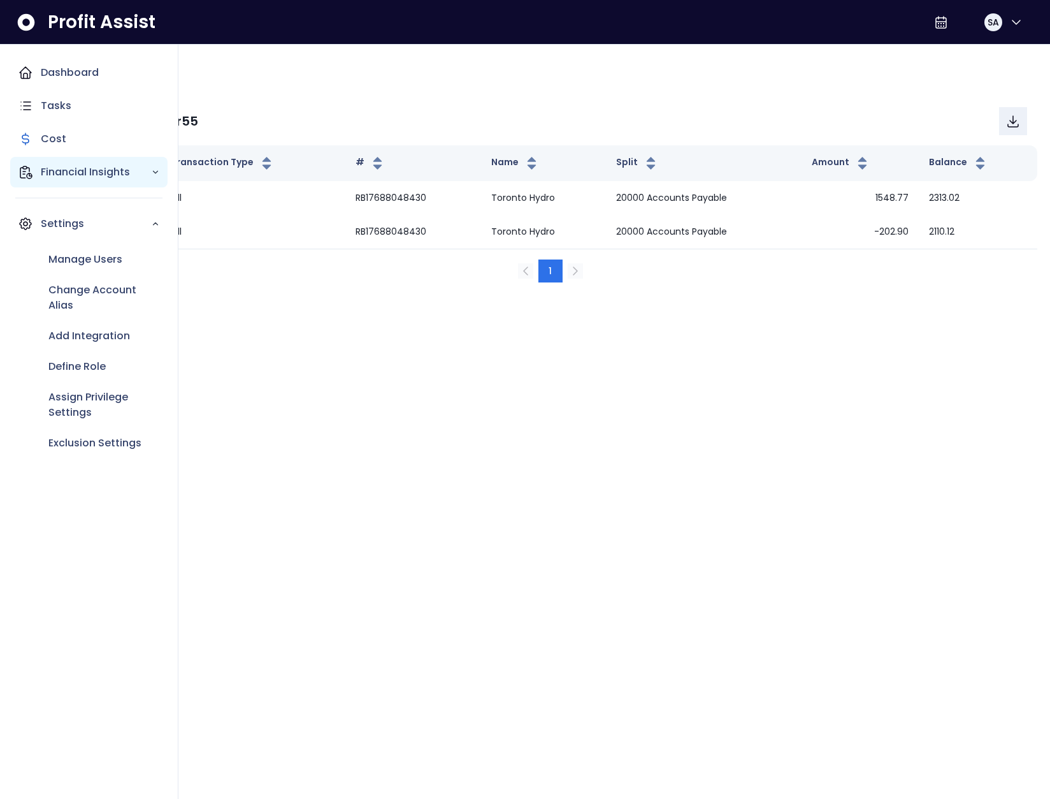
click at [22, 175] on icon "Main navigation" at bounding box center [25, 171] width 15 height 15
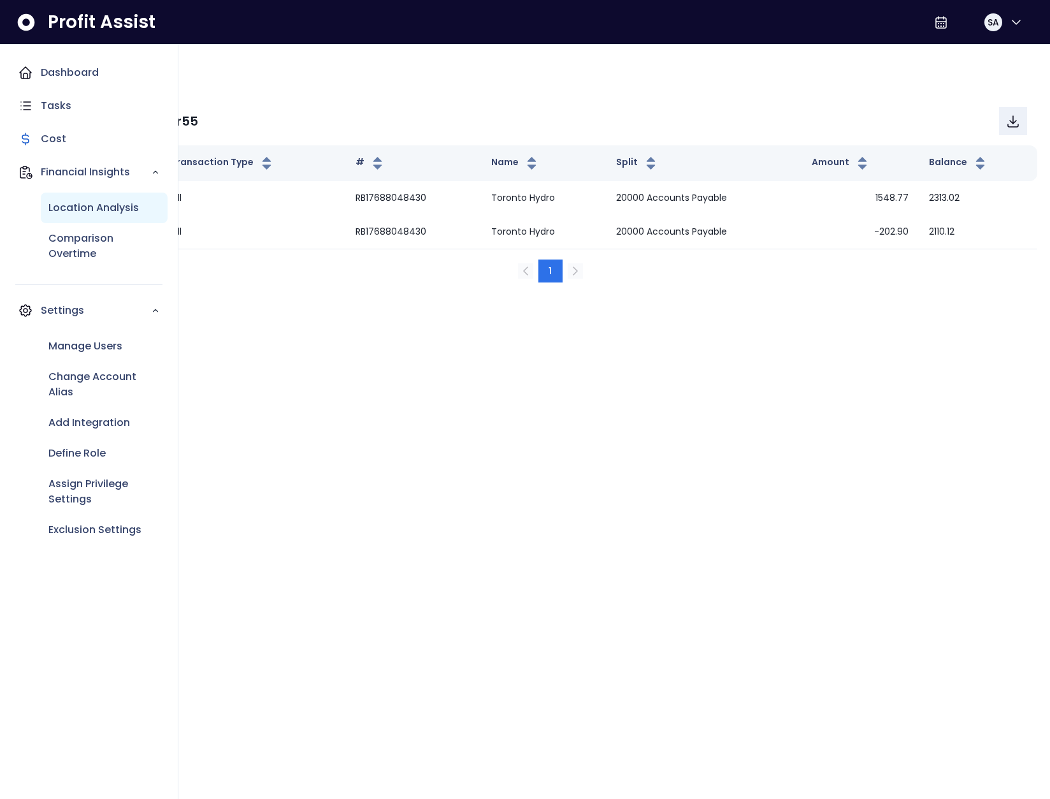
click at [92, 209] on p "Location Analysis" at bounding box center [93, 207] width 91 height 15
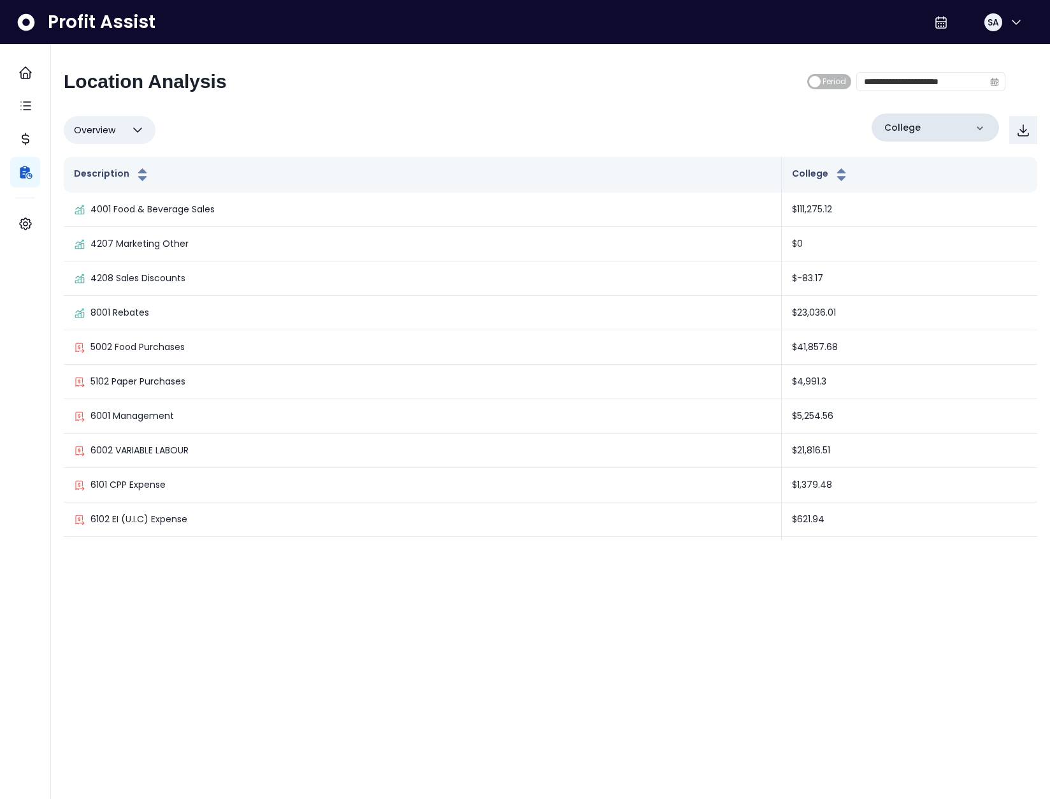
click at [933, 127] on div "College" at bounding box center [935, 127] width 127 height 28
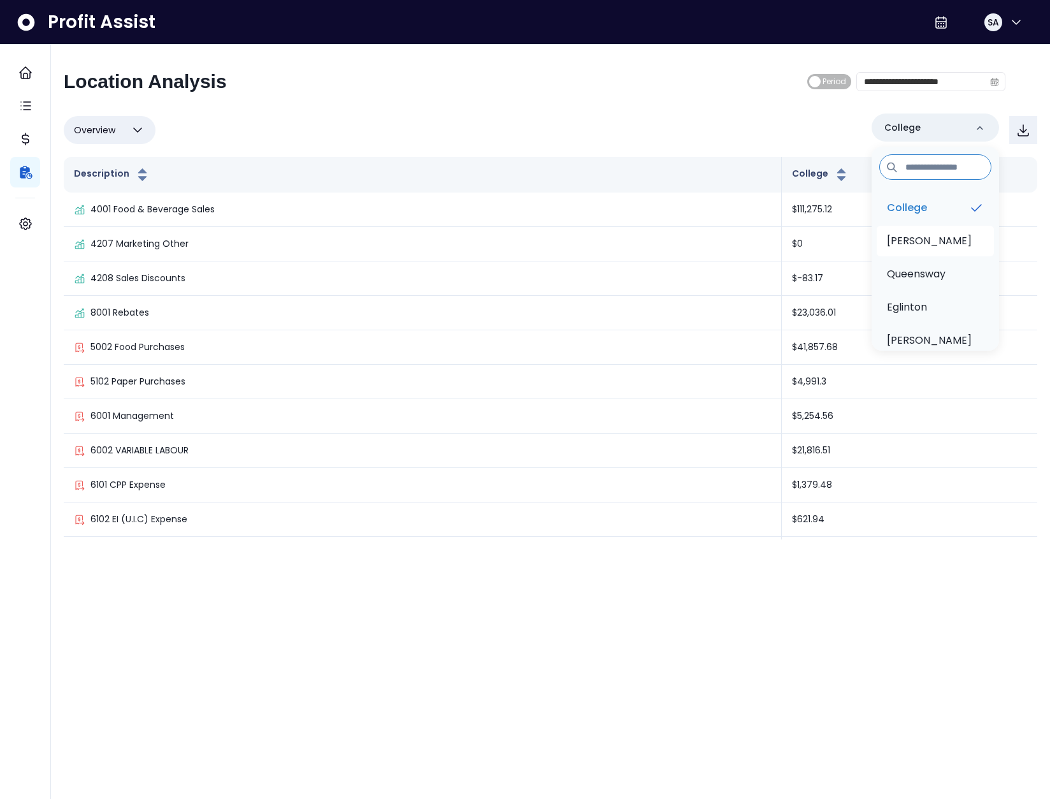
click at [929, 237] on li "[PERSON_NAME]" at bounding box center [935, 241] width 117 height 31
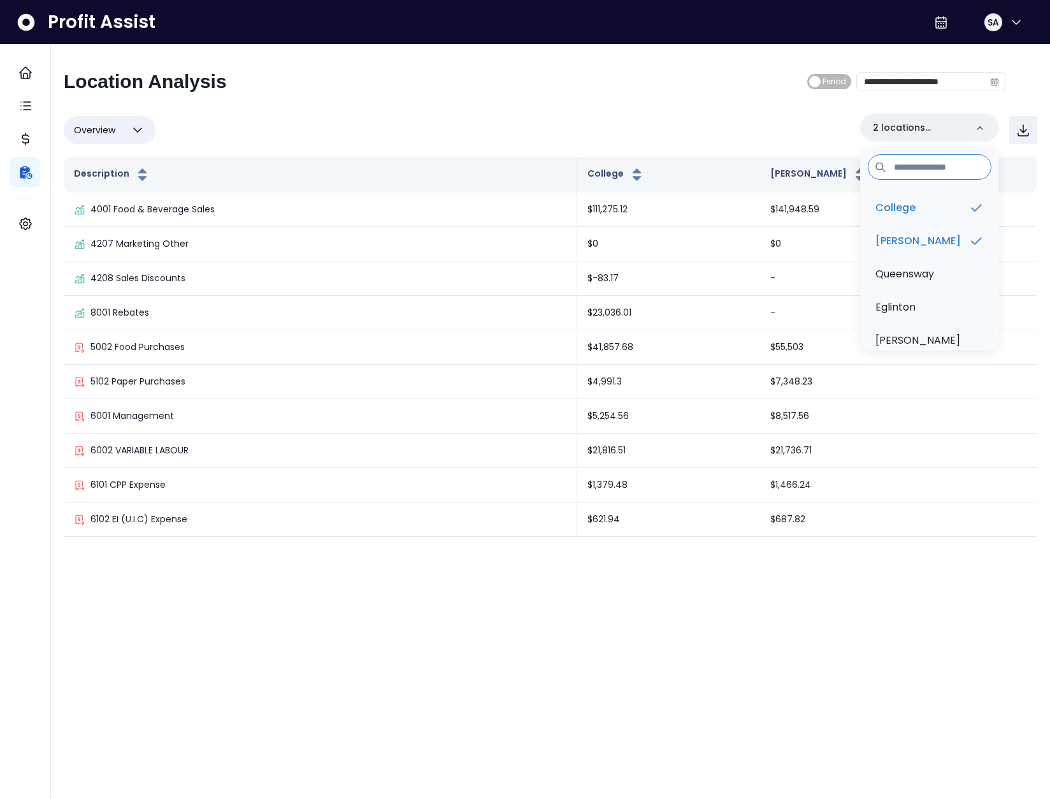
click at [692, 108] on div "**********" at bounding box center [551, 304] width 974 height 469
click at [89, 126] on span "Overview" at bounding box center [94, 129] width 41 height 15
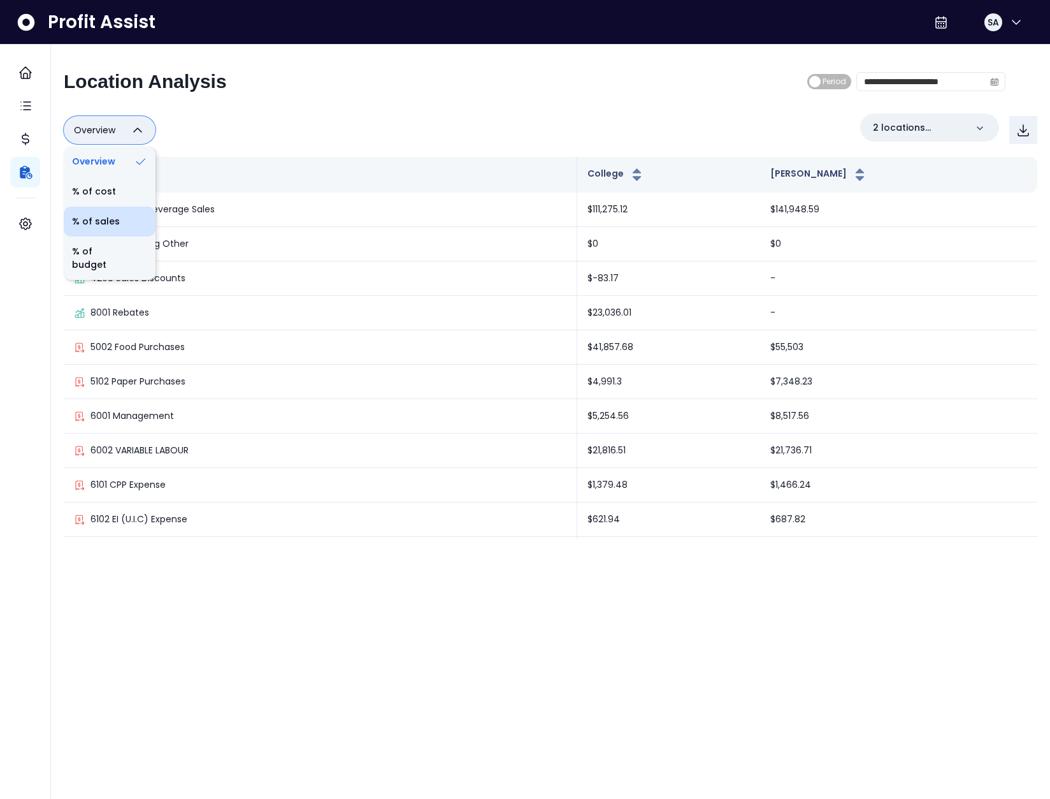
click at [109, 213] on li "% of sales" at bounding box center [110, 222] width 92 height 30
type input "*********"
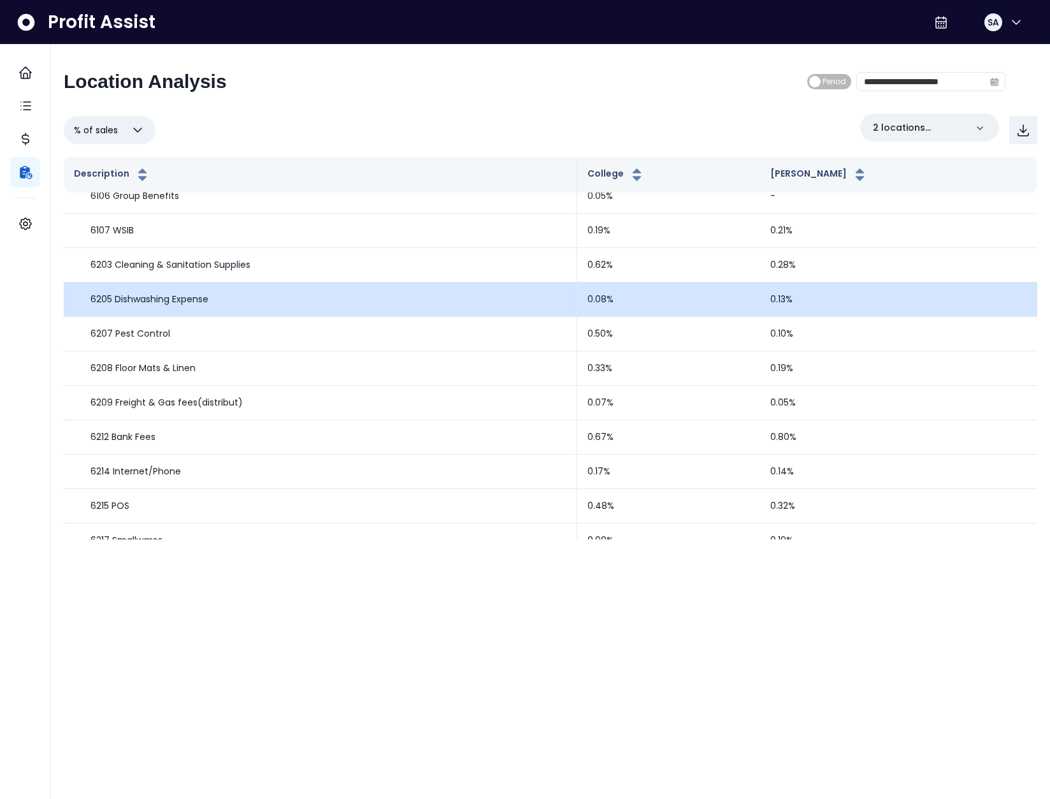
scroll to position [1064, 0]
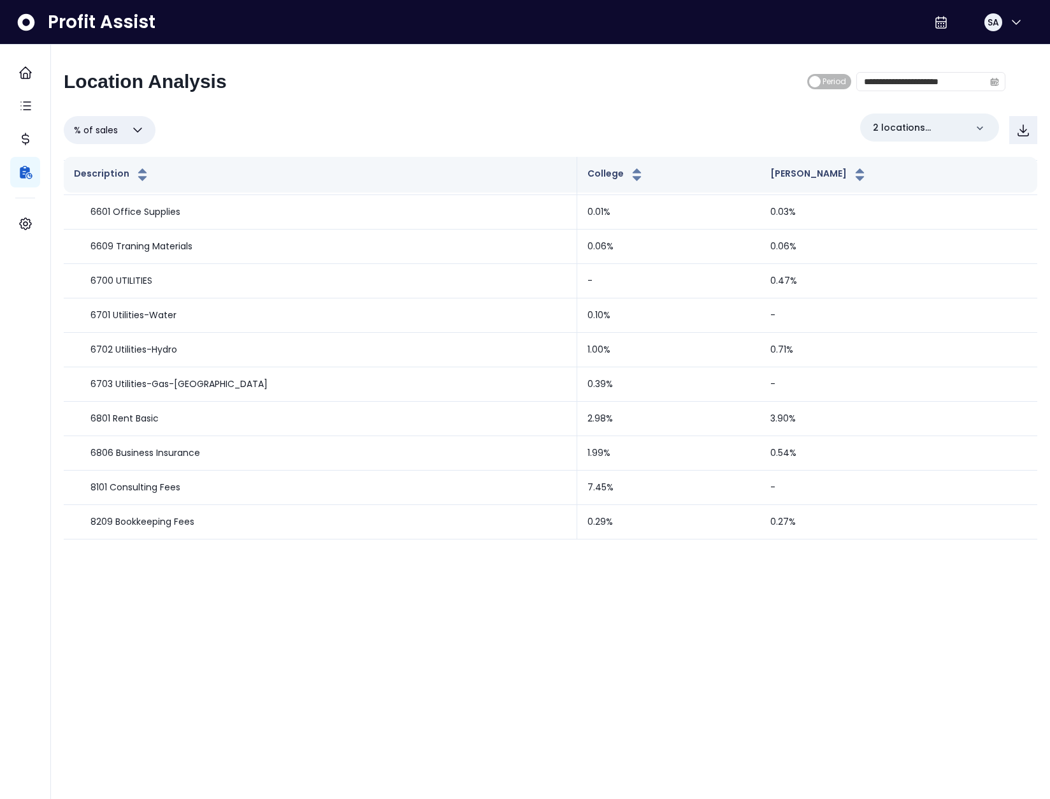
click at [479, 129] on div "% of sales Overview % of cost % of sales % of budget ********* 2 locations sele…" at bounding box center [551, 129] width 974 height 33
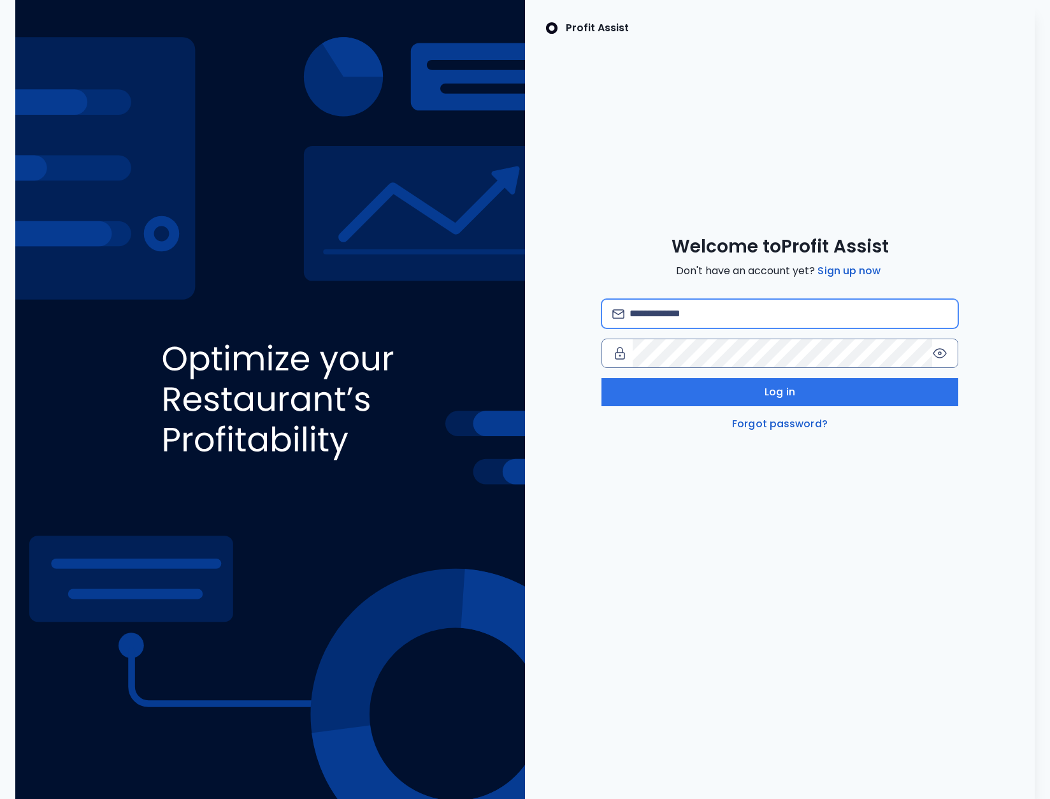
click at [687, 303] on input "email" at bounding box center [789, 314] width 318 height 28
type input "**********"
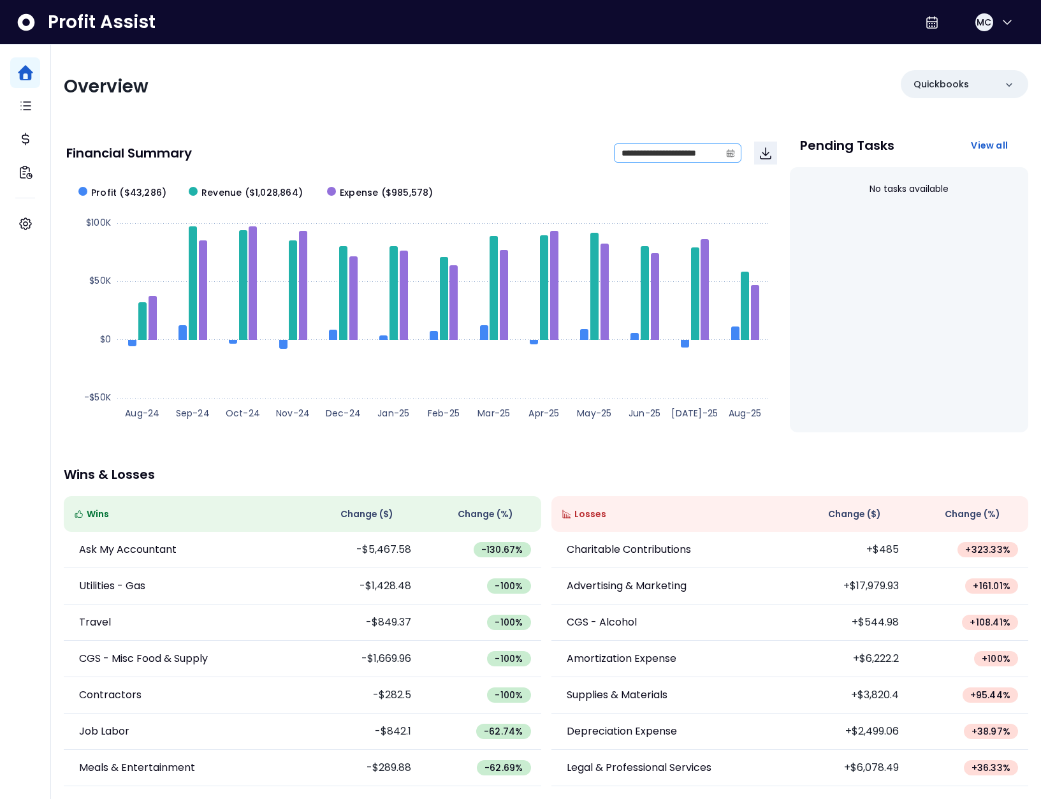
click at [738, 156] on span at bounding box center [730, 153] width 20 height 18
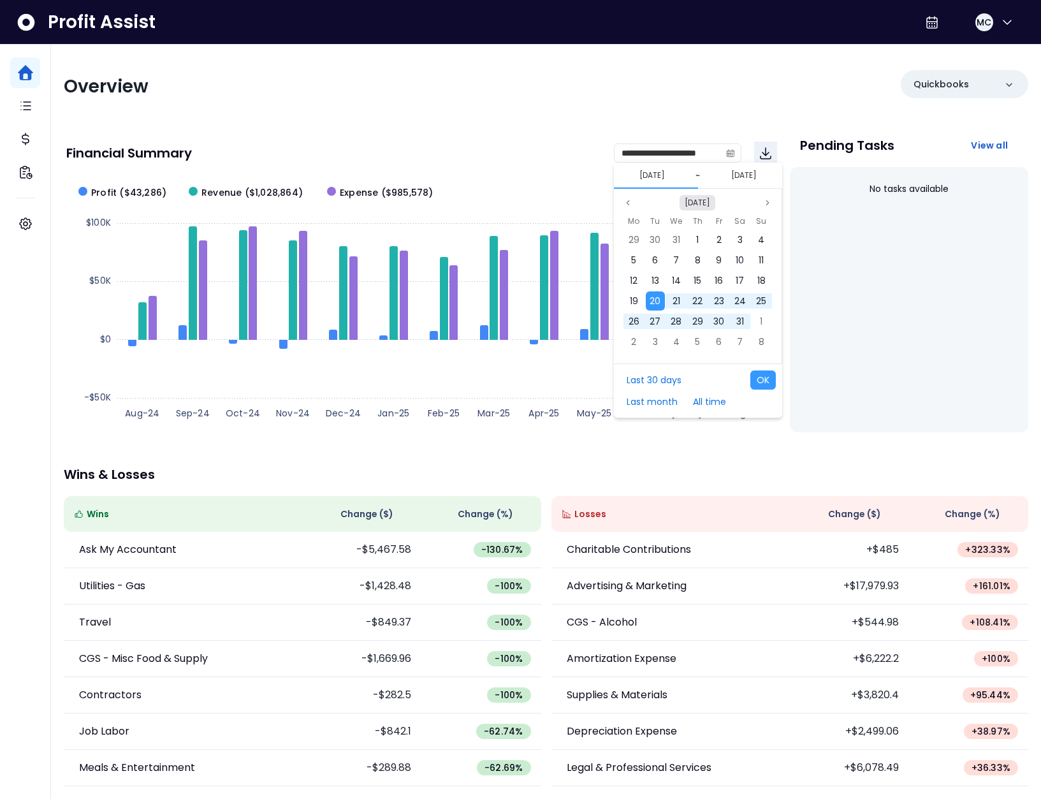
click at [690, 199] on button "[DATE]" at bounding box center [697, 202] width 36 height 15
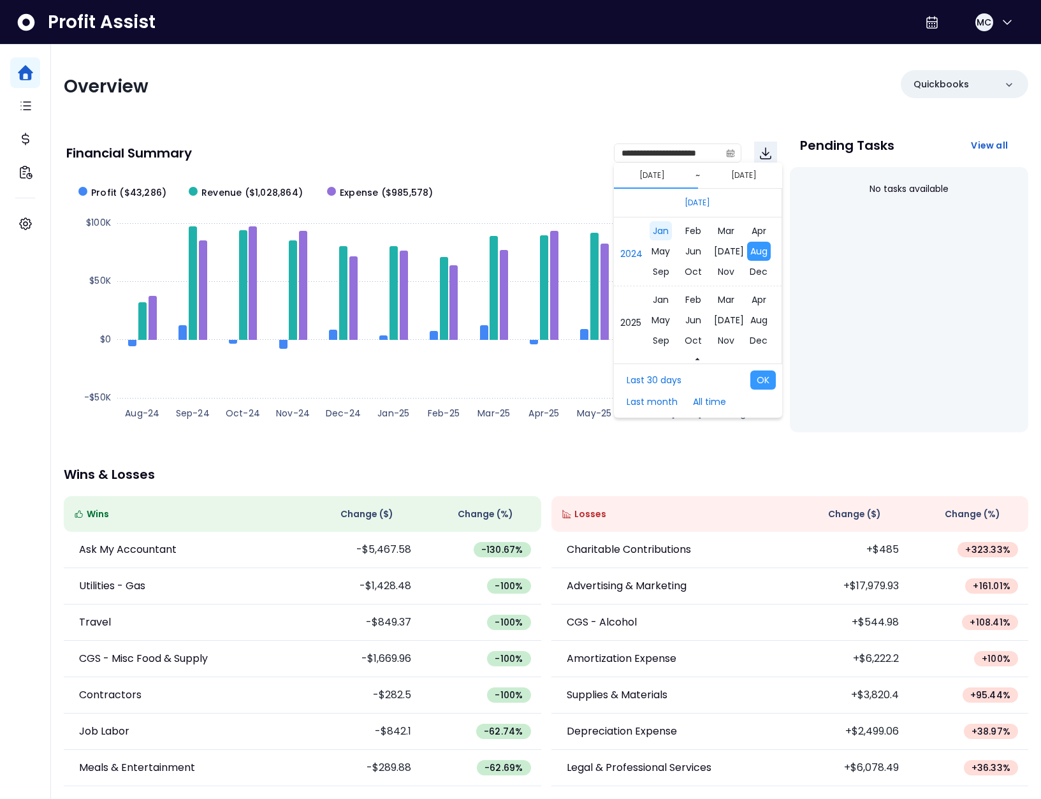
click at [663, 235] on span "Jan" at bounding box center [661, 230] width 22 height 19
click at [637, 235] on div "1" at bounding box center [633, 239] width 19 height 19
click at [704, 200] on button "[DATE]" at bounding box center [697, 202] width 36 height 15
click at [750, 322] on span "Dec" at bounding box center [758, 316] width 24 height 19
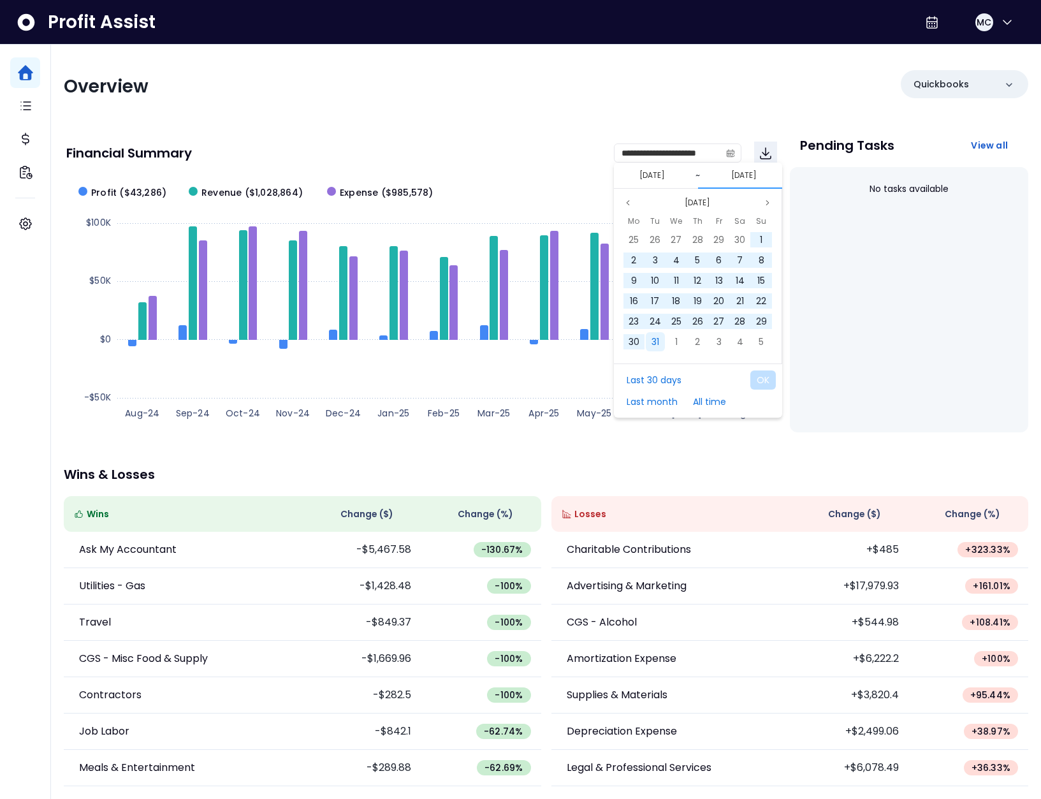
click at [655, 349] on div "31" at bounding box center [655, 341] width 19 height 19
click at [757, 382] on button "OK" at bounding box center [762, 379] width 25 height 19
type input "**********"
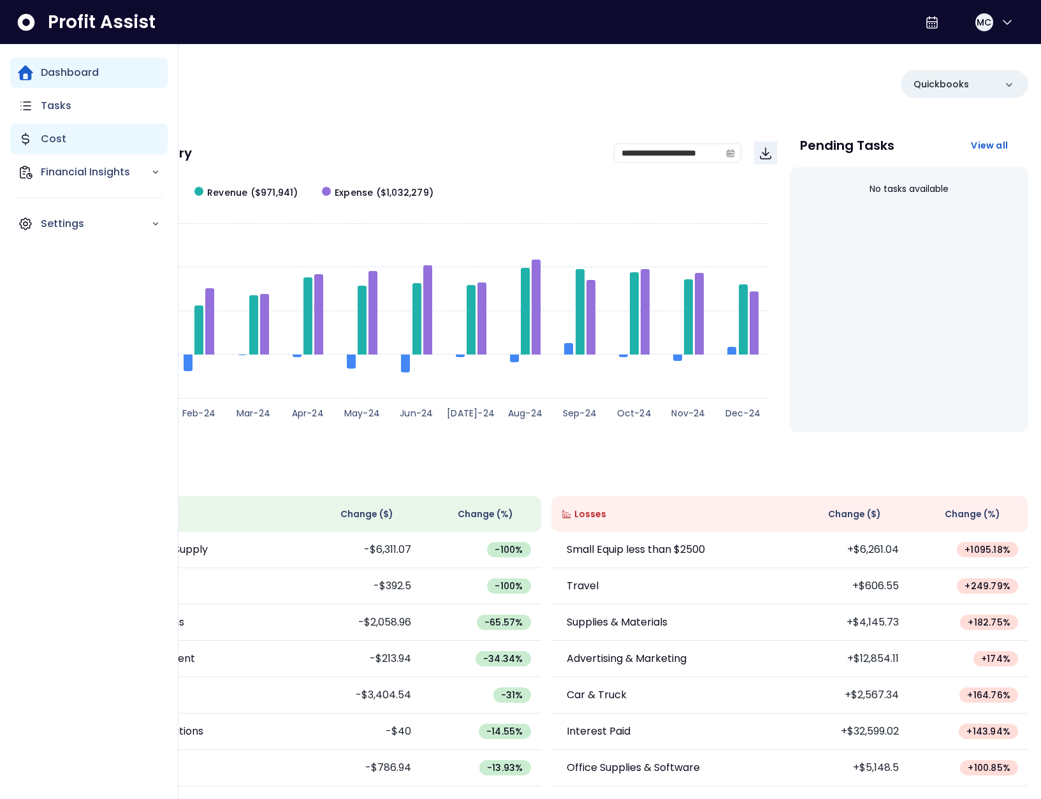
click at [29, 138] on icon "Main navigation" at bounding box center [25, 138] width 15 height 15
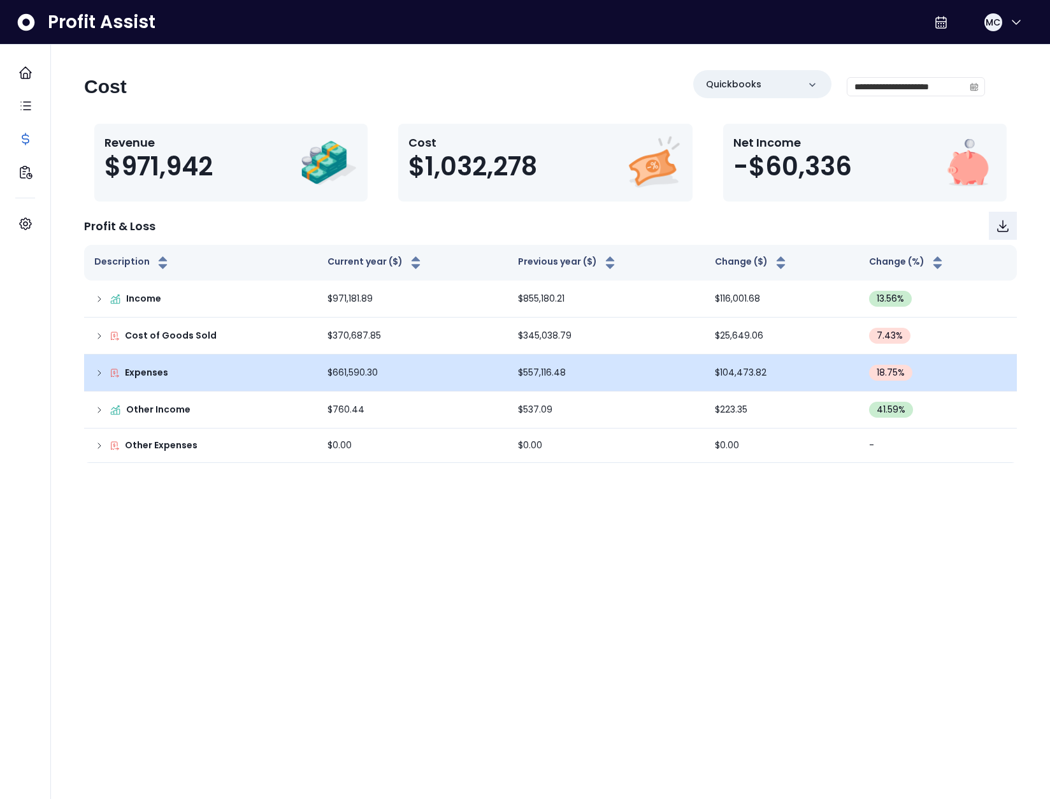
click at [94, 366] on div "Expenses" at bounding box center [200, 372] width 213 height 13
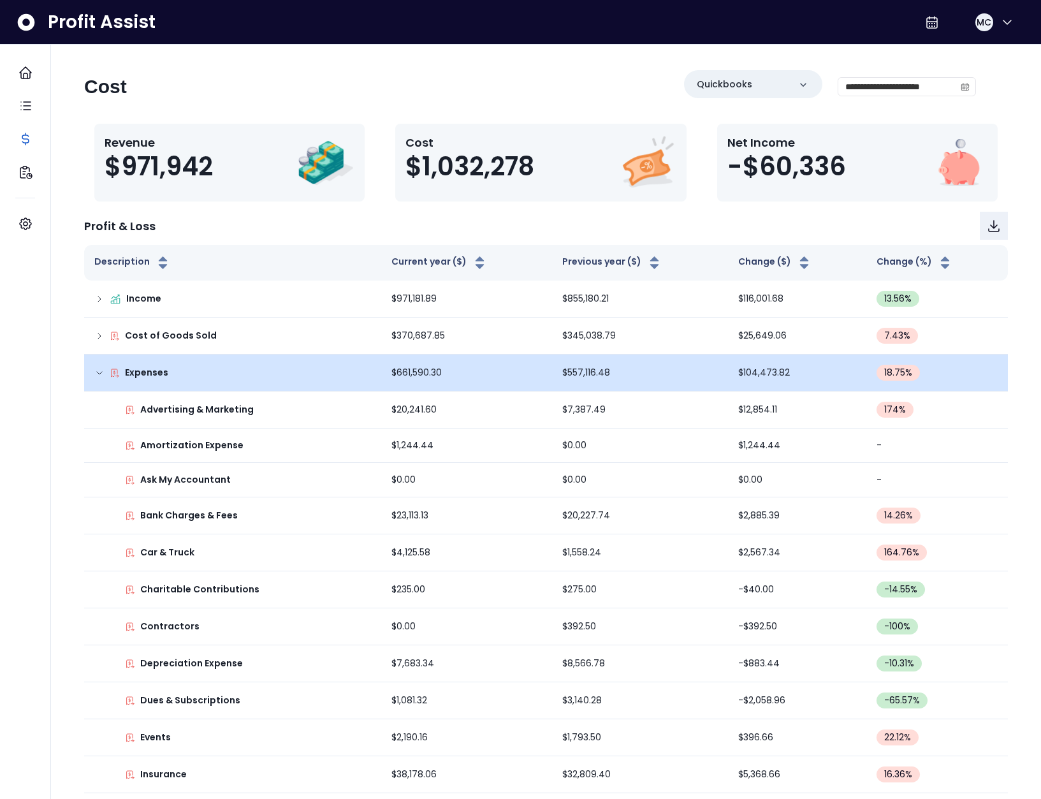
click at [101, 380] on td "Expenses" at bounding box center [232, 372] width 297 height 37
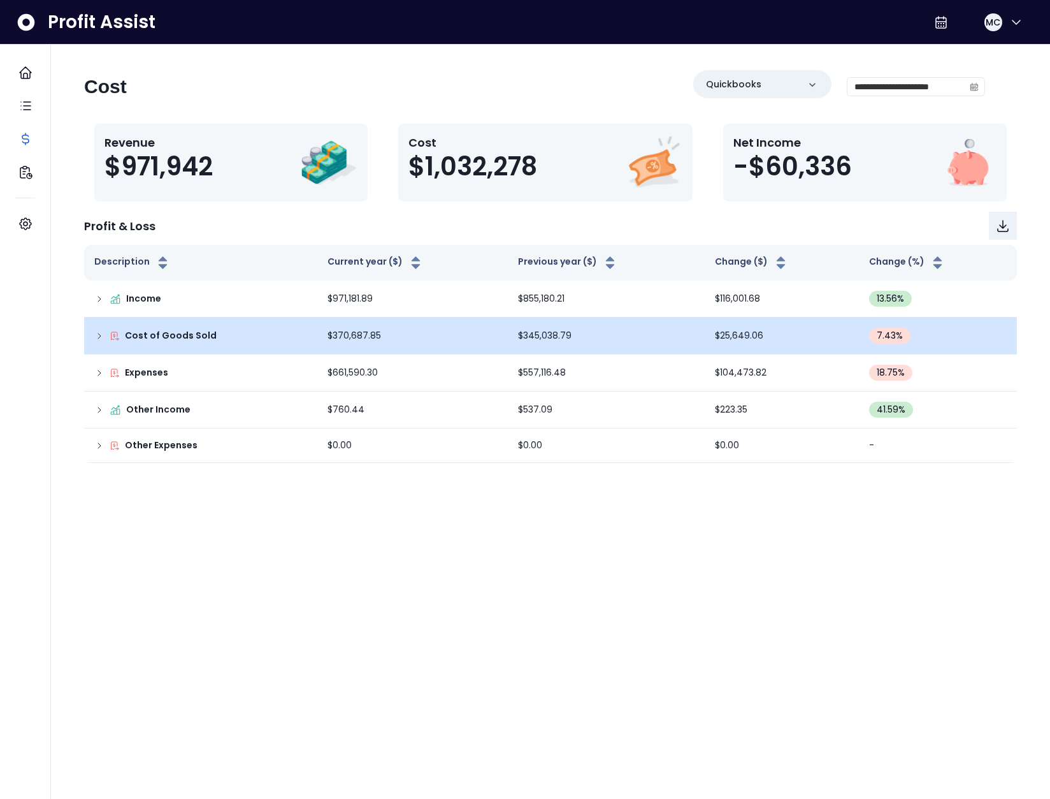
click at [95, 338] on icon at bounding box center [99, 336] width 10 height 10
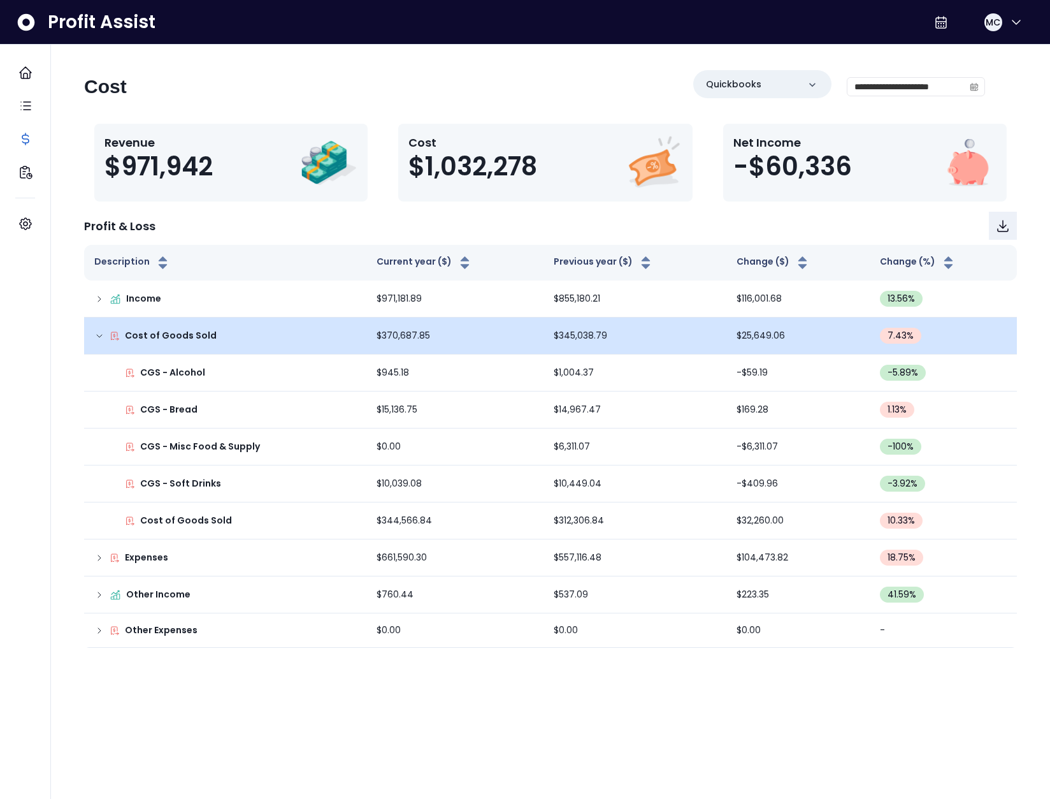
click at [102, 338] on icon at bounding box center [99, 336] width 10 height 10
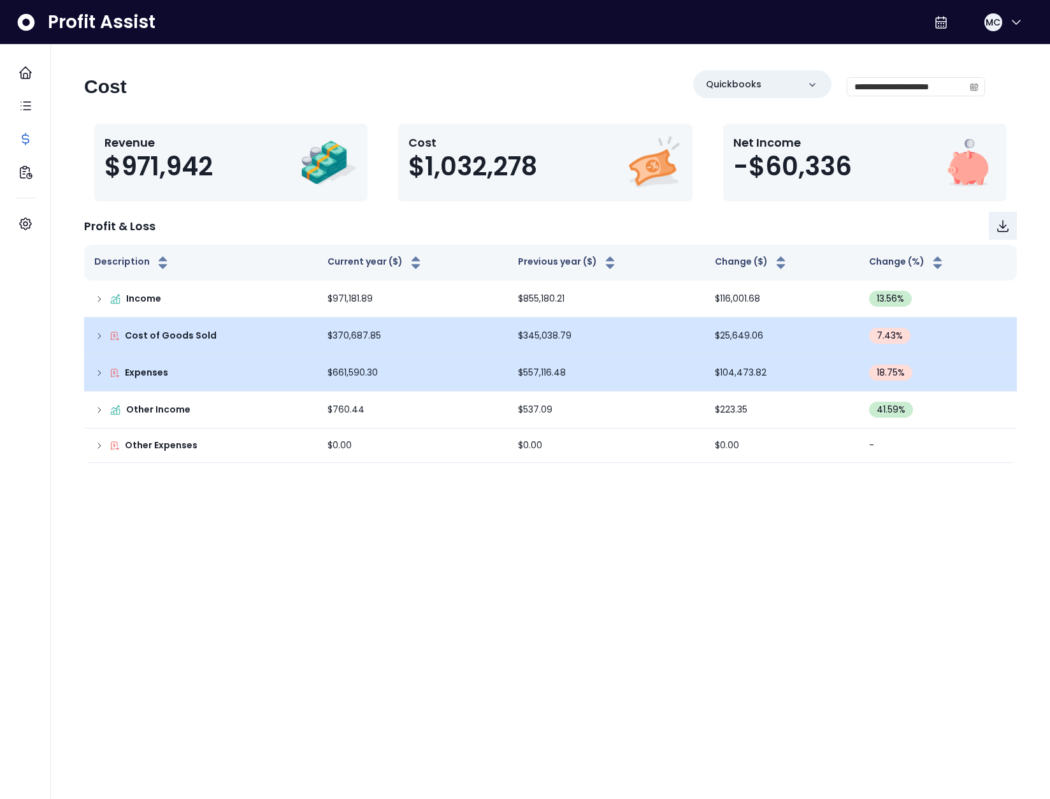
click at [93, 381] on td "Expenses" at bounding box center [200, 372] width 233 height 37
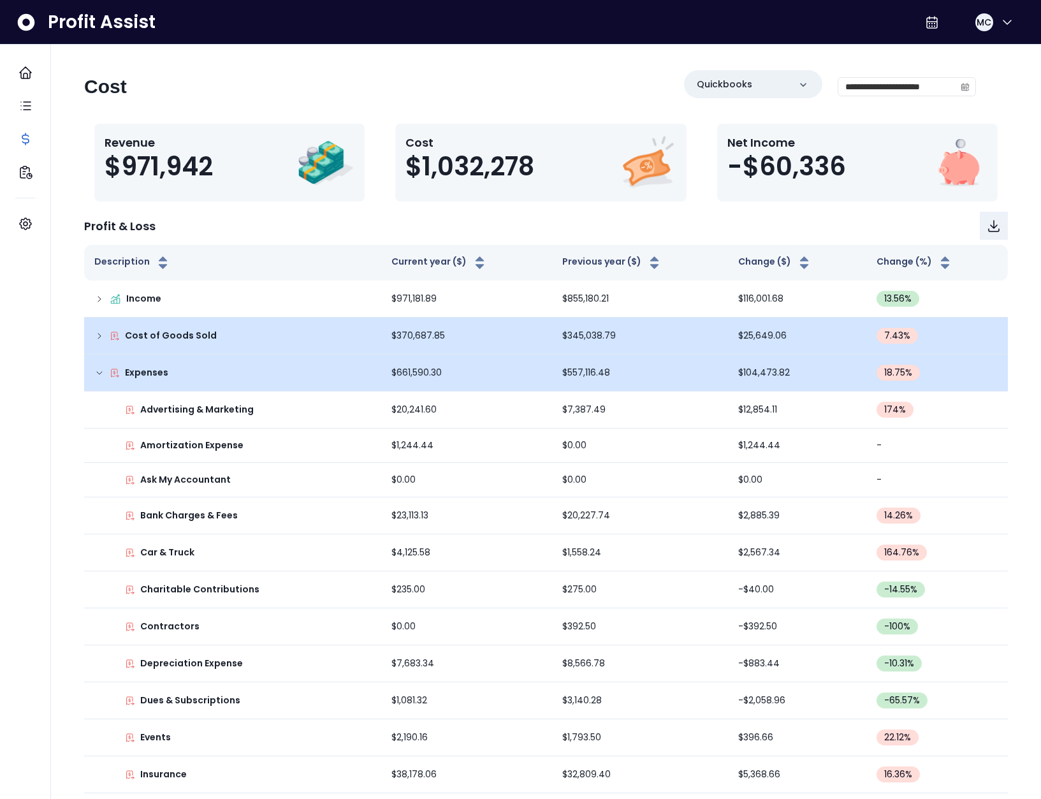
click at [99, 379] on td "Expenses" at bounding box center [232, 372] width 297 height 37
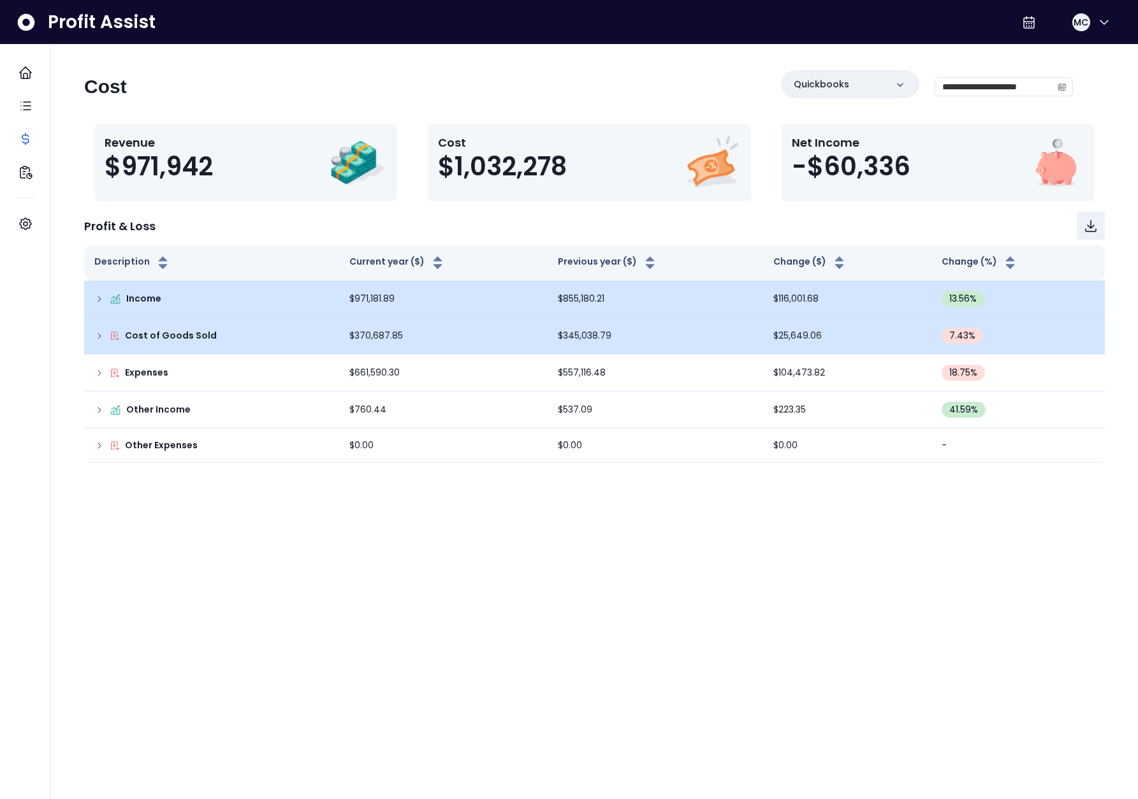
click at [101, 303] on icon at bounding box center [99, 299] width 10 height 10
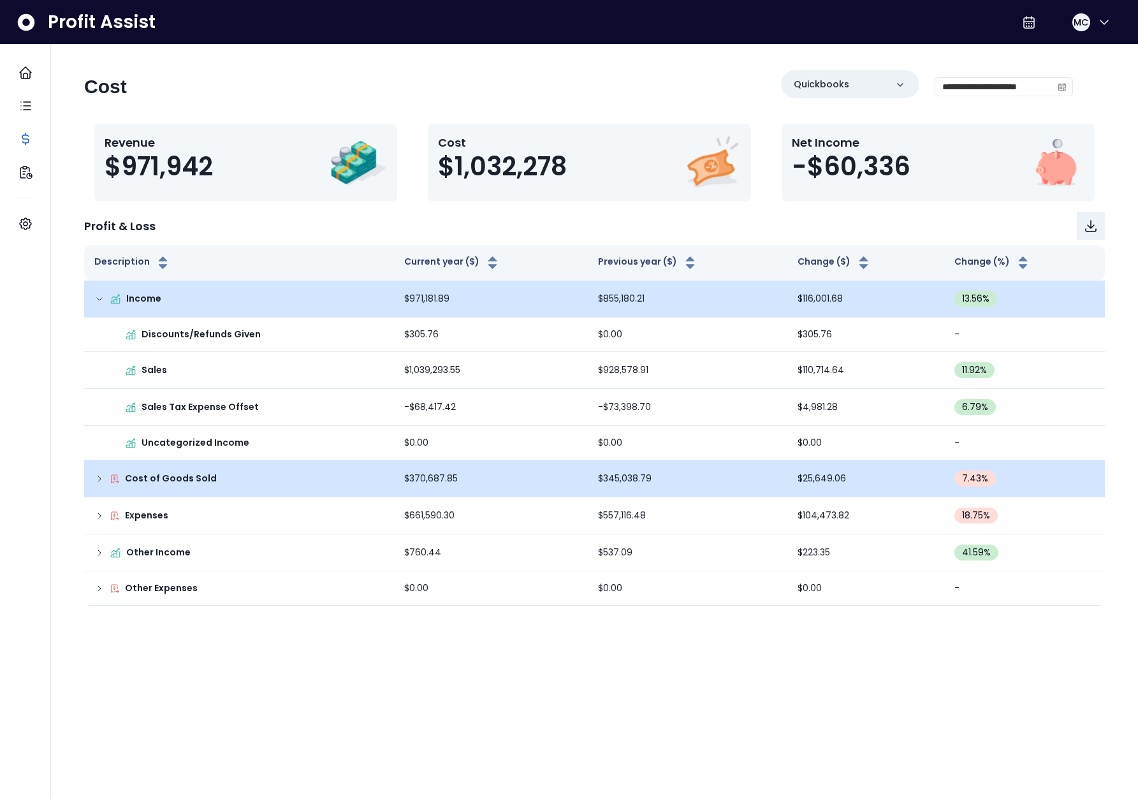
click at [97, 298] on icon at bounding box center [99, 299] width 5 height 3
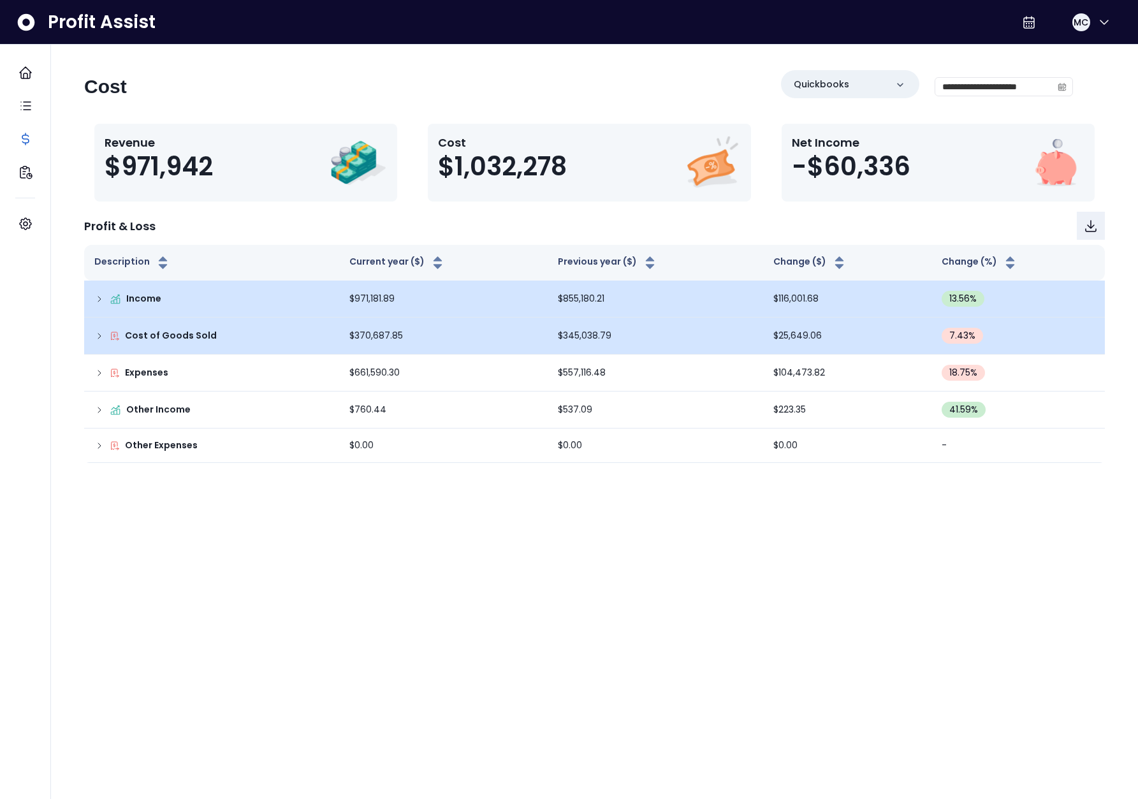
click at [94, 334] on icon at bounding box center [99, 336] width 10 height 10
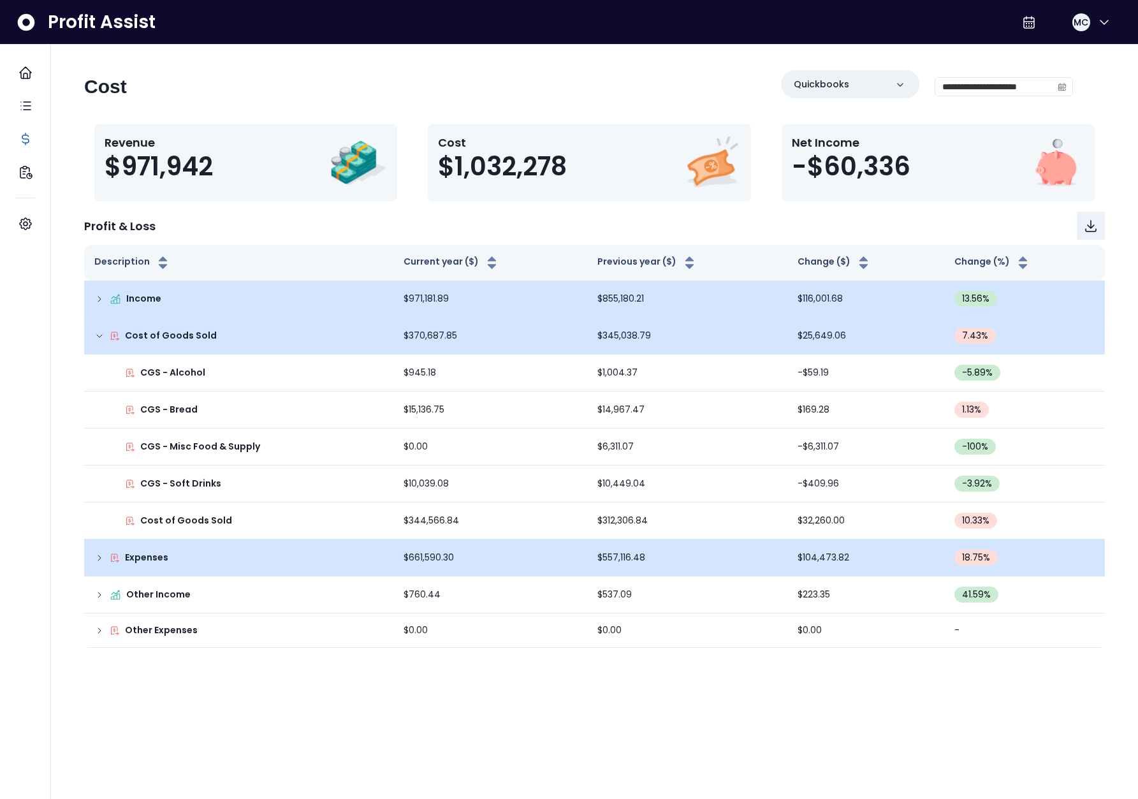
click at [102, 562] on icon at bounding box center [99, 558] width 10 height 10
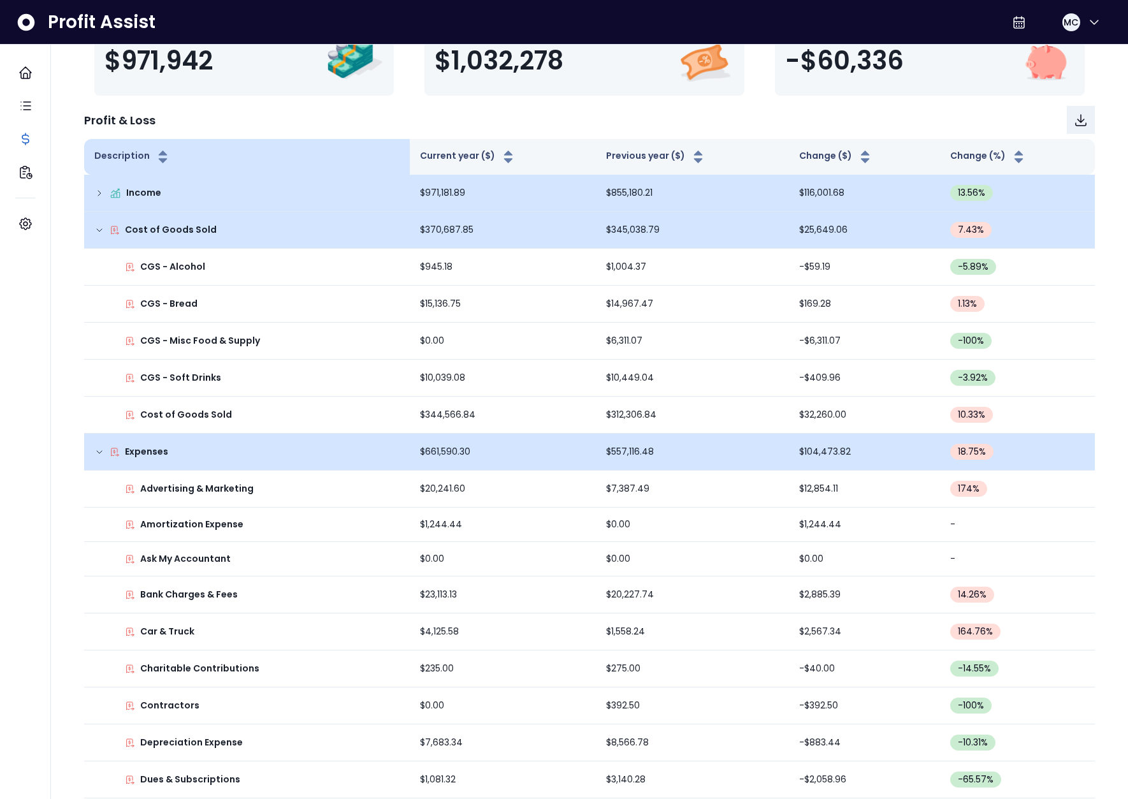
scroll to position [43, 0]
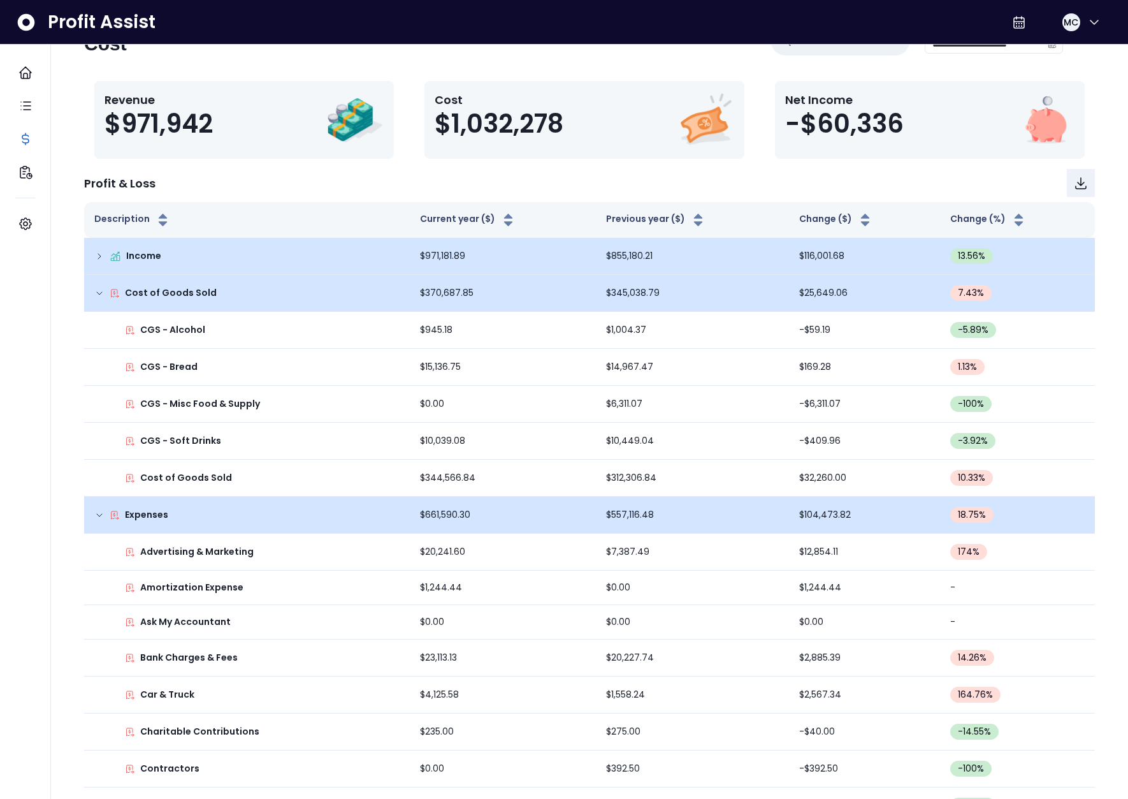
click at [98, 299] on div "Cost of Goods Sold" at bounding box center [246, 292] width 305 height 13
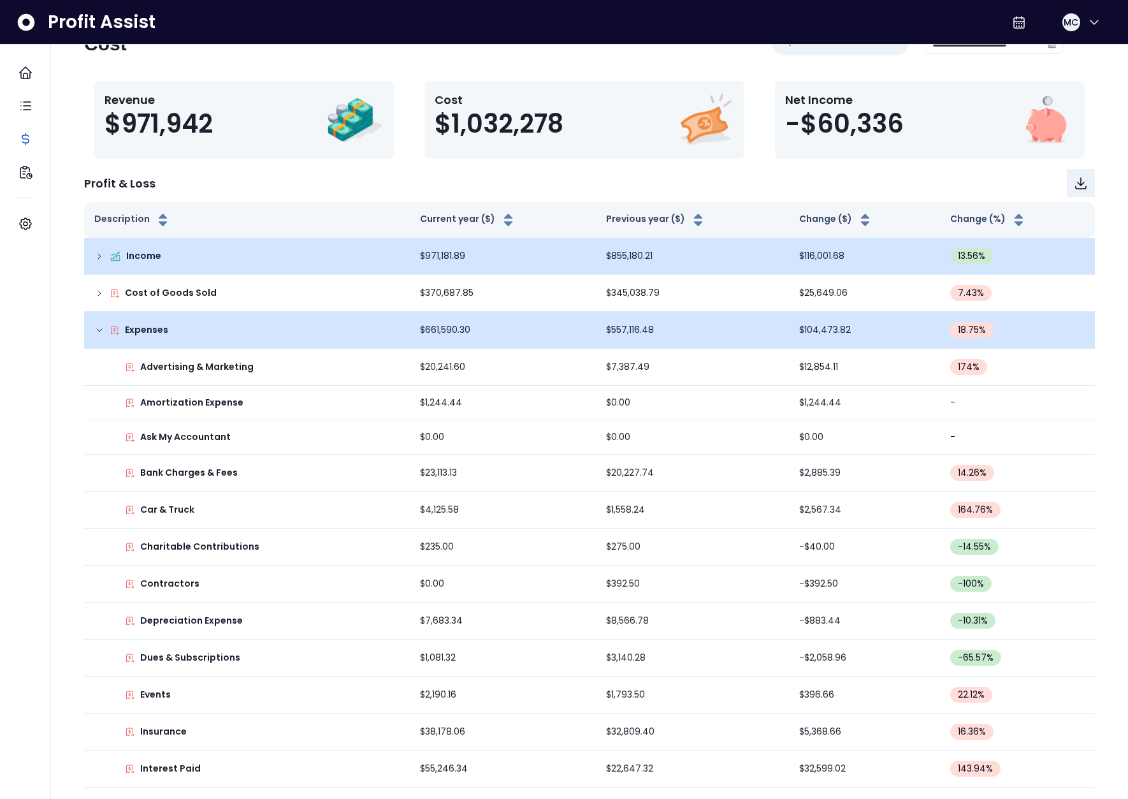
click at [96, 335] on icon at bounding box center [99, 330] width 10 height 10
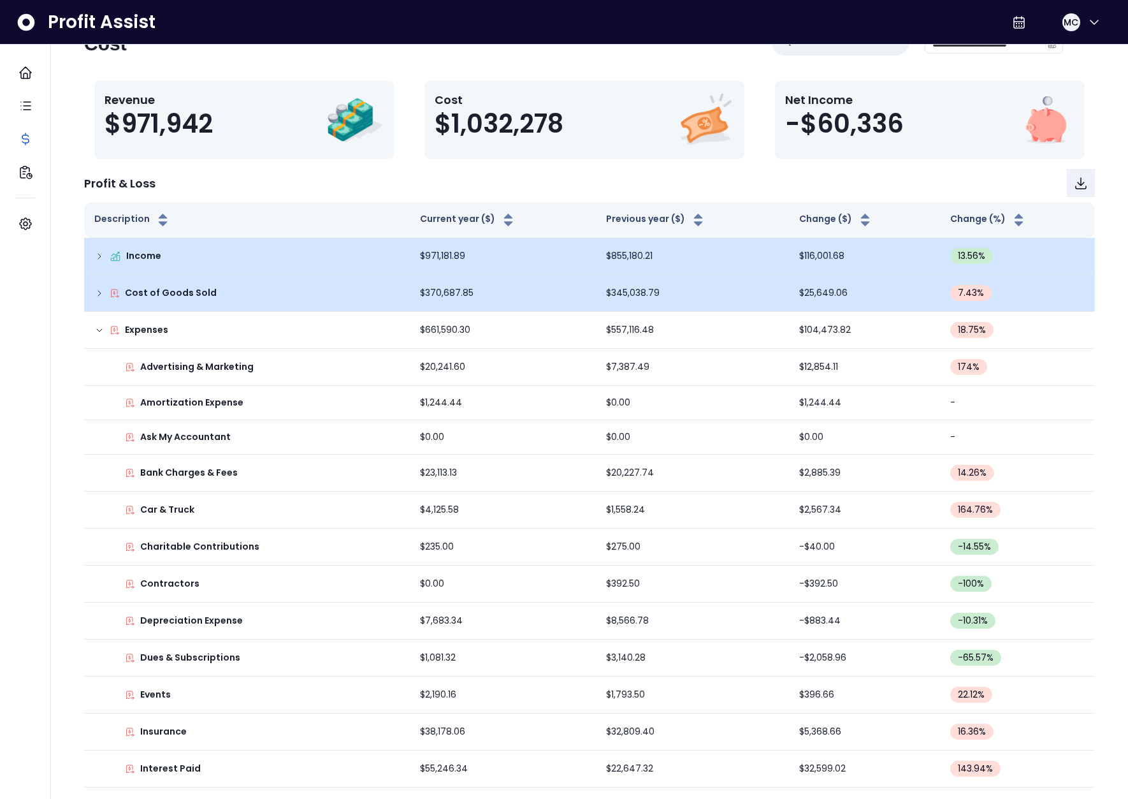
scroll to position [0, 0]
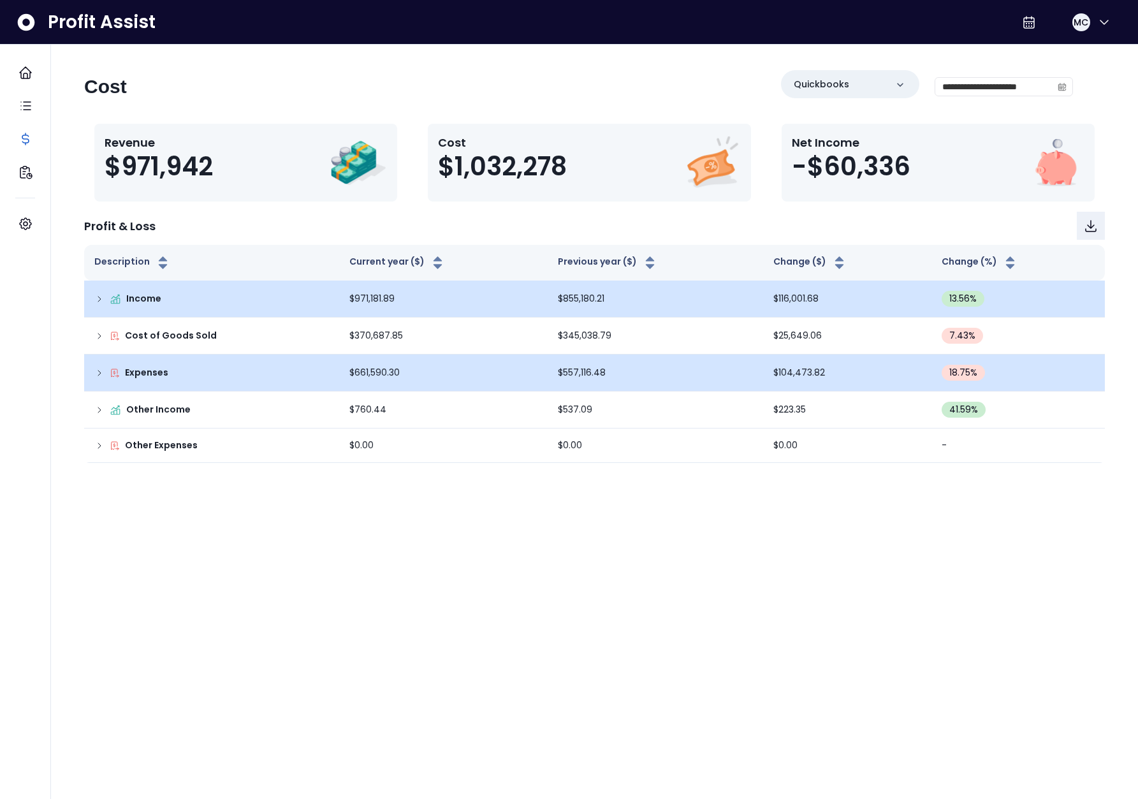
click at [94, 372] on icon at bounding box center [99, 373] width 10 height 10
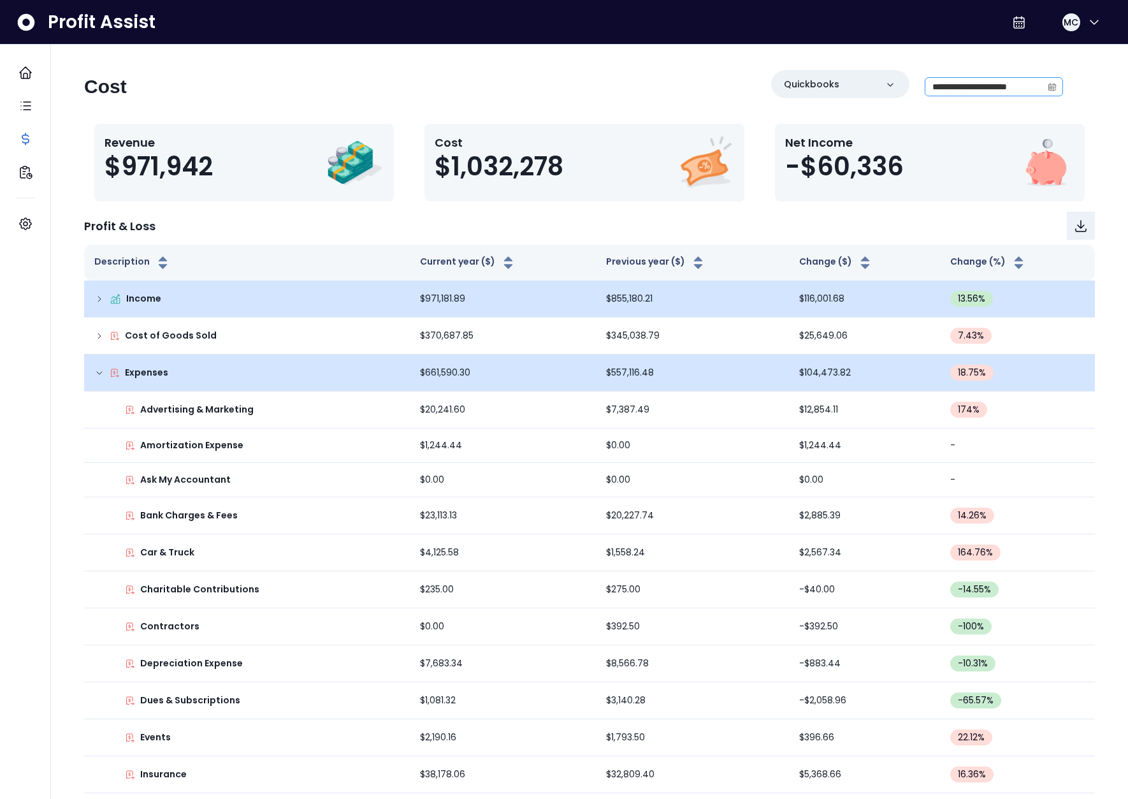
click at [1050, 85] on icon "calendar" at bounding box center [1053, 87] width 8 height 4
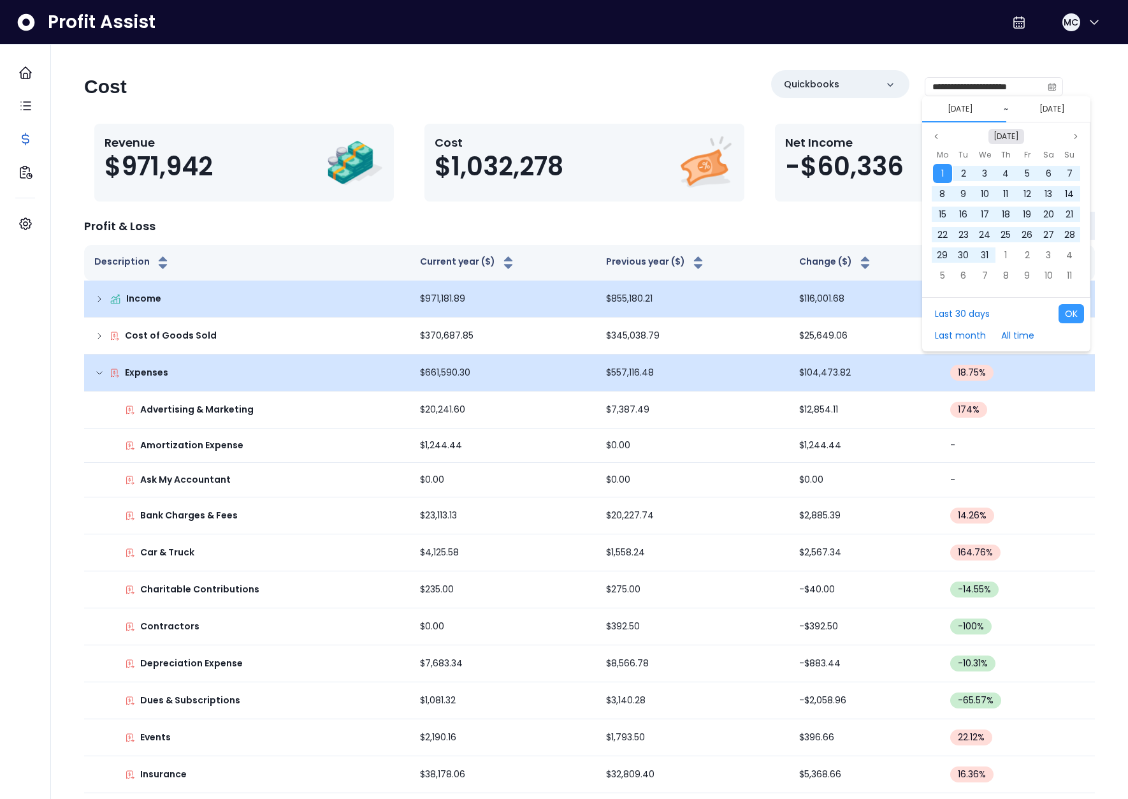
click at [1006, 137] on button "[DATE]" at bounding box center [1007, 136] width 36 height 15
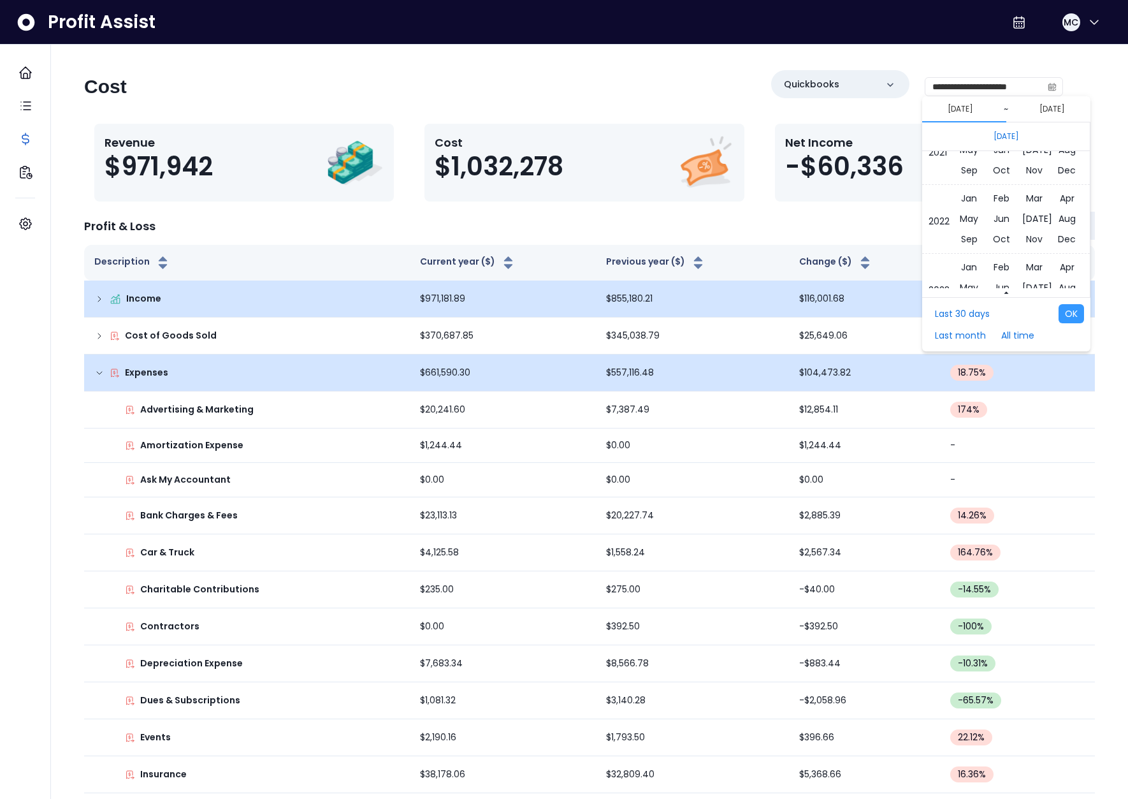
scroll to position [8377, 0]
click at [973, 251] on span "Jan" at bounding box center [969, 254] width 22 height 19
click at [1050, 171] on span "1" at bounding box center [1069, 173] width 3 height 13
click at [1006, 142] on button "[DATE]" at bounding box center [1007, 136] width 36 height 15
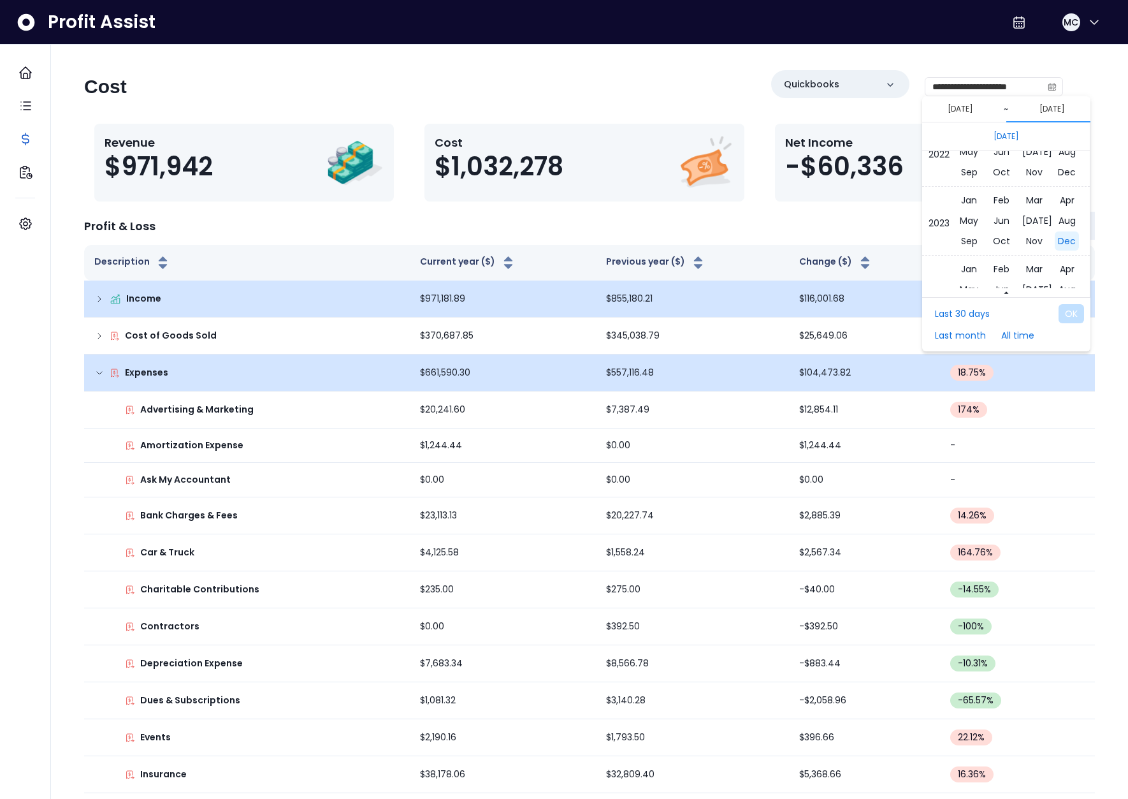
click at [1050, 248] on span "Dec" at bounding box center [1067, 240] width 24 height 19
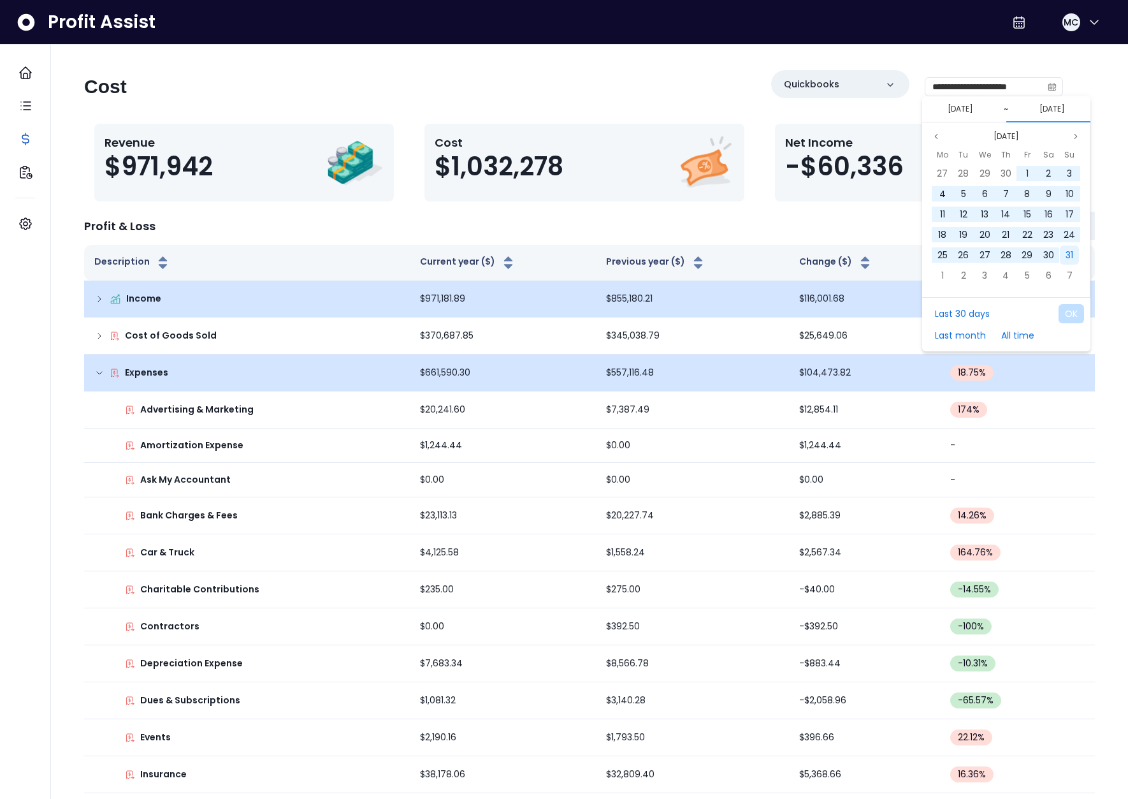
click at [1050, 256] on div "31" at bounding box center [1069, 254] width 19 height 19
click at [1050, 317] on button "OK" at bounding box center [1071, 313] width 25 height 19
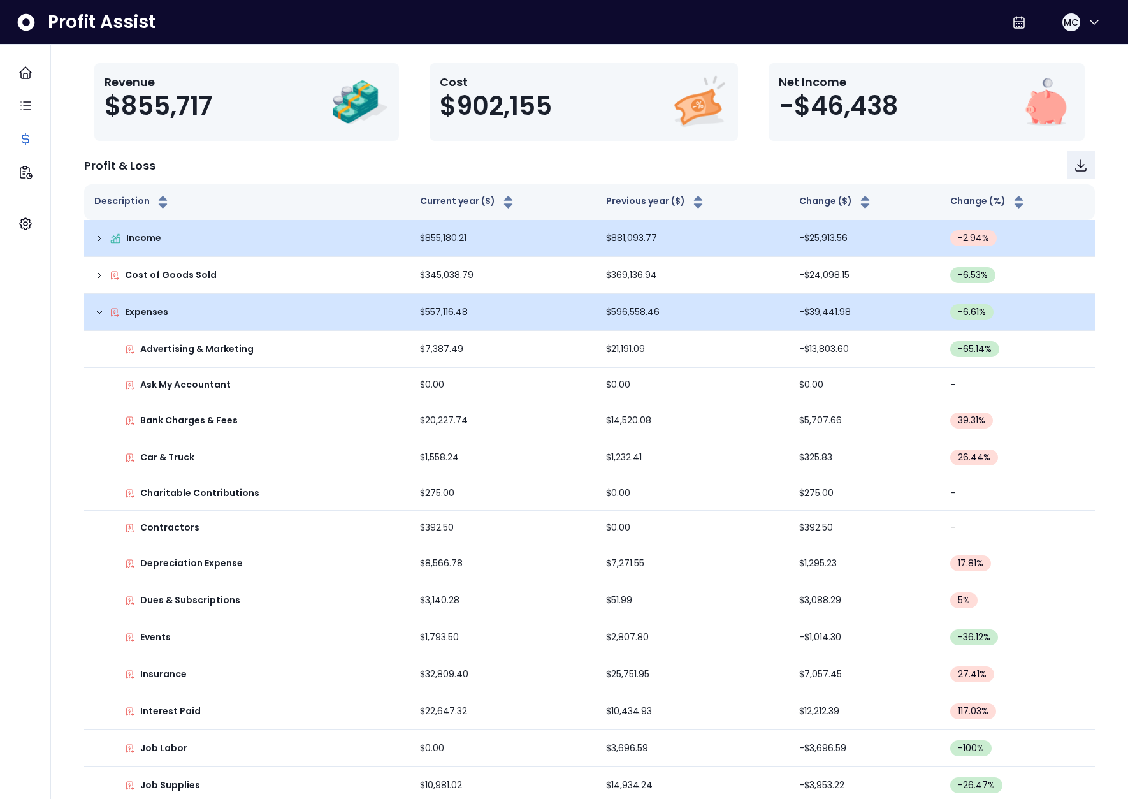
scroll to position [0, 0]
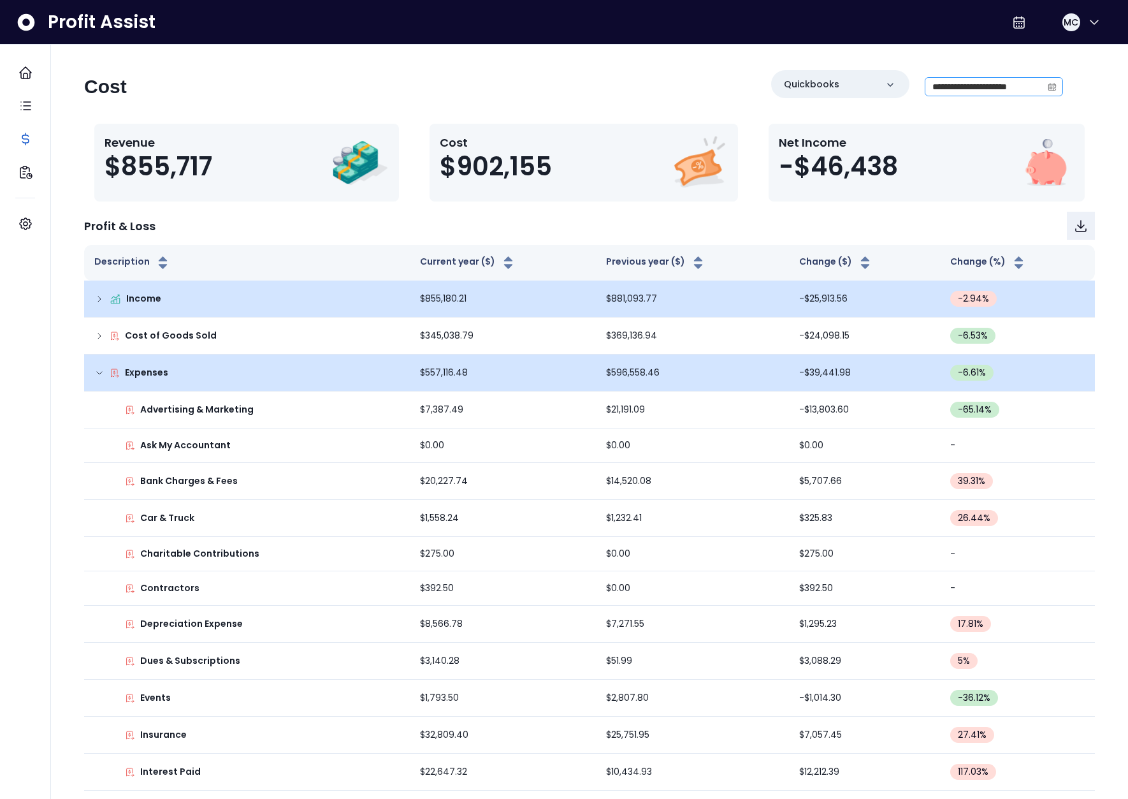
click at [1047, 89] on span at bounding box center [1052, 87] width 20 height 18
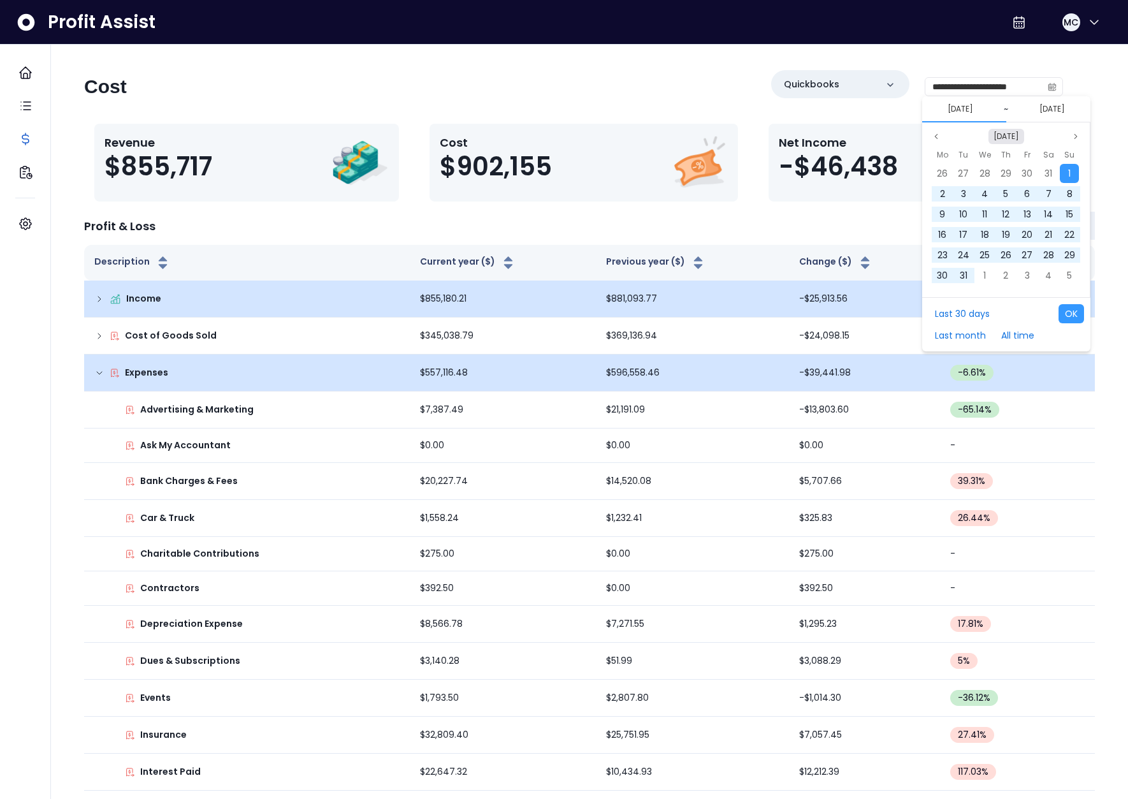
click at [1014, 134] on button "[DATE]" at bounding box center [1007, 136] width 36 height 15
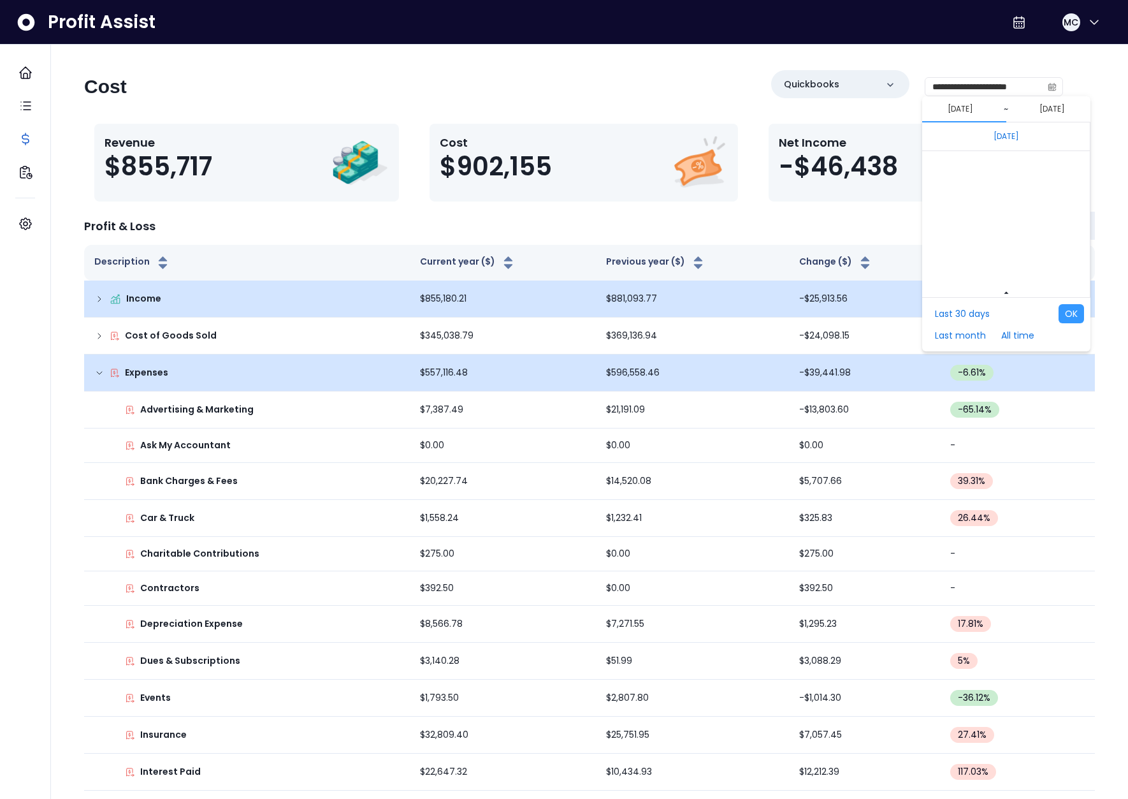
scroll to position [8467, 0]
click at [965, 231] on span "Jan" at bounding box center [969, 233] width 22 height 19
click at [948, 174] on div "1" at bounding box center [942, 173] width 19 height 19
click at [1021, 137] on button "[DATE]" at bounding box center [1007, 136] width 36 height 15
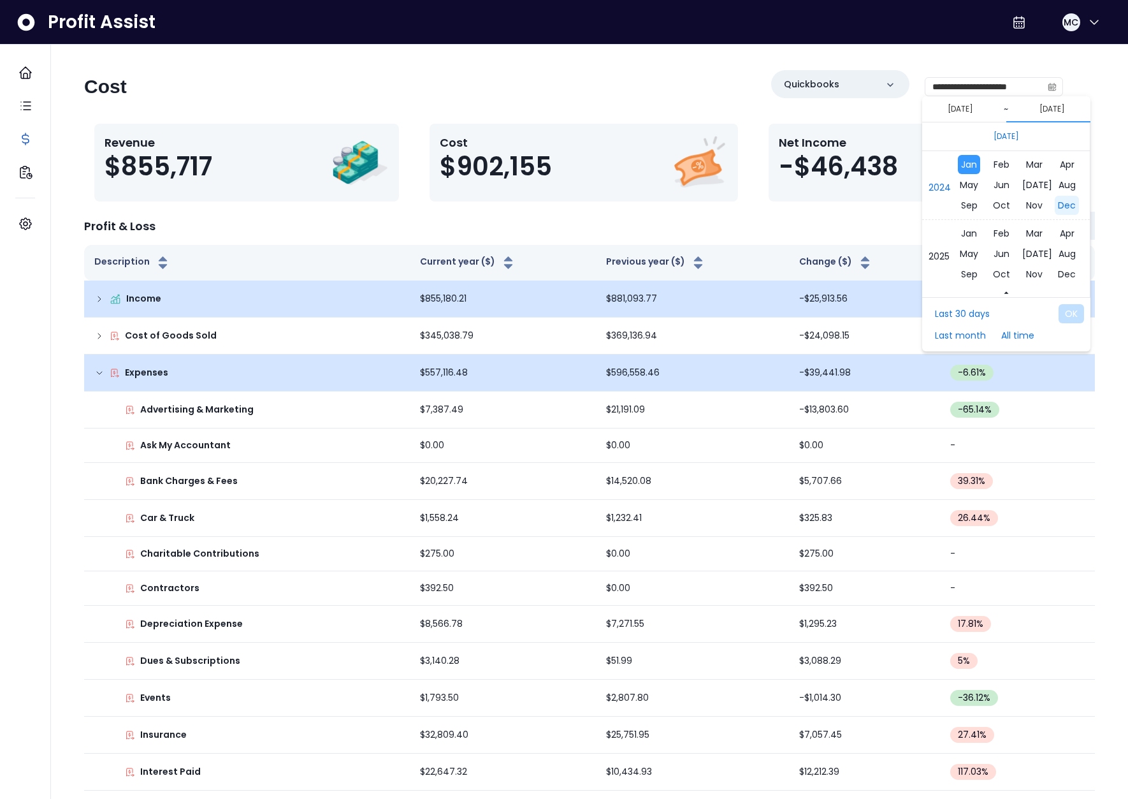
click at [1050, 208] on span "Dec" at bounding box center [1067, 205] width 24 height 19
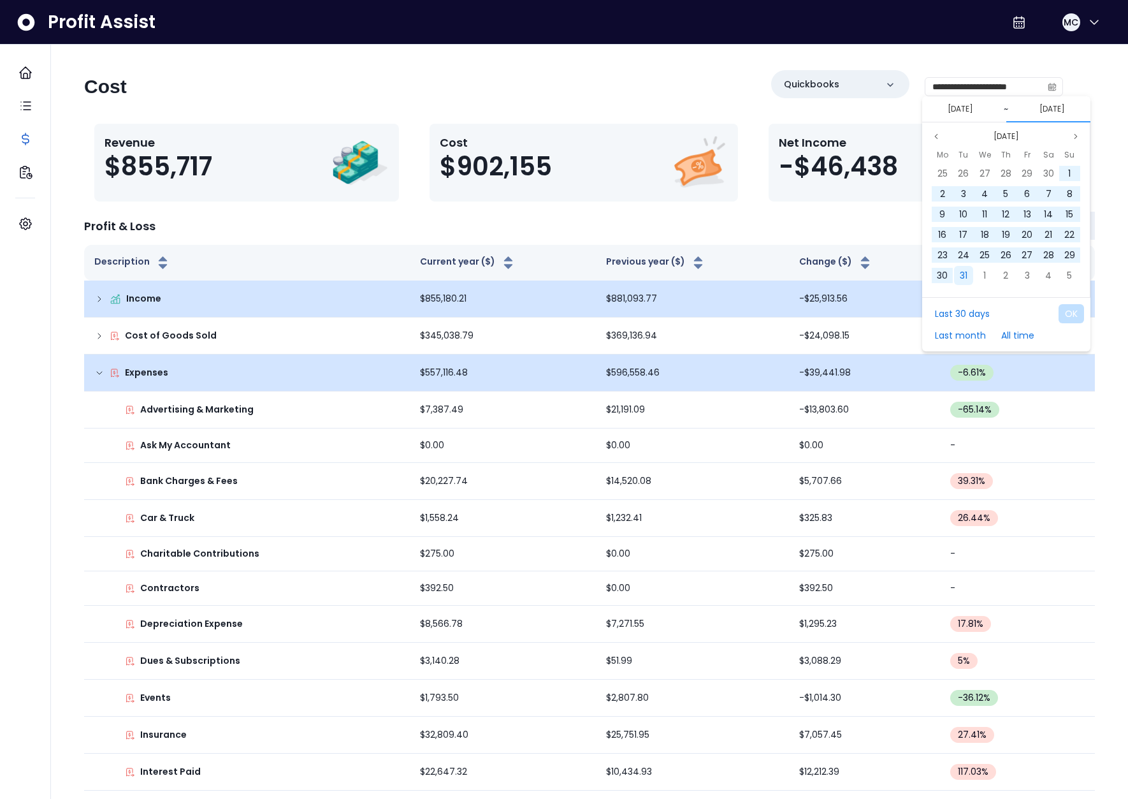
click at [955, 280] on div "31" at bounding box center [963, 275] width 19 height 19
click at [1050, 310] on button "OK" at bounding box center [1071, 313] width 25 height 19
type input "**********"
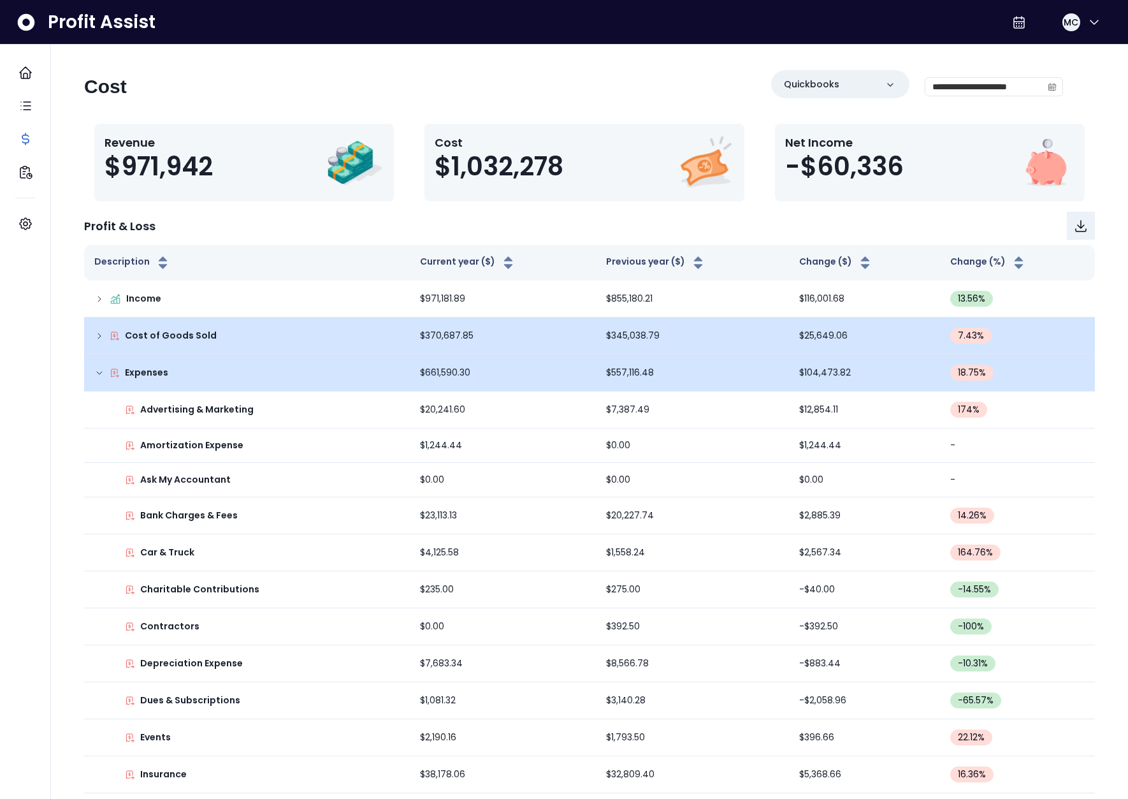
click at [95, 340] on icon at bounding box center [99, 336] width 10 height 10
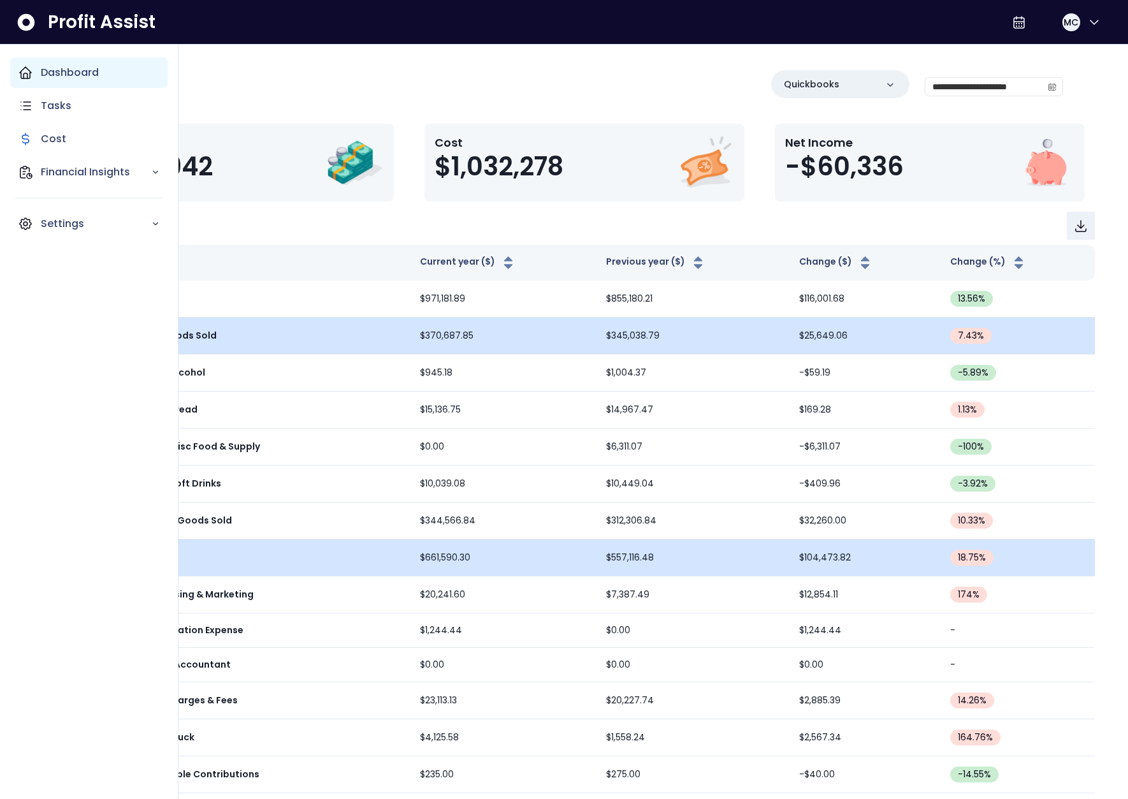
click at [31, 72] on icon "Main navigation" at bounding box center [25, 72] width 11 height 11
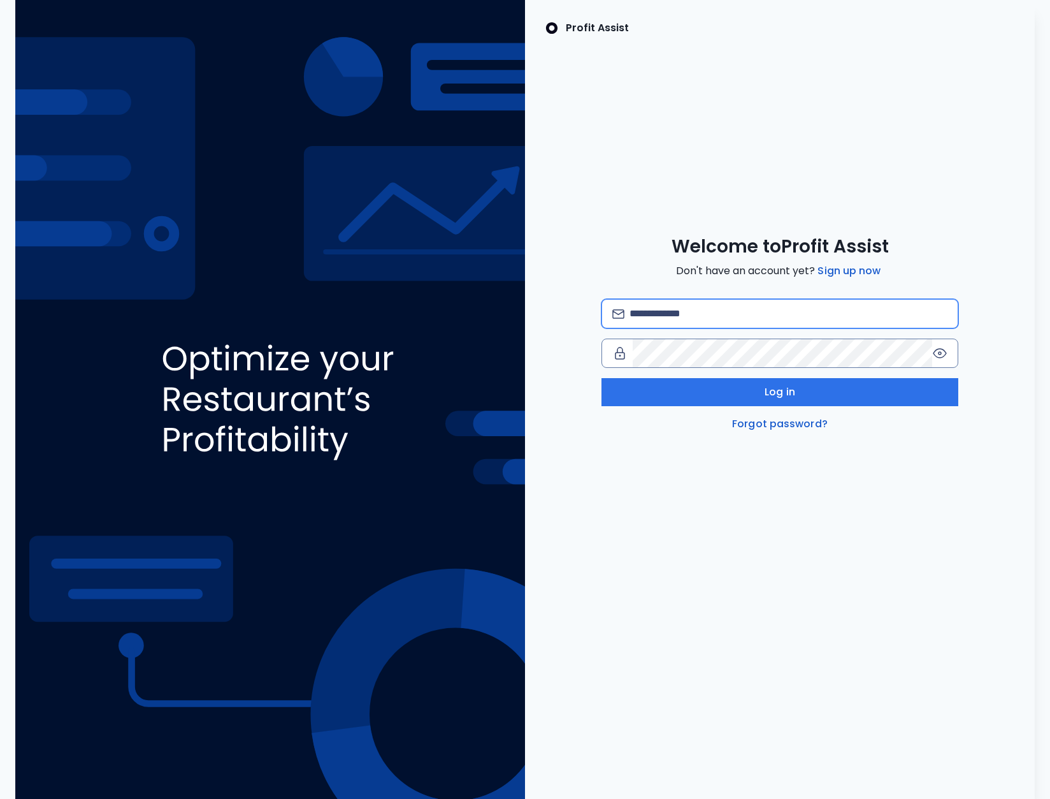
click at [758, 309] on input "email" at bounding box center [789, 314] width 318 height 28
type input "**********"
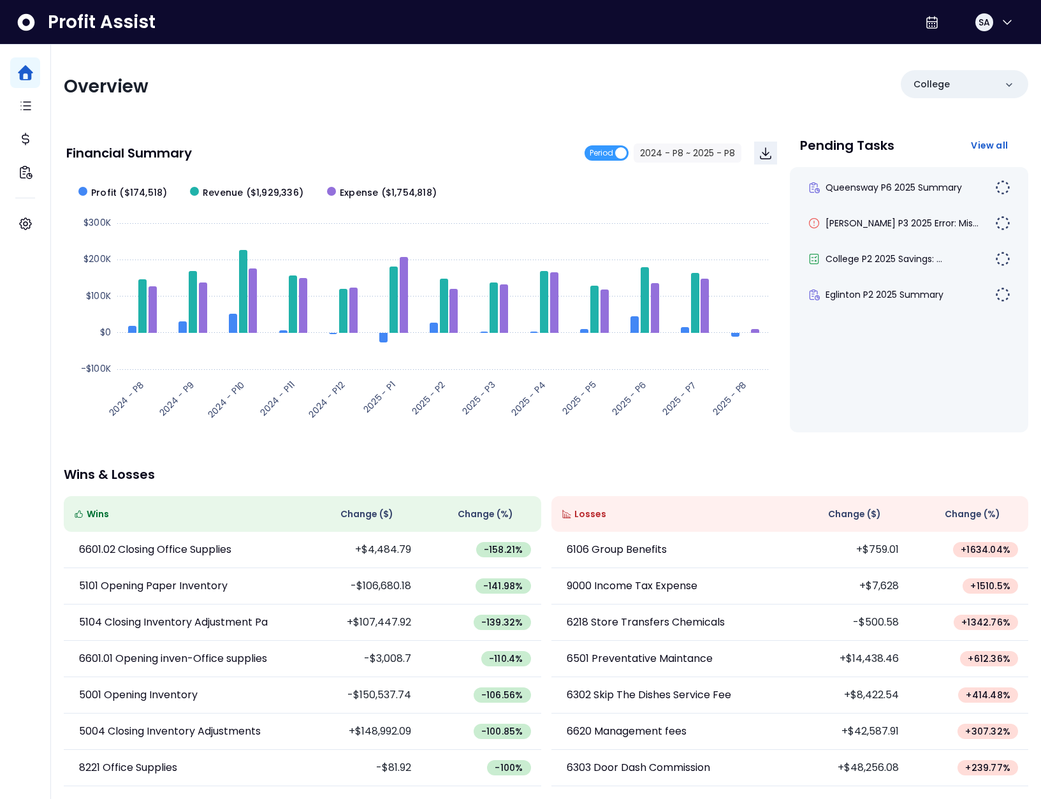
click at [596, 54] on div "Overview College Financial Summary Period 2024 - P8 ~ 2025 - P8 Created with Hi…" at bounding box center [546, 422] width 990 height 755
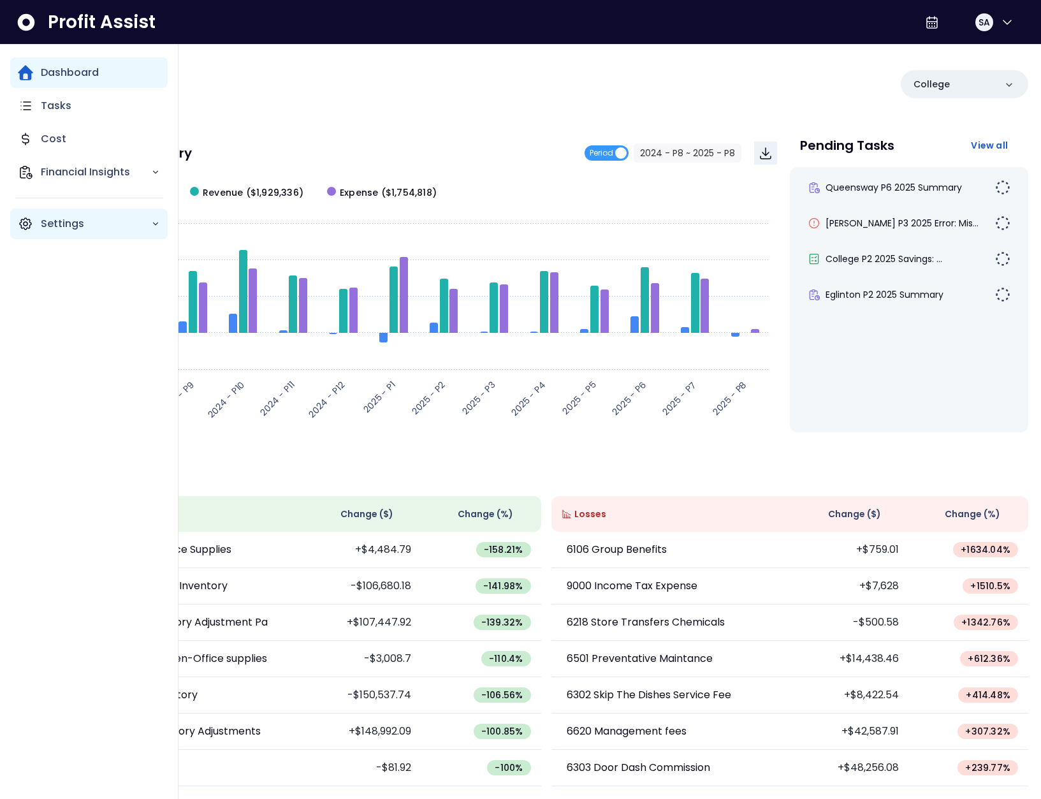
click at [34, 222] on div "Settings" at bounding box center [88, 223] width 157 height 31
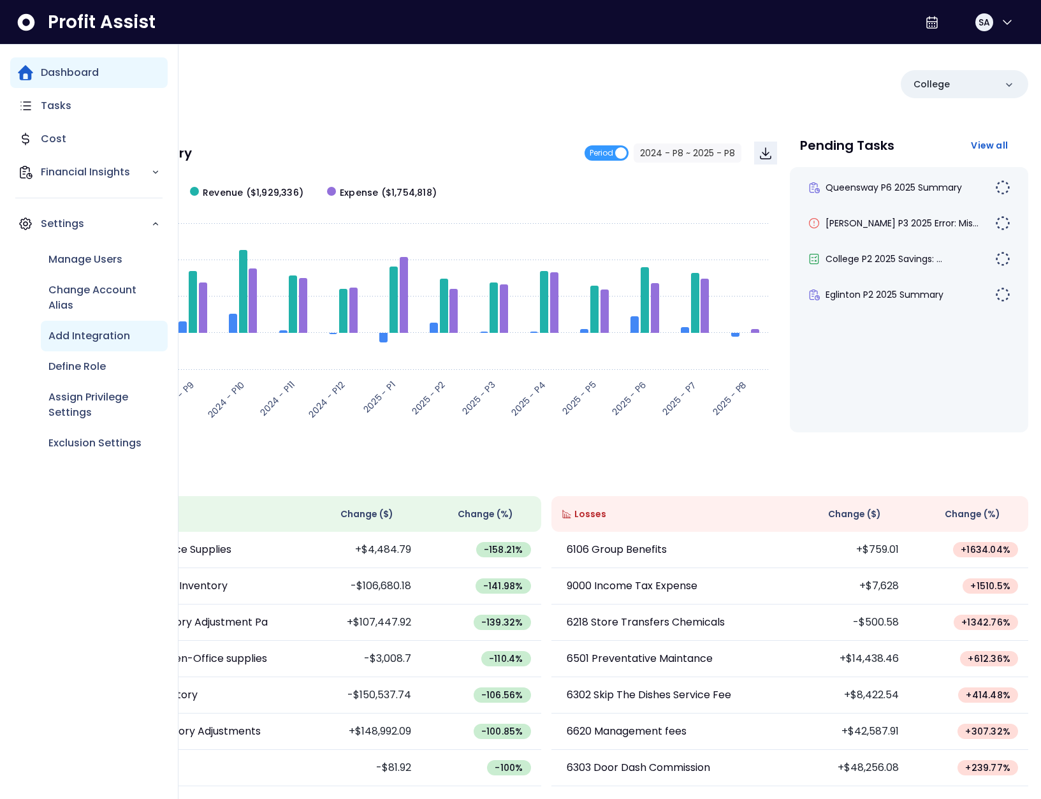
click at [99, 340] on p "Add Integration" at bounding box center [89, 335] width 82 height 15
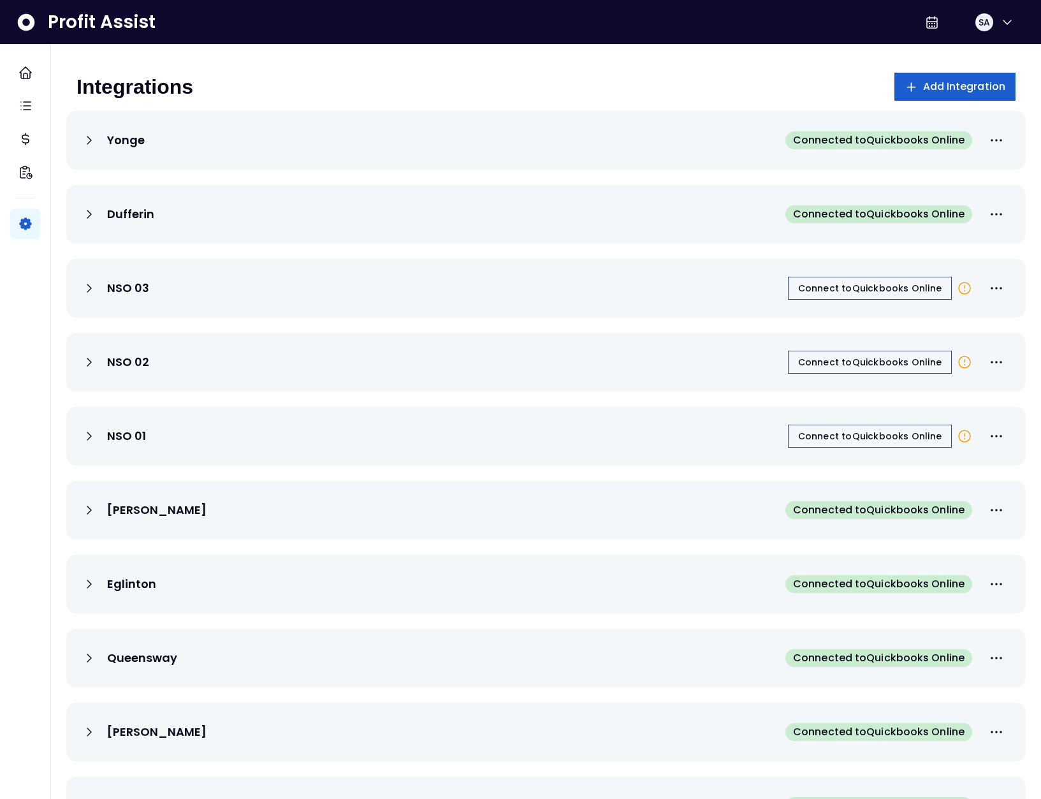
click at [931, 82] on span "Add Integration" at bounding box center [964, 86] width 83 height 15
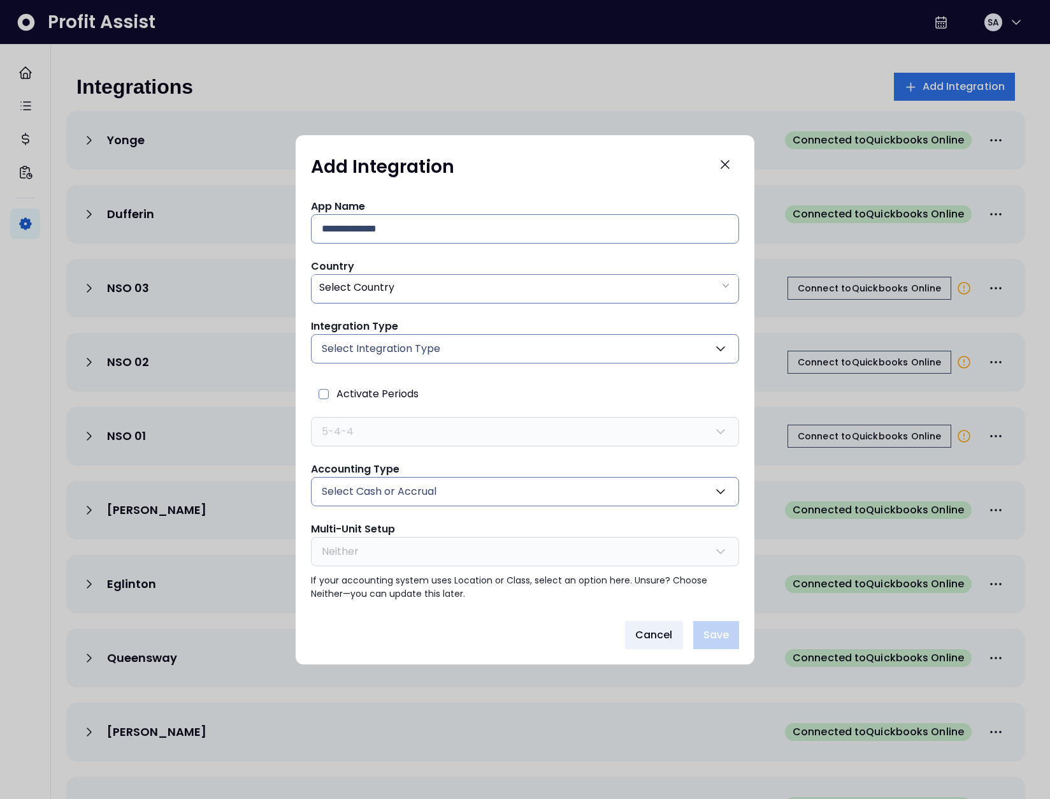
click at [661, 631] on span "Cancel" at bounding box center [654, 634] width 38 height 15
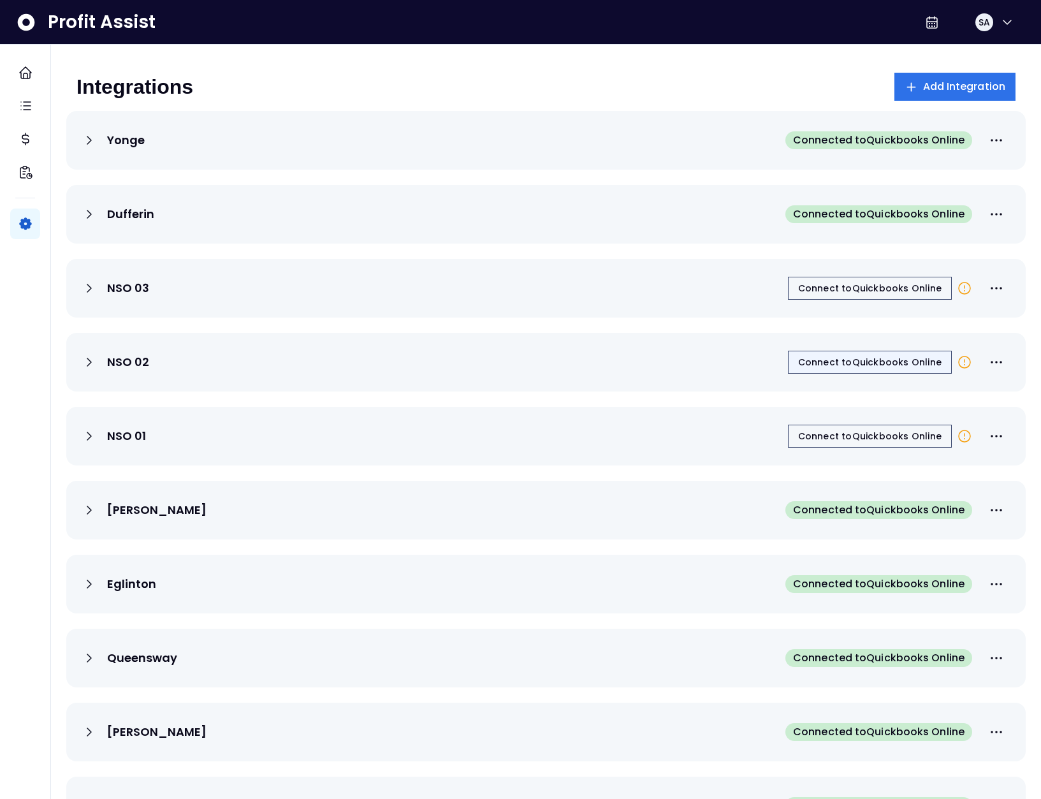
click at [849, 360] on span "Connect to Quickbooks Online" at bounding box center [869, 362] width 143 height 13
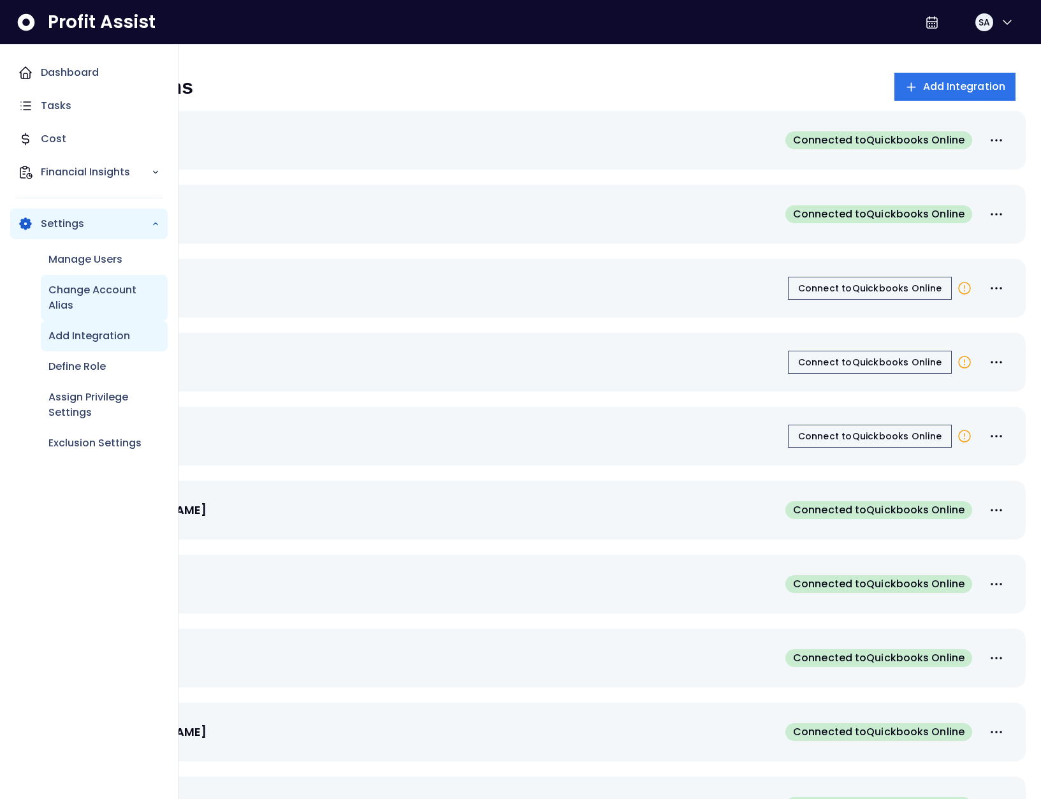
click at [98, 305] on p "Change Account Alias" at bounding box center [104, 297] width 112 height 31
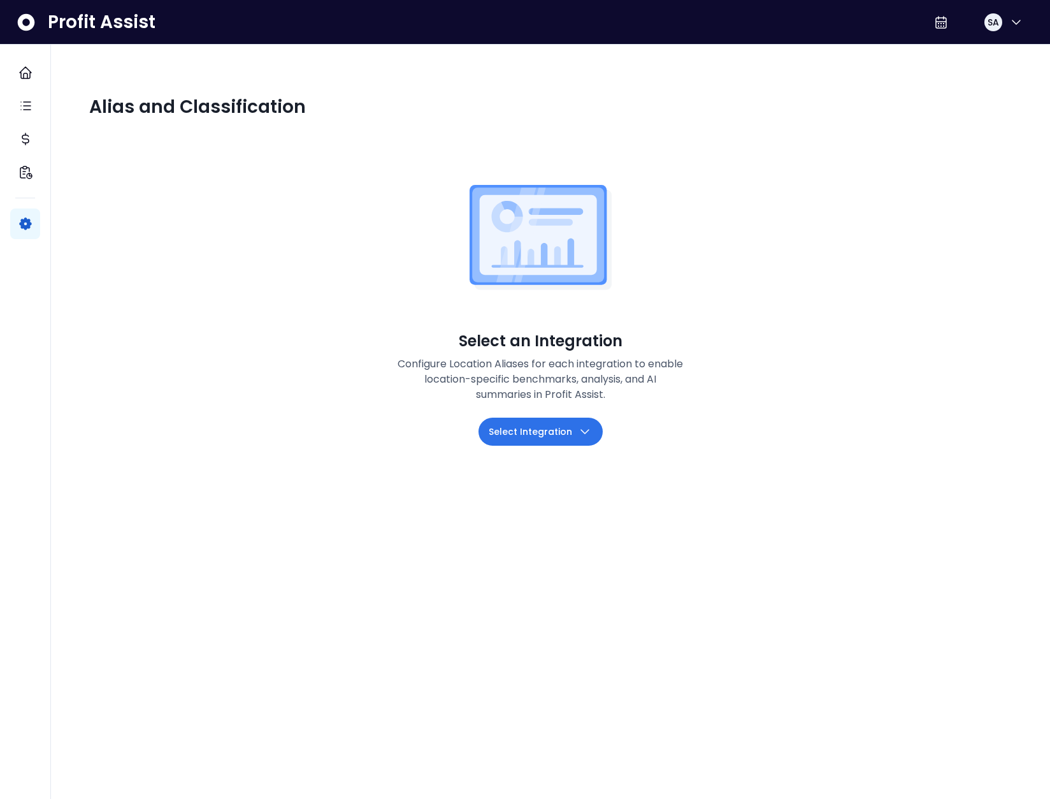
click at [577, 424] on icon "button" at bounding box center [584, 431] width 15 height 15
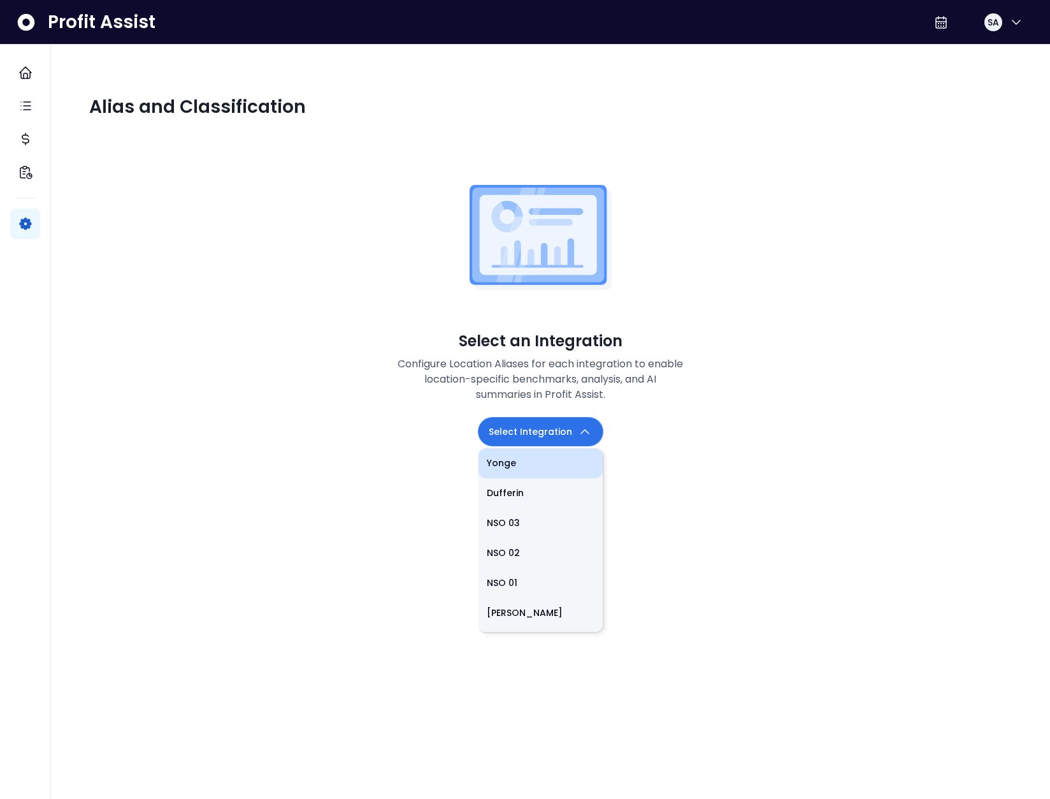
click at [531, 448] on li "Yonge" at bounding box center [541, 463] width 124 height 30
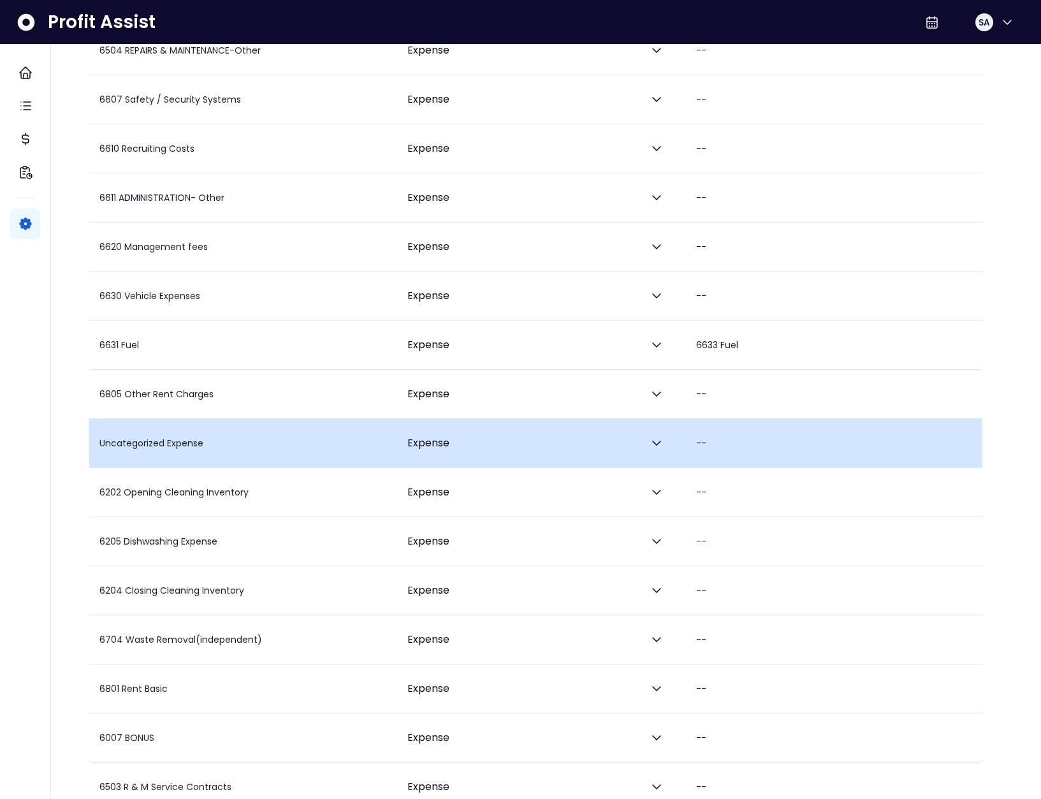
scroll to position [2171, 0]
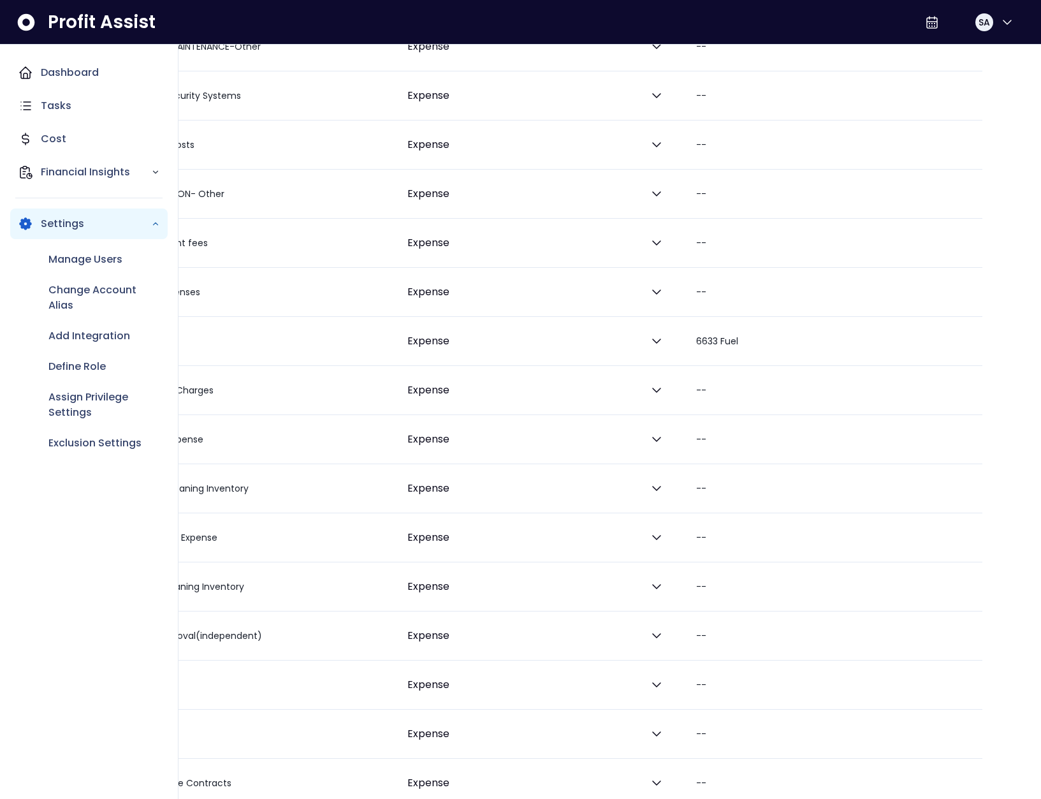
click at [45, 526] on div "Dashboard Tasks Cost Financial Insights Settings Manage Users Change Account Al…" at bounding box center [88, 421] width 157 height 729
click at [62, 264] on p "Manage Users" at bounding box center [85, 259] width 74 height 15
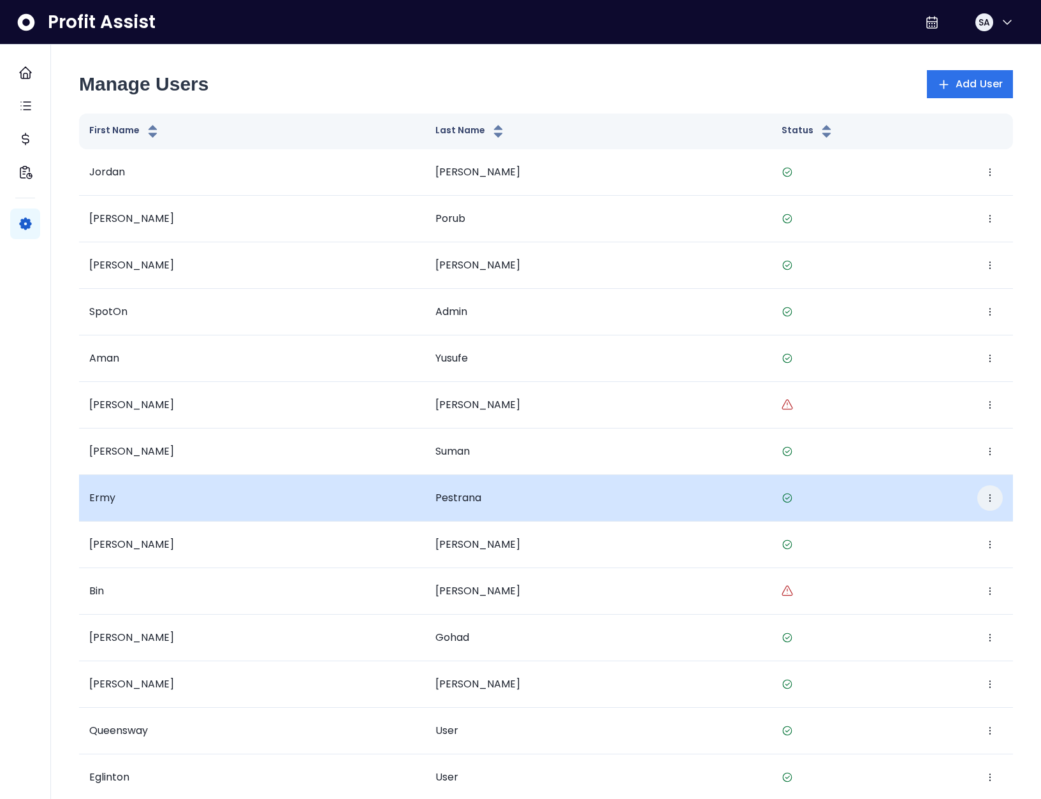
click at [998, 499] on button "button" at bounding box center [989, 497] width 25 height 25
click at [950, 528] on button "Edit" at bounding box center [931, 536] width 142 height 31
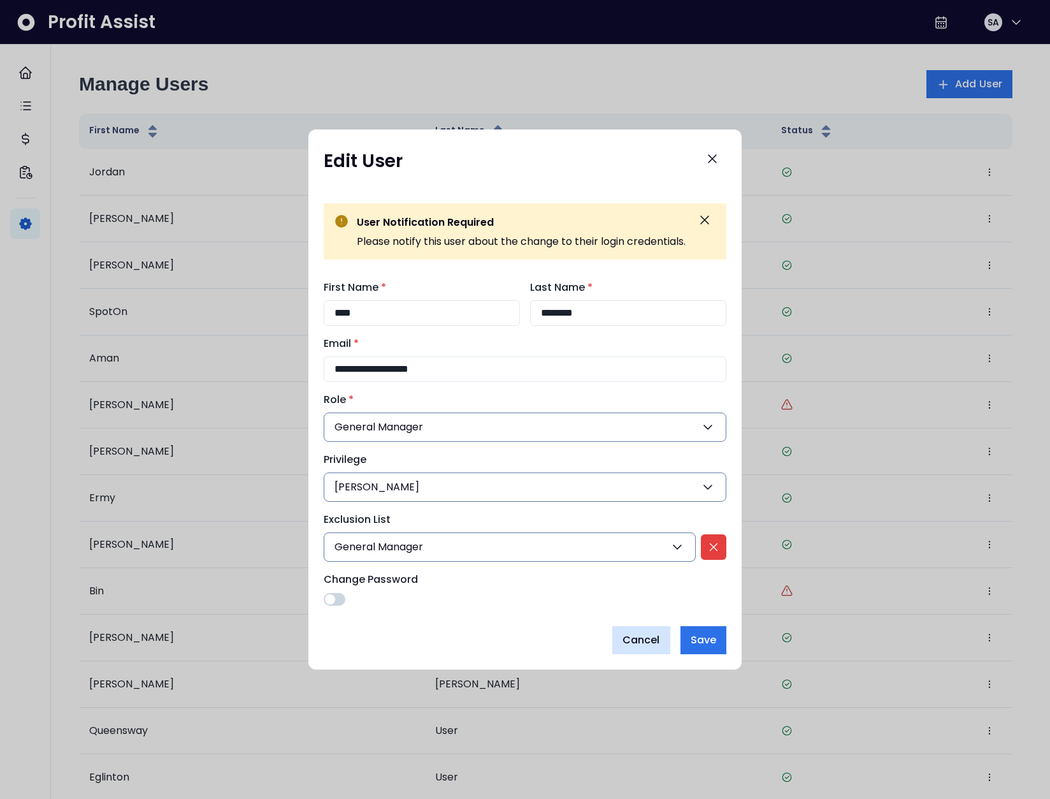
click at [652, 639] on span "Cancel" at bounding box center [642, 639] width 38 height 15
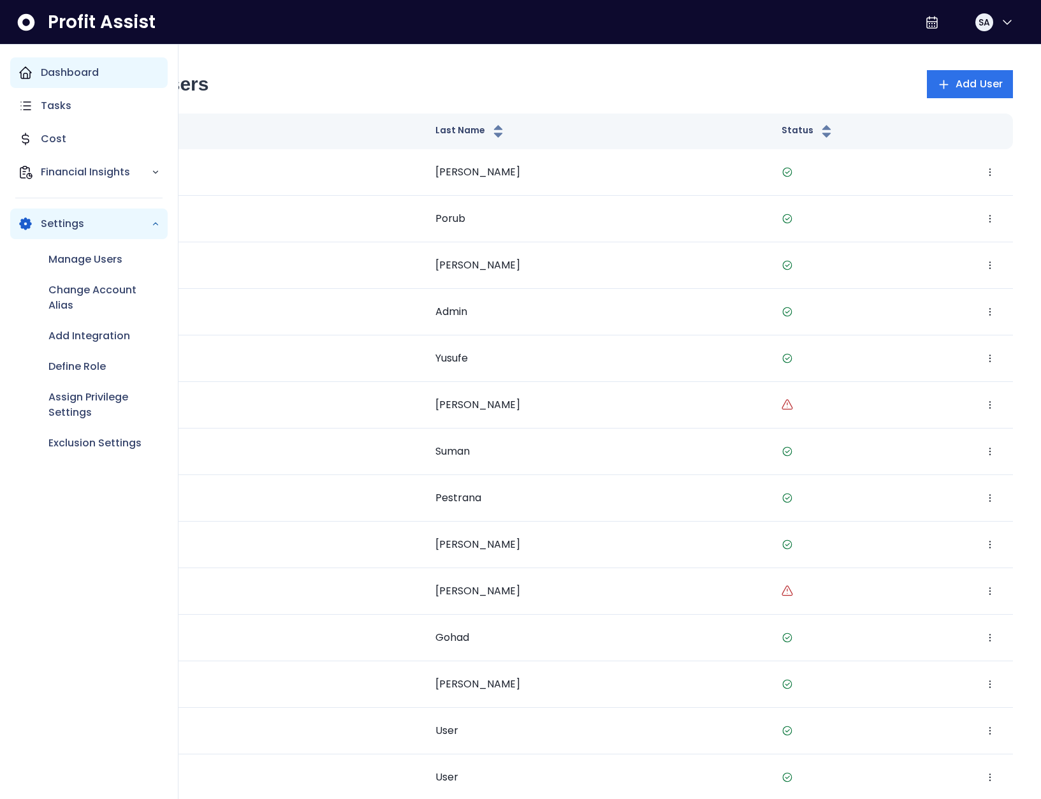
click at [39, 78] on div "Dashboard" at bounding box center [88, 72] width 157 height 31
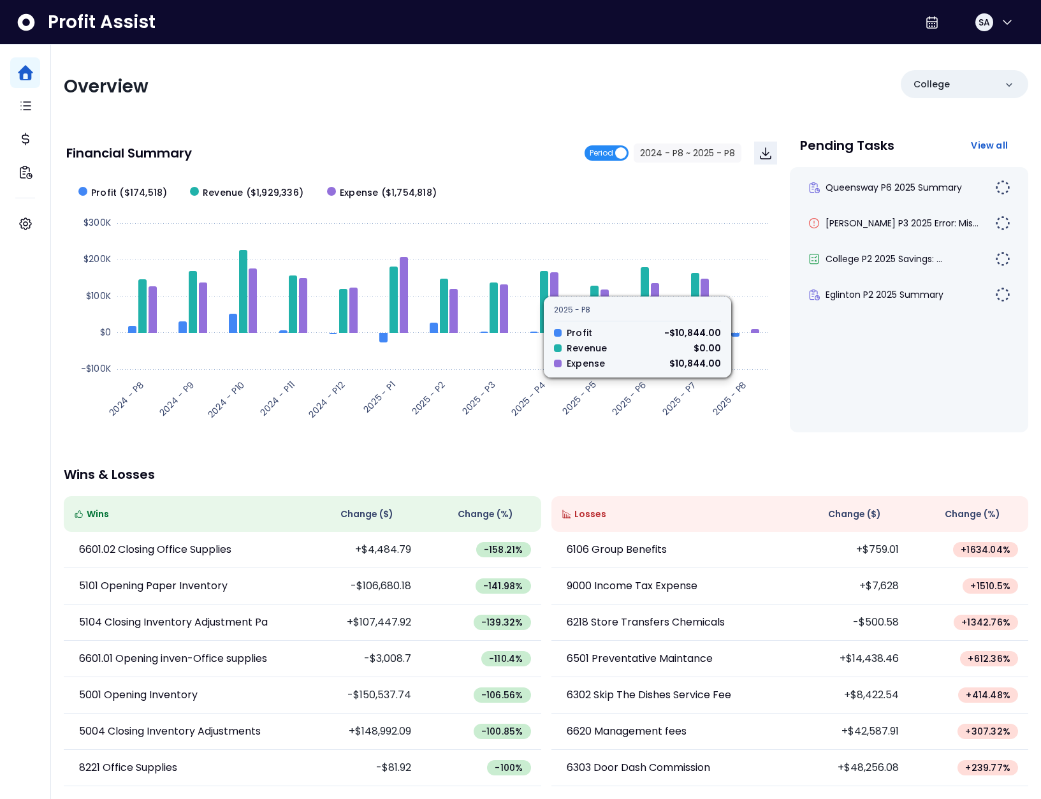
click at [609, 152] on span "Period" at bounding box center [602, 152] width 24 height 15
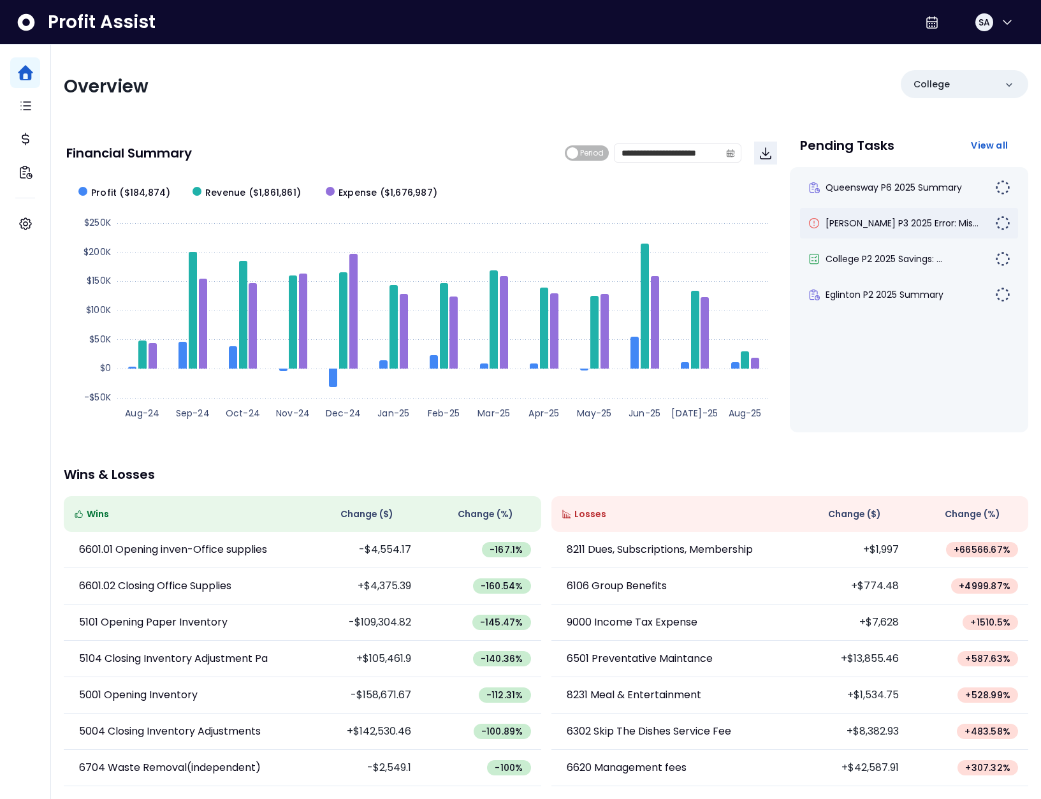
click at [860, 215] on div "[PERSON_NAME] P3 2025 Error: Mis..." at bounding box center [909, 223] width 218 height 31
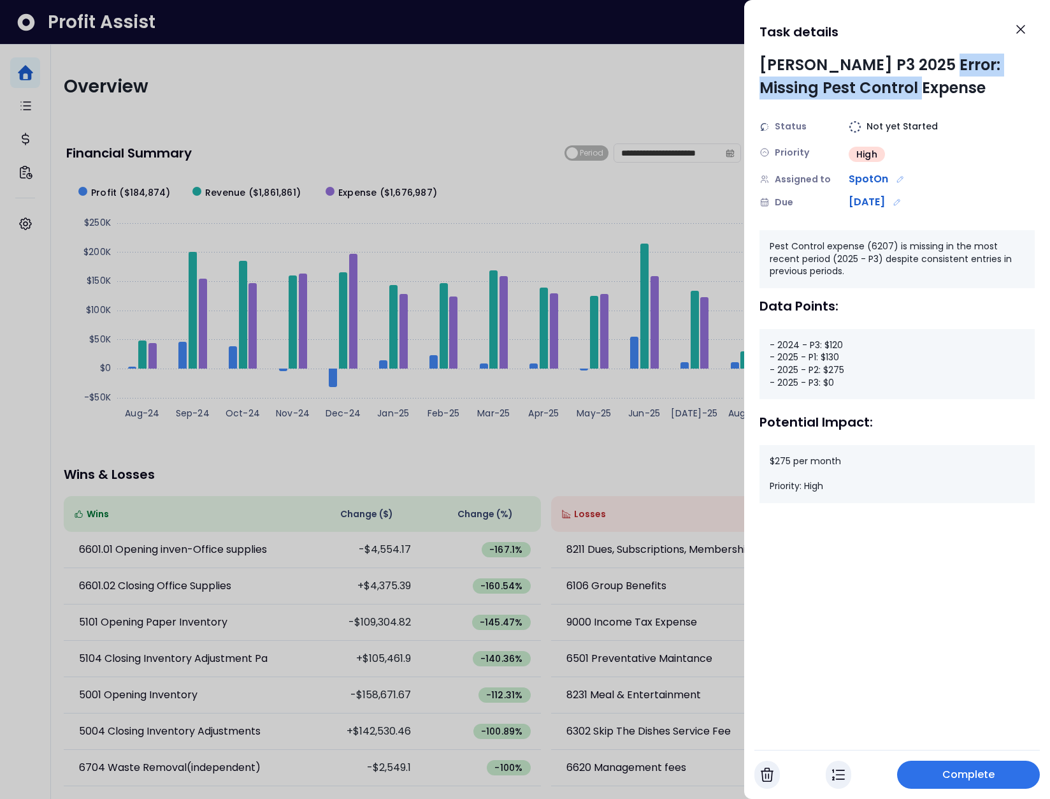
drag, startPoint x: 931, startPoint y: 64, endPoint x: 986, endPoint y: 94, distance: 63.0
click at [986, 94] on div "[PERSON_NAME] P3 2025 Error: Missing Pest Control Expense" at bounding box center [897, 77] width 275 height 46
click at [1024, 31] on icon "Close" at bounding box center [1020, 29] width 15 height 15
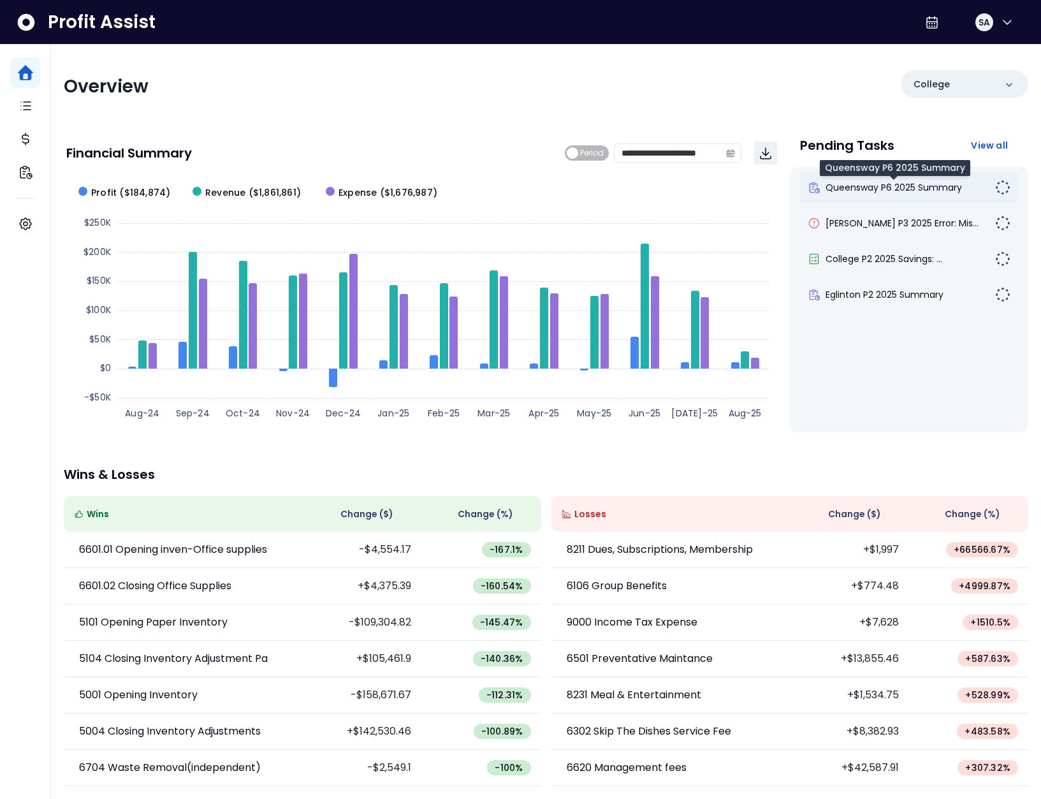
click at [907, 191] on span "Queensway P6 2025 Summary" at bounding box center [893, 187] width 136 height 13
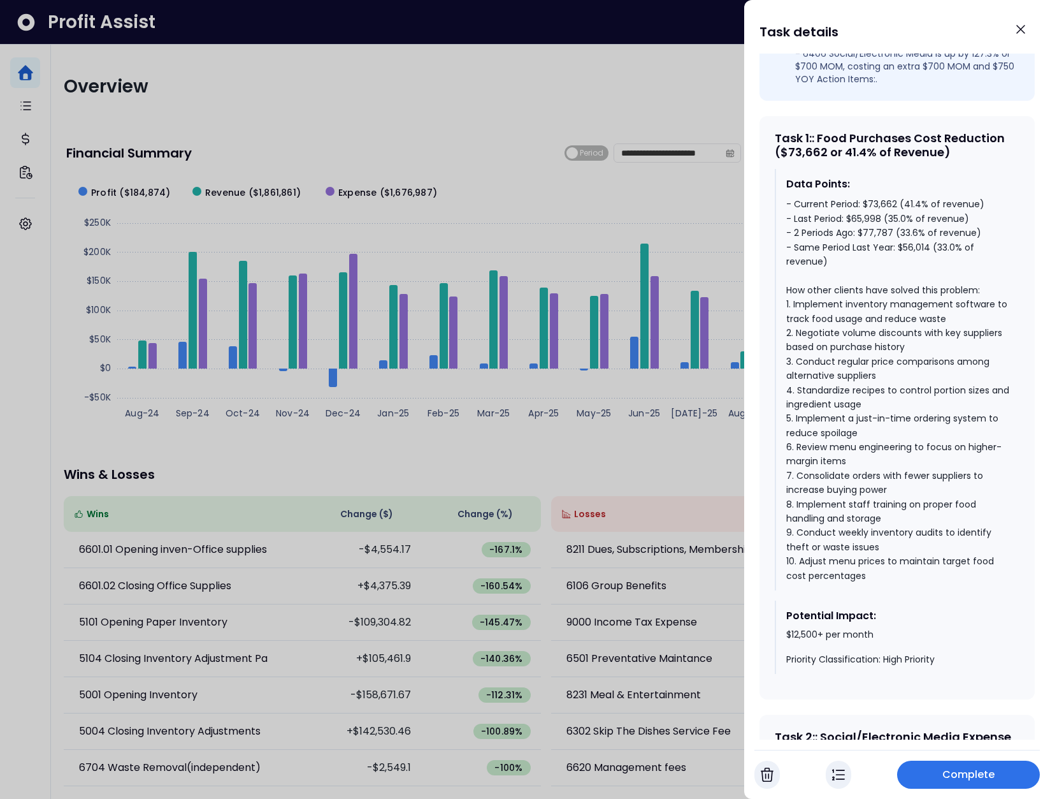
scroll to position [509, 0]
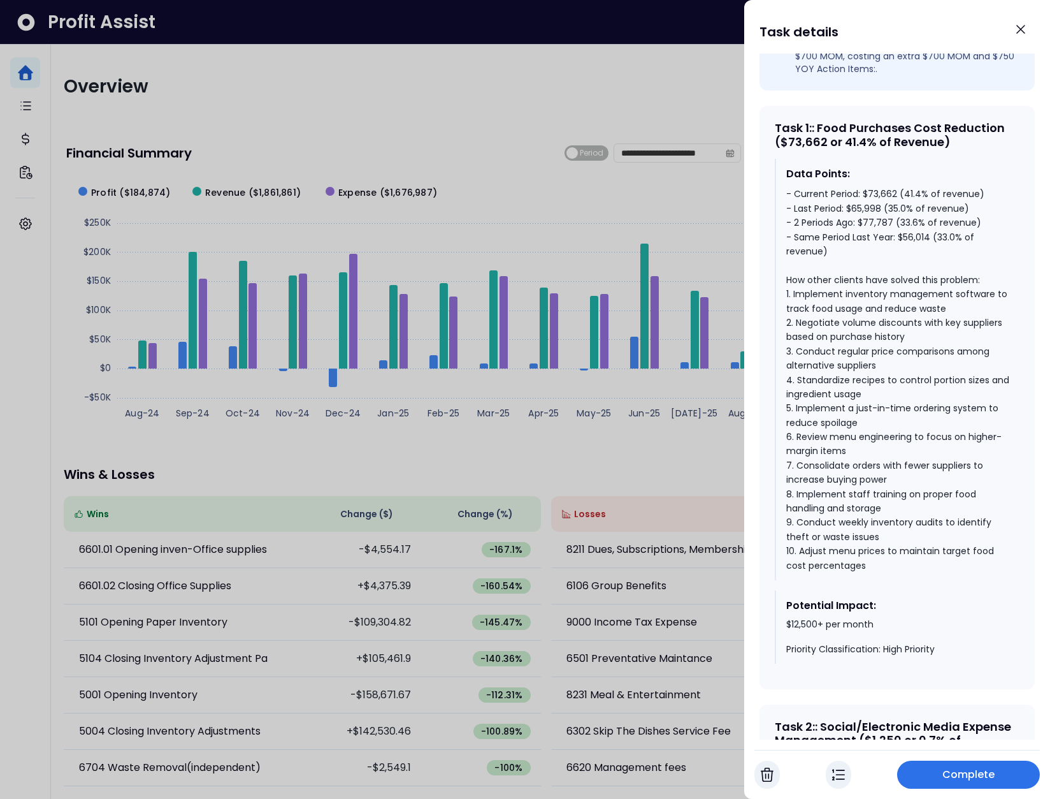
click at [898, 238] on div "- Current Period: $73,662 (41.4% of revenue) - Last Period: $65,998 (35.0% of r…" at bounding box center [898, 380] width 223 height 386
click at [872, 217] on div "- Current Period: $73,662 (41.4% of revenue) - Last Period: $65,998 (35.0% of r…" at bounding box center [898, 380] width 223 height 386
click at [872, 218] on div "- Current Period: $73,662 (41.4% of revenue) - Last Period: $65,998 (35.0% of r…" at bounding box center [898, 380] width 223 height 386
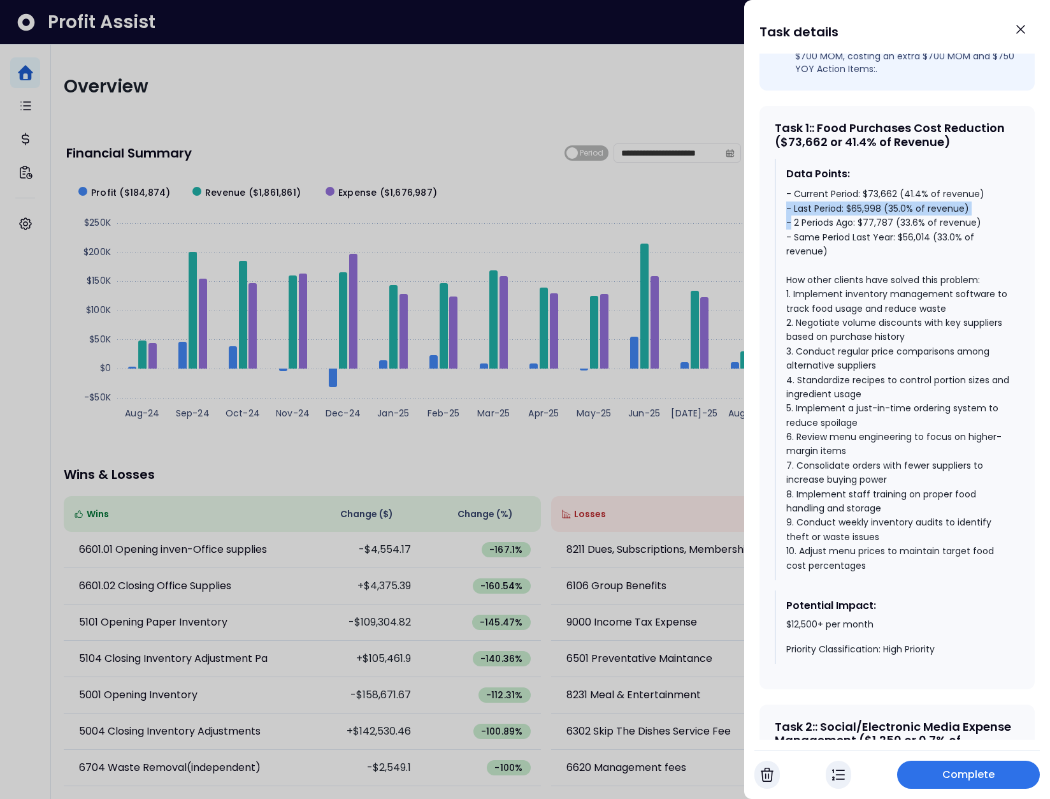
click at [872, 218] on div "- Current Period: $73,662 (41.4% of revenue) - Last Period: $65,998 (35.0% of r…" at bounding box center [898, 380] width 223 height 386
click at [871, 203] on div "- Current Period: $73,662 (41.4% of revenue) - Last Period: $65,998 (35.0% of r…" at bounding box center [898, 380] width 223 height 386
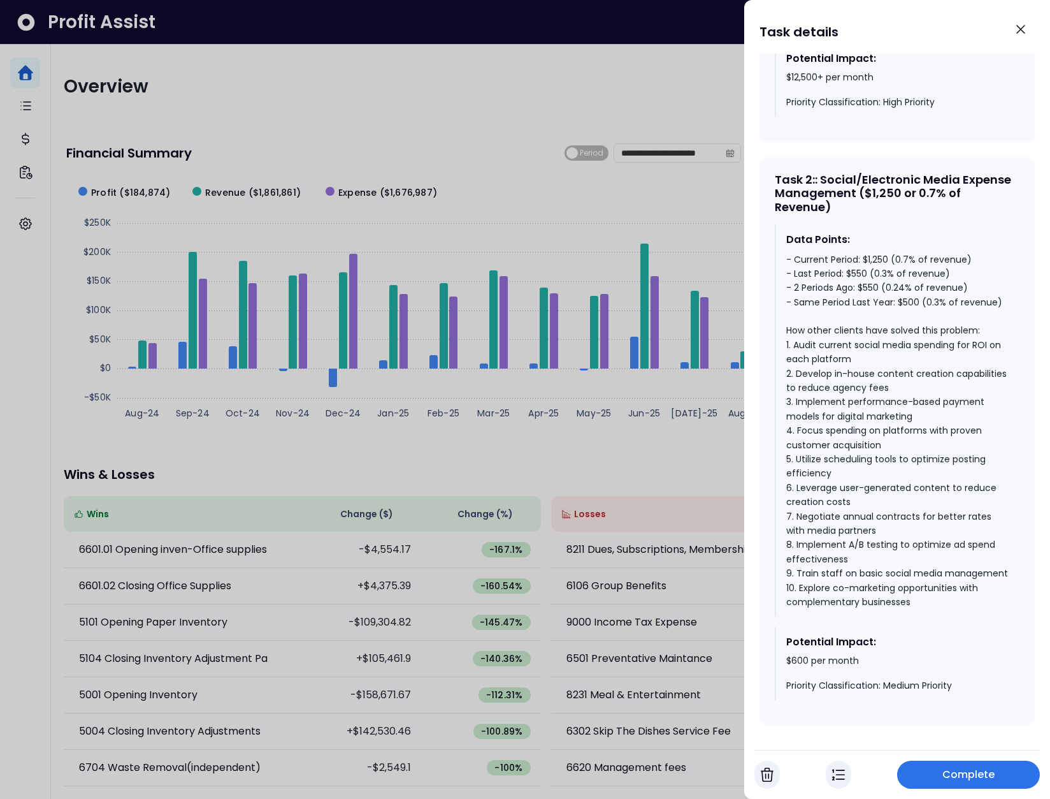
scroll to position [1057, 0]
drag, startPoint x: 829, startPoint y: 189, endPoint x: 903, endPoint y: 217, distance: 79.1
click at [903, 213] on div "Task 2 : : Social/Electronic Media Expense Management ($1,250 or 0.7% of Revenu…" at bounding box center [897, 191] width 245 height 41
click at [910, 315] on div "- Current Period: $1,250 (0.7% of revenue) - Last Period: $550 (0.3% of revenue…" at bounding box center [898, 429] width 223 height 357
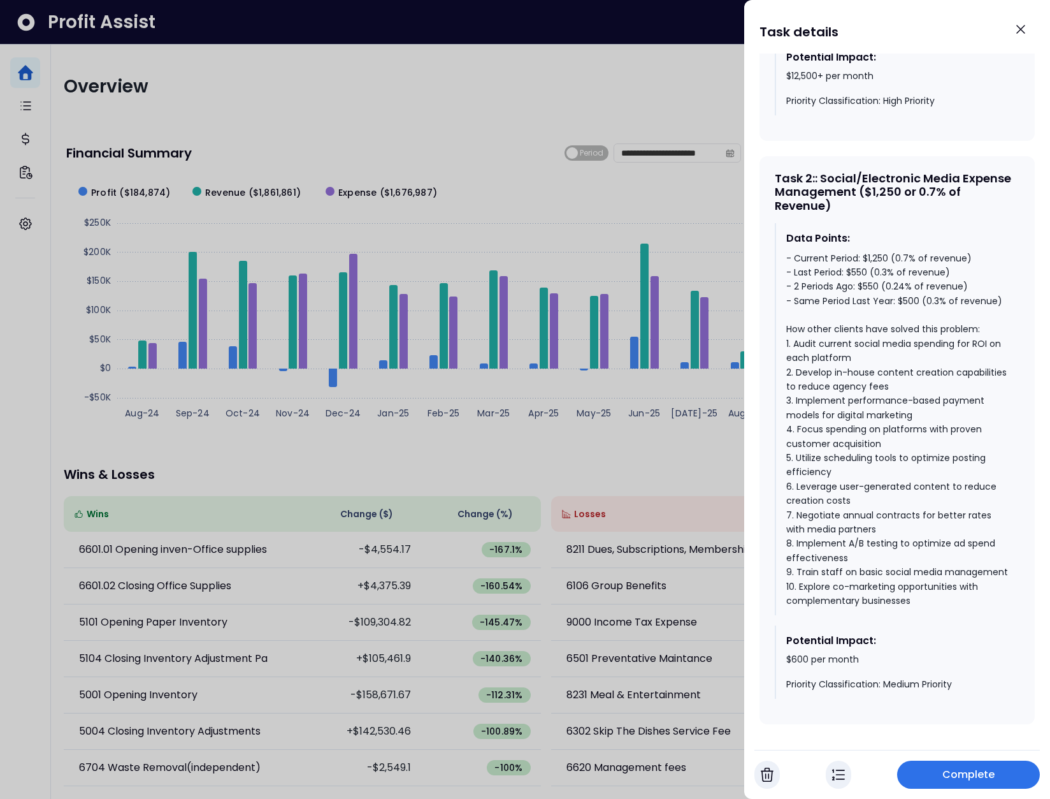
click at [869, 297] on div "- Current Period: $1,250 (0.7% of revenue) - Last Period: $550 (0.3% of revenue…" at bounding box center [898, 429] width 223 height 357
click at [873, 266] on div "- Current Period: $1,250 (0.7% of revenue) - Last Period: $550 (0.3% of revenue…" at bounding box center [898, 429] width 223 height 357
click at [1025, 34] on icon "Close" at bounding box center [1020, 29] width 15 height 15
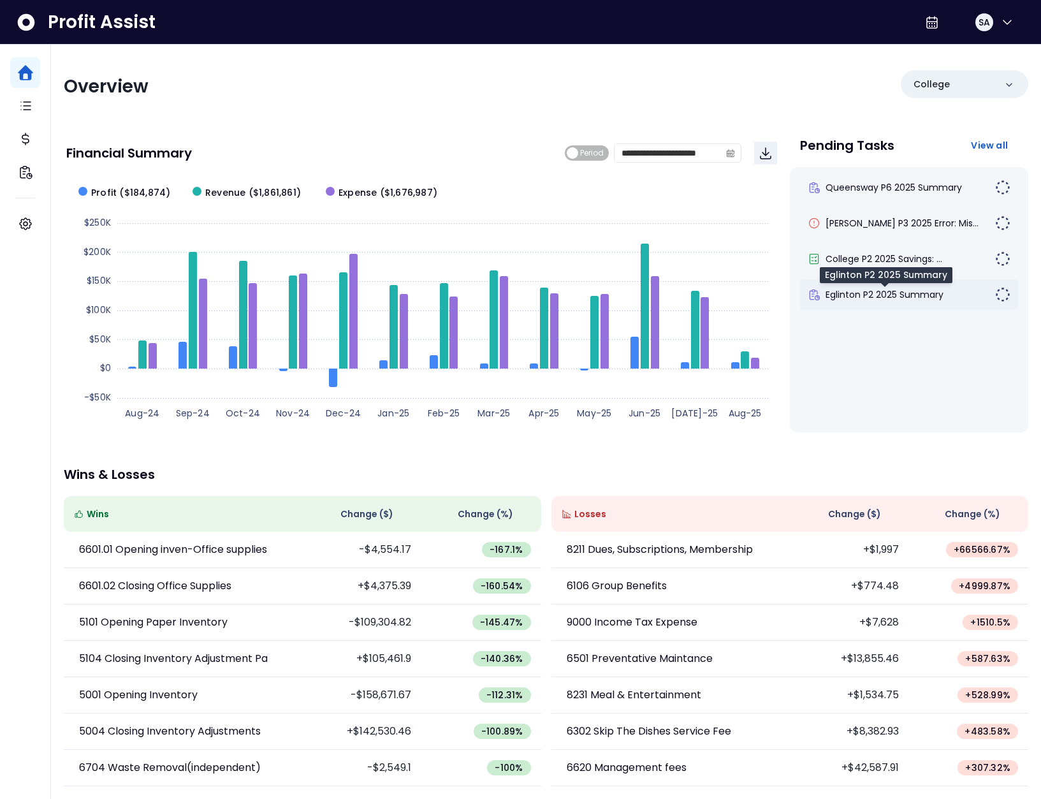
click at [908, 292] on span "Eglinton P2 2025 Summary" at bounding box center [884, 294] width 118 height 13
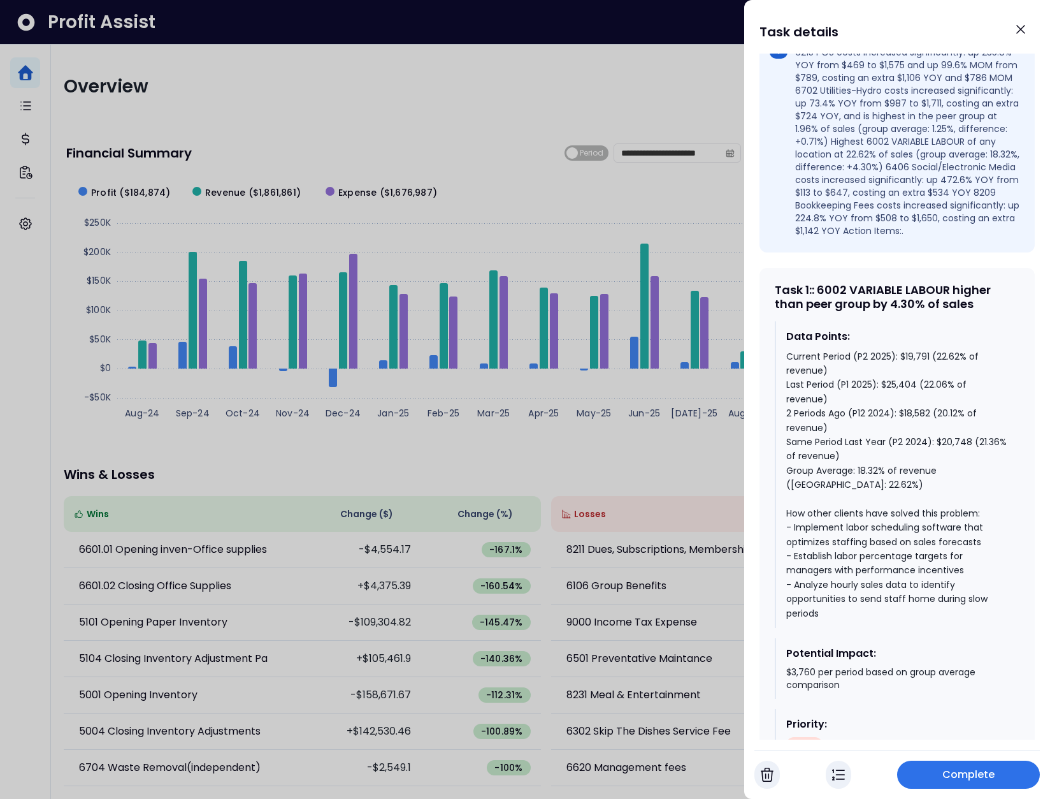
scroll to position [631, 0]
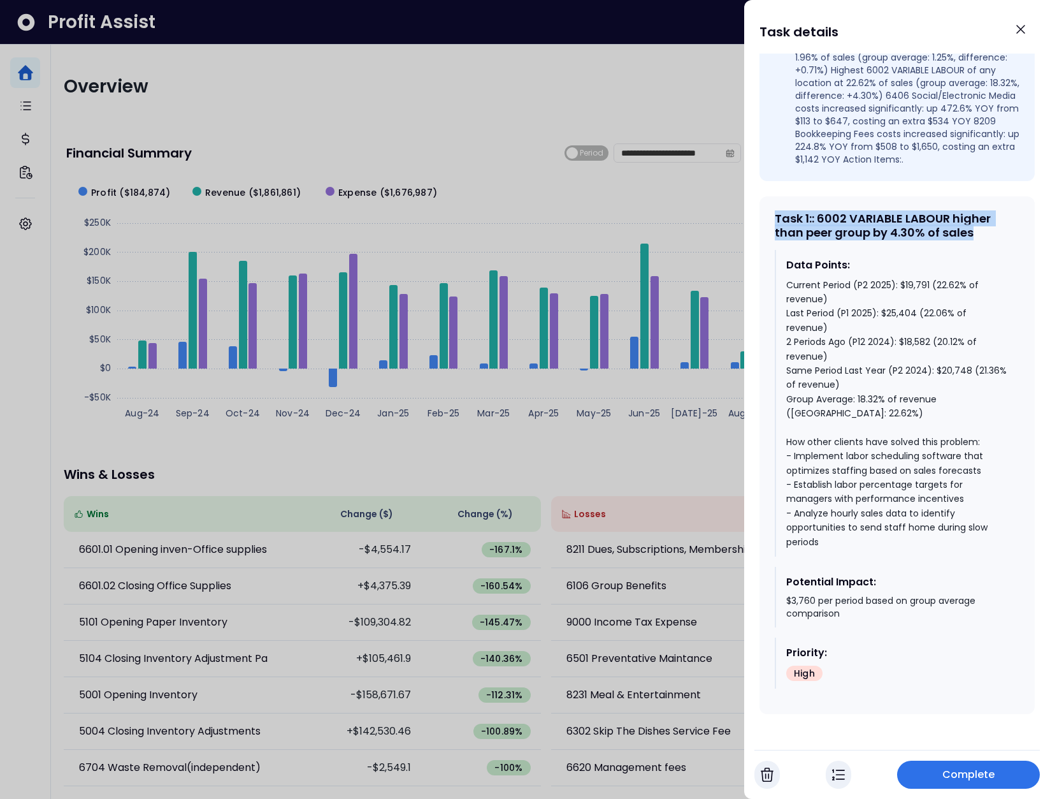
drag, startPoint x: 778, startPoint y: 219, endPoint x: 977, endPoint y: 234, distance: 199.4
click at [977, 234] on div "Task 1 : : 6002 VARIABLE LABOUR higher than peer group by 4.30% of sales" at bounding box center [897, 225] width 245 height 27
click at [551, 470] on div at bounding box center [525, 399] width 1050 height 799
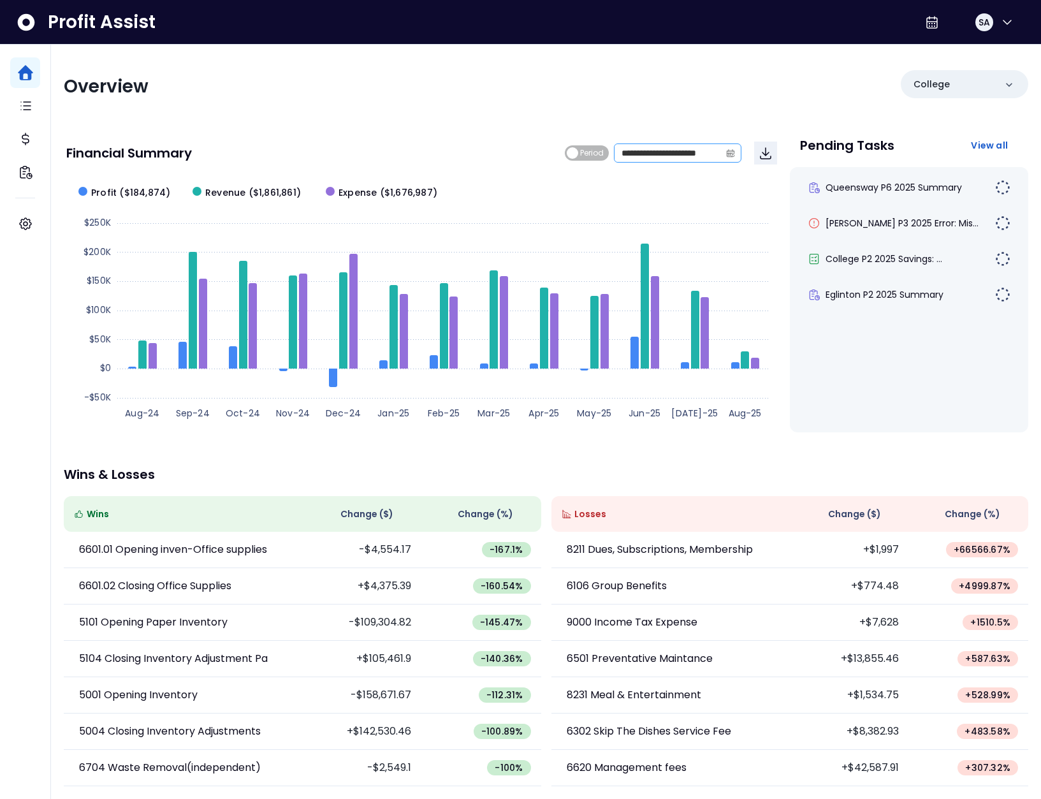
click at [725, 154] on span at bounding box center [730, 153] width 20 height 18
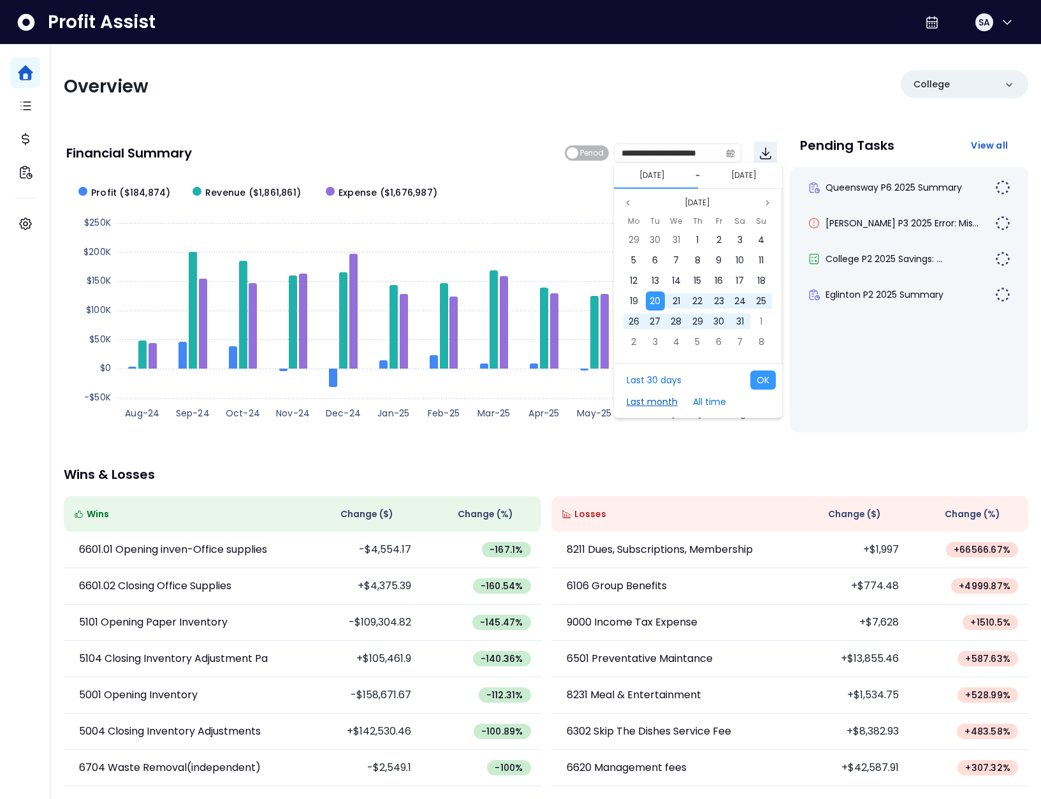
click at [653, 402] on button "Last month" at bounding box center [652, 401] width 64 height 19
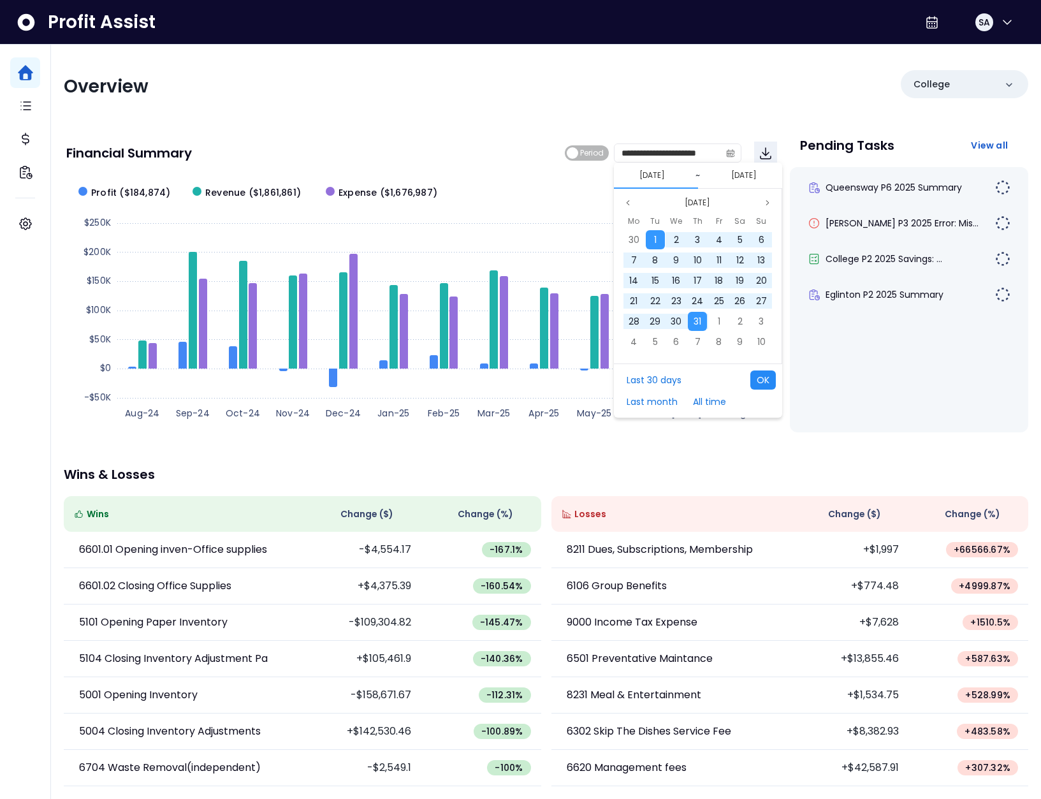
click at [766, 382] on button "OK" at bounding box center [762, 379] width 25 height 19
type input "**********"
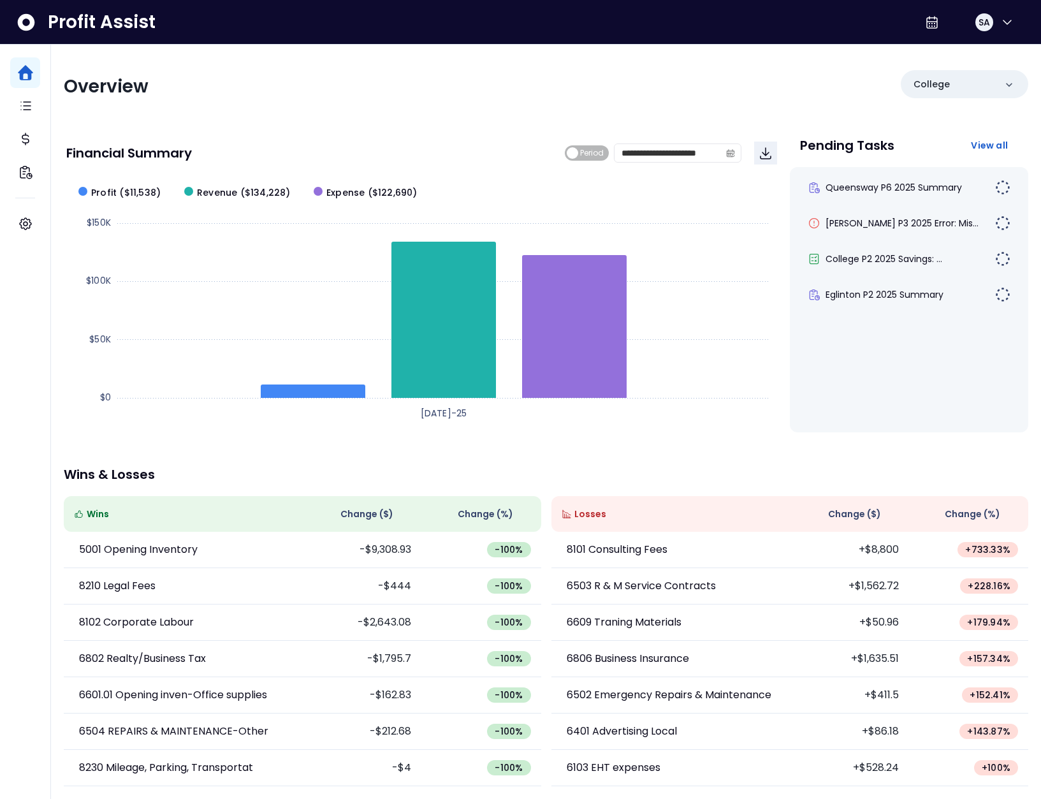
click at [870, 516] on span "Change ( $ )" at bounding box center [854, 513] width 53 height 13
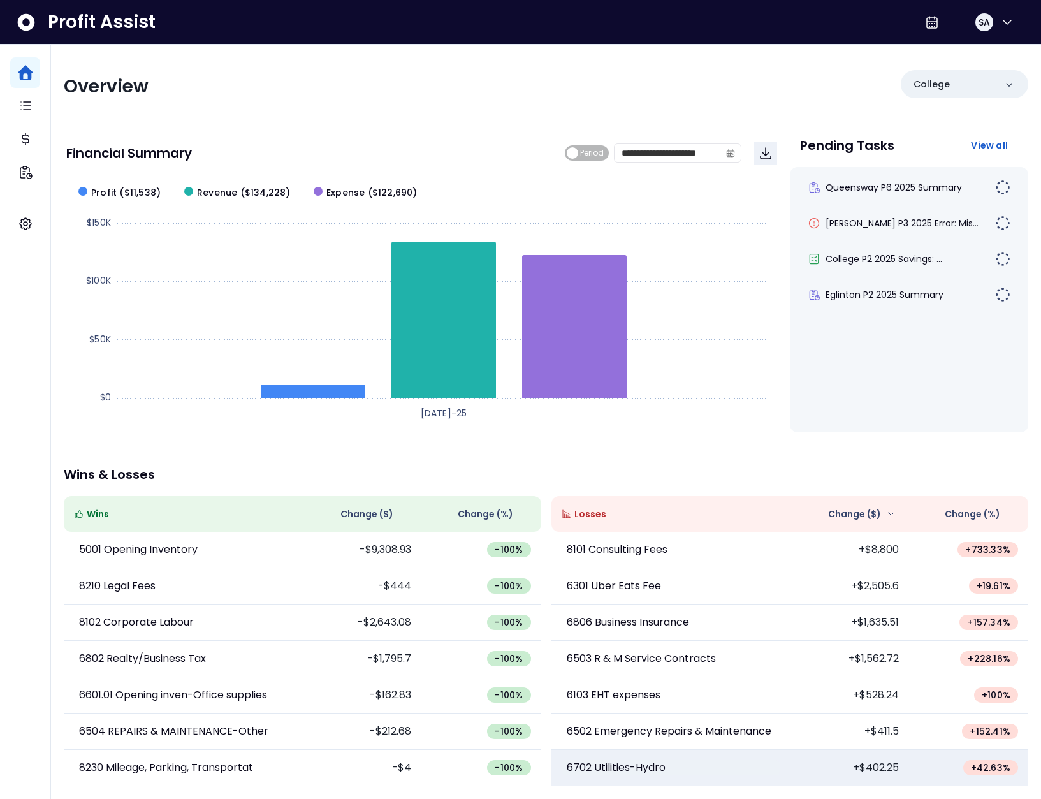
click at [594, 766] on p "6702 Utilities-Hydro" at bounding box center [616, 767] width 99 height 15
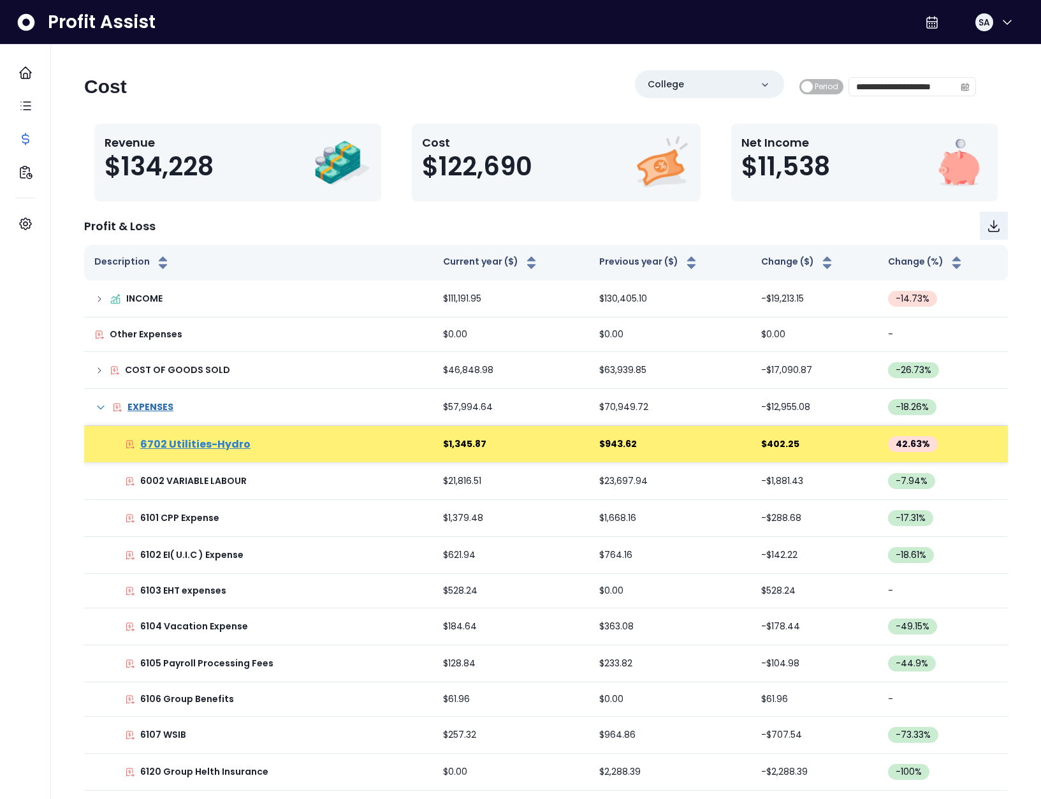
click at [163, 442] on p "6702 Utilities-Hydro" at bounding box center [195, 444] width 110 height 15
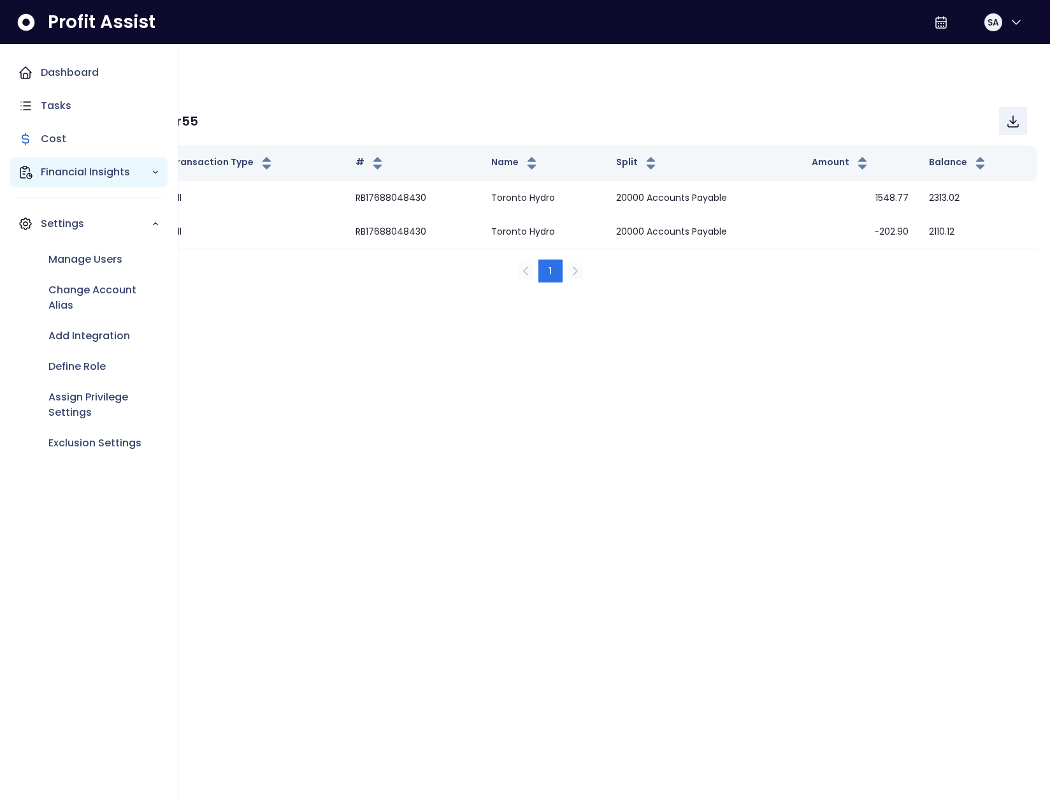
click at [30, 168] on icon "Main navigation" at bounding box center [25, 171] width 15 height 15
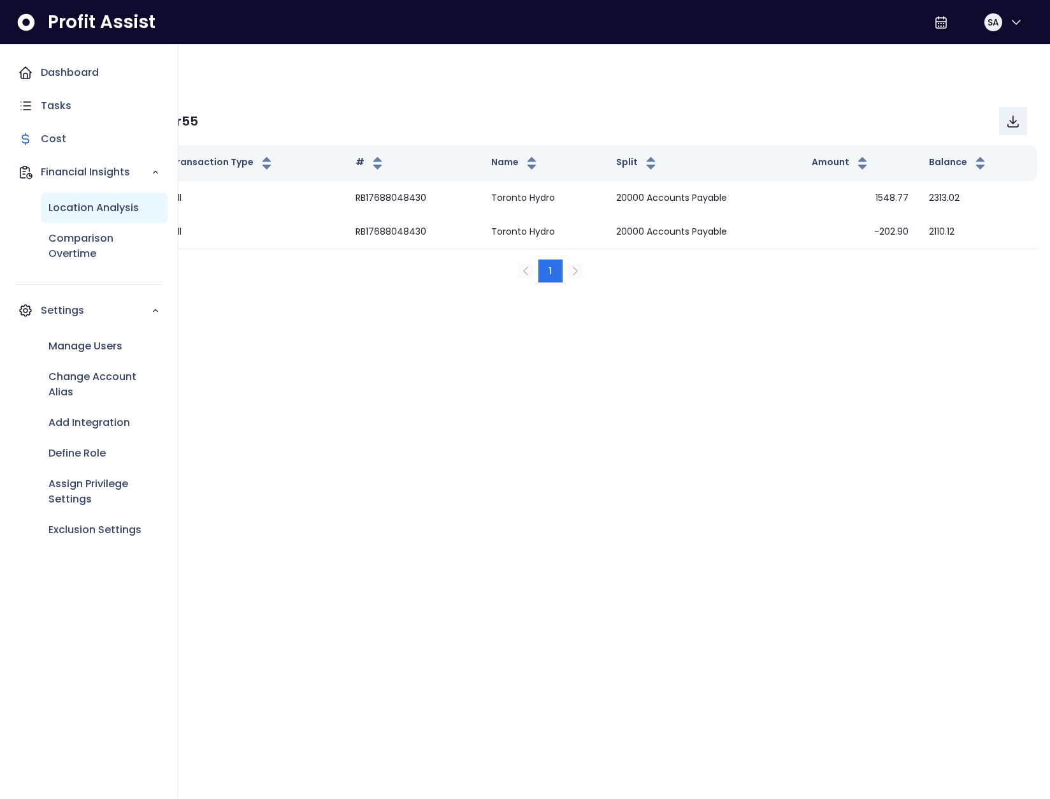
click at [53, 200] on p "Location Analysis" at bounding box center [93, 207] width 91 height 15
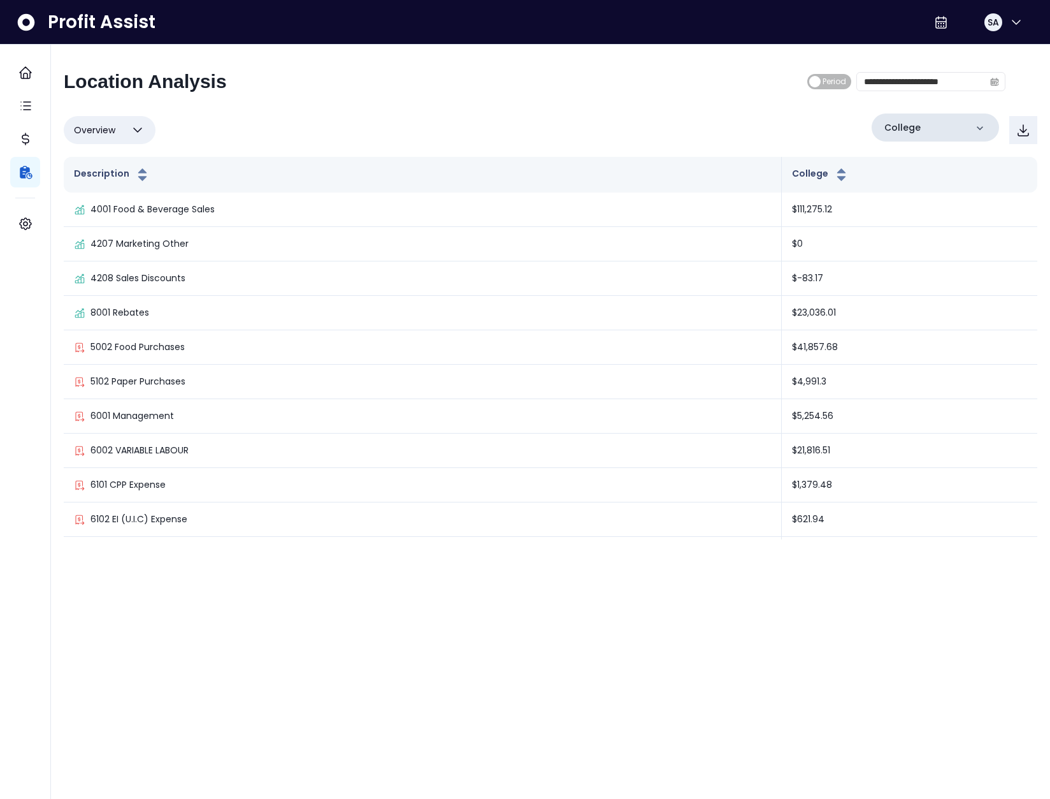
click at [944, 126] on div "College" at bounding box center [935, 127] width 127 height 28
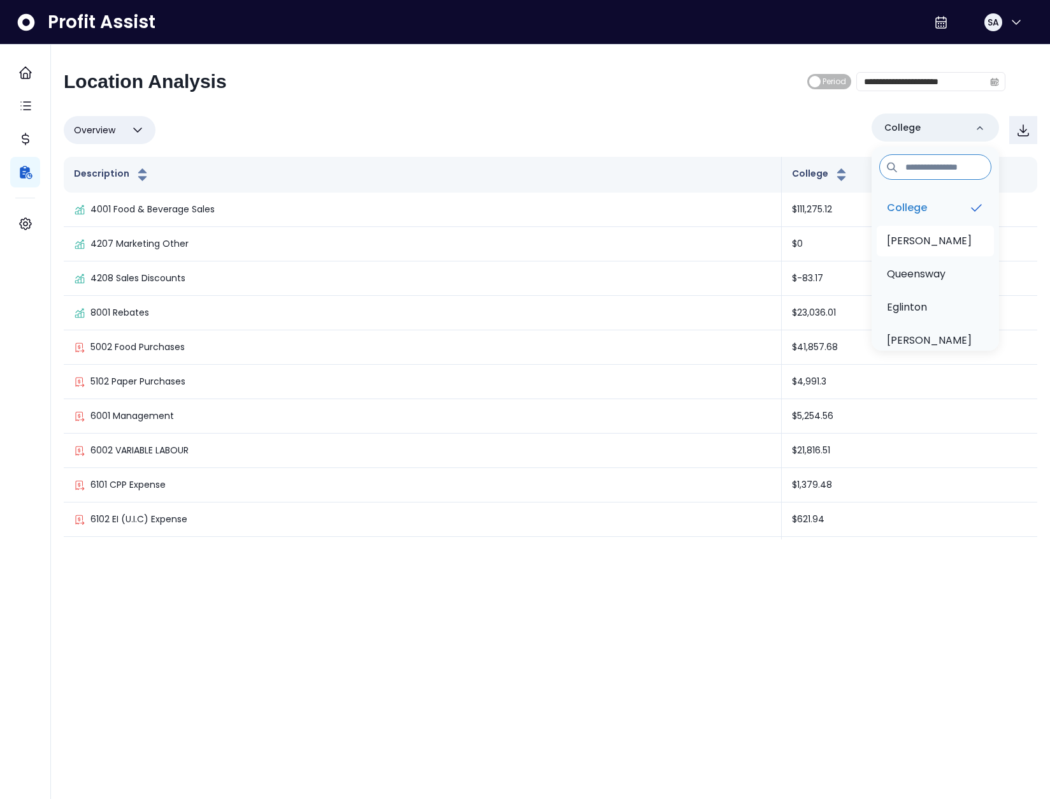
click at [932, 238] on li "[PERSON_NAME]" at bounding box center [935, 241] width 117 height 31
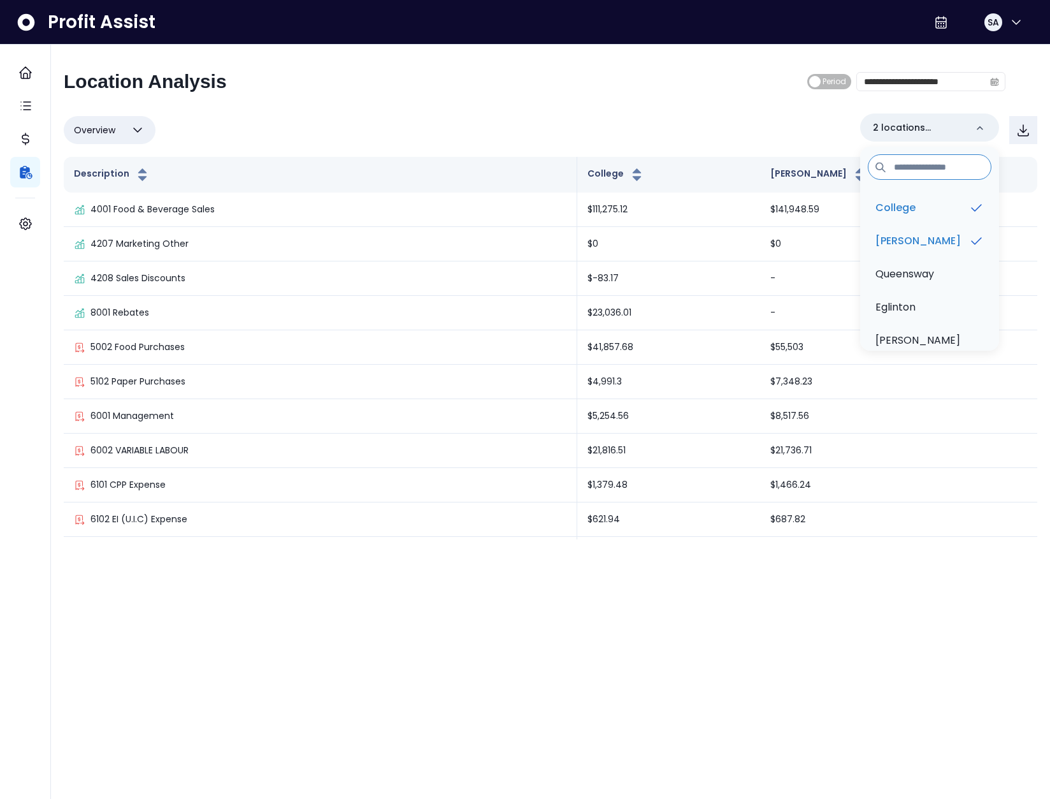
click at [688, 135] on div "Overview Overview % of cost % of sales % of budget ******** 2 locations selecte…" at bounding box center [551, 129] width 974 height 33
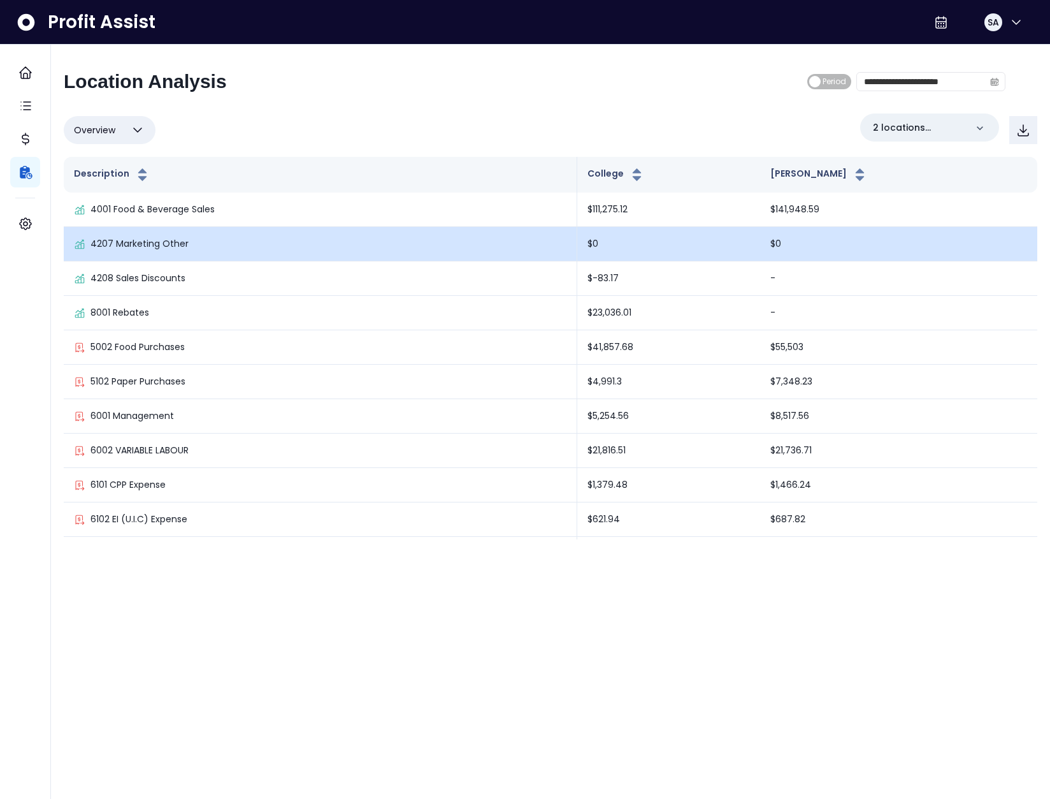
scroll to position [1202, 0]
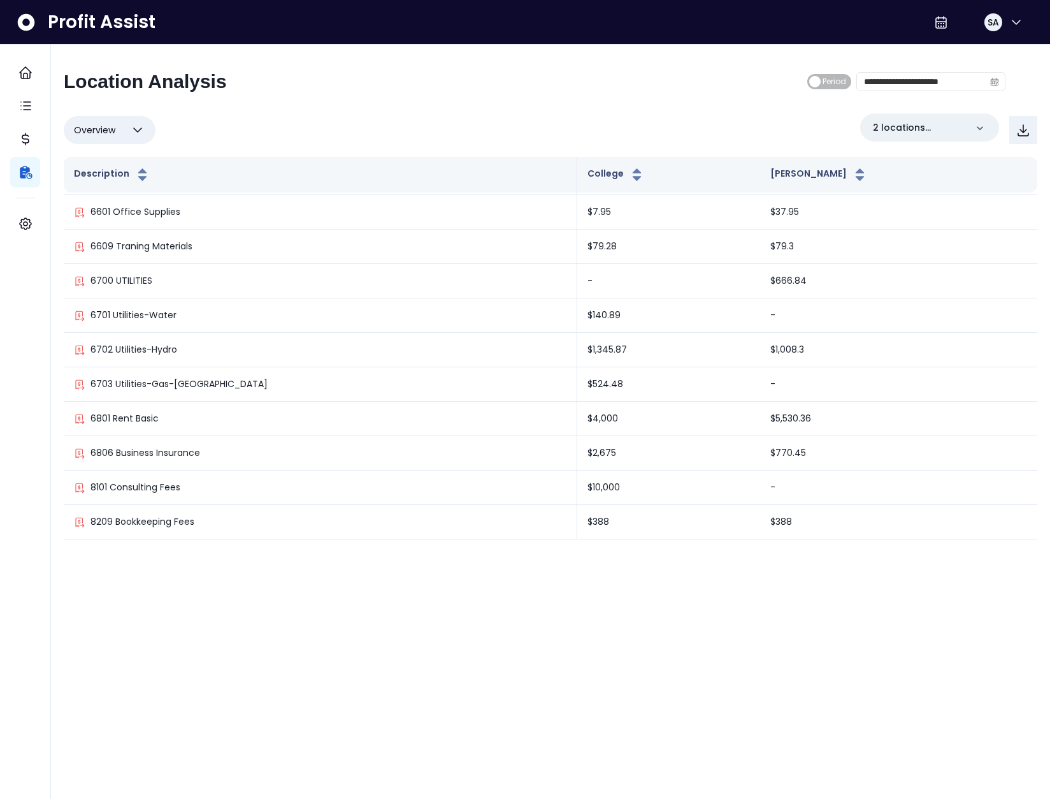
click at [124, 131] on button "Overview" at bounding box center [110, 130] width 92 height 28
click at [111, 217] on li "% of sales" at bounding box center [110, 222] width 92 height 30
type input "*********"
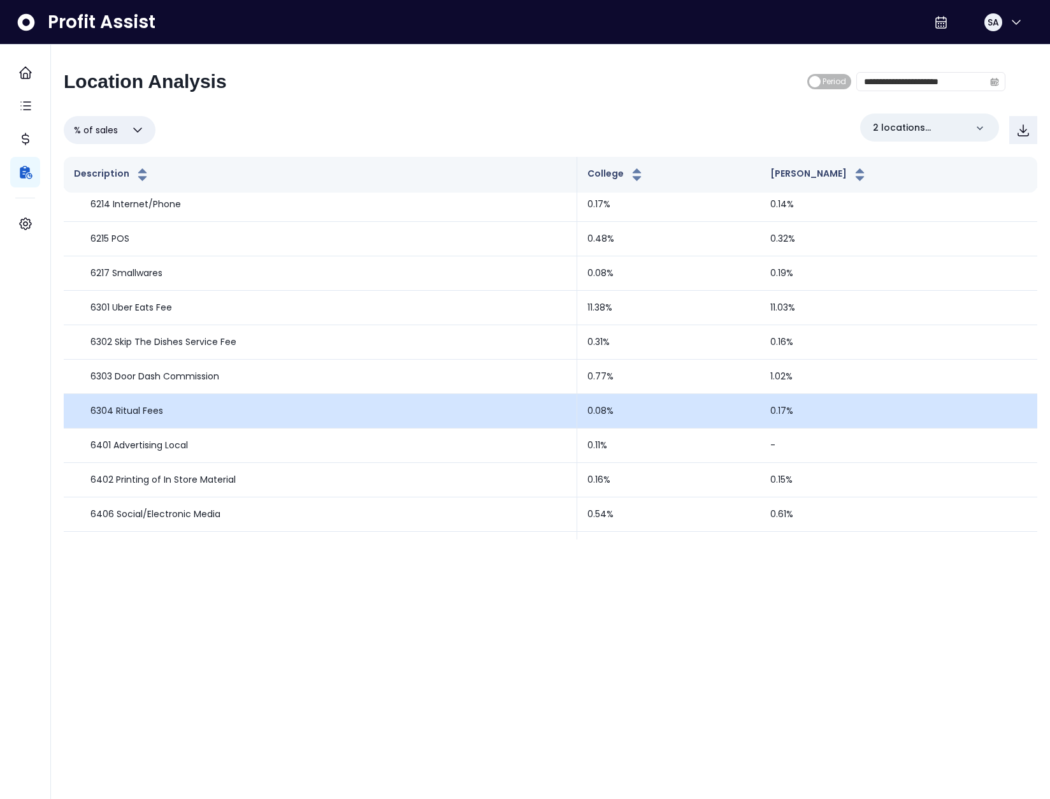
scroll to position [1064, 0]
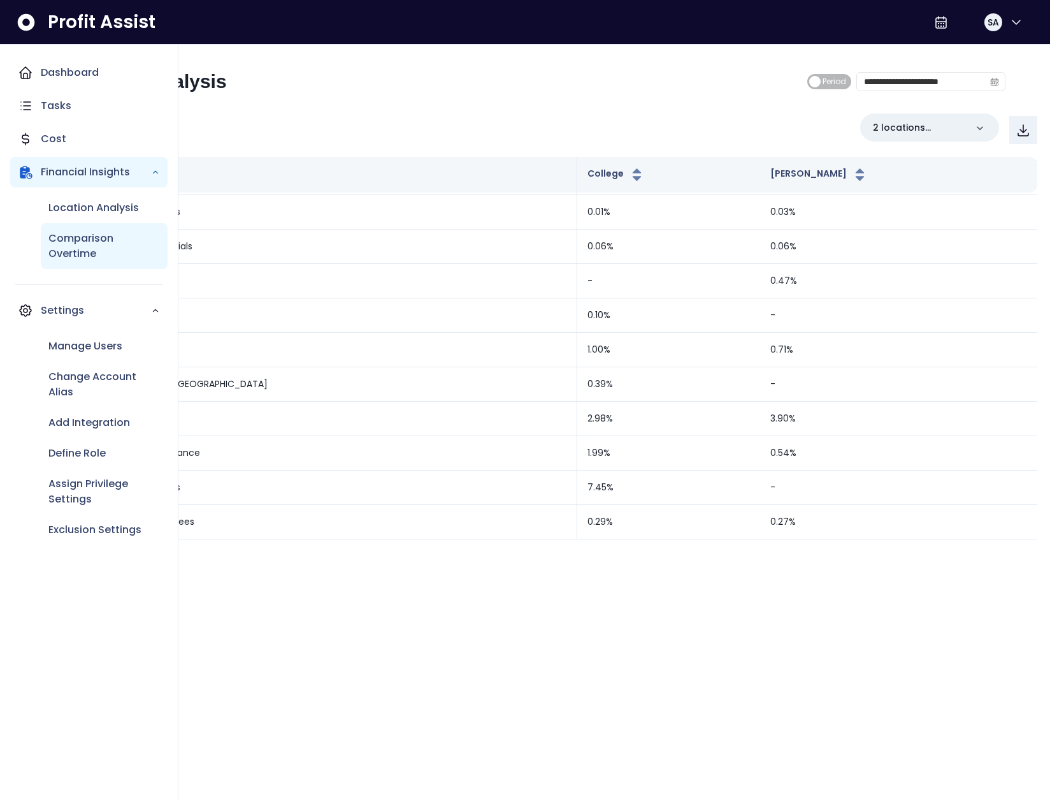
click at [57, 251] on p "Comparison Overtime" at bounding box center [104, 246] width 112 height 31
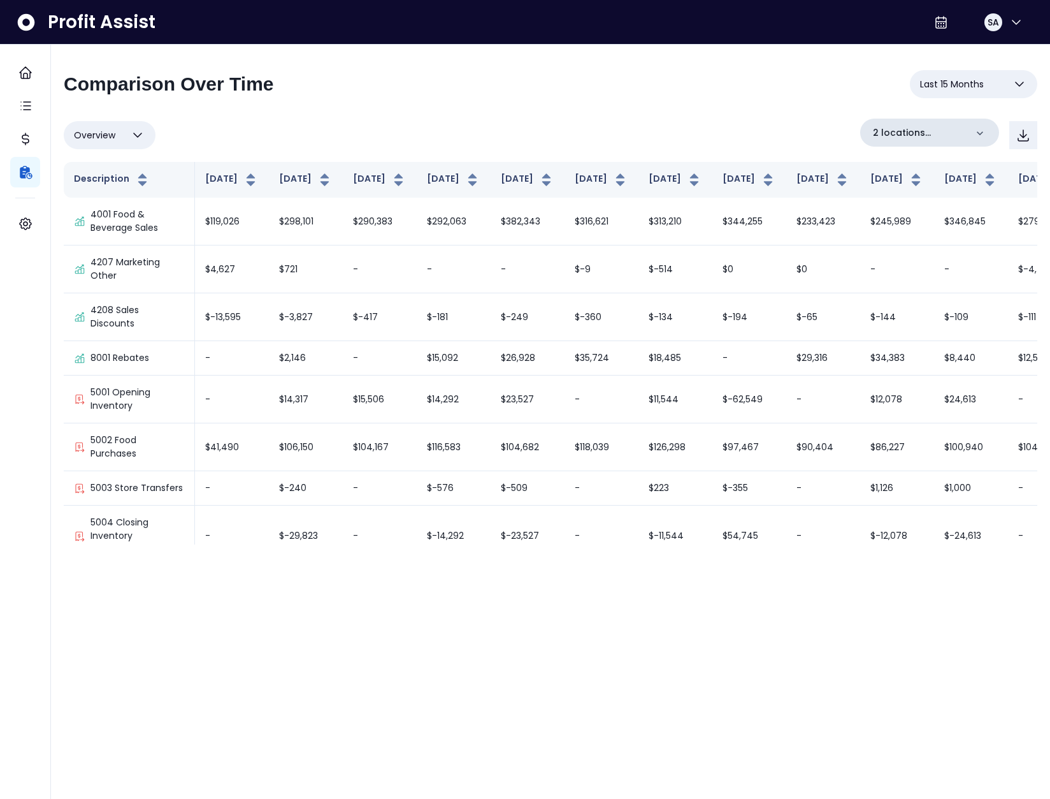
click at [913, 134] on p "2 locations selected" at bounding box center [919, 132] width 93 height 13
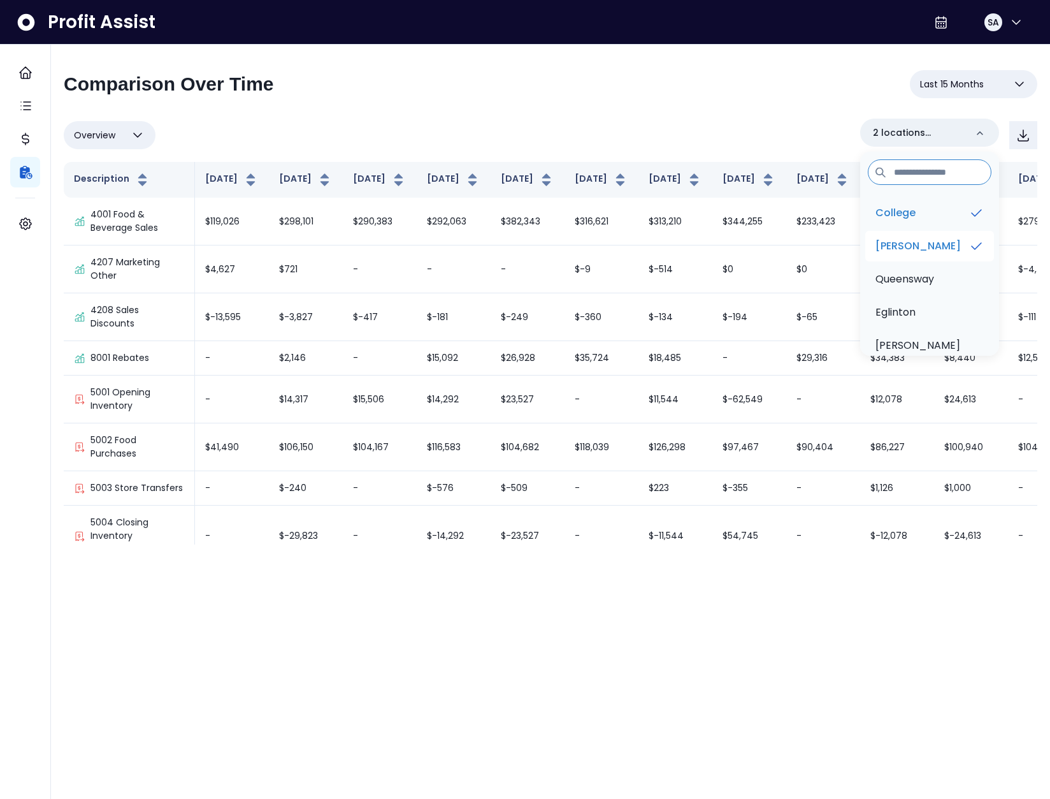
click at [901, 244] on p "[PERSON_NAME]" at bounding box center [918, 245] width 85 height 15
click at [284, 131] on div "Overview Overview % of cost % of sales % of budget ******** [GEOGRAPHIC_DATA] […" at bounding box center [551, 135] width 974 height 33
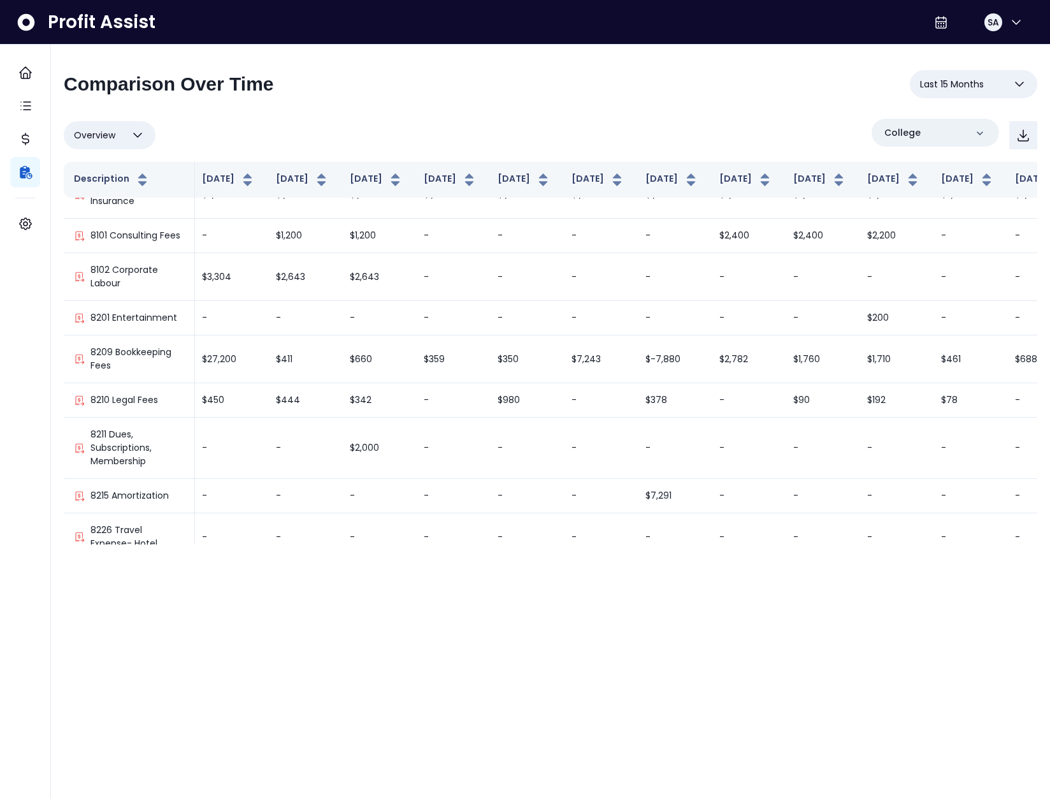
scroll to position [2891, 160]
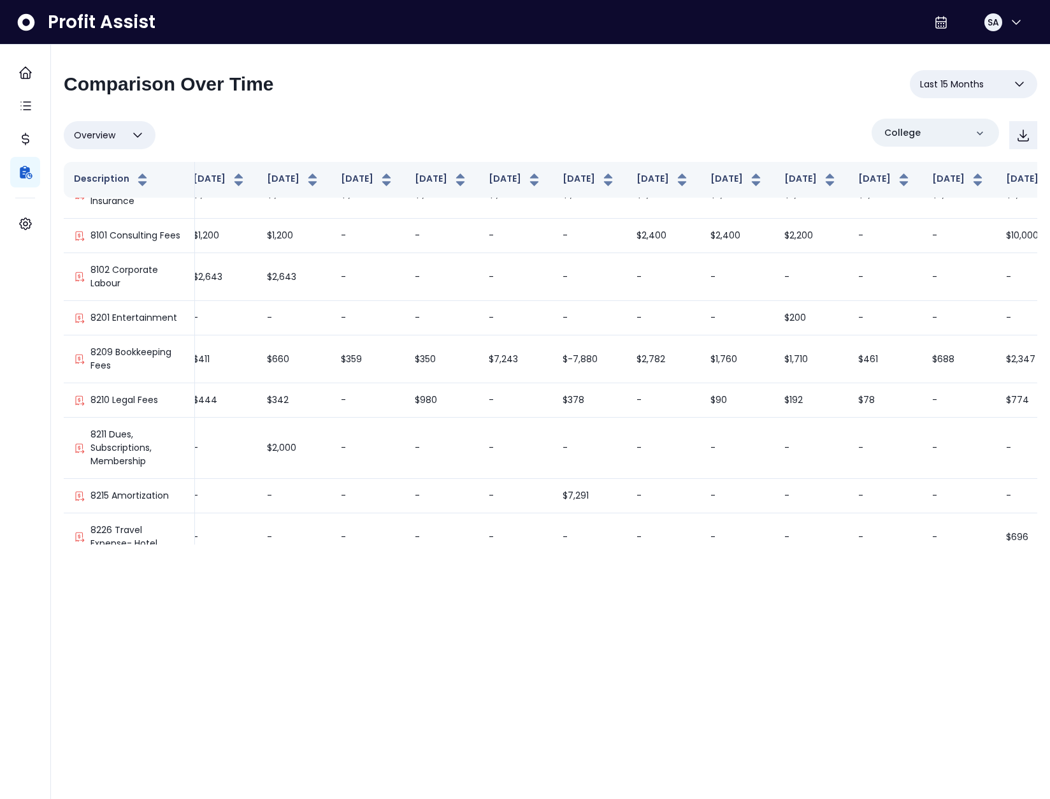
click at [124, 131] on button "Overview" at bounding box center [110, 135] width 92 height 28
click at [289, 135] on div "Overview Overview % of cost % of sales % of budget ******** College" at bounding box center [551, 135] width 974 height 33
click at [333, 112] on div "**********" at bounding box center [551, 307] width 974 height 474
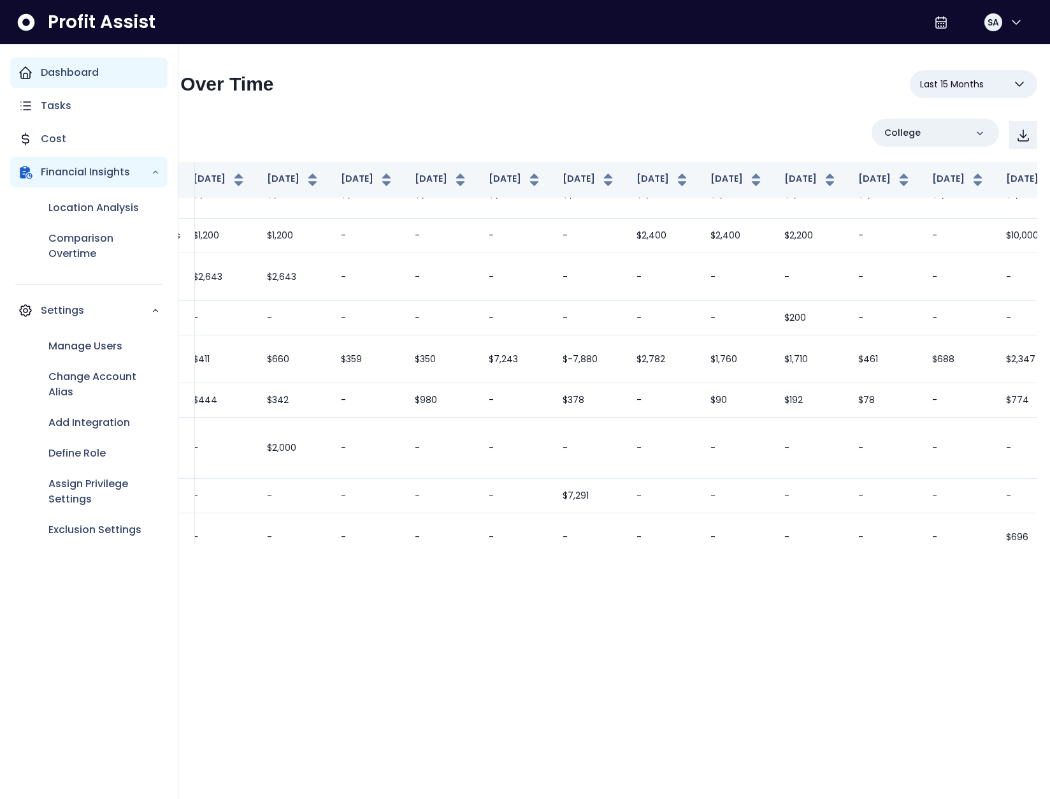
click at [18, 68] on icon "Main navigation" at bounding box center [25, 72] width 15 height 15
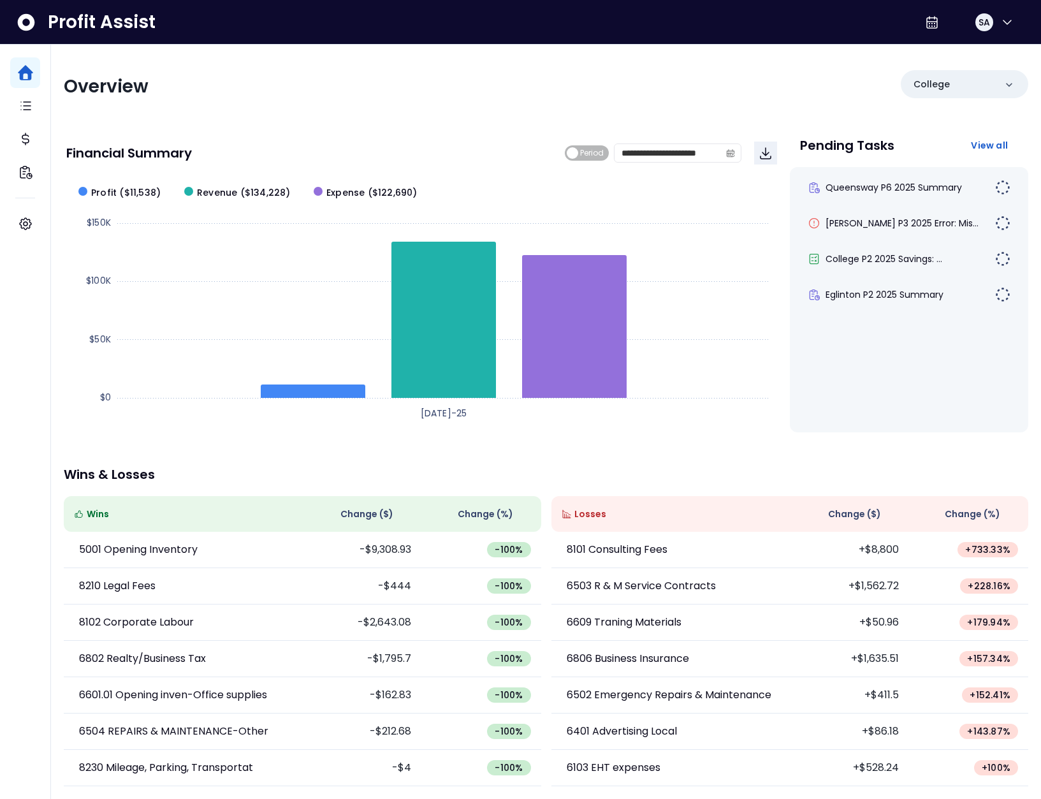
click at [171, 461] on div "**********" at bounding box center [546, 422] width 990 height 755
click at [892, 227] on span "[PERSON_NAME] P3 2025 Error: Mis..." at bounding box center [901, 223] width 153 height 13
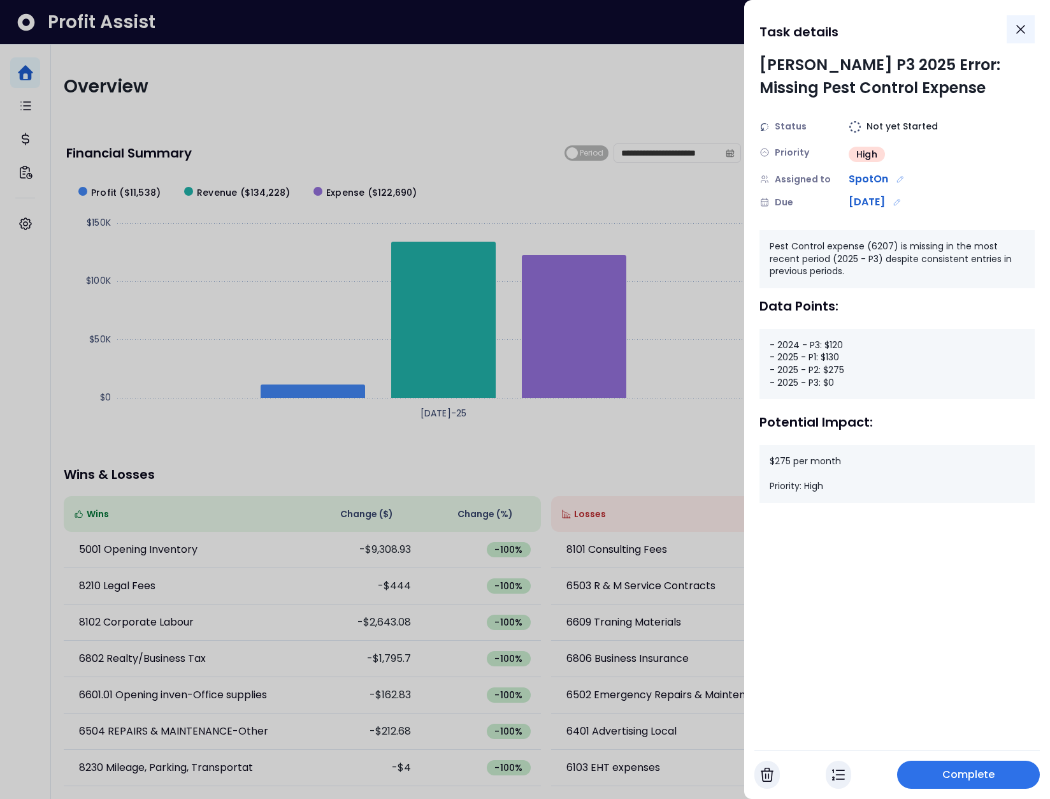
click at [1026, 29] on icon "Close" at bounding box center [1020, 29] width 15 height 15
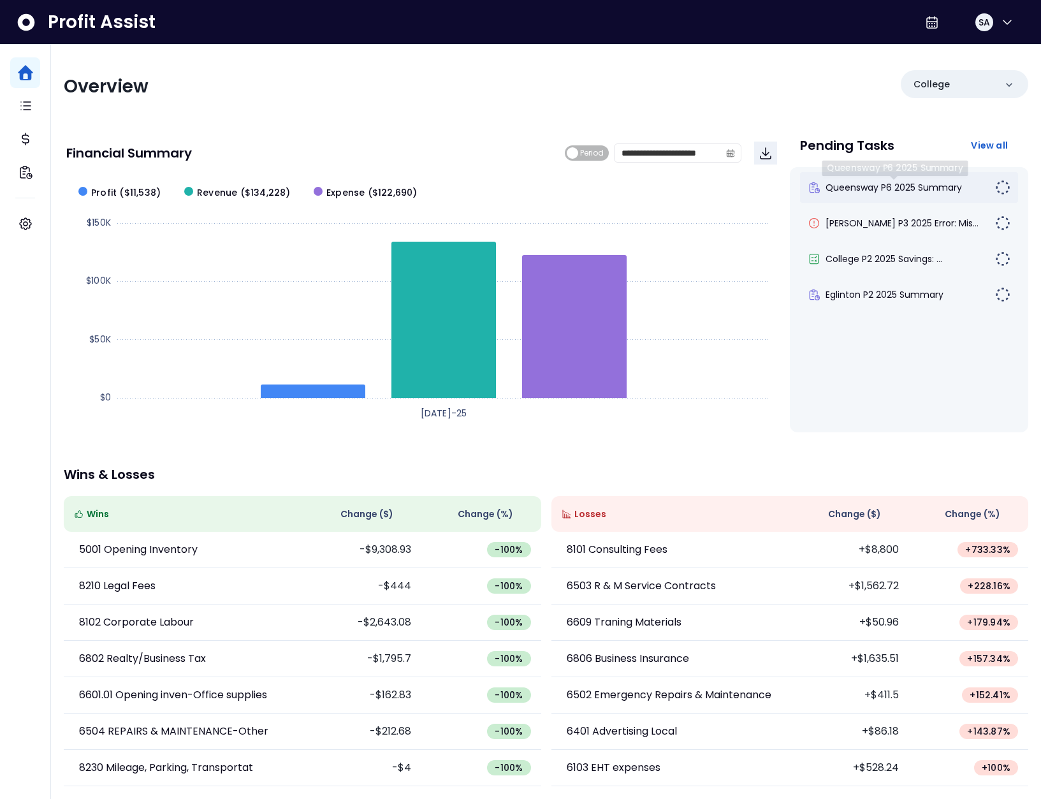
click at [897, 191] on span "Queensway P6 2025 Summary" at bounding box center [893, 187] width 136 height 13
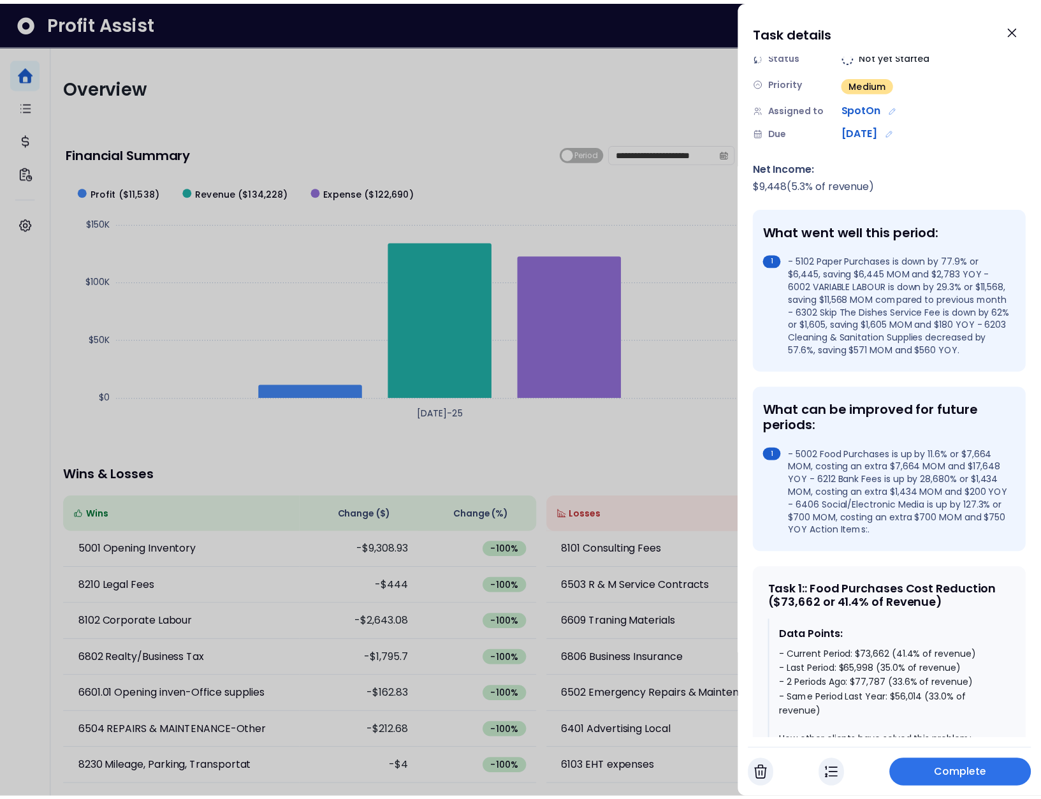
scroll to position [181, 0]
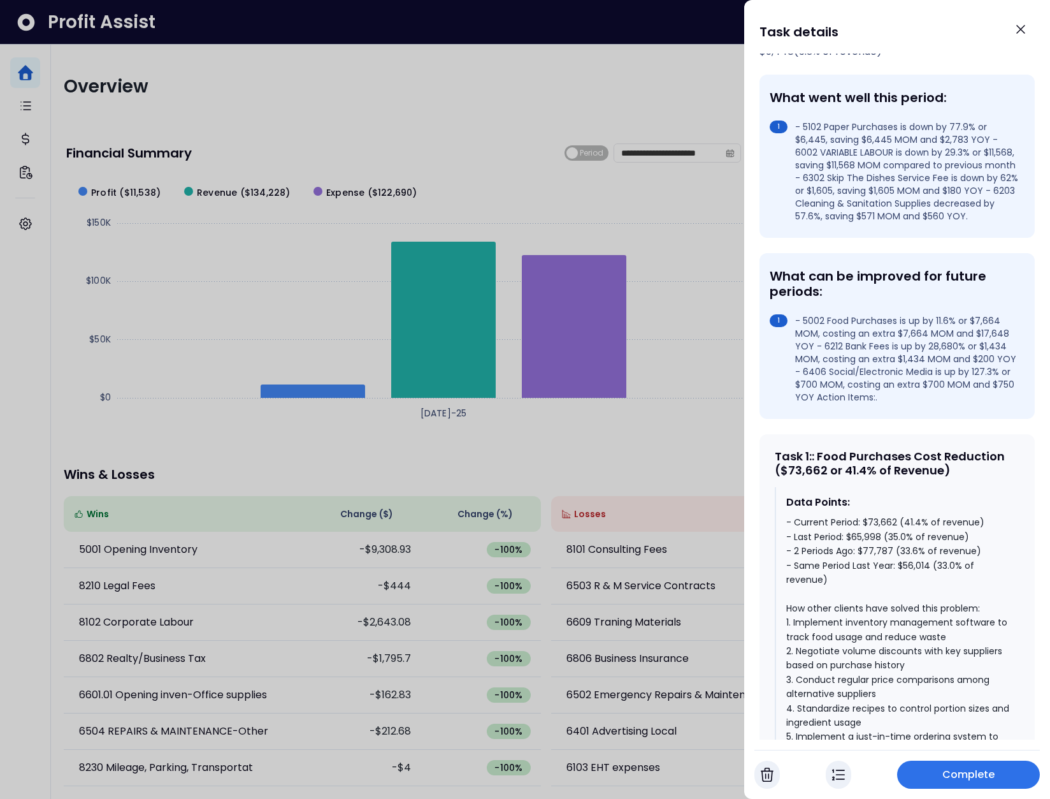
click at [410, 122] on div at bounding box center [525, 399] width 1050 height 799
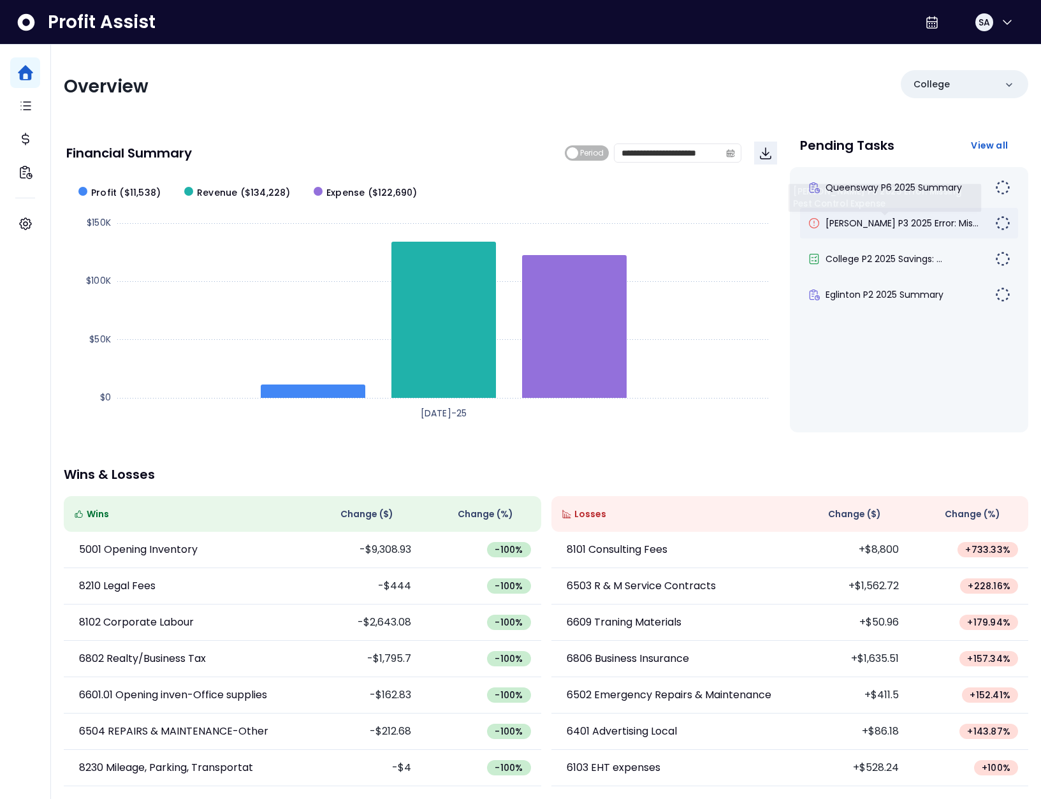
click at [906, 217] on span "[PERSON_NAME] P3 2025 Error: Mis..." at bounding box center [901, 223] width 153 height 13
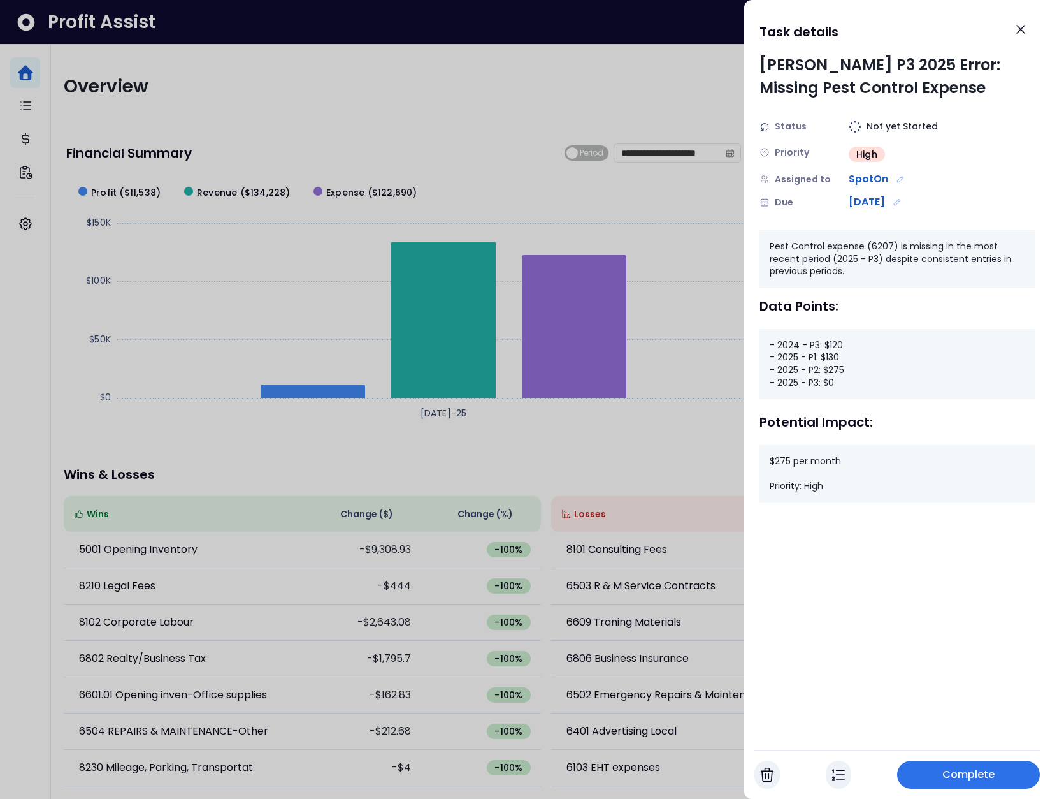
click at [159, 112] on div at bounding box center [525, 399] width 1050 height 799
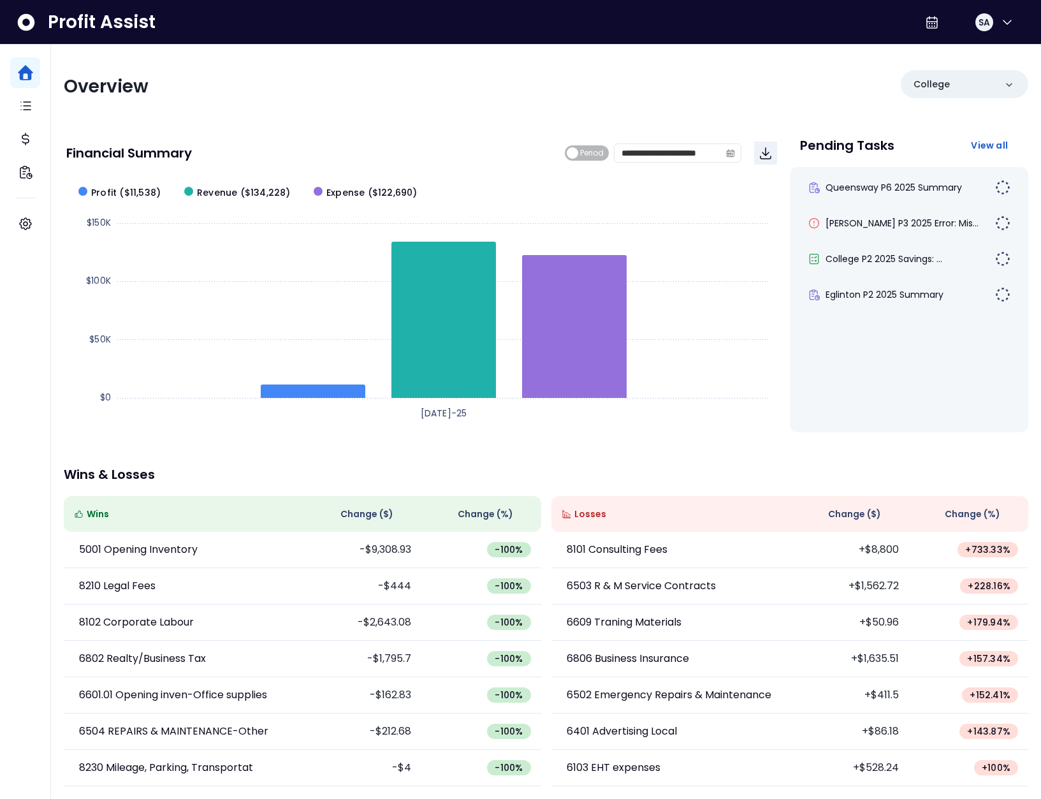
click at [278, 94] on div "Overview" at bounding box center [301, 86] width 475 height 23
click at [247, 91] on div "Overview" at bounding box center [301, 86] width 475 height 23
